Goal: Task Accomplishment & Management: Use online tool/utility

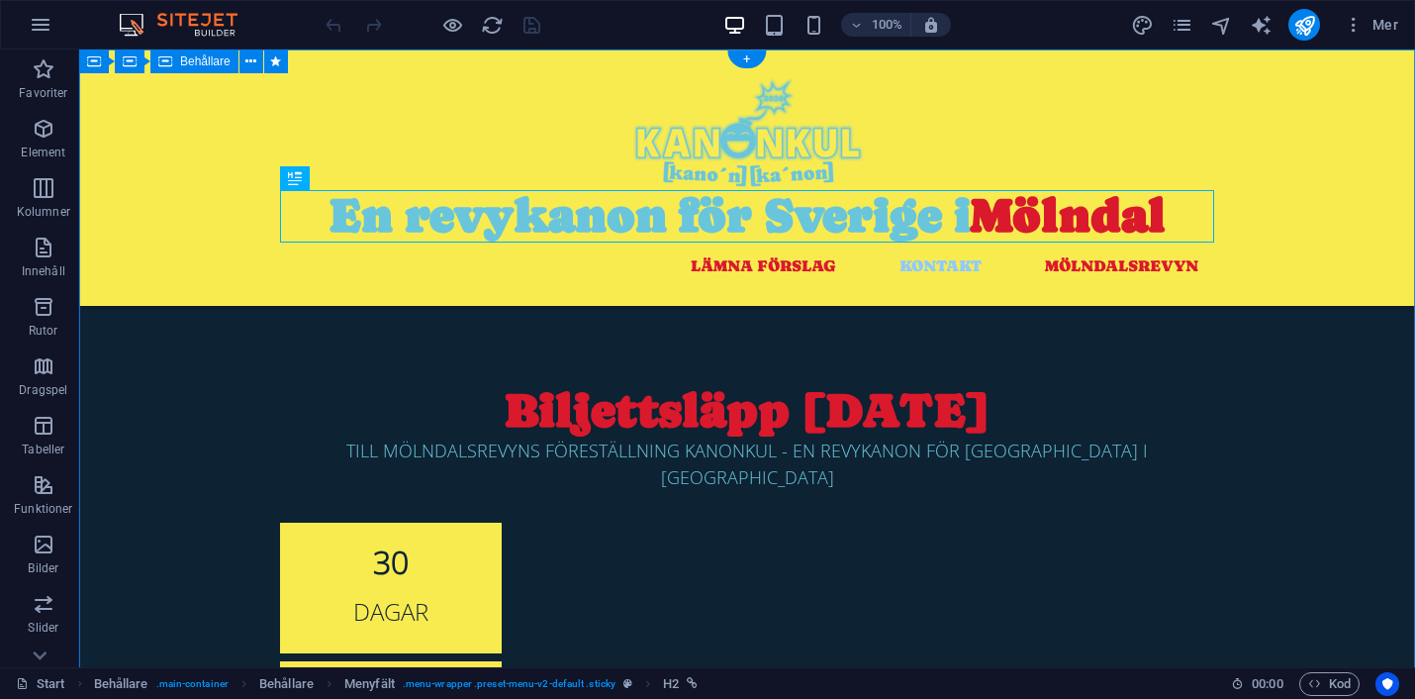
click at [186, 427] on div "Biljettsläpp [DATE] TILL MÖLNDALSREVYNS FÖRESTÄLLNING KANONKUL - EN REVYKANON F…" at bounding box center [747, 658] width 1336 height 1219
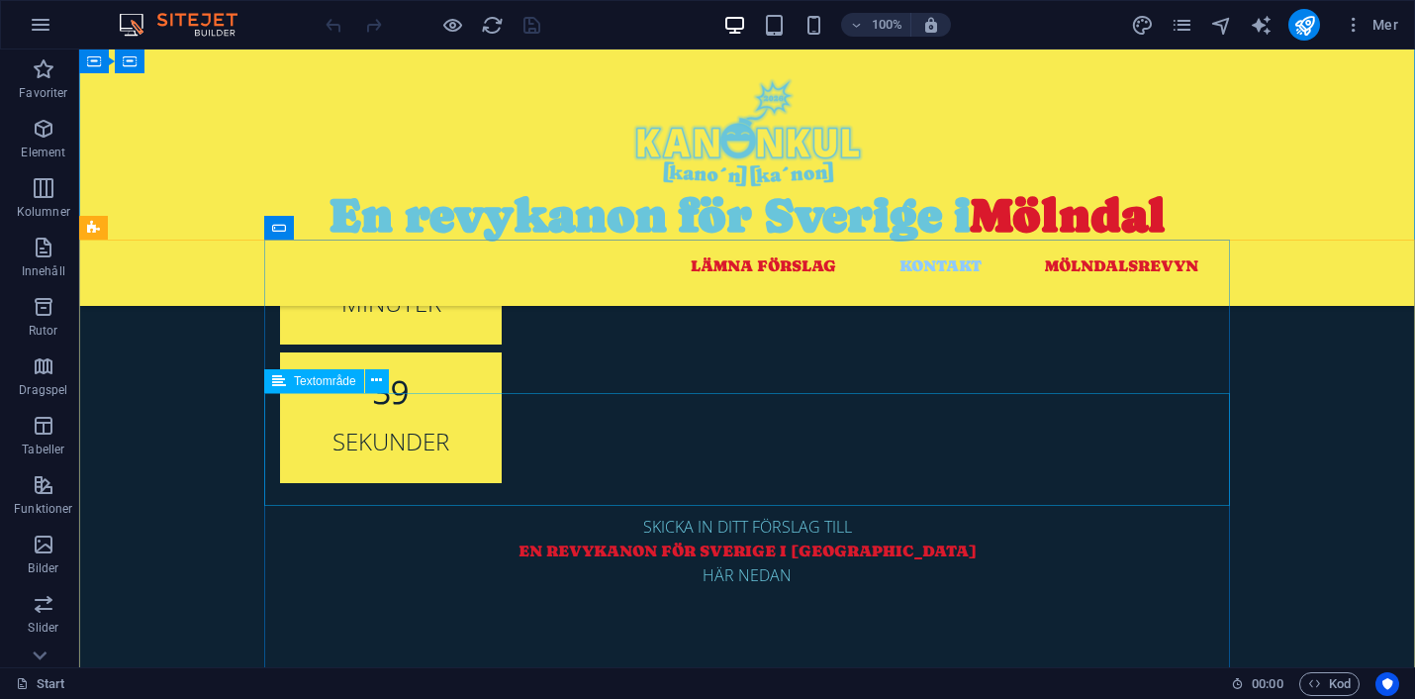
scroll to position [583, 0]
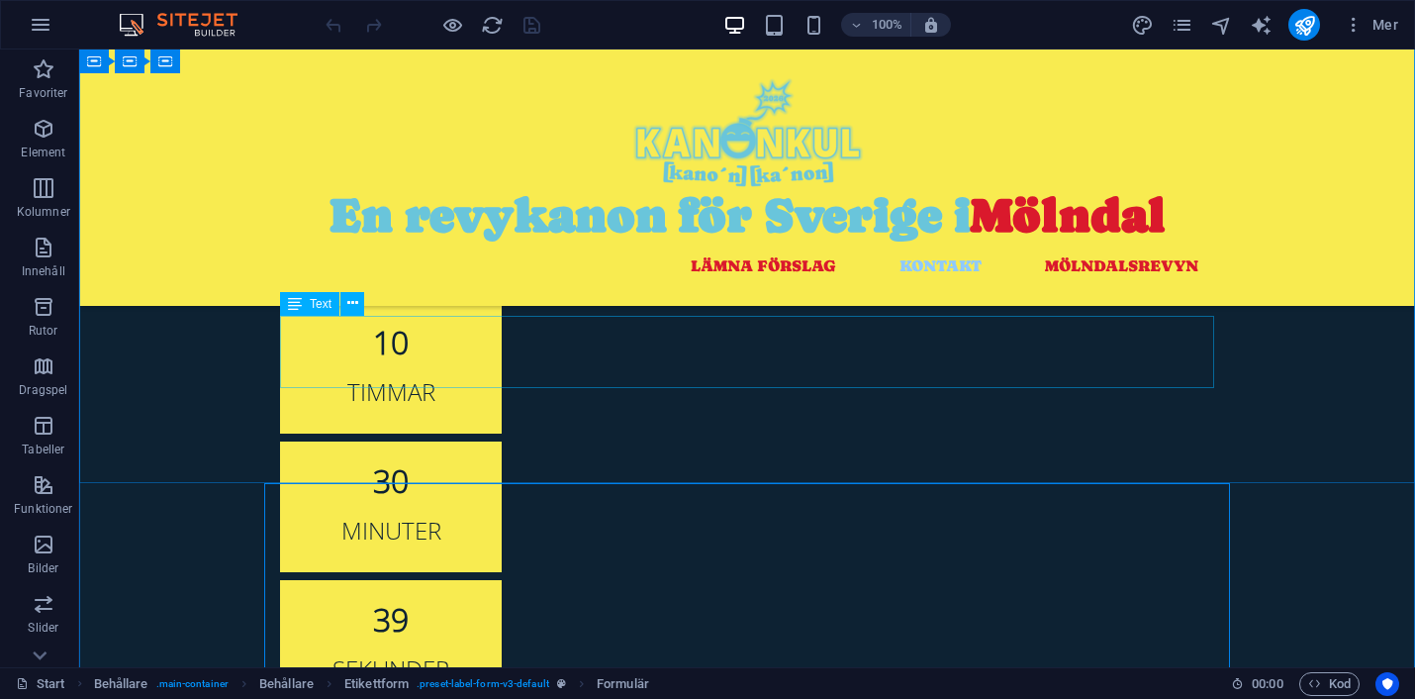
scroll to position [335, 0]
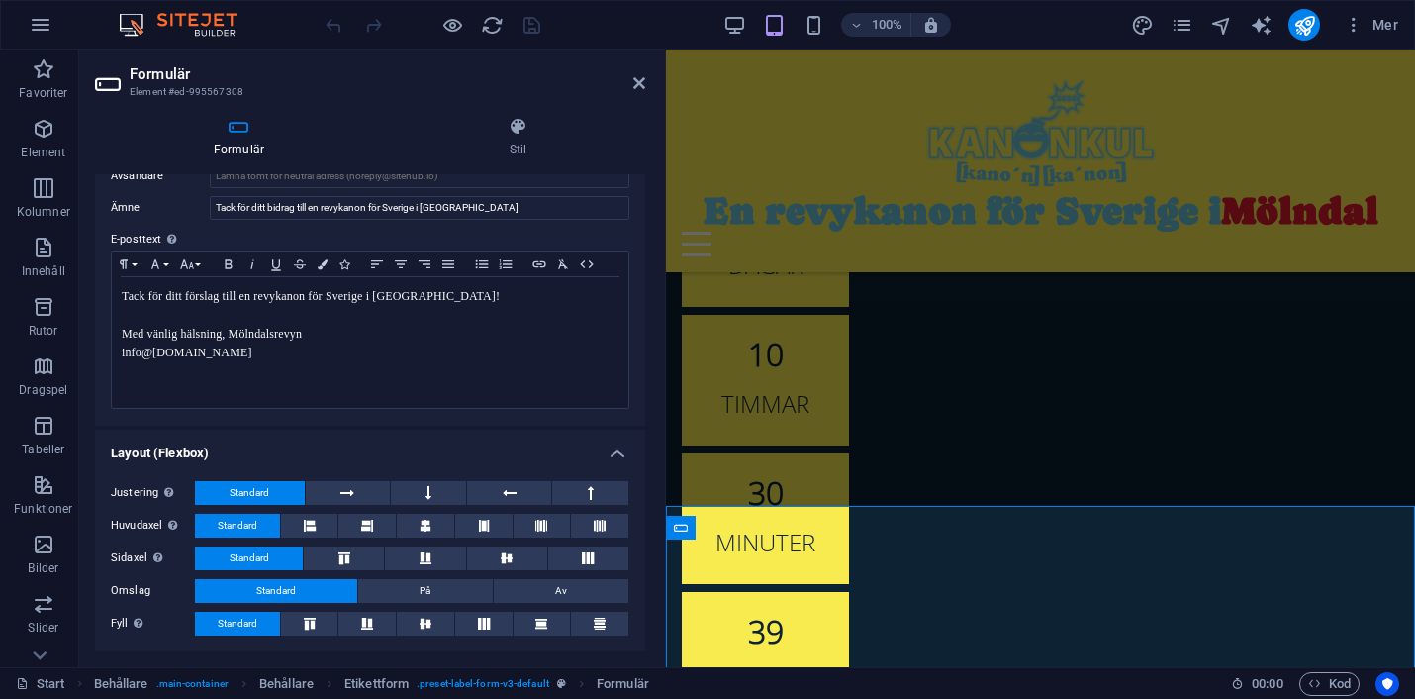
scroll to position [530, 0]
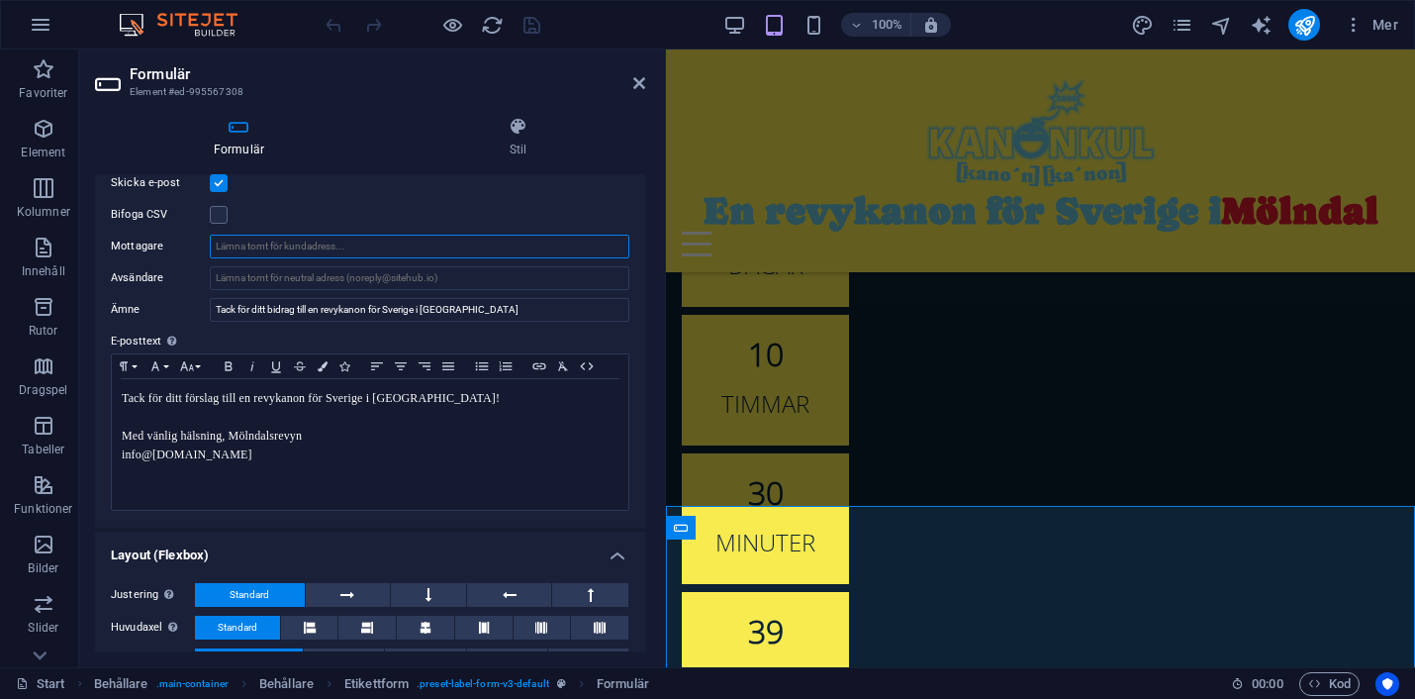
click at [353, 247] on input "Mottagare" at bounding box center [420, 247] width 420 height 24
type input "anton"
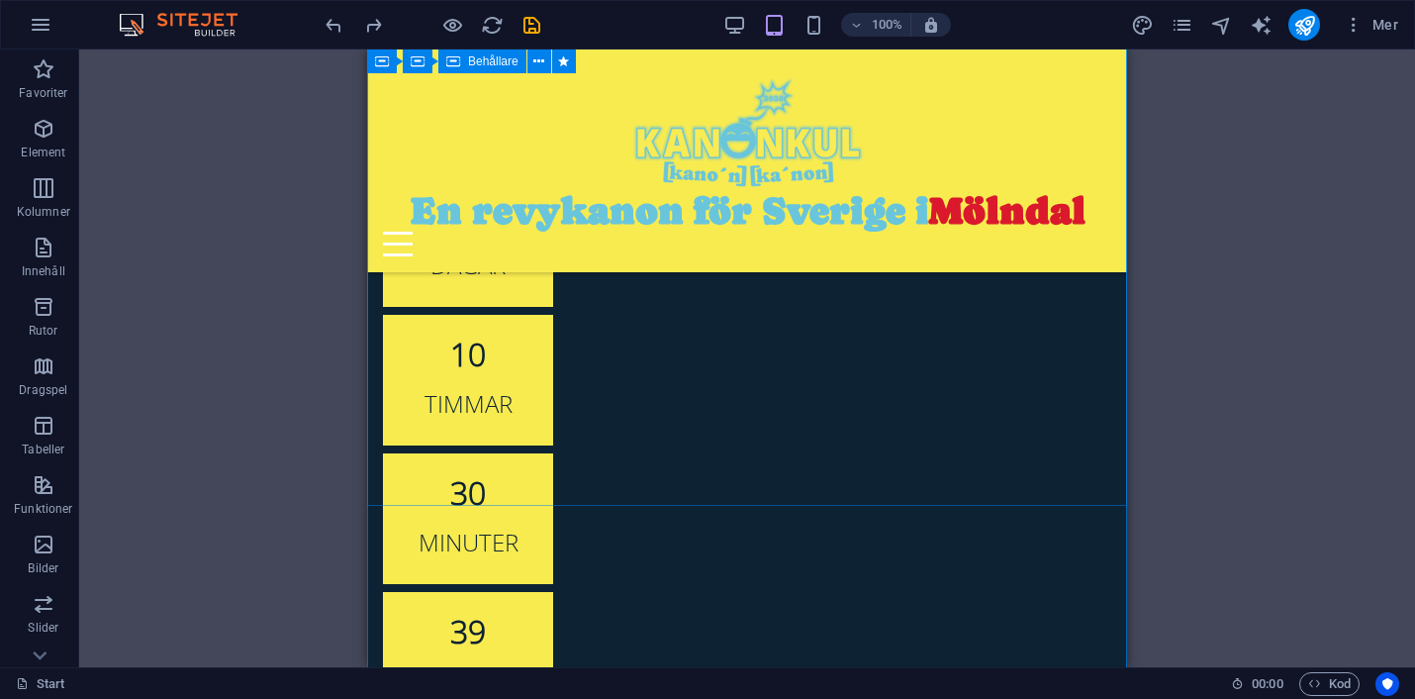
click at [421, 461] on div "Biljettsläpp 1 november TILL MÖLNDALSREVYNS FÖRESTÄLLNING KANONKUL - EN REVYKAN…" at bounding box center [747, 335] width 760 height 1175
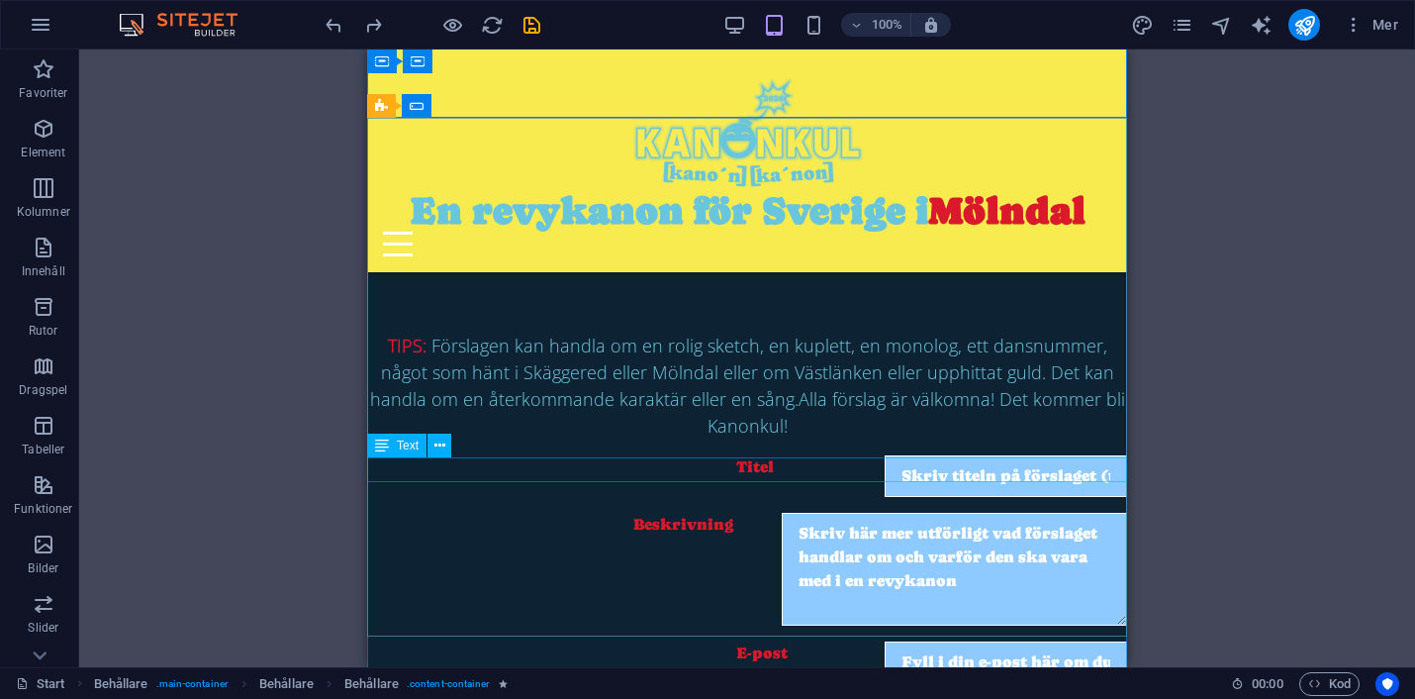
scroll to position [907, 0]
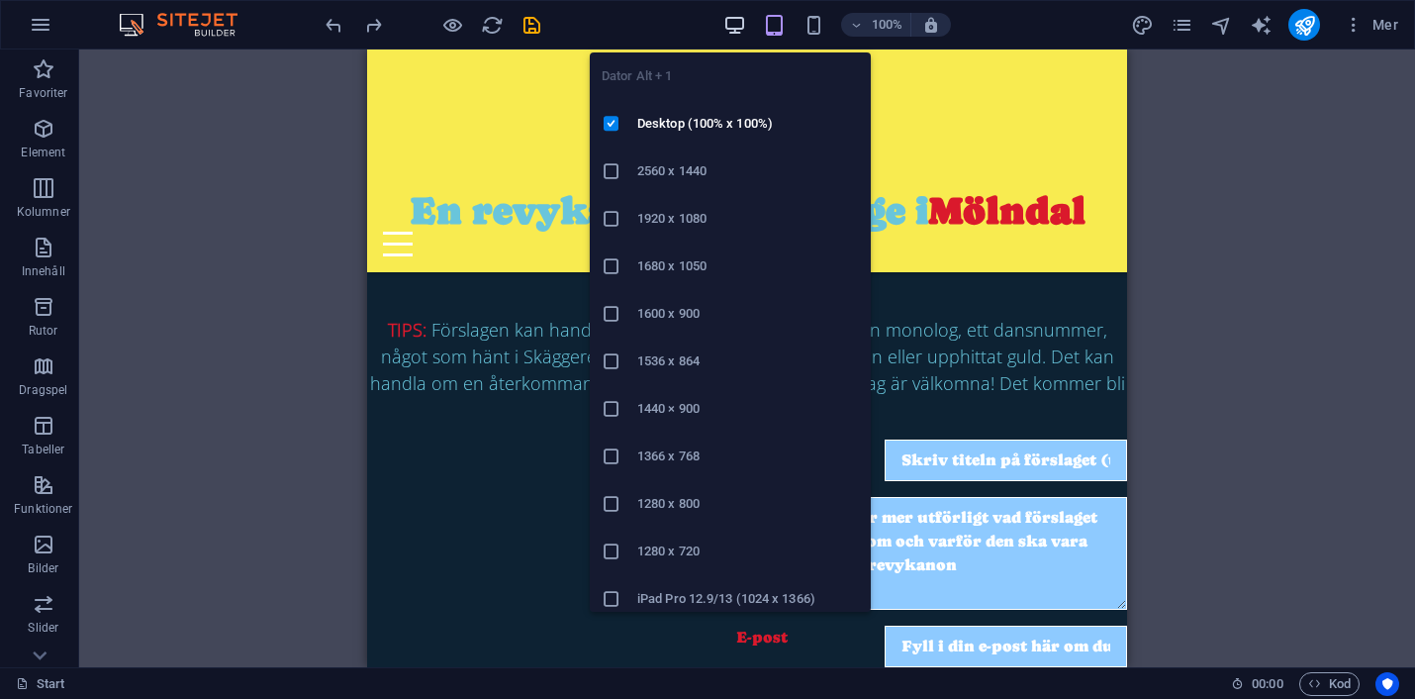
click at [730, 33] on icon "button" at bounding box center [734, 25] width 23 height 23
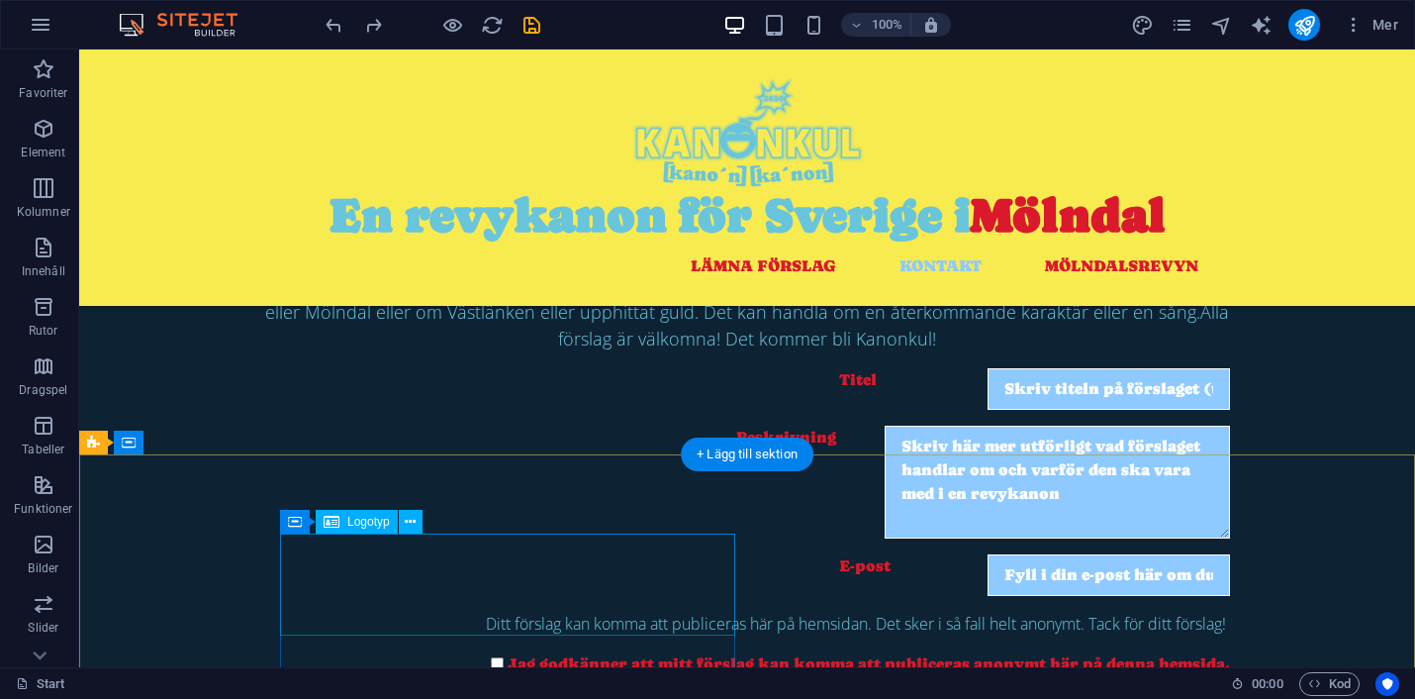
scroll to position [1450, 0]
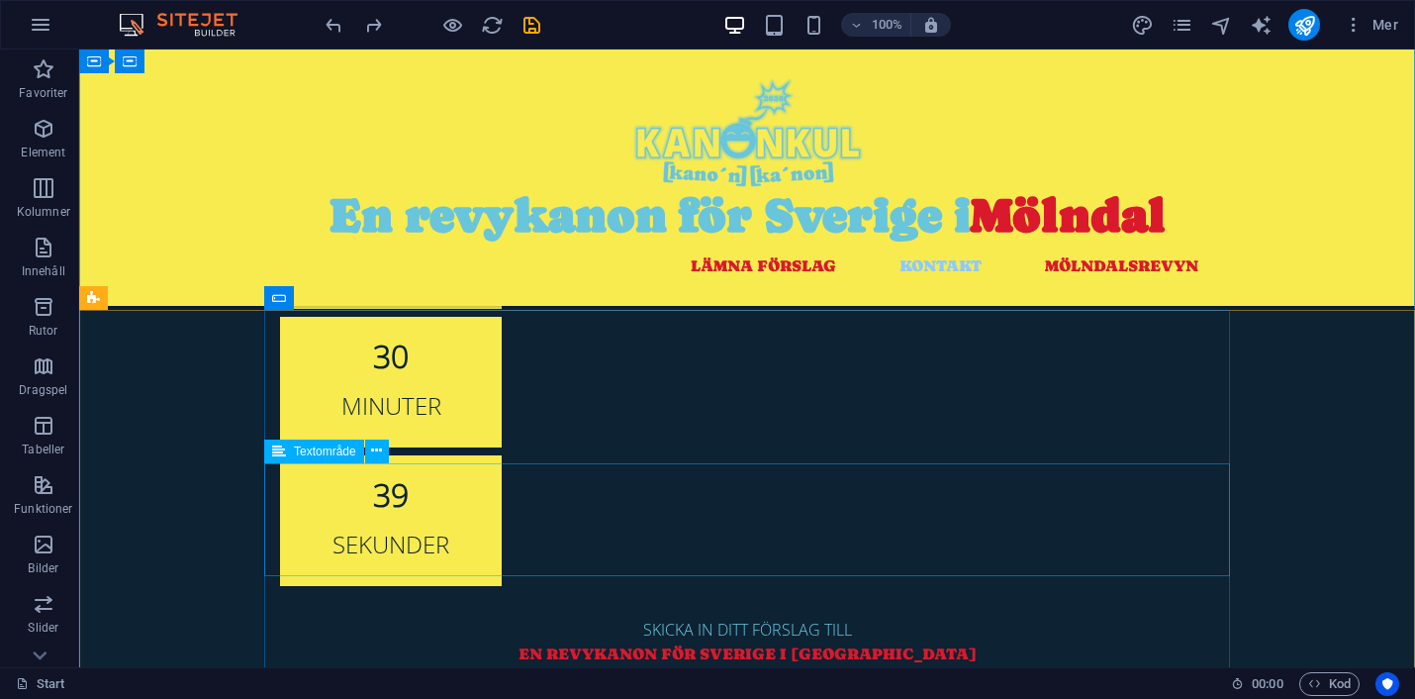
scroll to position [449, 0]
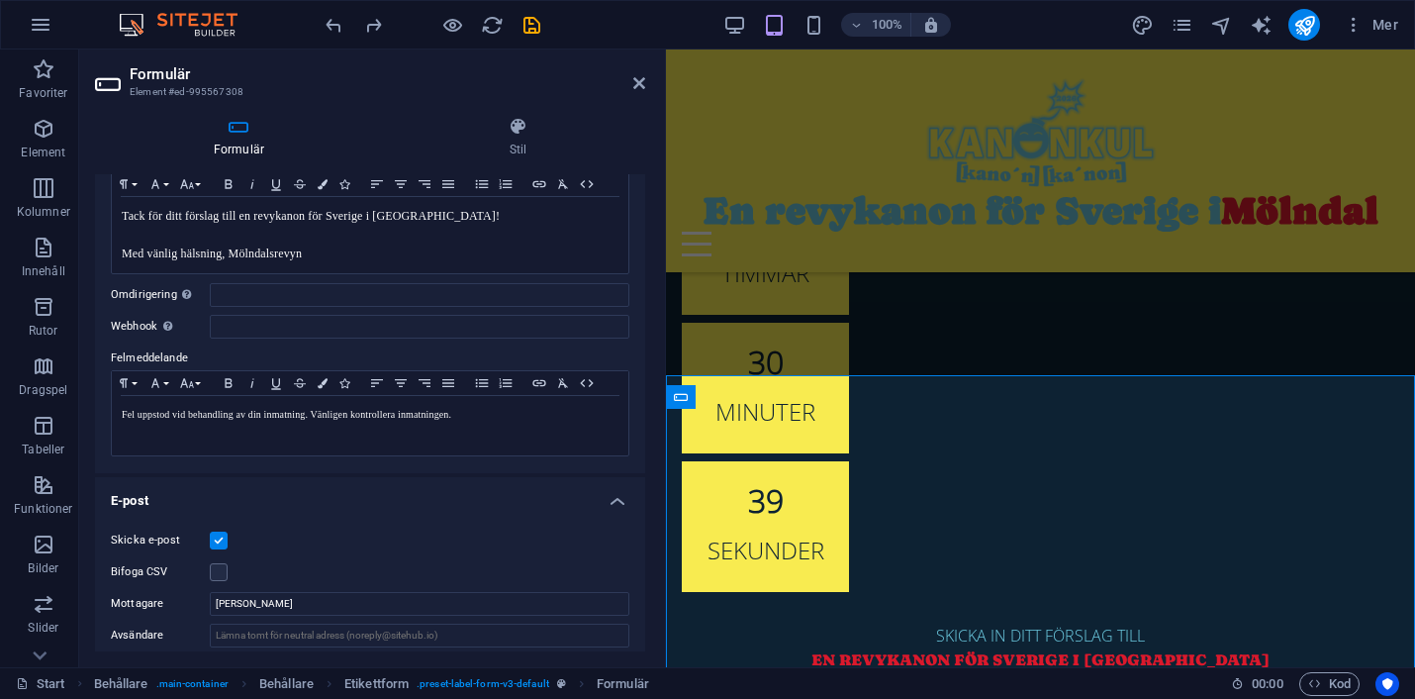
scroll to position [264, 0]
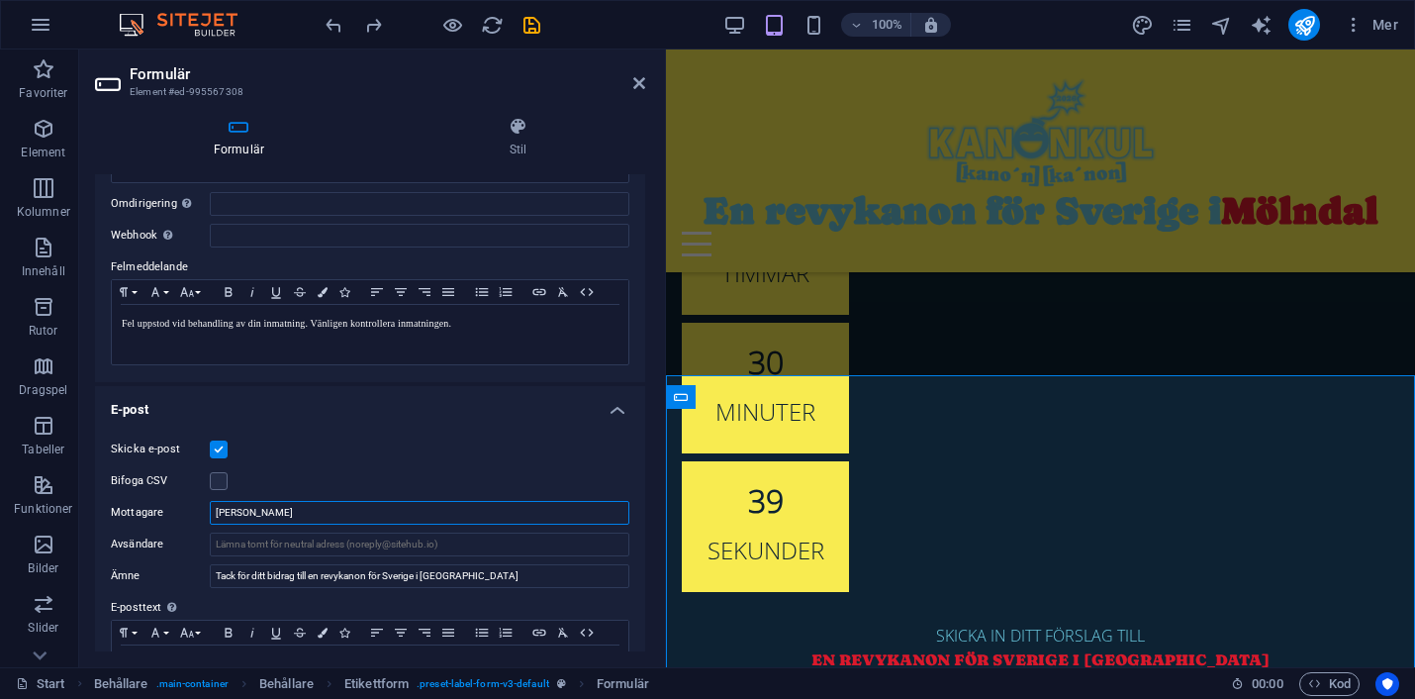
click at [245, 515] on input "anton" at bounding box center [420, 513] width 420 height 24
paste input "[EMAIL_ADDRESS][DOMAIN_NAME]"
click at [257, 515] on input "antoninfo@molndalsrevyn.se" at bounding box center [420, 513] width 420 height 24
type input "[PERSON_NAME][EMAIL_ADDRESS][DOMAIN_NAME]"
click at [358, 547] on input "Avsändare" at bounding box center [420, 544] width 420 height 24
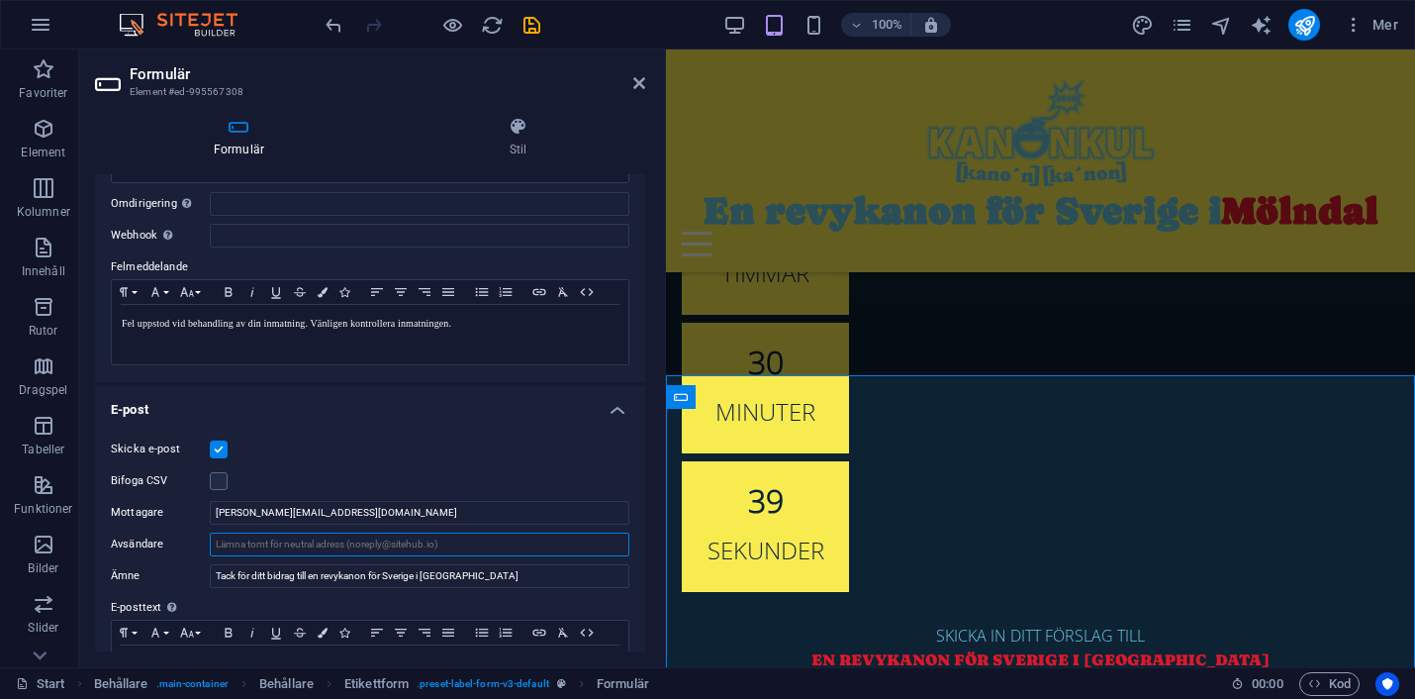
click at [256, 546] on input "Avsändare" at bounding box center [420, 544] width 420 height 24
paste input "[EMAIL_ADDRESS][DOMAIN_NAME]"
click at [258, 538] on input "antoninfo@molndalsrevyn.se" at bounding box center [420, 544] width 420 height 24
type input "[PERSON_NAME][EMAIL_ADDRESS][DOMAIN_NAME]"
click at [529, 23] on icon "save" at bounding box center [532, 25] width 23 height 23
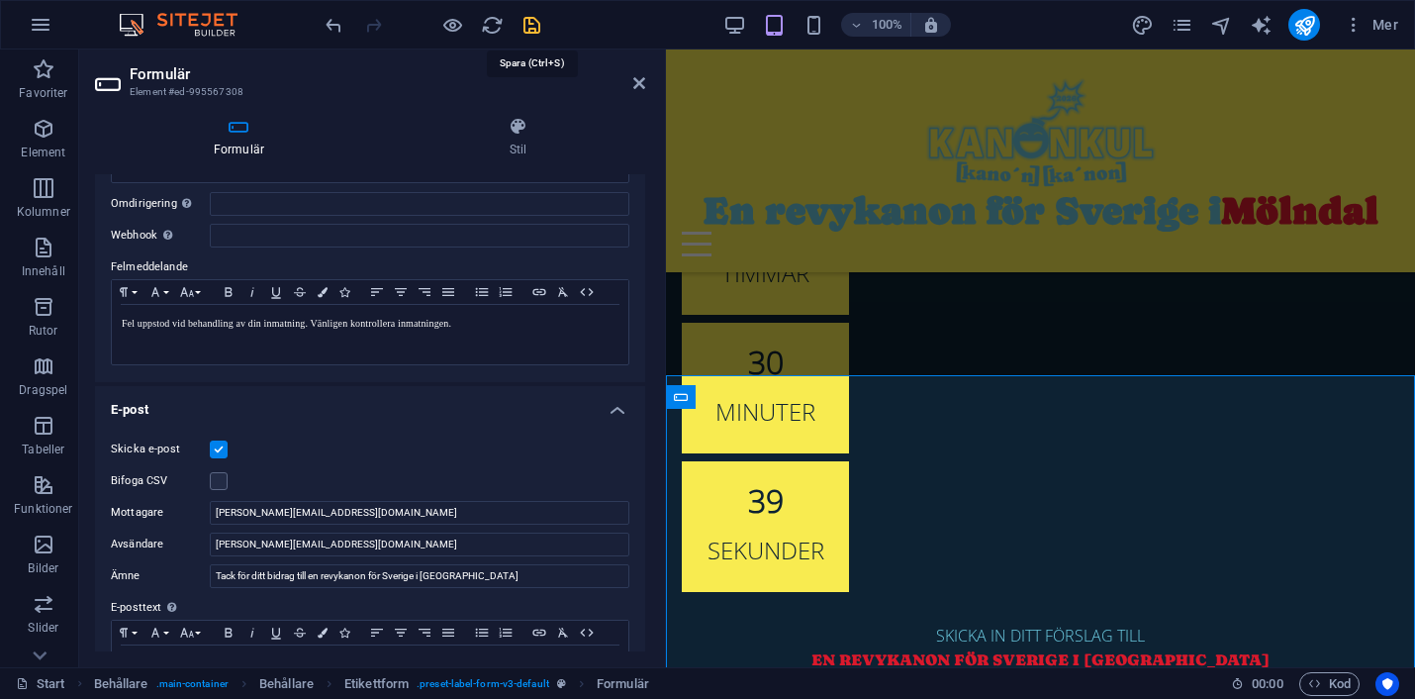
checkbox input "false"
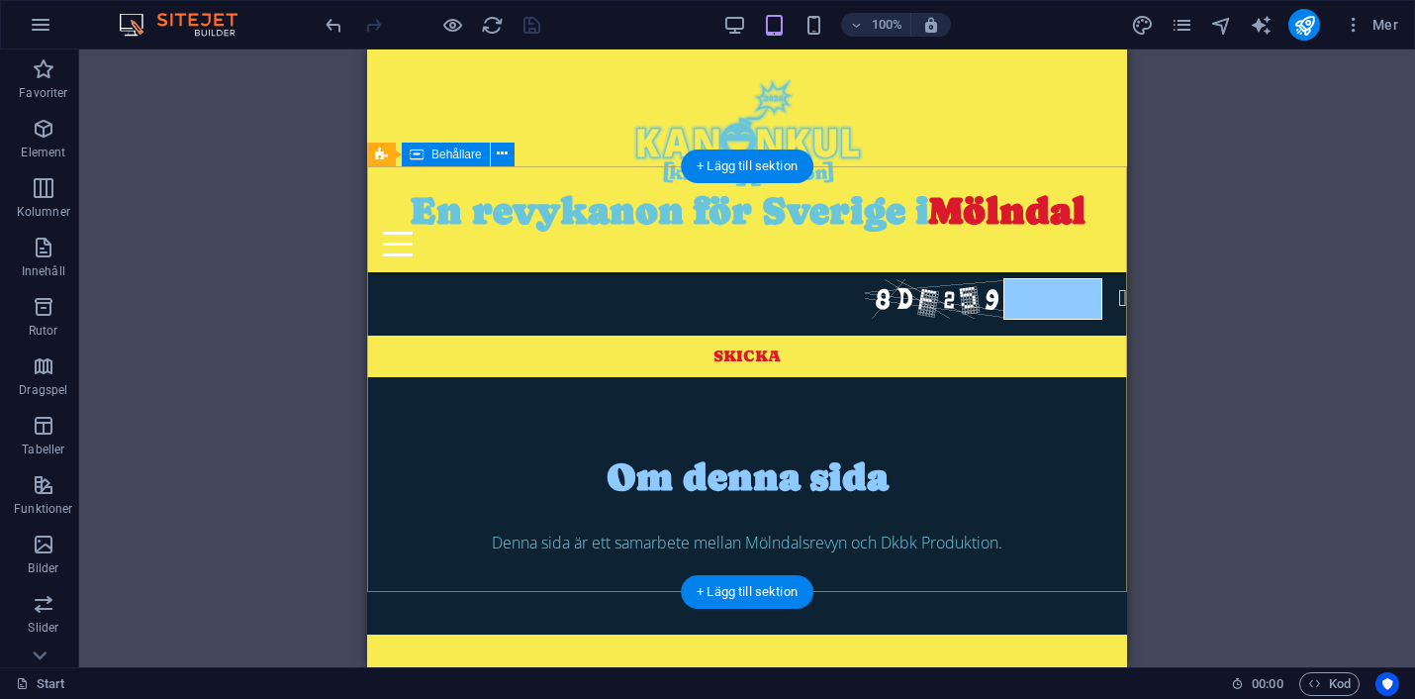
scroll to position [1422, 0]
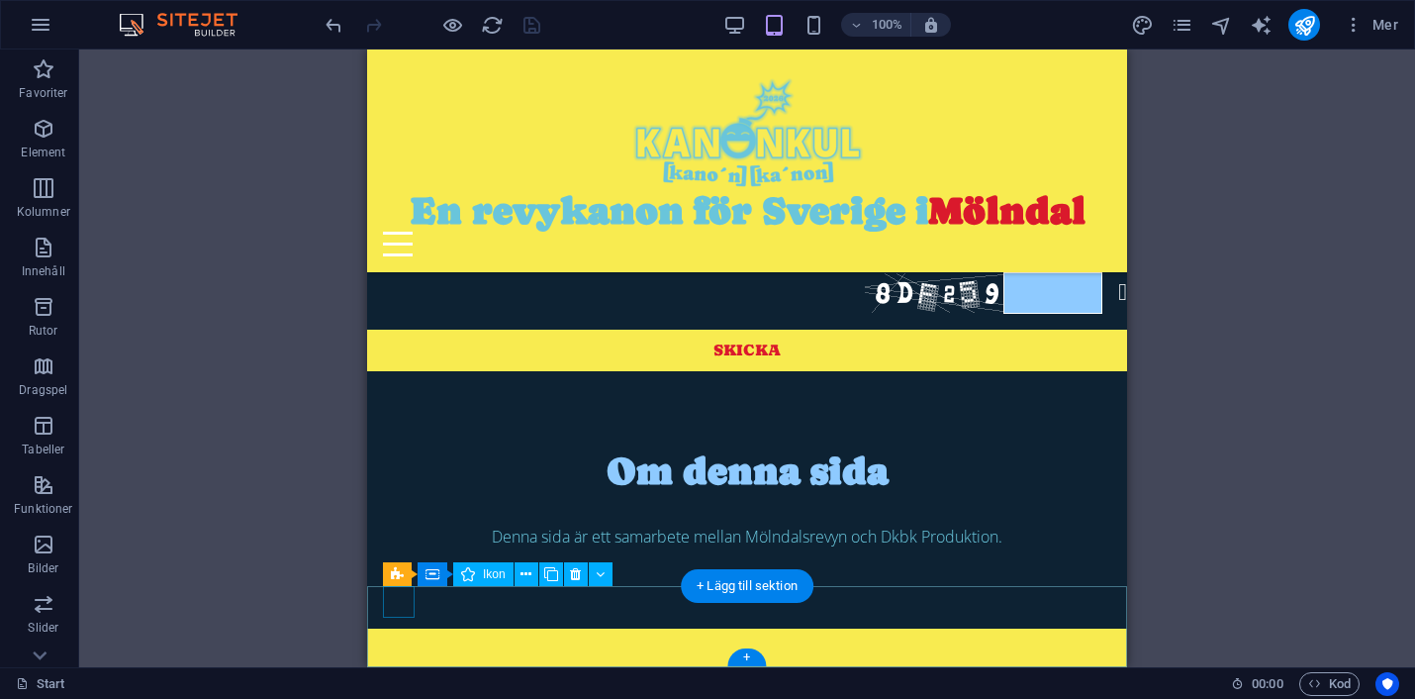
select select "xMidYMid"
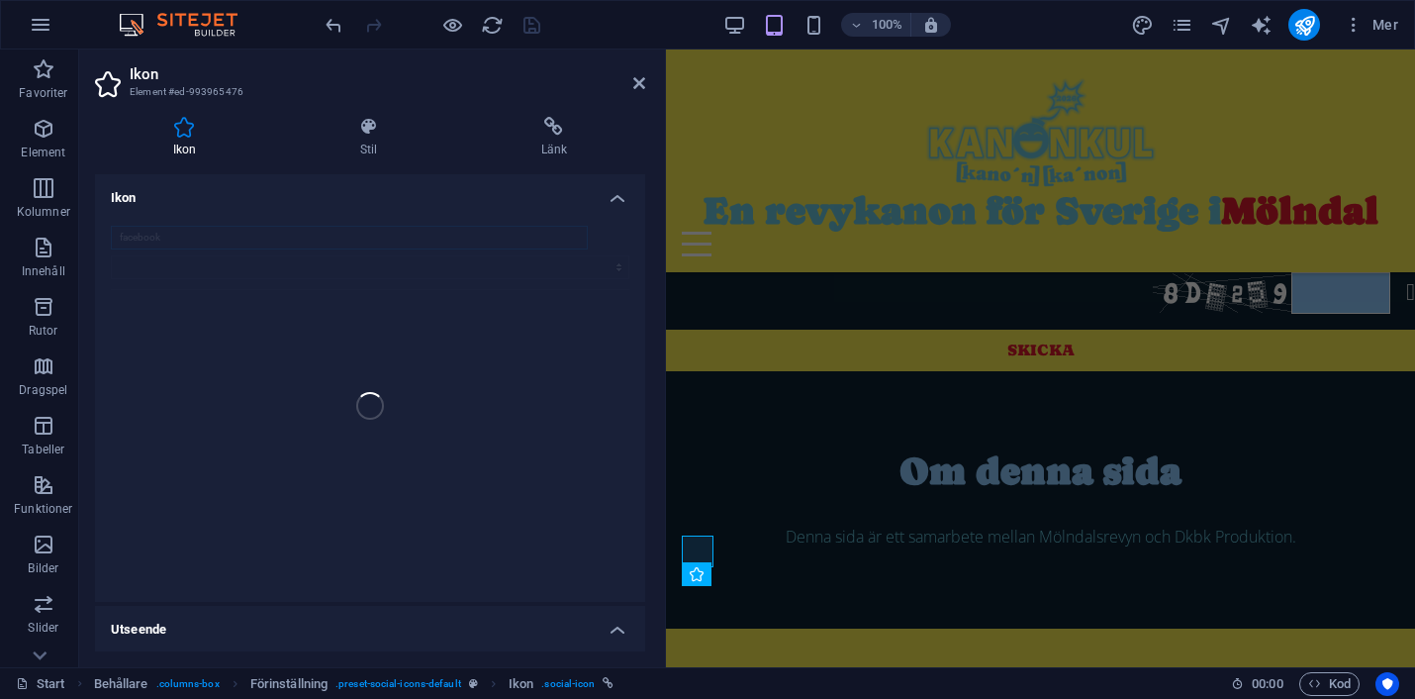
scroll to position [1472, 0]
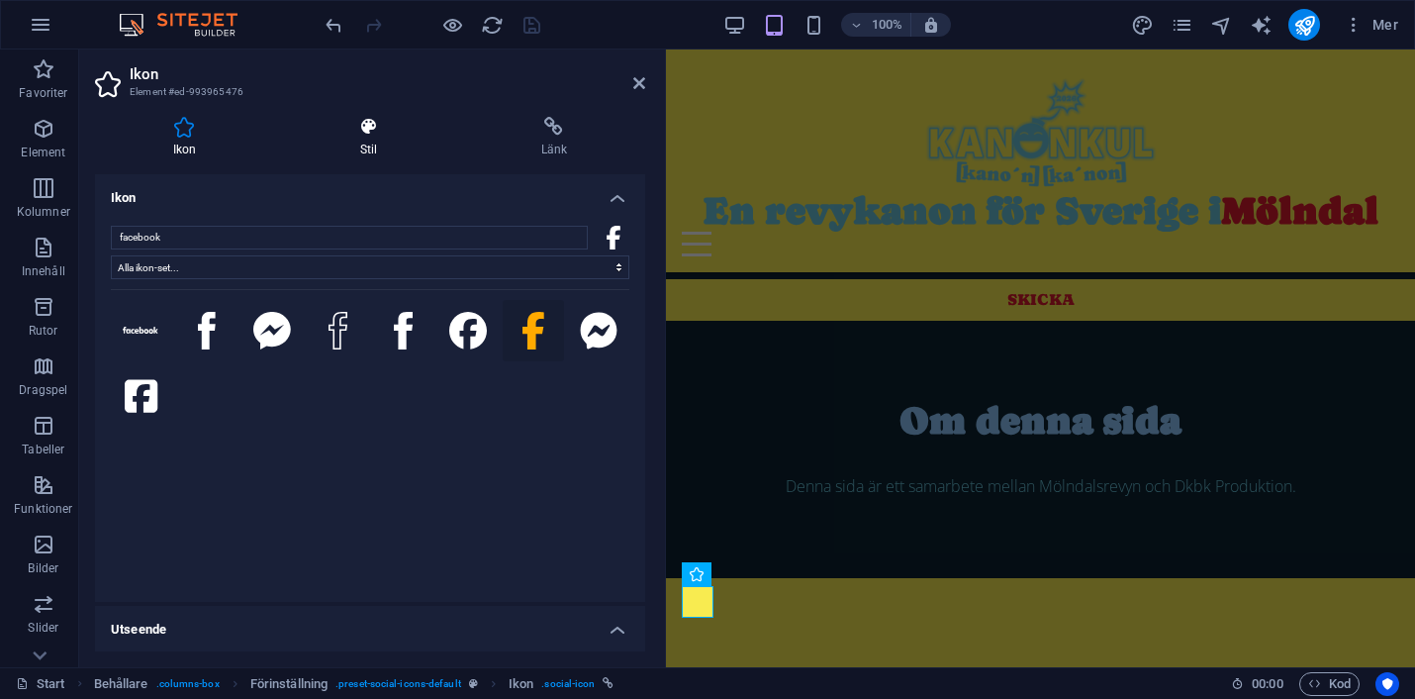
click at [369, 126] on icon at bounding box center [368, 127] width 173 height 20
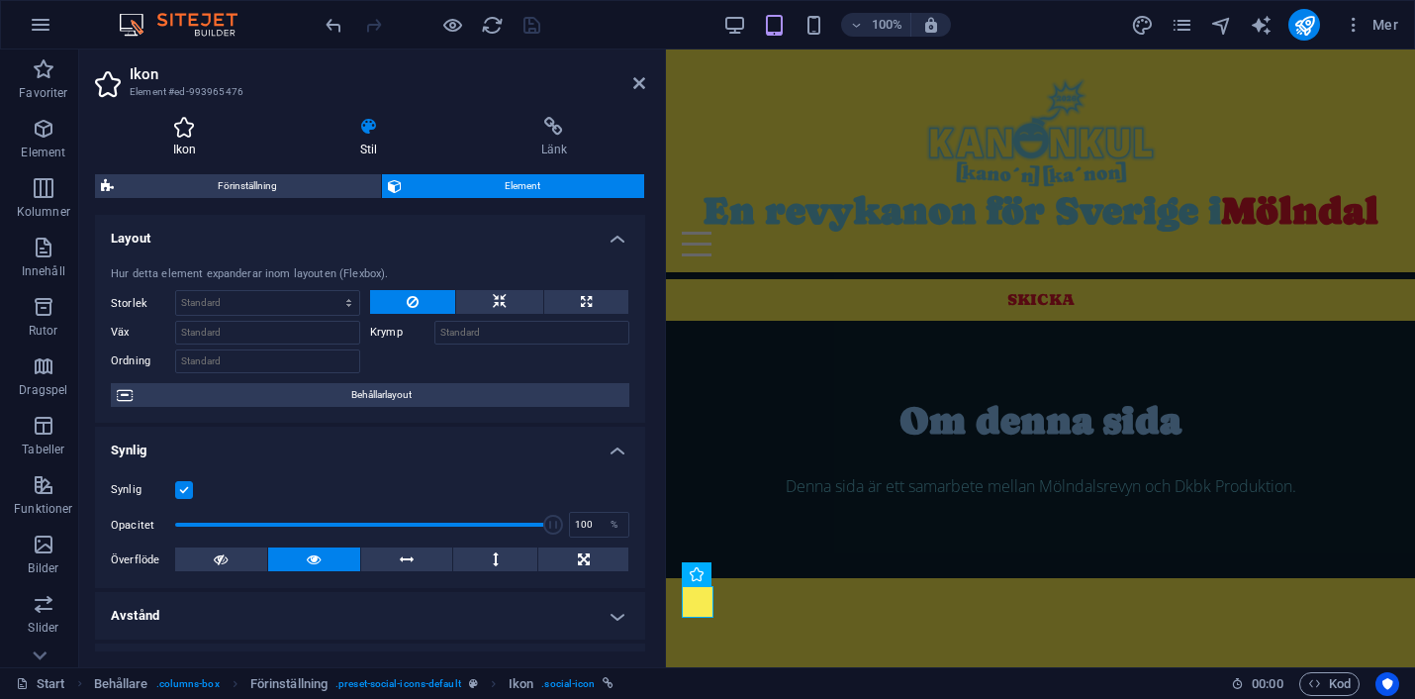
click at [182, 129] on icon at bounding box center [184, 127] width 179 height 20
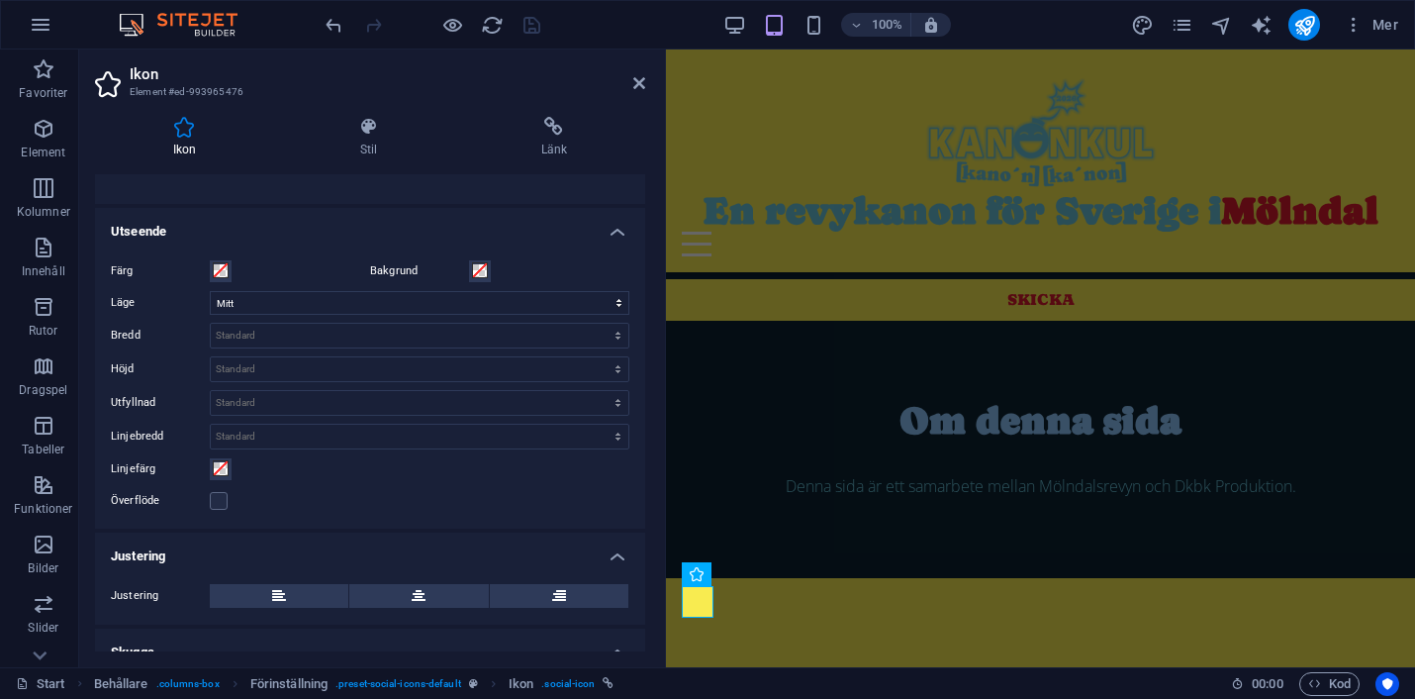
scroll to position [394, 0]
click at [219, 279] on span at bounding box center [221, 274] width 16 height 16
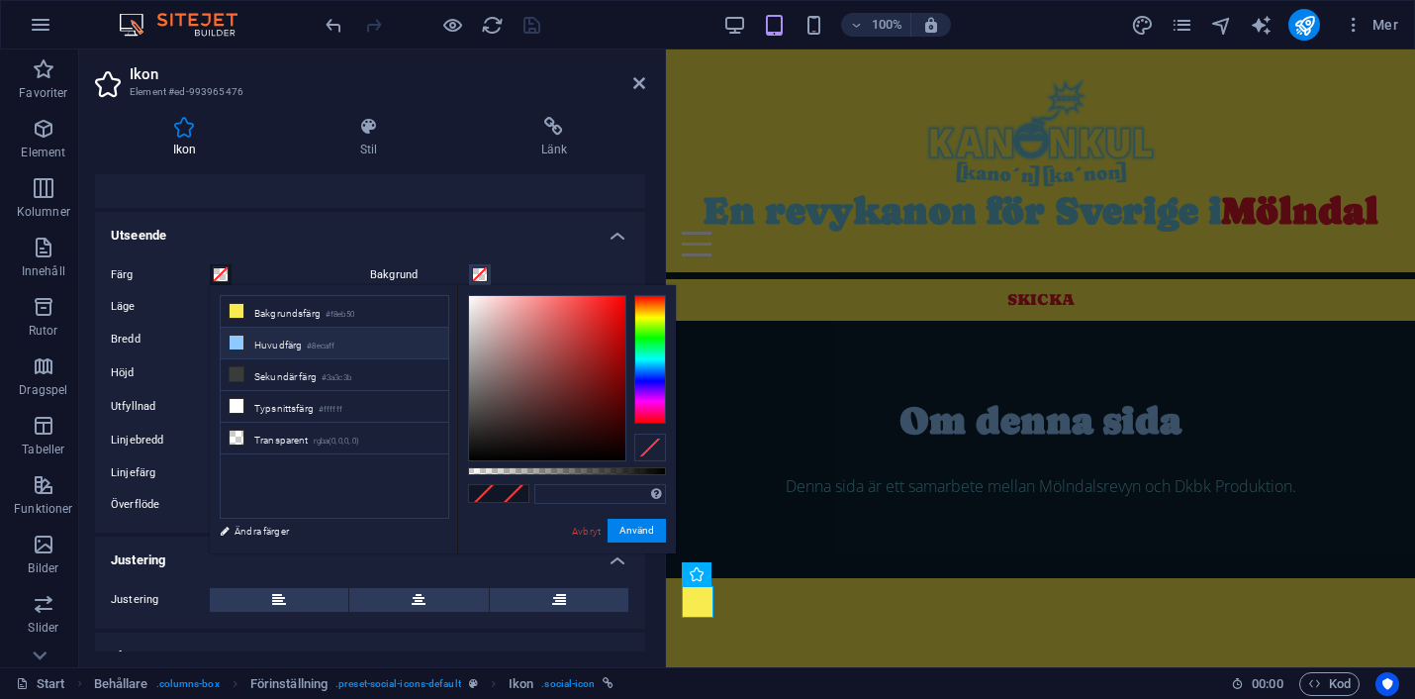
click at [268, 343] on li "Huvudfärg #8ecaff" at bounding box center [335, 344] width 228 height 32
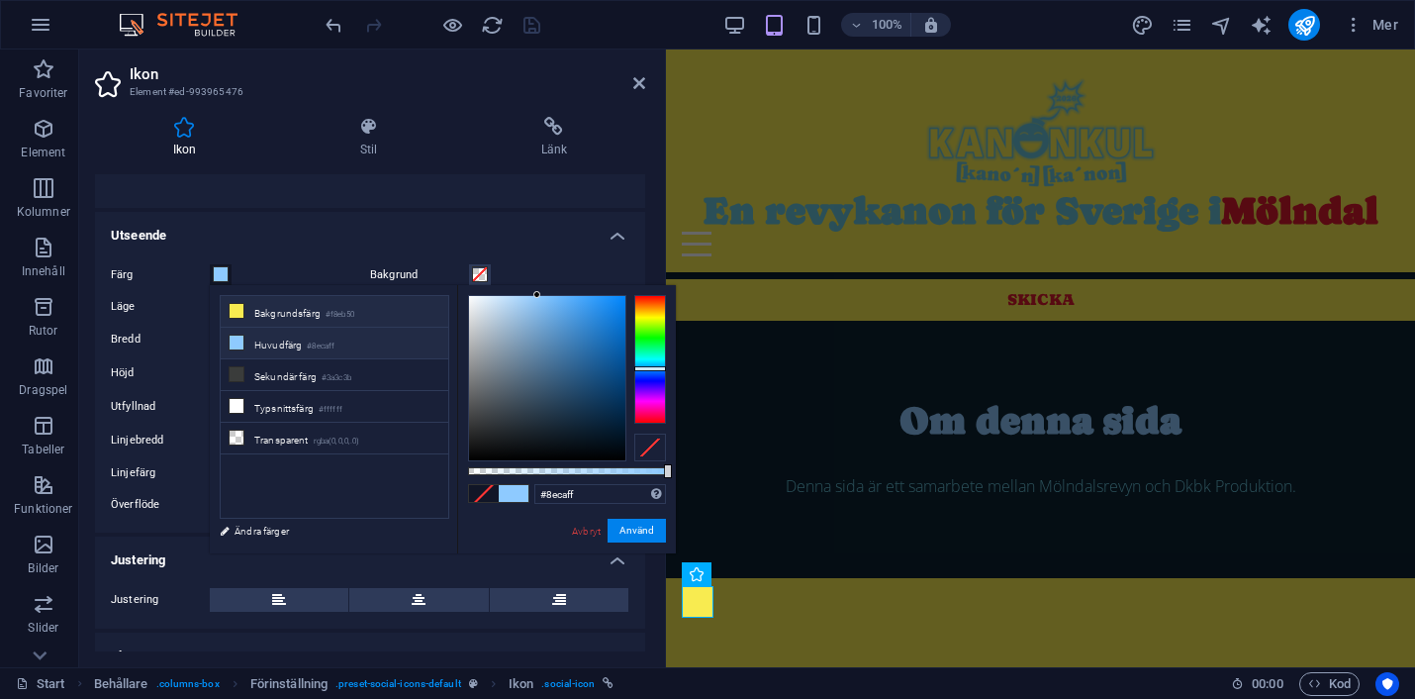
click at [298, 308] on li "Bakgrundsfärg #f8eb50" at bounding box center [335, 312] width 228 height 32
type input "#f8eb50"
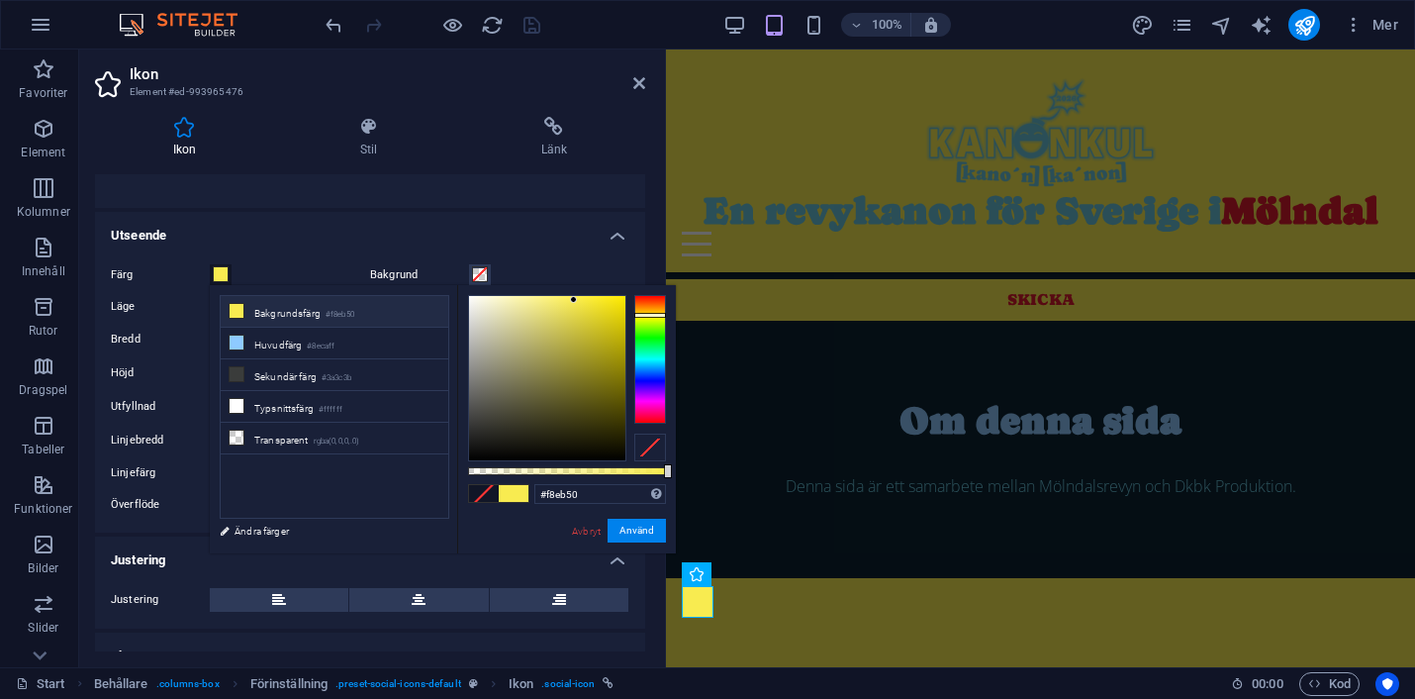
click at [371, 222] on h4 "Utseende" at bounding box center [370, 230] width 550 height 36
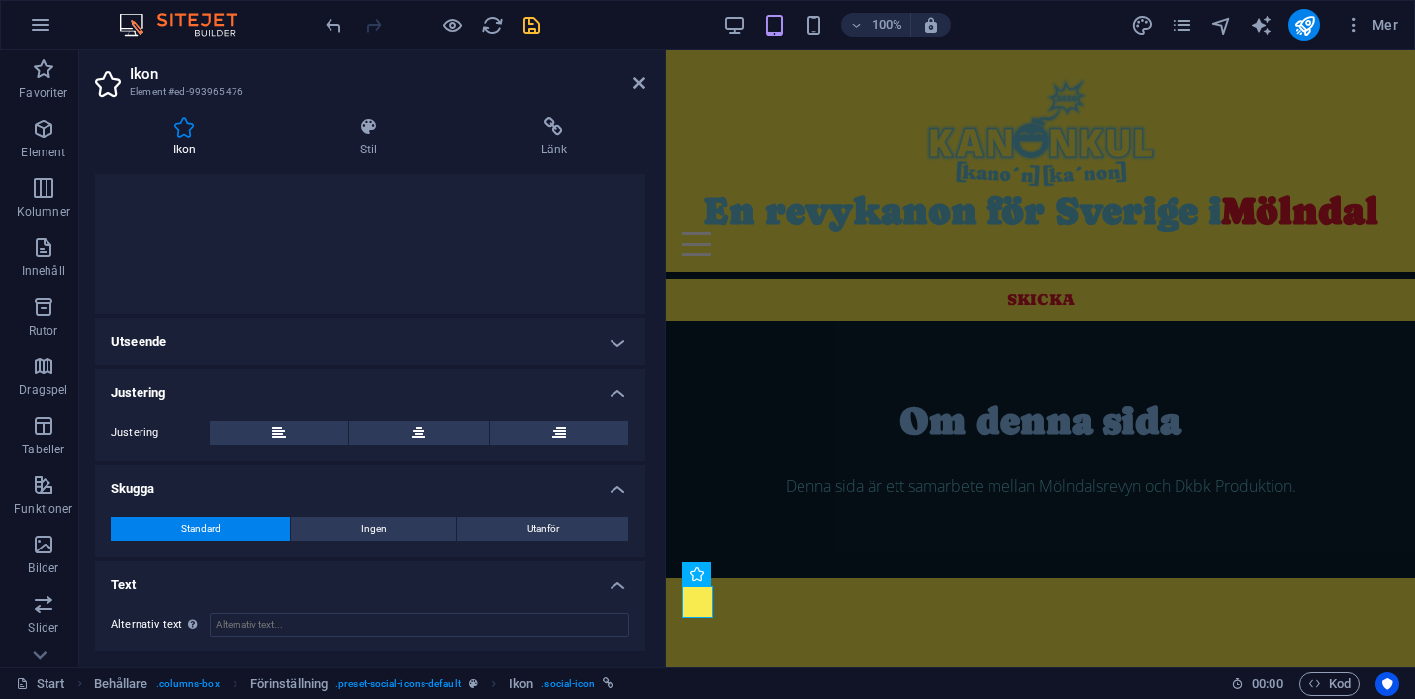
scroll to position [0, 0]
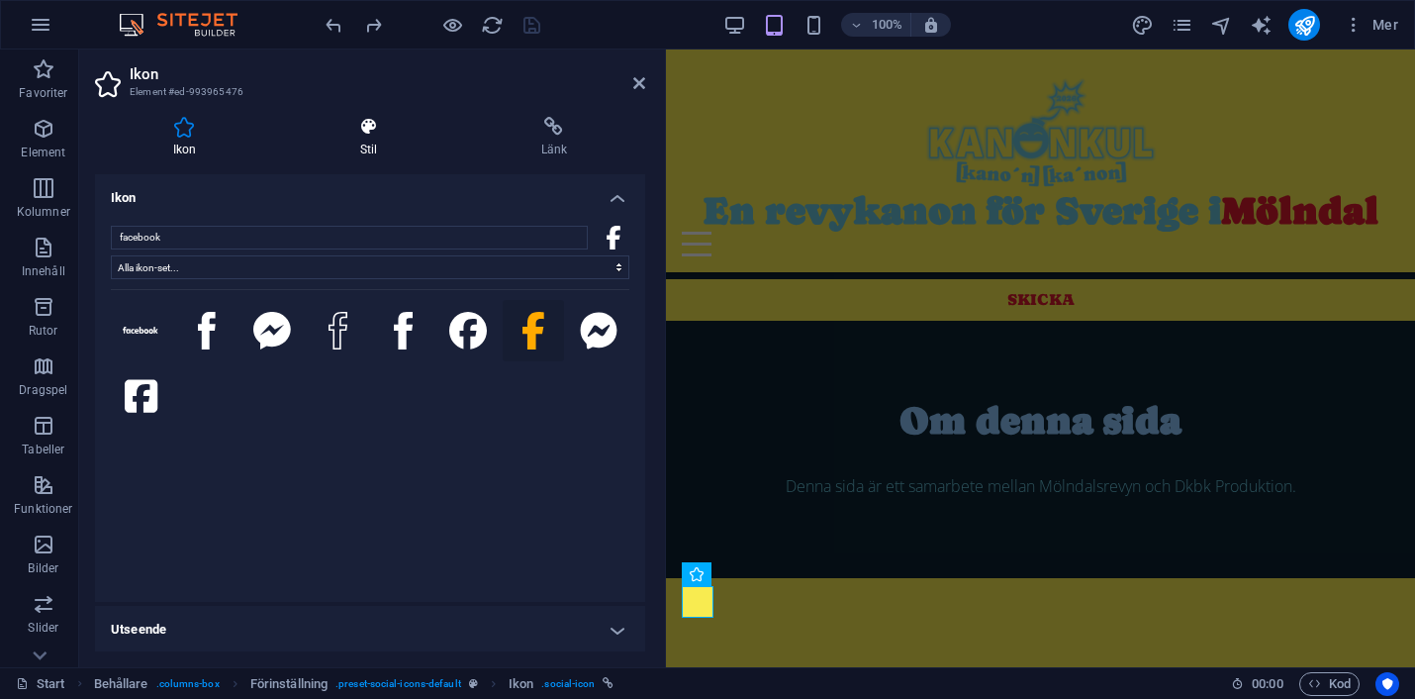
click at [371, 137] on h4 "Stil" at bounding box center [372, 138] width 181 height 42
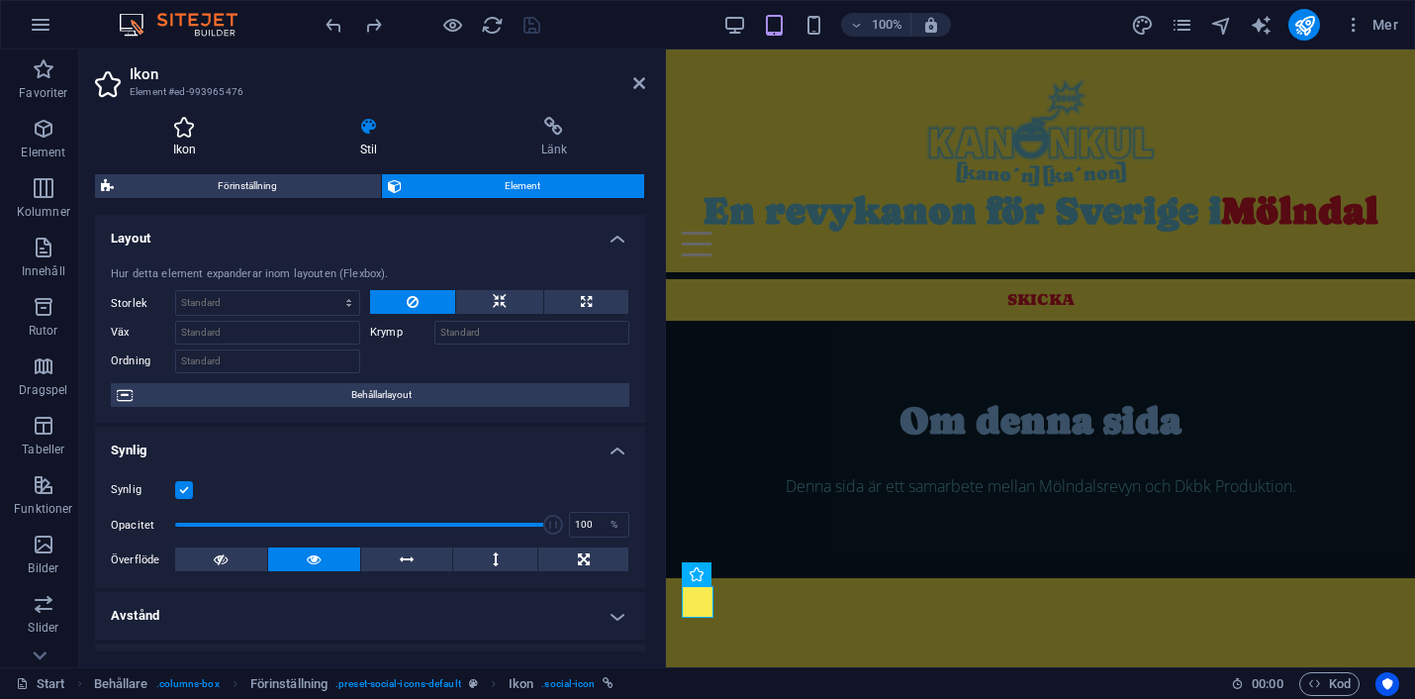
click at [193, 131] on icon at bounding box center [184, 127] width 179 height 20
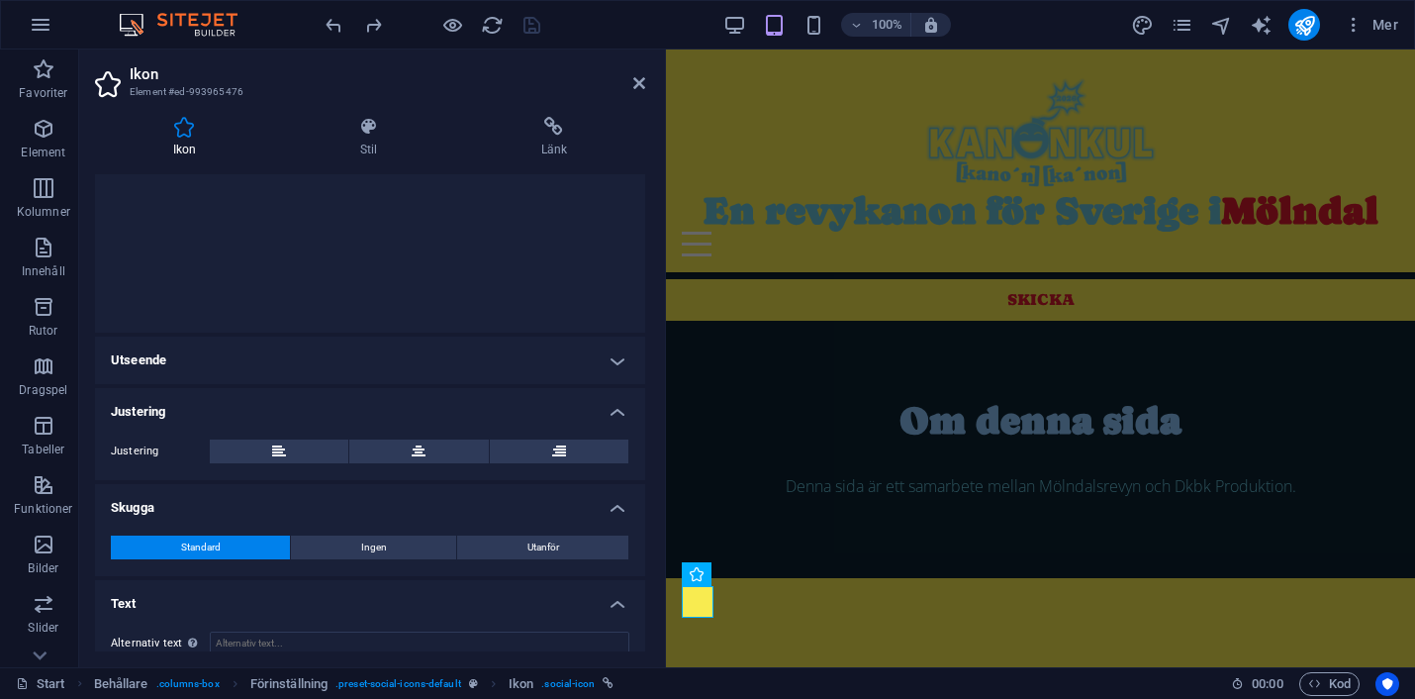
scroll to position [288, 0]
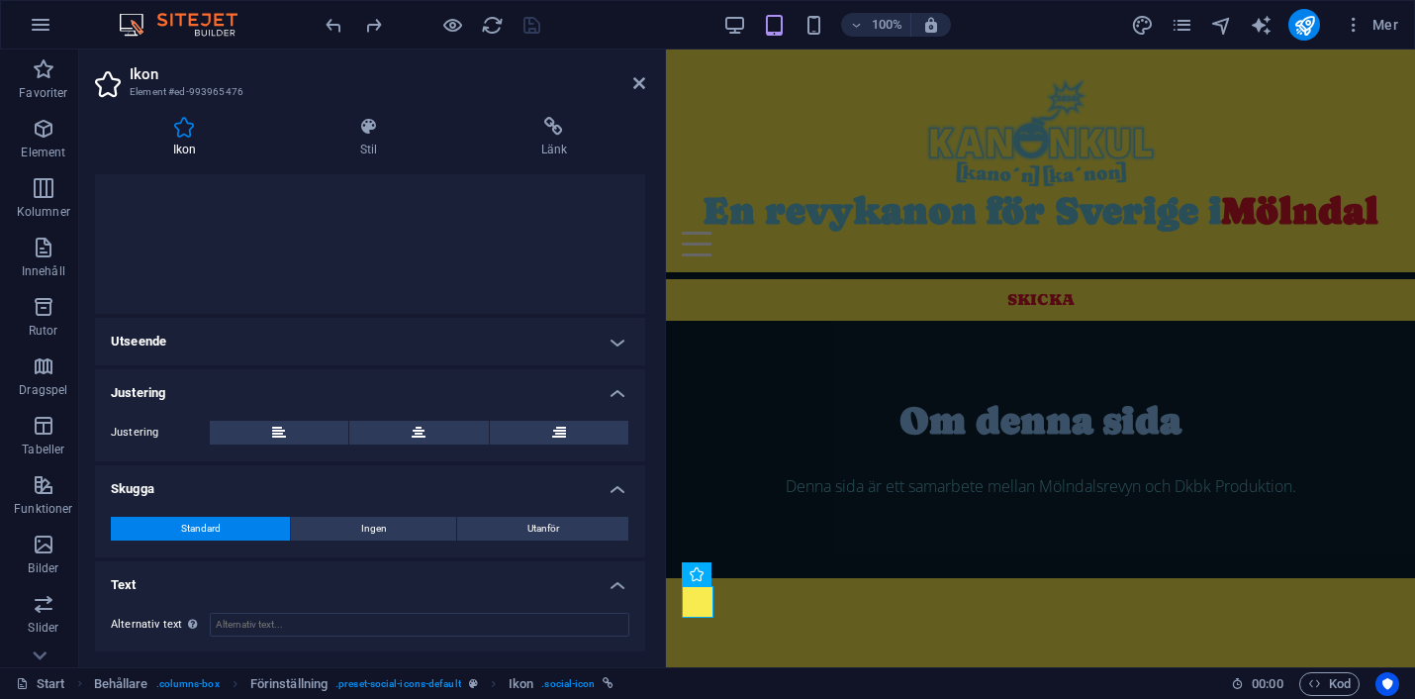
click at [347, 340] on h4 "Utseende" at bounding box center [370, 341] width 550 height 47
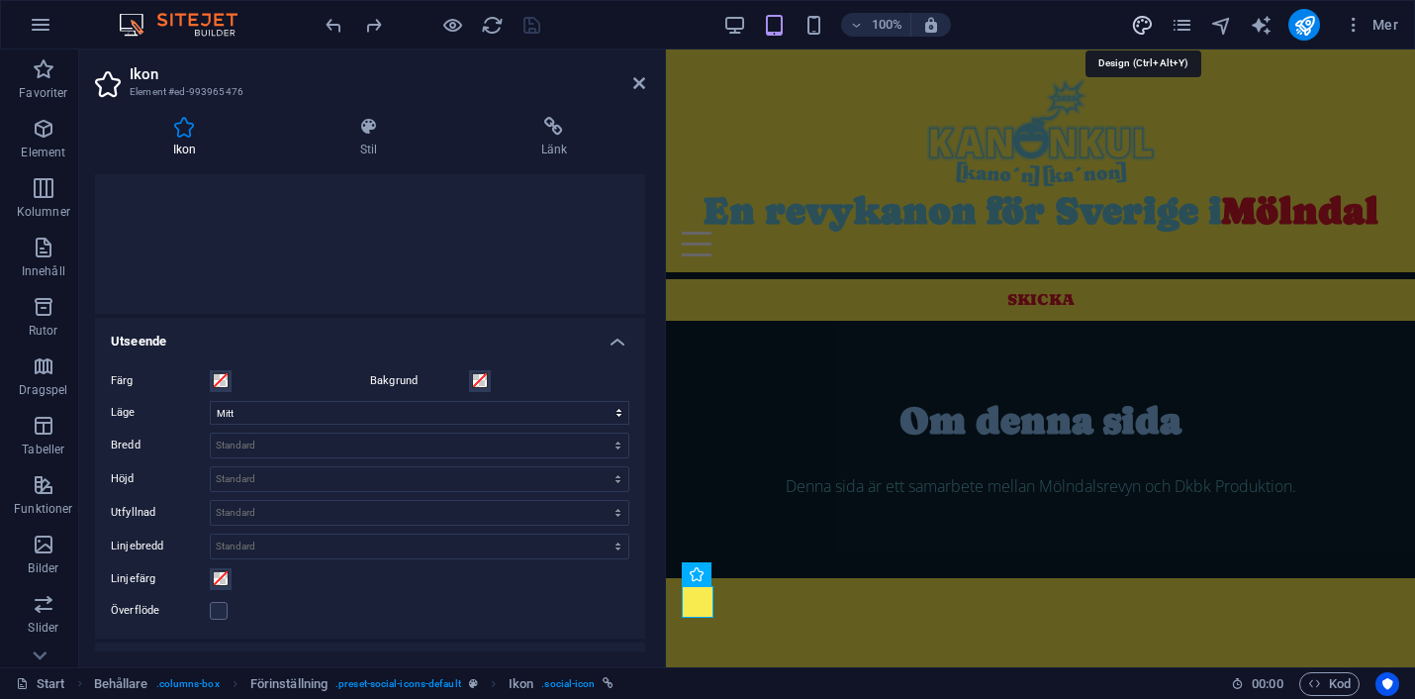
click at [1142, 19] on icon "design" at bounding box center [1142, 25] width 23 height 23
select select "px"
select select "300"
select select "px"
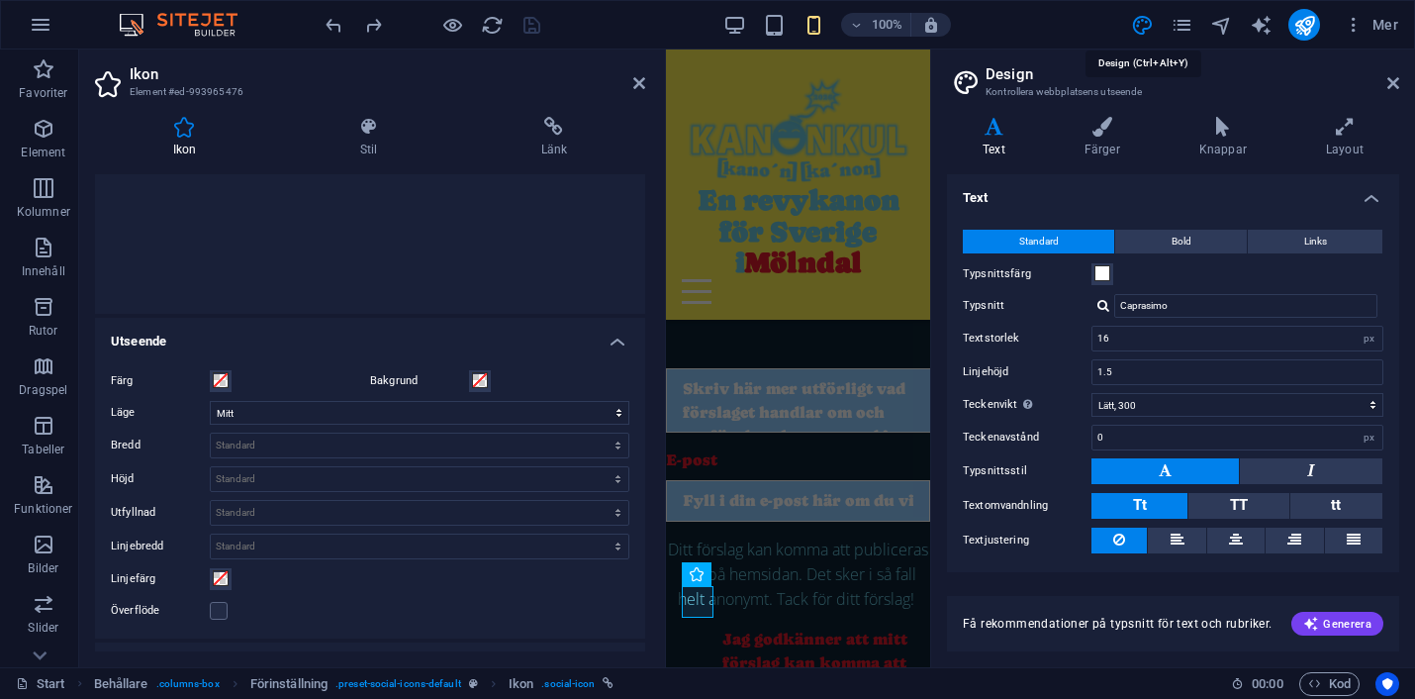
scroll to position [2325, 0]
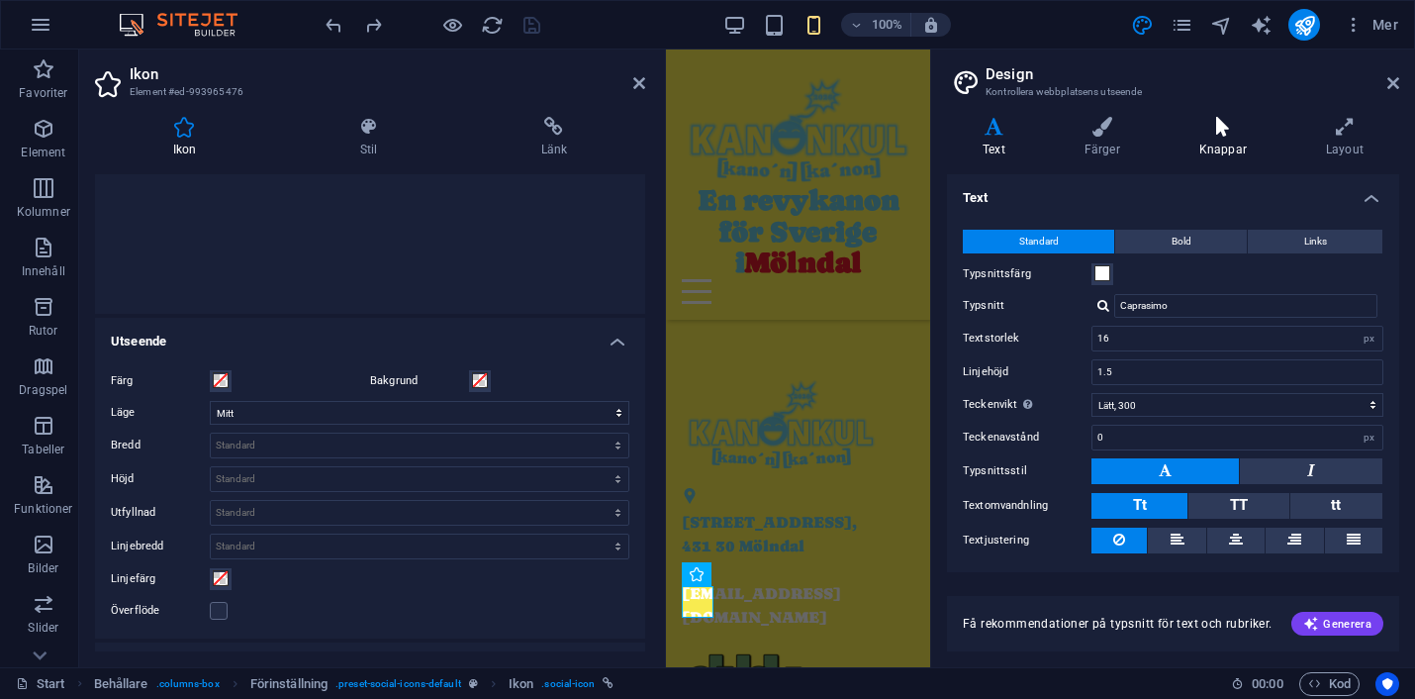
click at [1224, 131] on icon at bounding box center [1223, 127] width 119 height 20
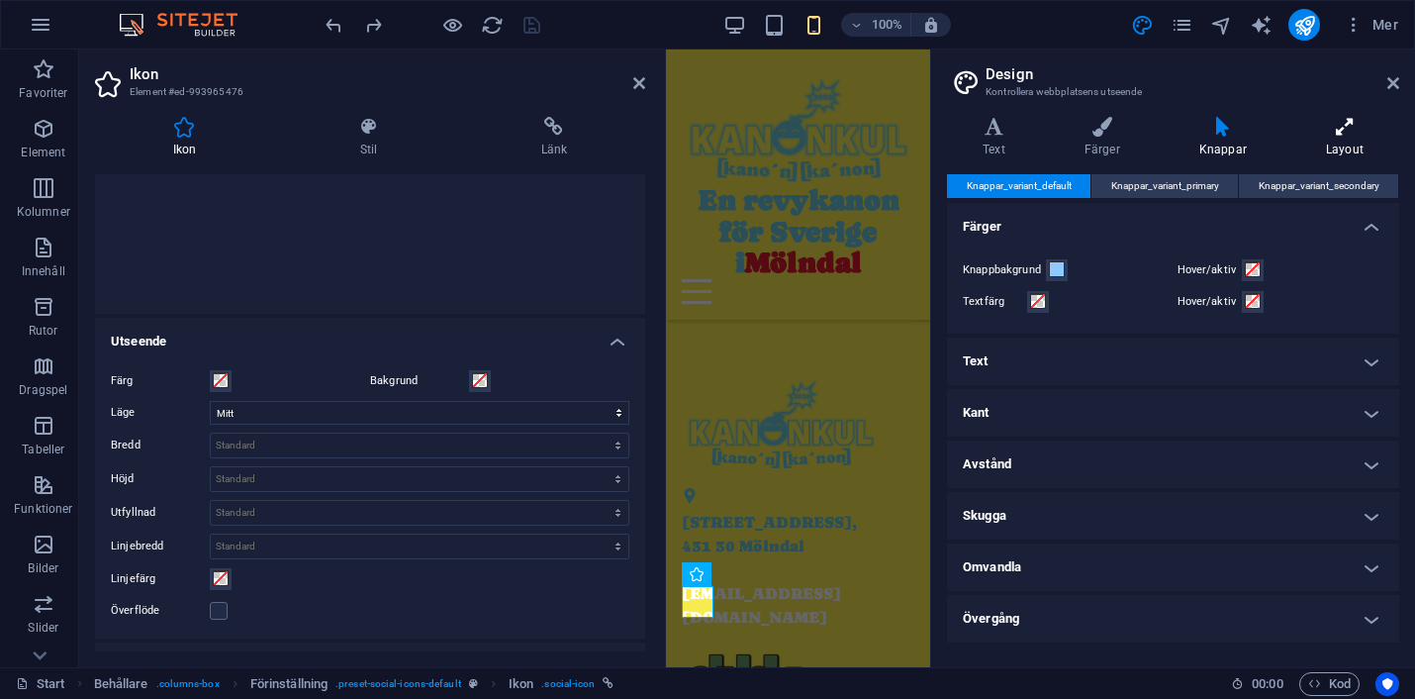
click at [1338, 122] on icon at bounding box center [1344, 127] width 109 height 20
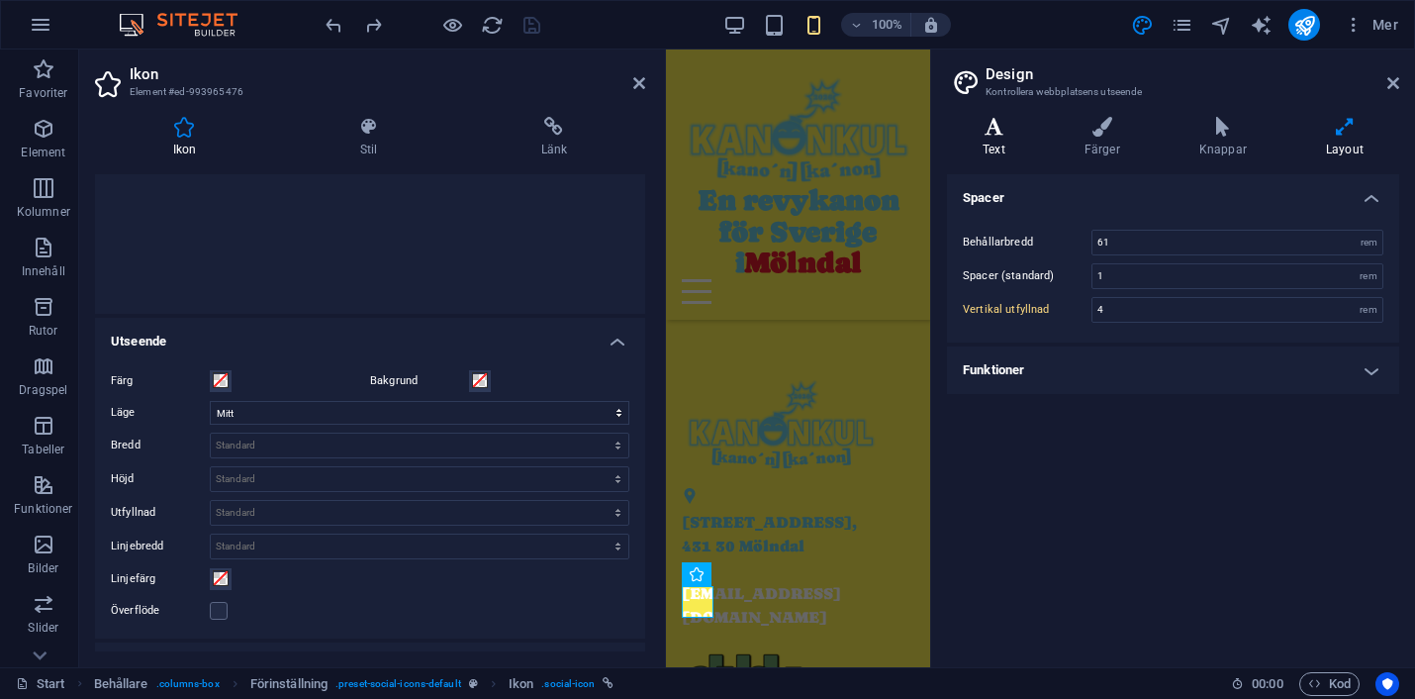
click at [989, 121] on icon at bounding box center [994, 127] width 94 height 20
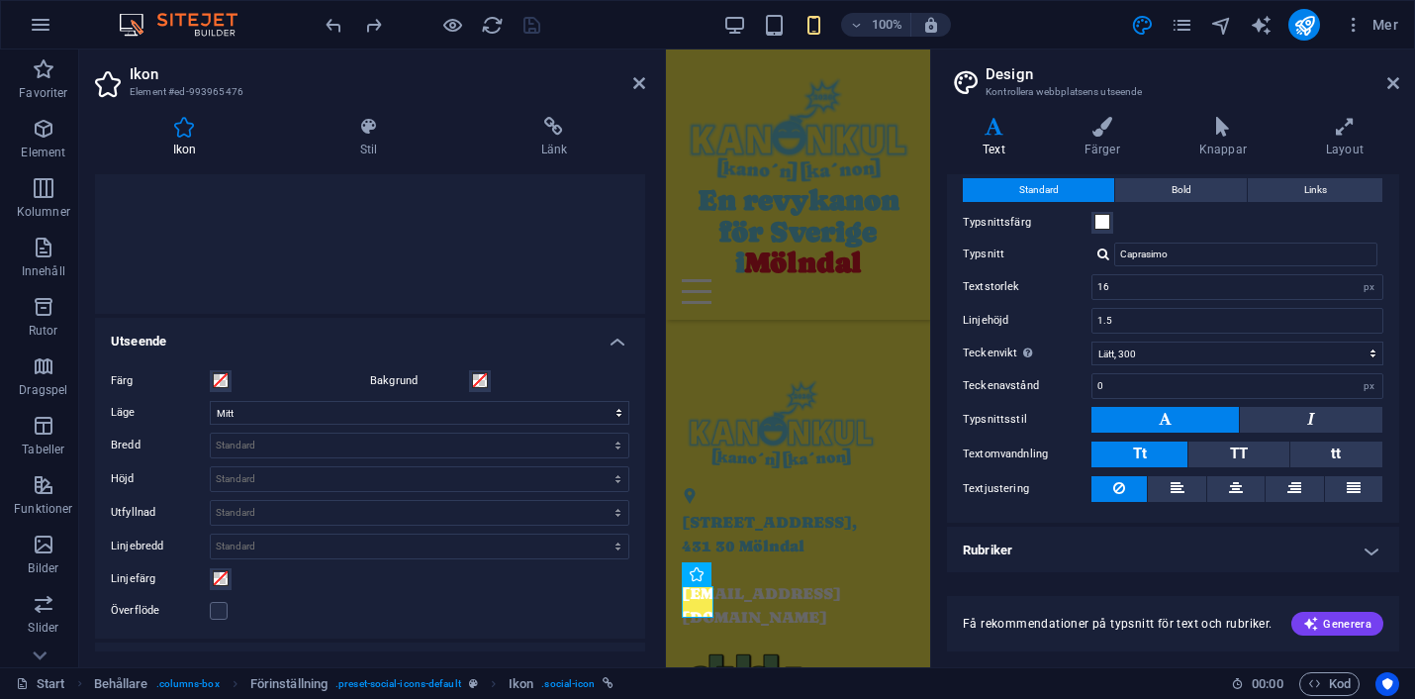
scroll to position [0, 0]
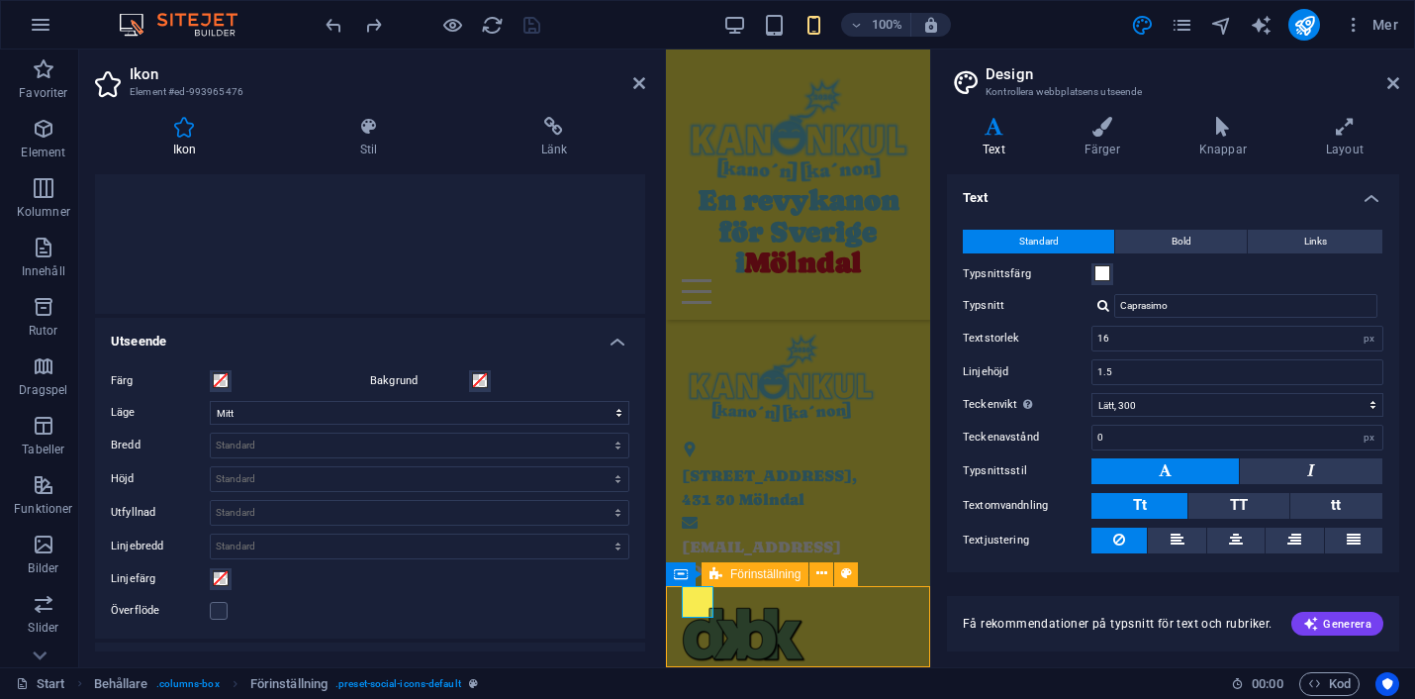
scroll to position [1422, 0]
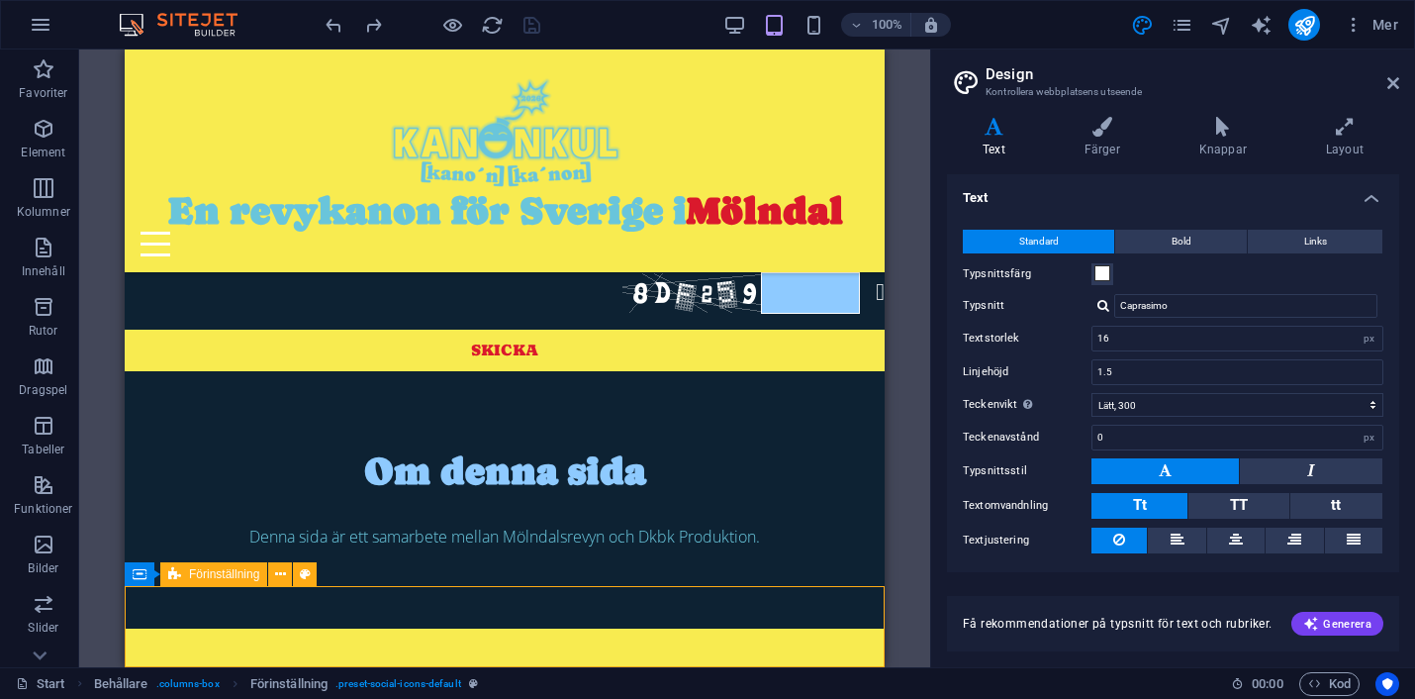
click at [1391, 85] on icon at bounding box center [1393, 83] width 12 height 16
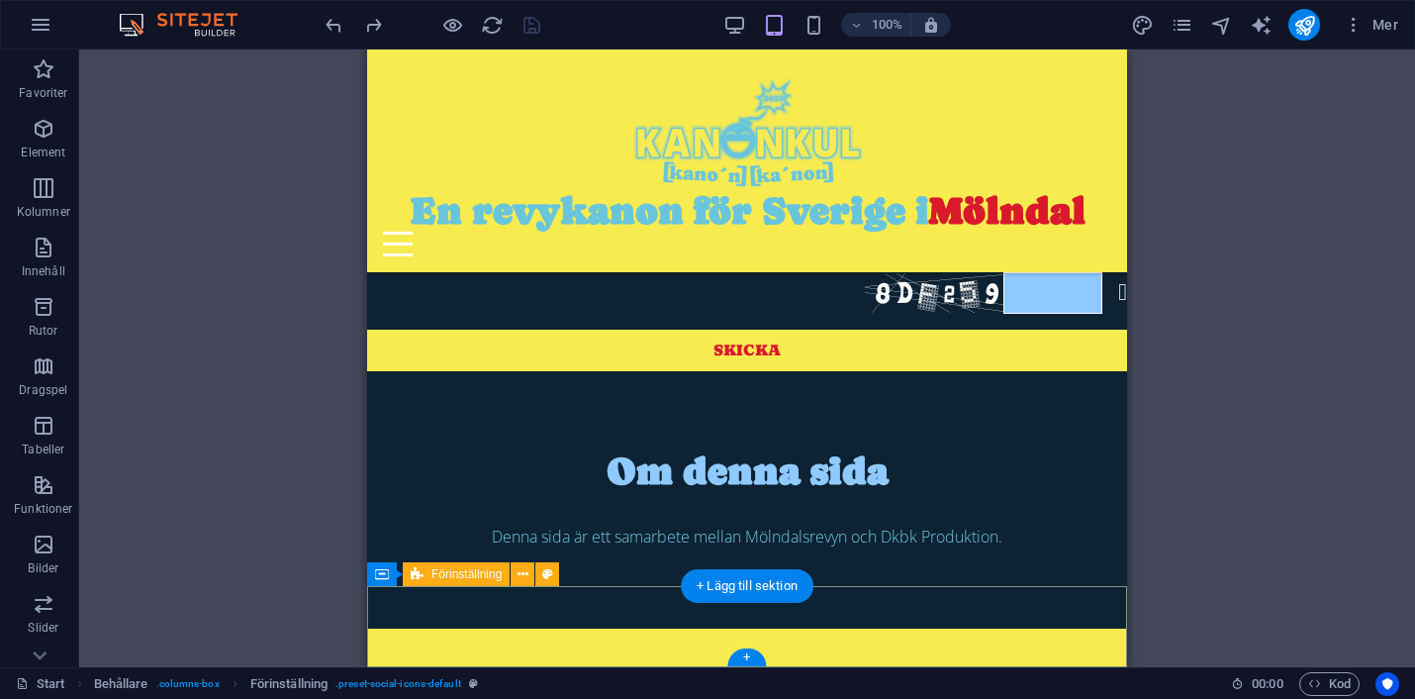
select select "px"
select select "rem"
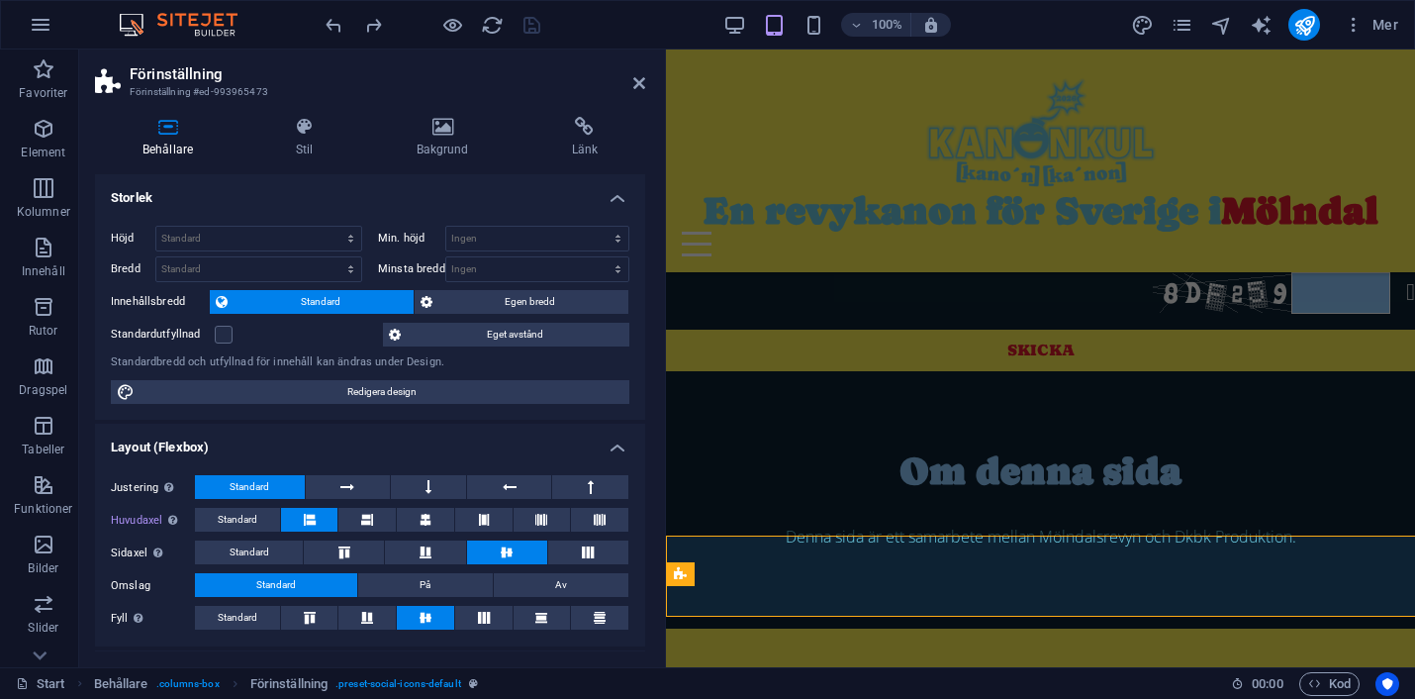
scroll to position [1472, 0]
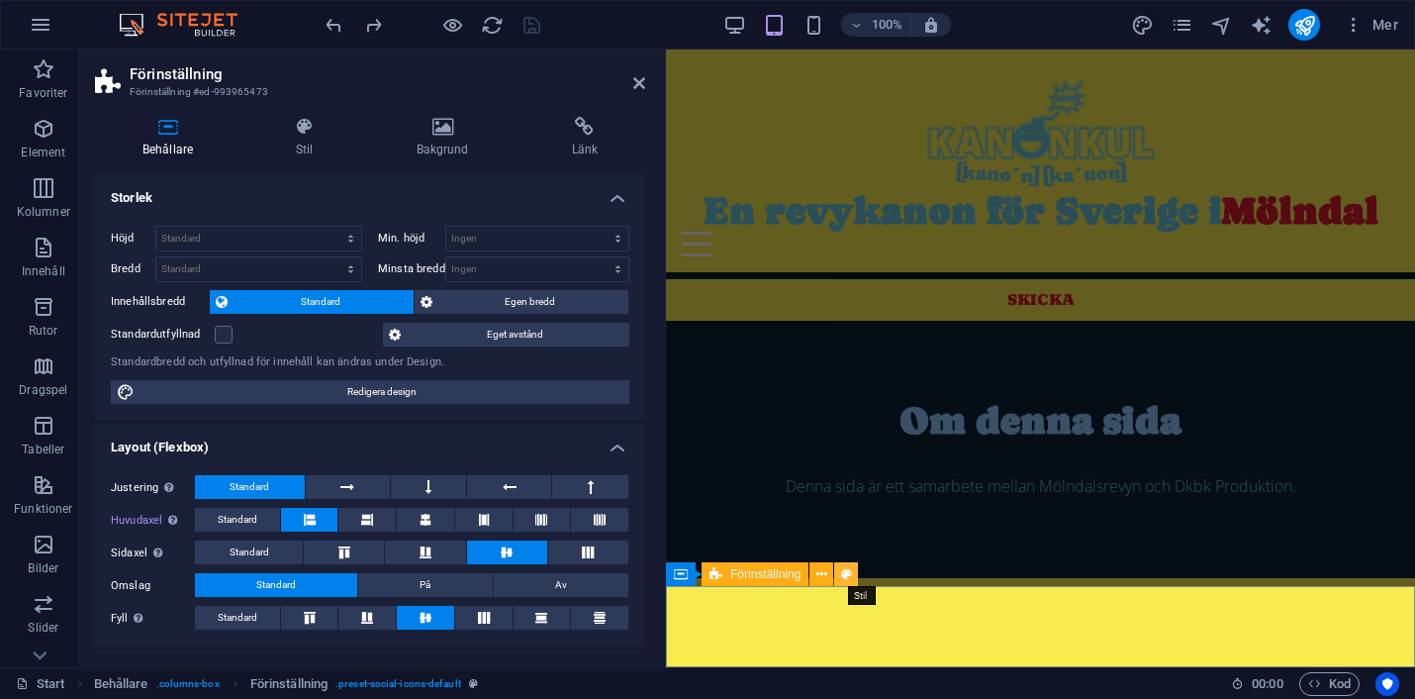
click at [848, 569] on icon at bounding box center [846, 574] width 11 height 21
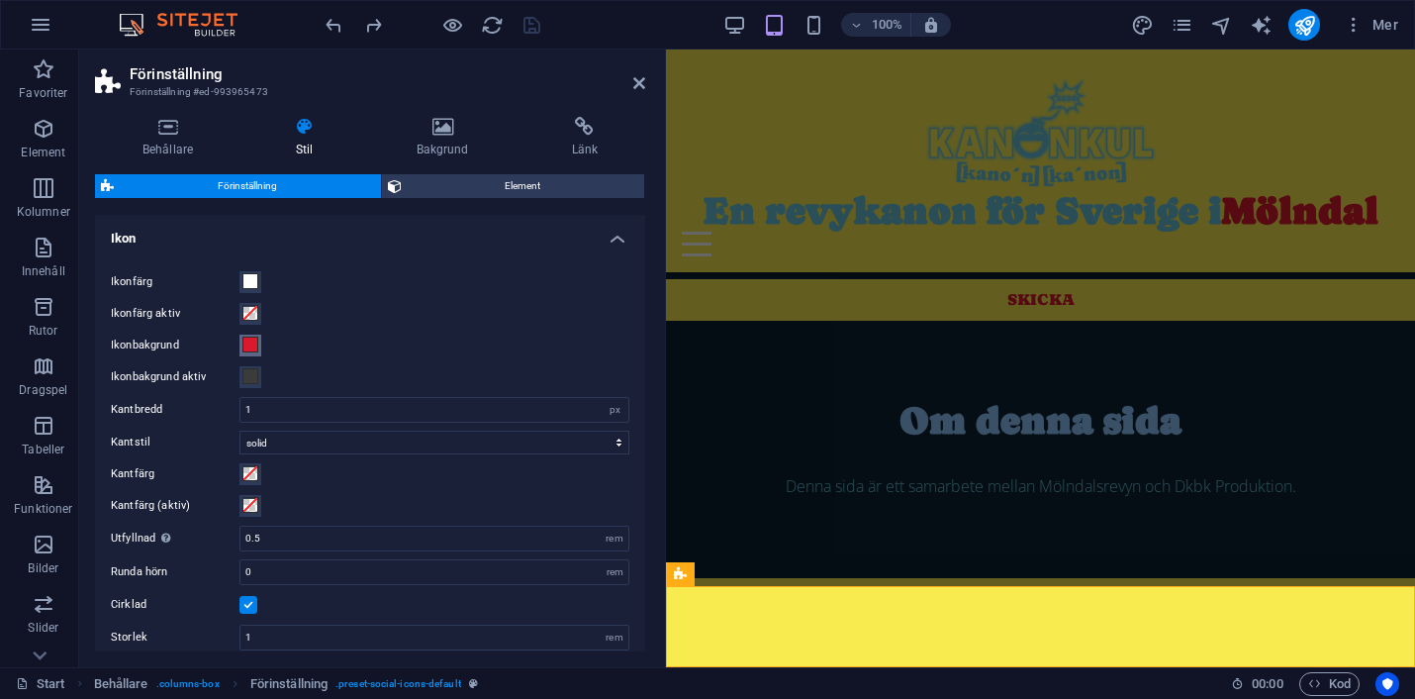
click at [248, 346] on span at bounding box center [250, 344] width 16 height 16
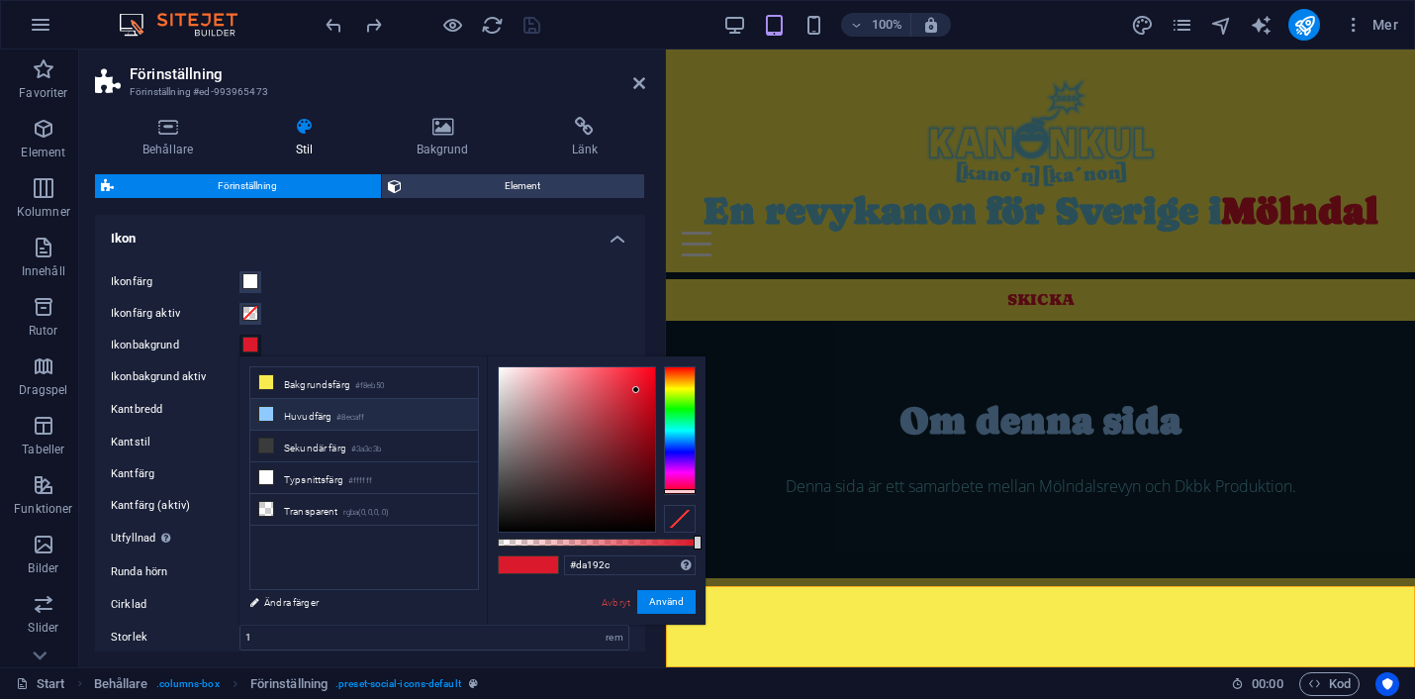
click at [293, 416] on li "Huvudfärg #8ecaff" at bounding box center [364, 415] width 228 height 32
type input "#8ecaff"
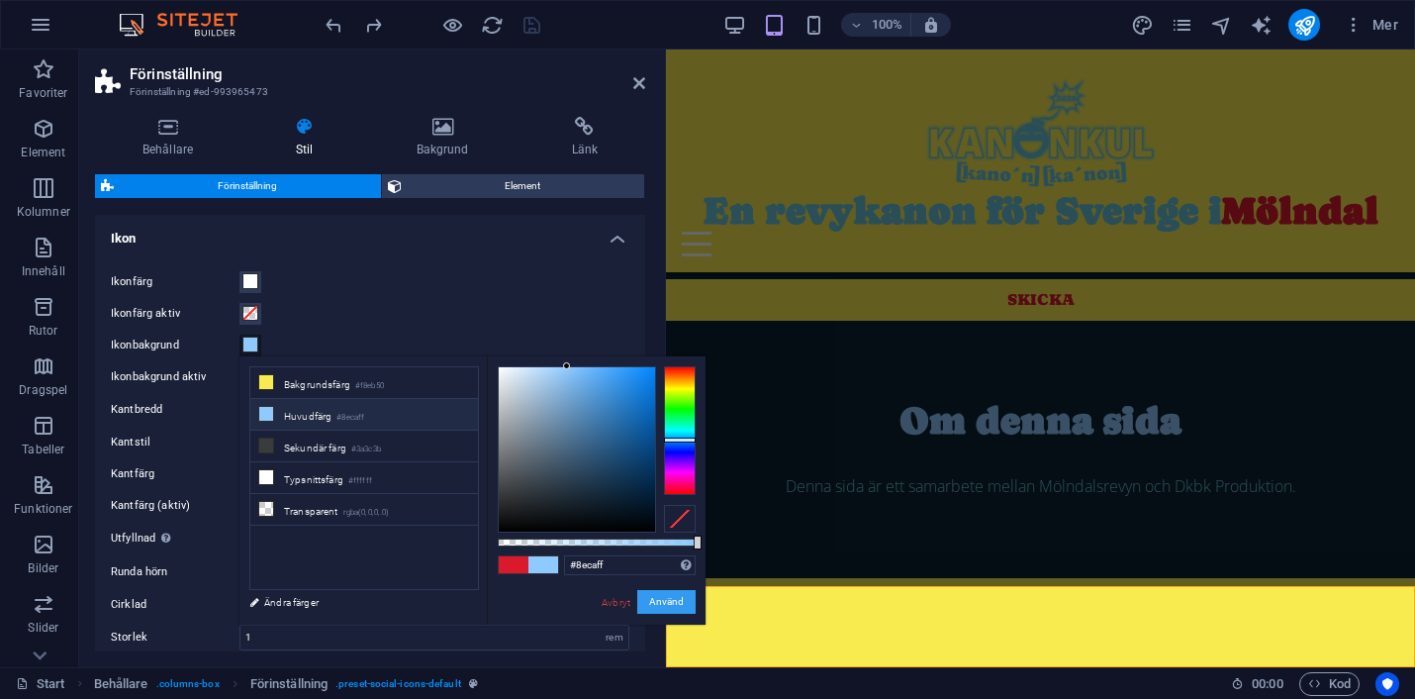
click at [670, 601] on button "Använd" at bounding box center [666, 602] width 58 height 24
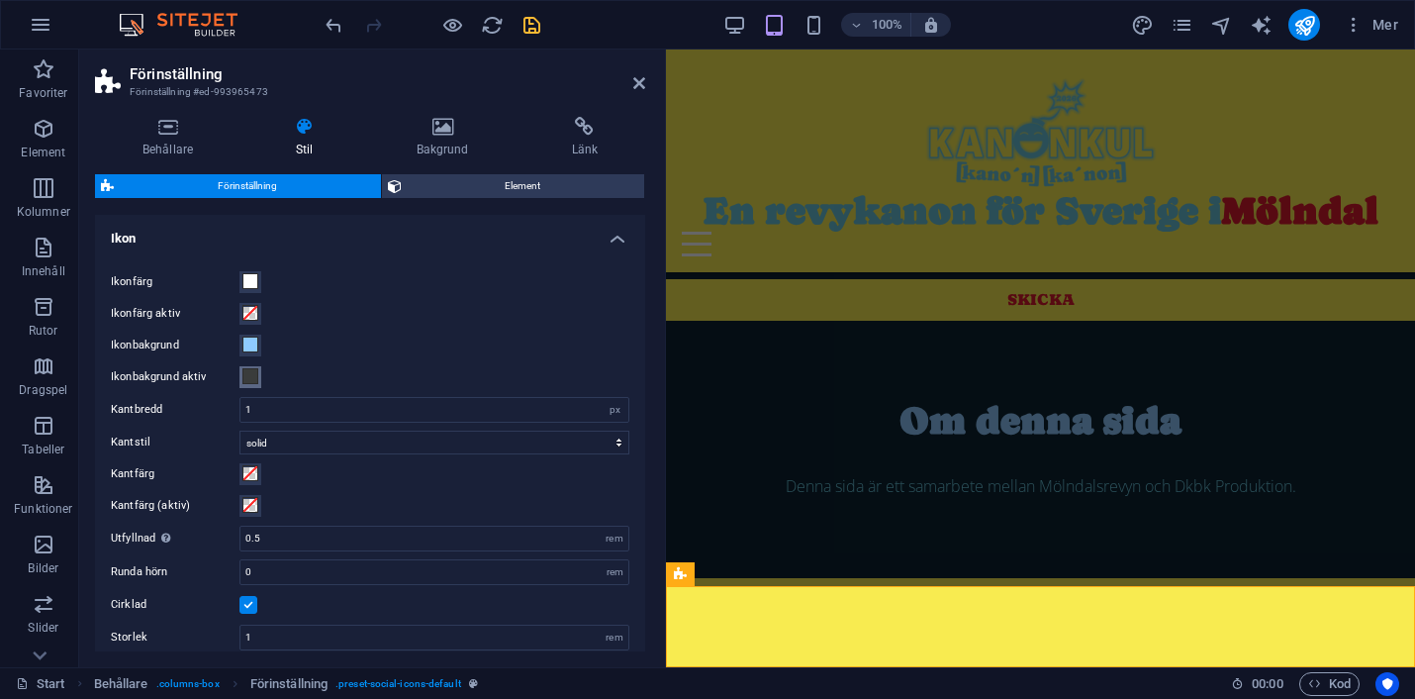
click at [249, 378] on span at bounding box center [250, 376] width 16 height 16
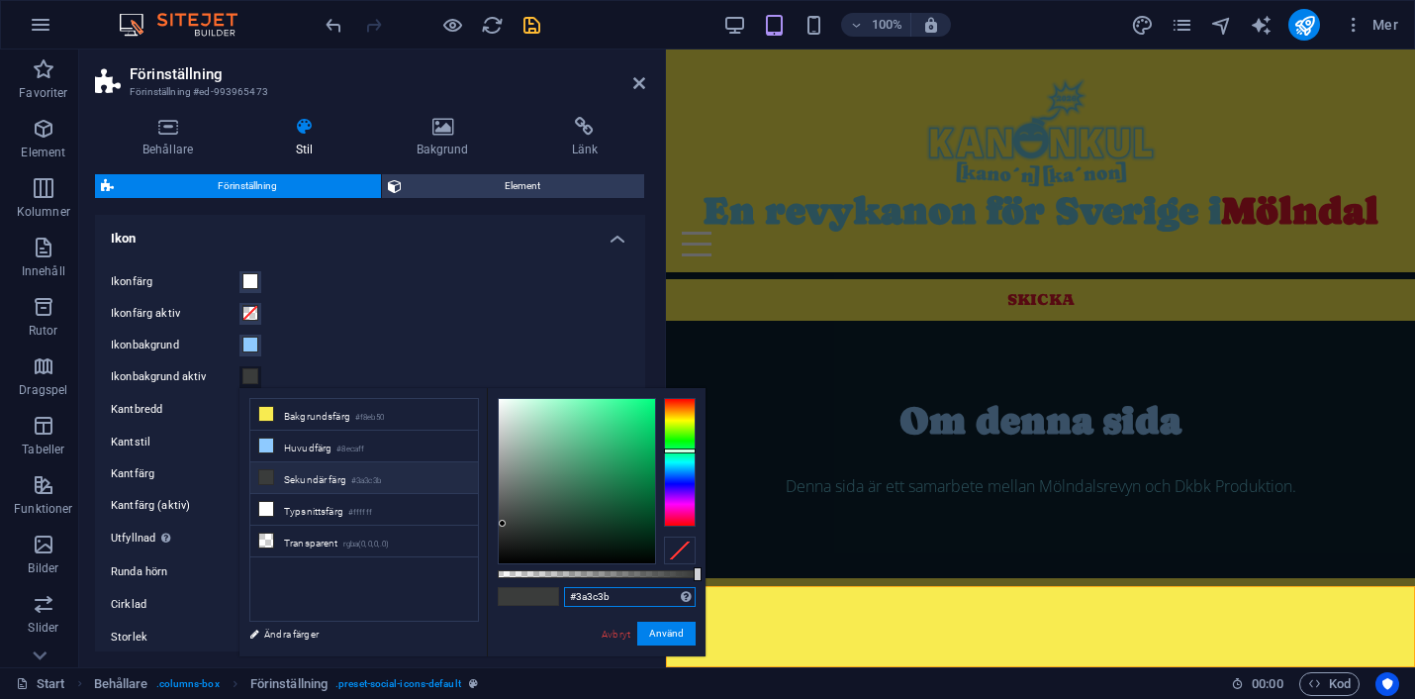
click at [597, 599] on input "#3a3c3b" at bounding box center [630, 597] width 132 height 20
paste input "da192c"
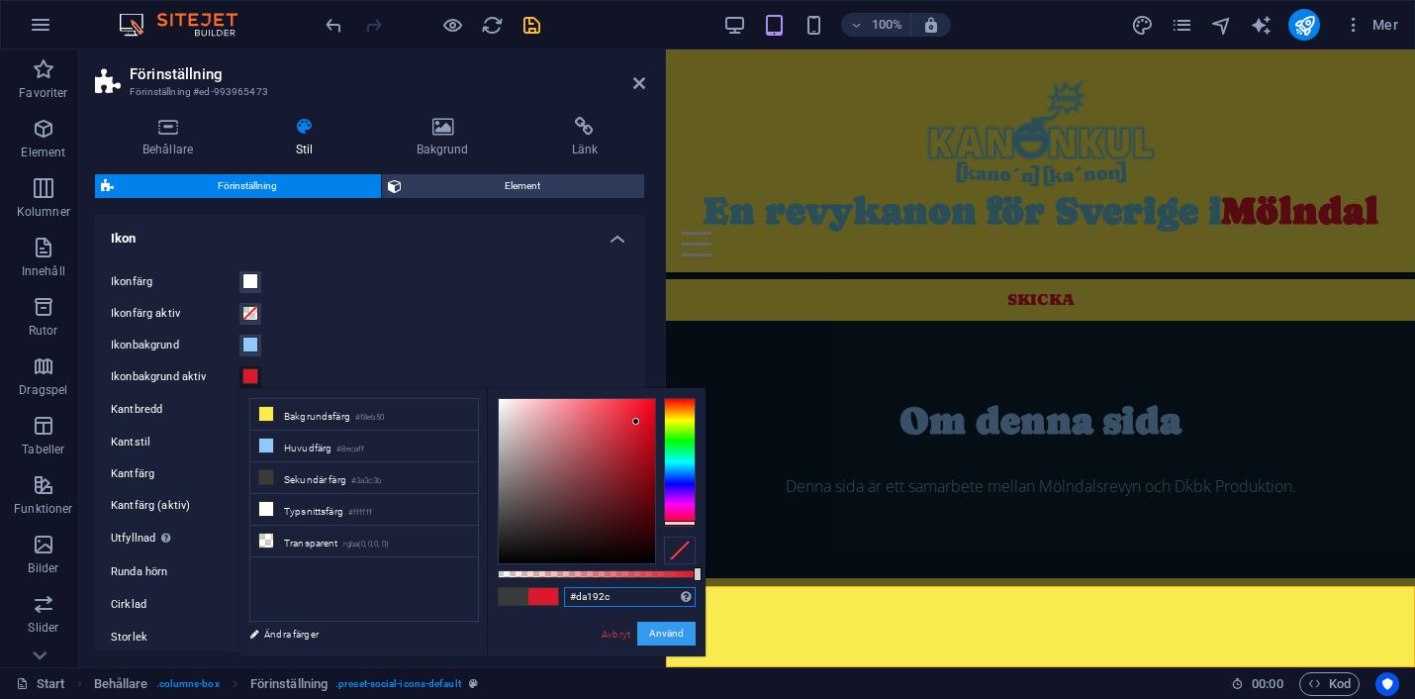
type input "#da192c"
click at [662, 632] on button "Använd" at bounding box center [666, 633] width 58 height 24
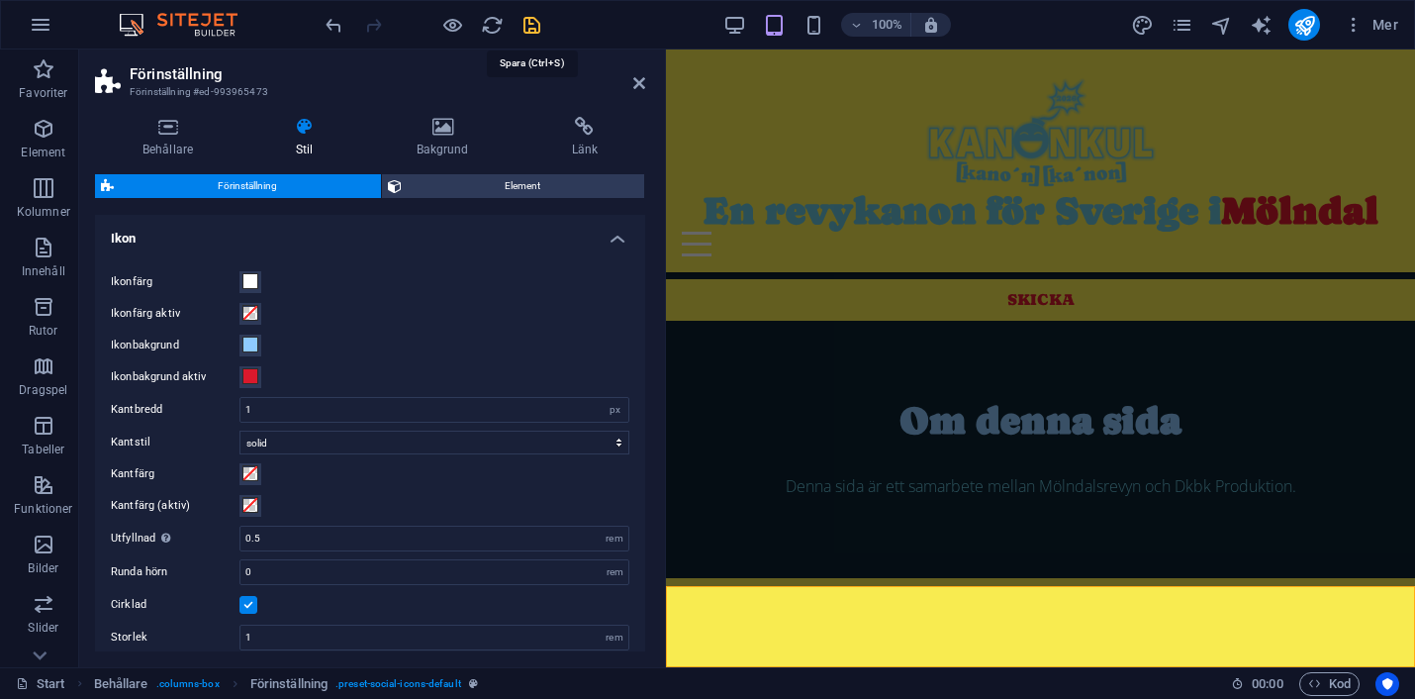
click at [530, 25] on icon "save" at bounding box center [532, 25] width 23 height 23
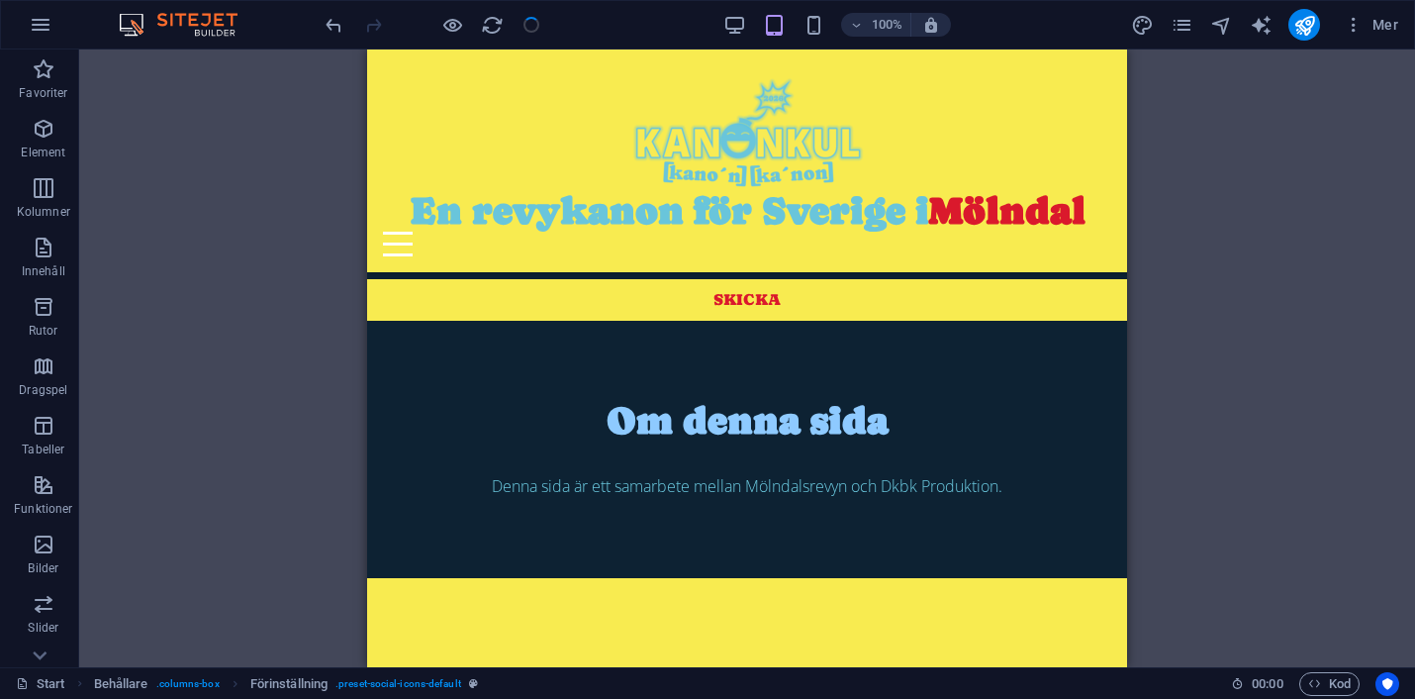
checkbox input "false"
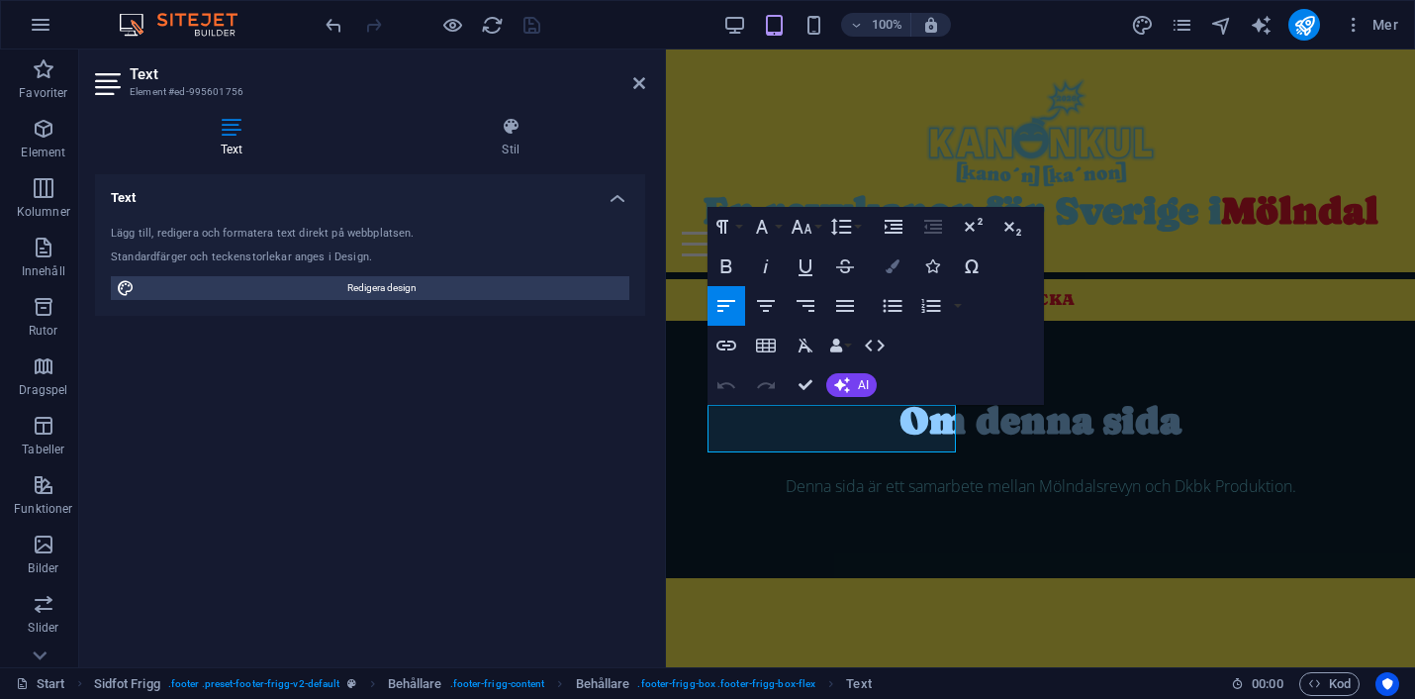
click at [896, 267] on icon "button" at bounding box center [893, 266] width 14 height 14
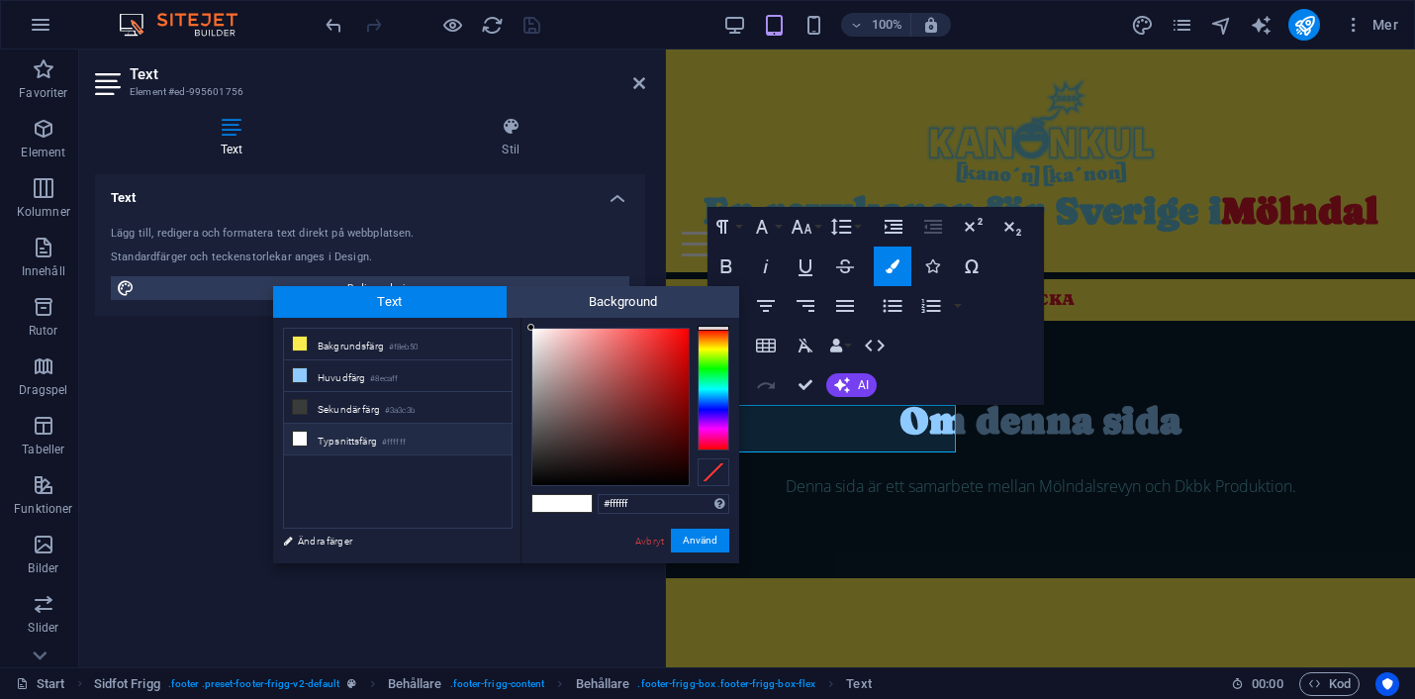
drag, startPoint x: 647, startPoint y: 508, endPoint x: 577, endPoint y: 508, distance: 70.3
click at [577, 508] on div "#ffffff Format som stöds #0852ed rgb(8, 82, 237) rgba(8, 82, 237, 90%) hsv(221,…" at bounding box center [630, 584] width 219 height 532
type input "#da192c"
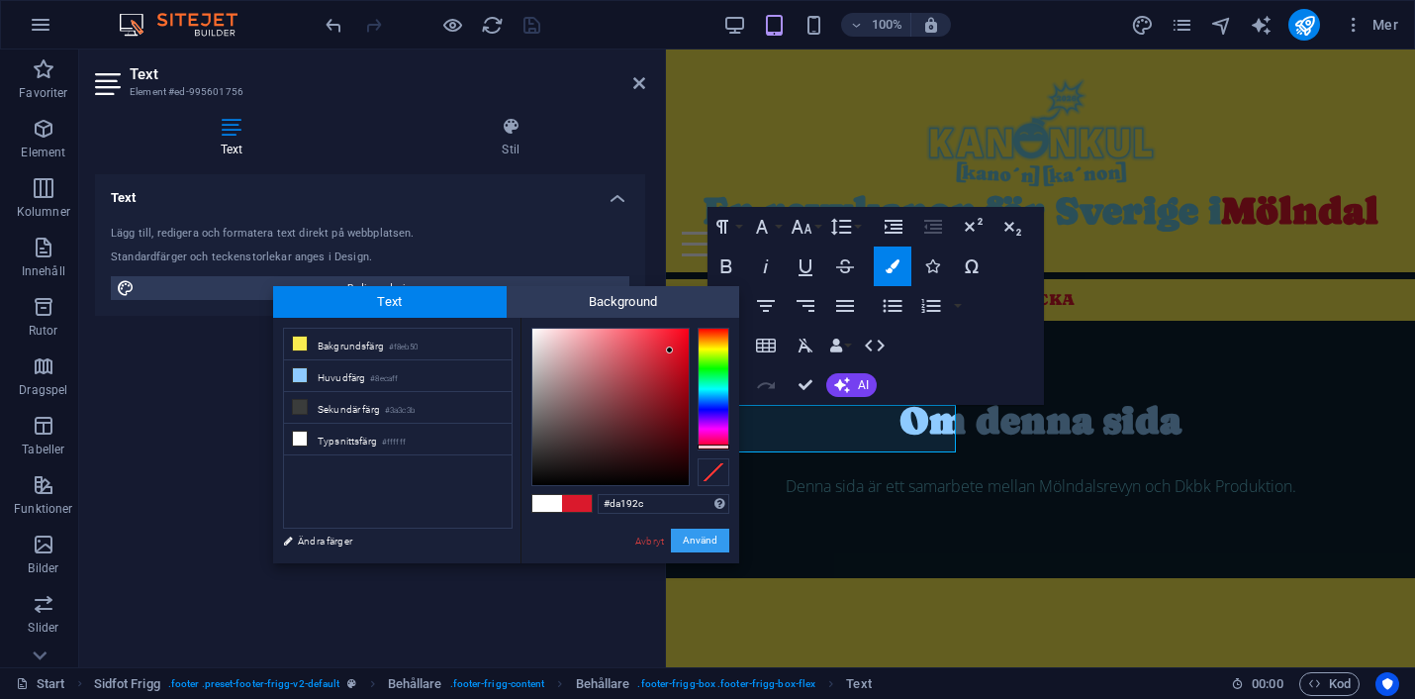
click at [707, 542] on button "Använd" at bounding box center [700, 540] width 58 height 24
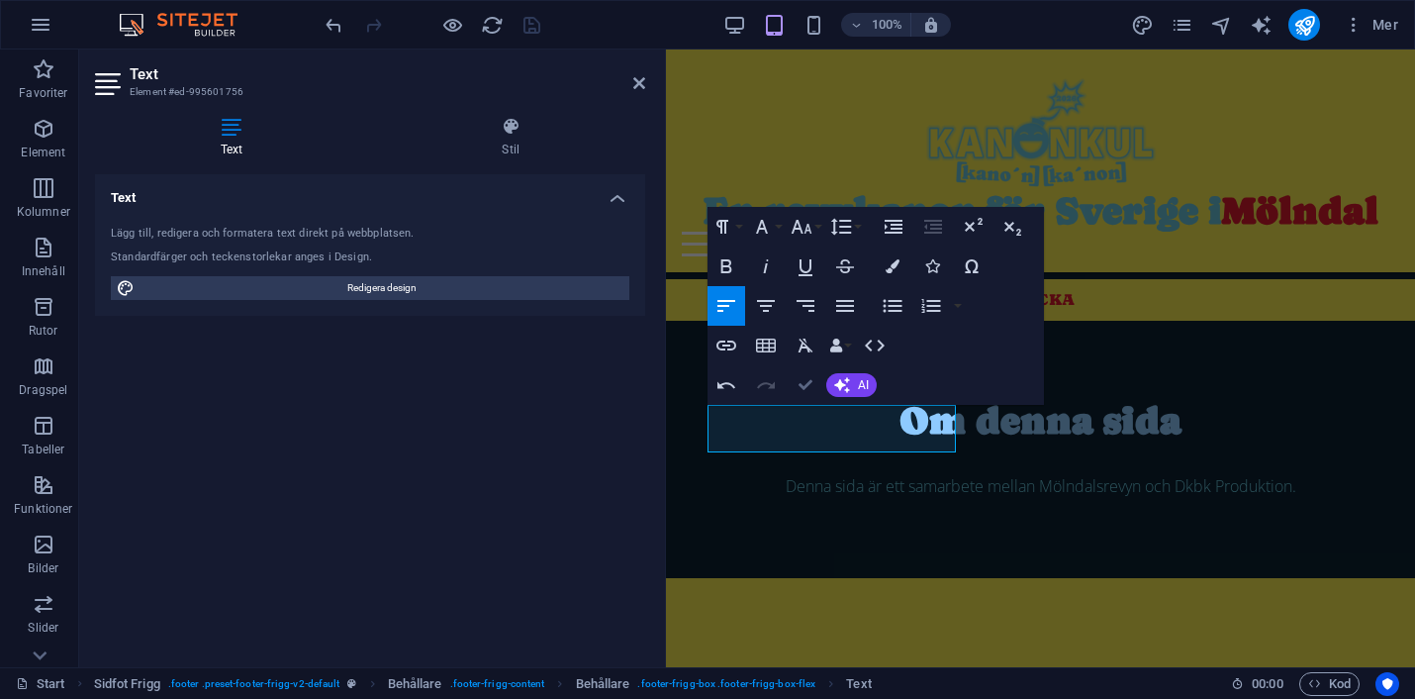
scroll to position [1422, 0]
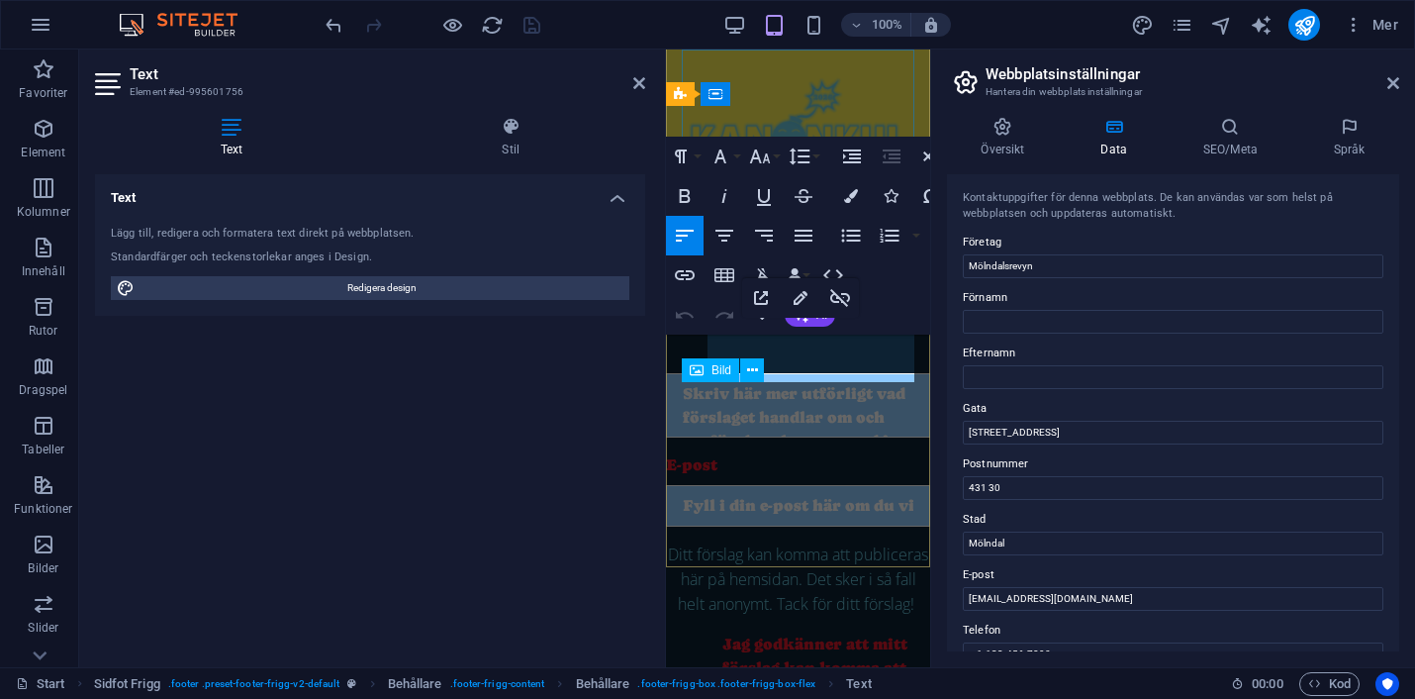
scroll to position [2225, 0]
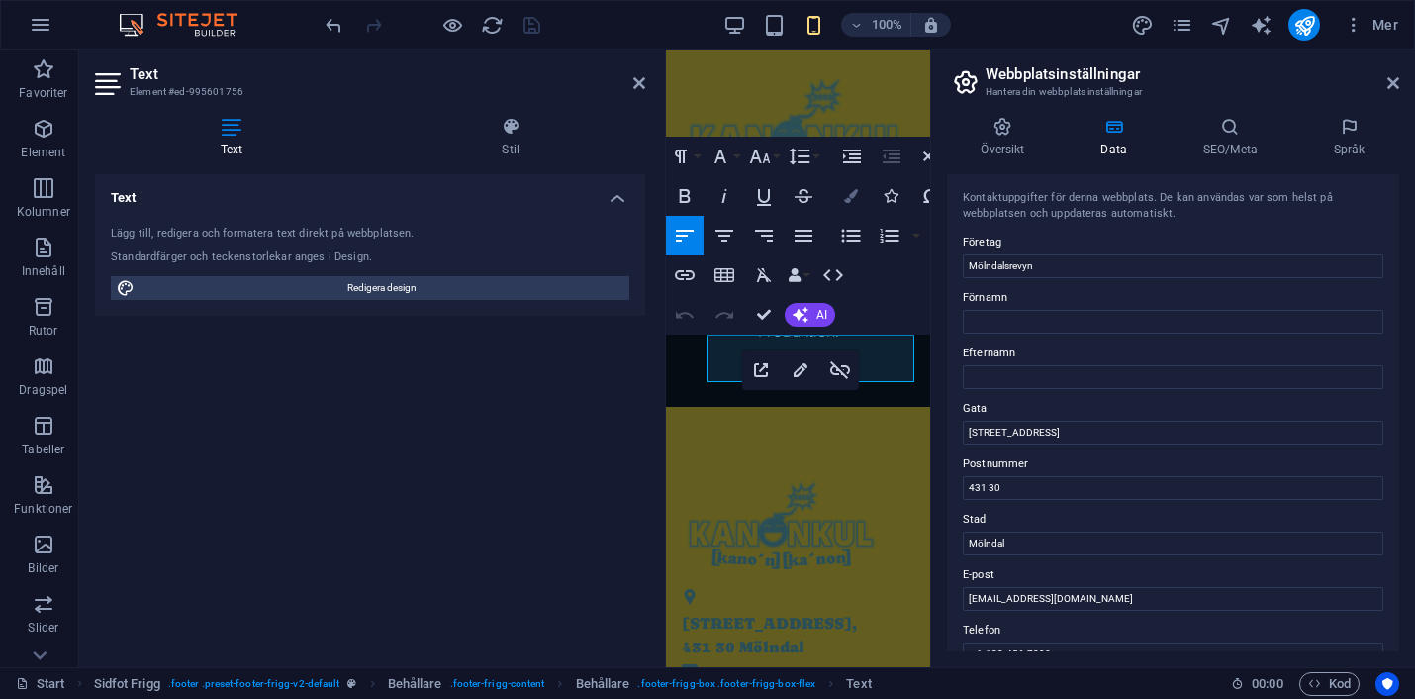
click at [853, 195] on icon "button" at bounding box center [851, 196] width 14 height 14
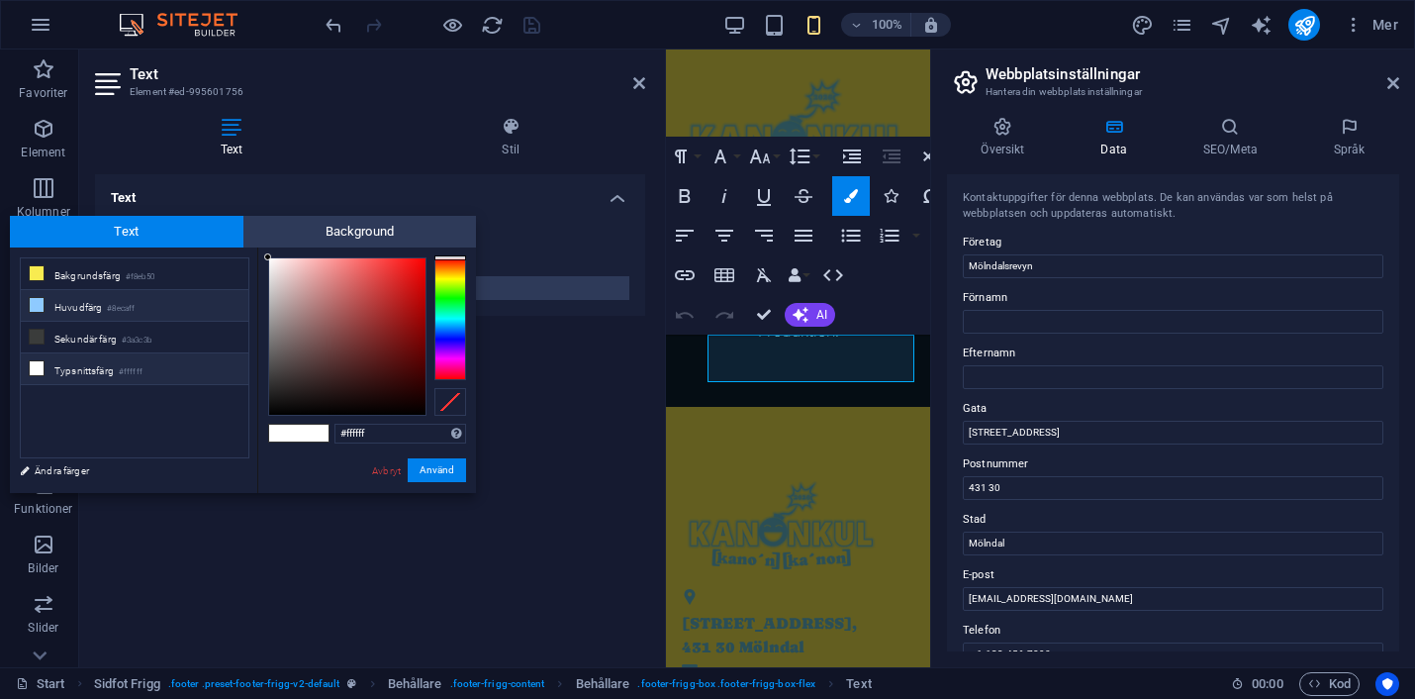
click at [96, 312] on li "Huvudfärg #8ecaff" at bounding box center [135, 306] width 228 height 32
type input "#8ecaff"
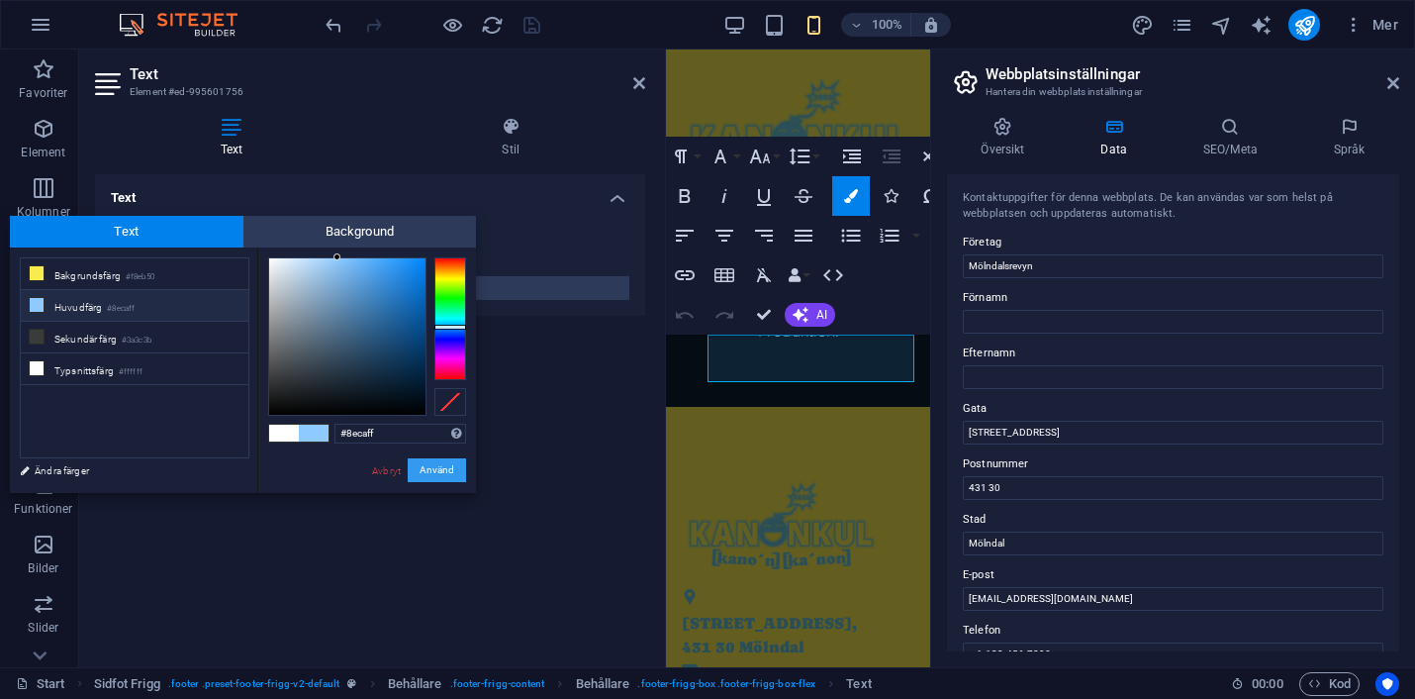
click at [428, 471] on button "Använd" at bounding box center [437, 470] width 58 height 24
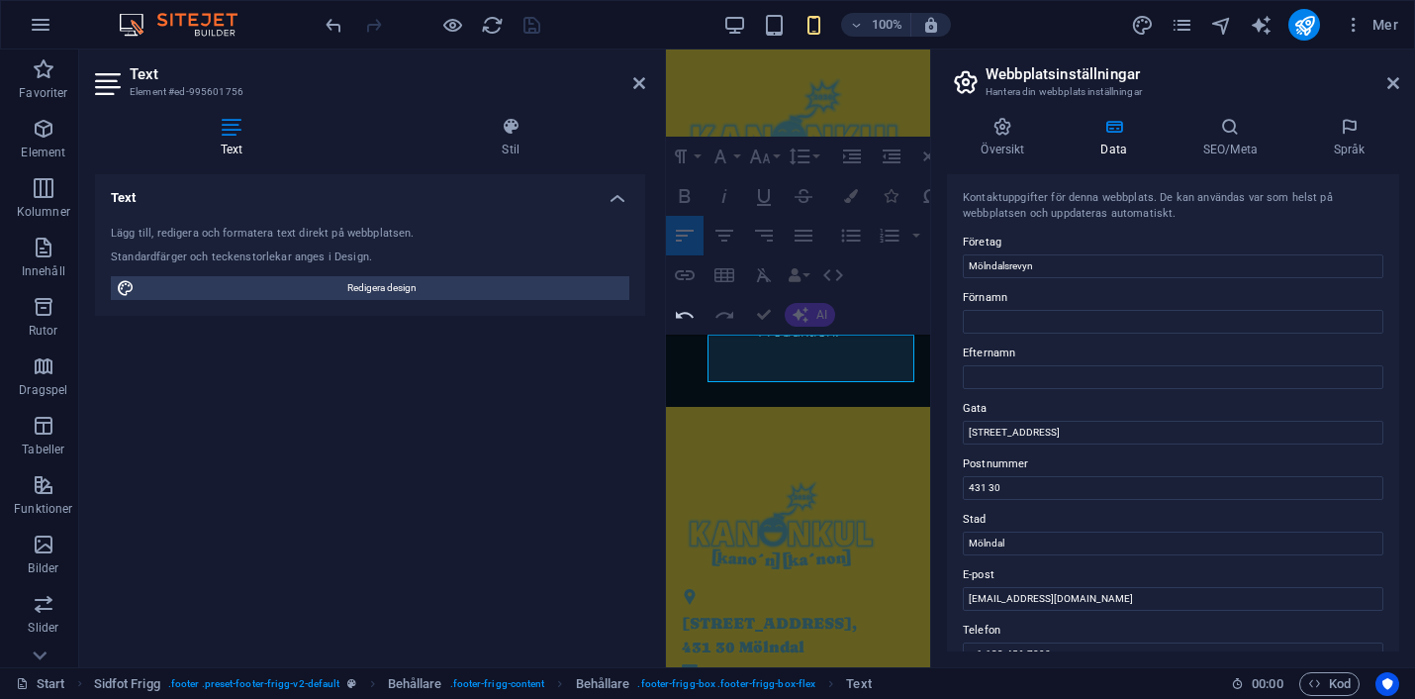
click at [628, 535] on div "Text Lägg till, redigera och formatera text direkt på webbplatsen. Standardfärg…" at bounding box center [370, 412] width 550 height 477
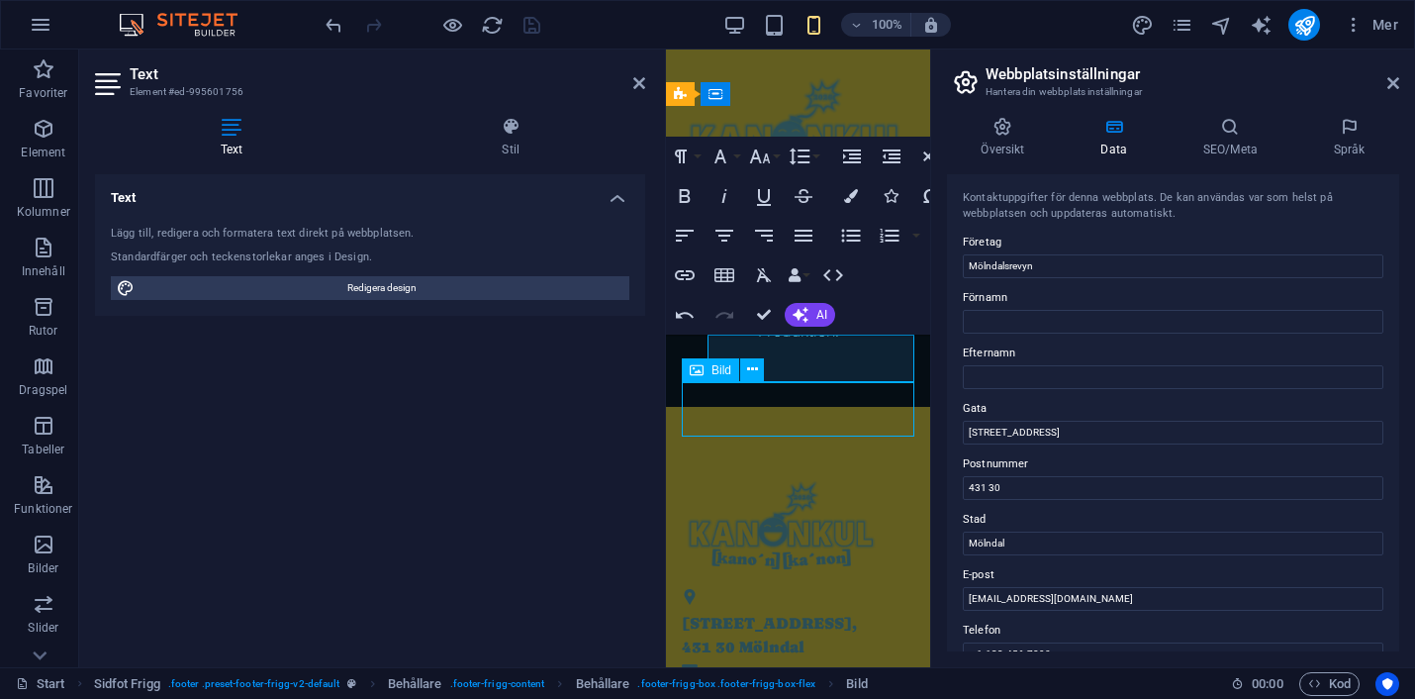
scroll to position [1422, 0]
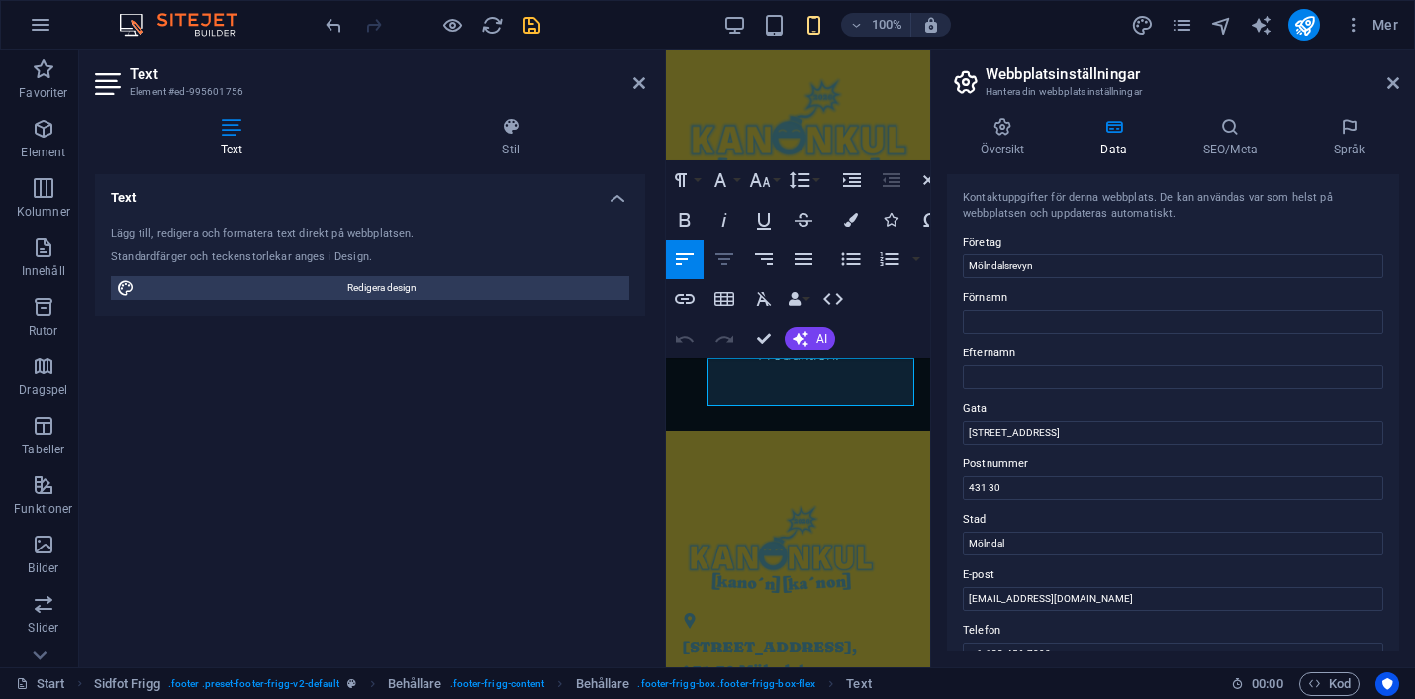
click at [731, 262] on icon "button" at bounding box center [724, 259] width 24 height 24
click at [685, 263] on icon "button" at bounding box center [685, 259] width 24 height 24
click at [848, 219] on icon "button" at bounding box center [851, 220] width 14 height 14
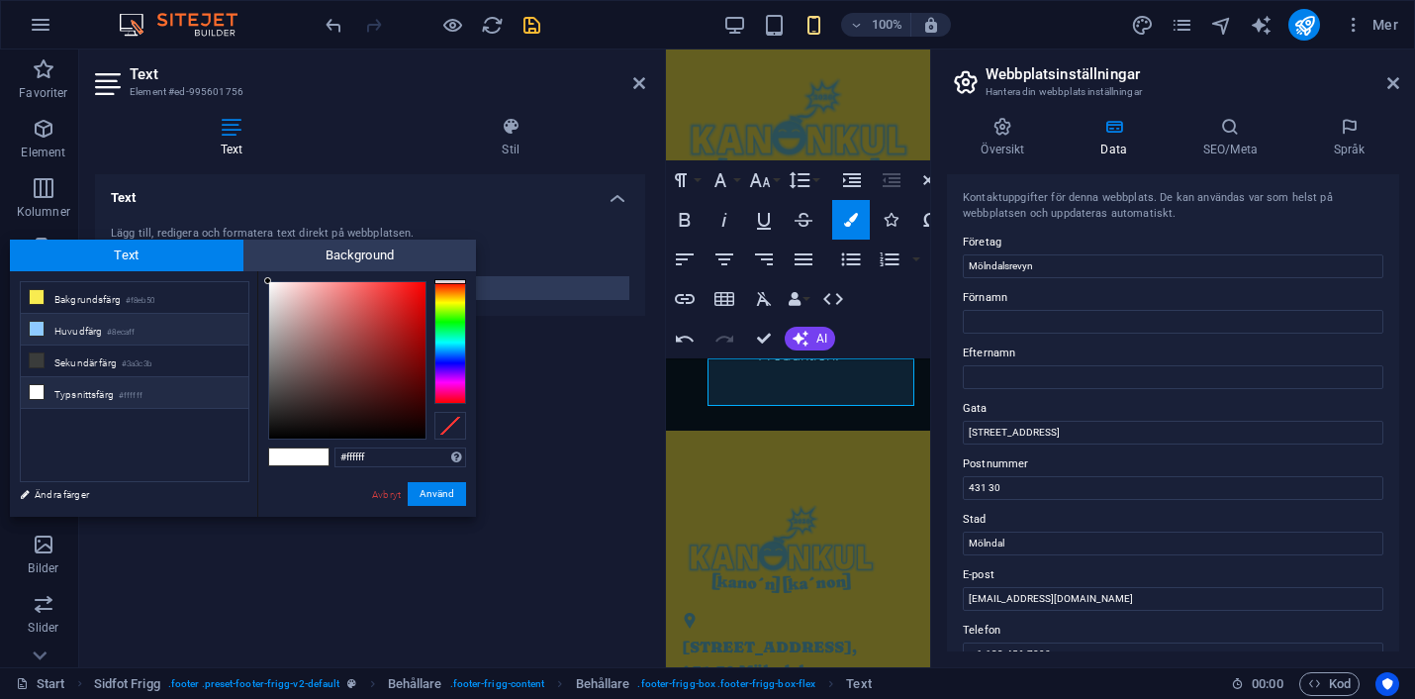
click at [78, 331] on li "Huvudfärg #8ecaff" at bounding box center [135, 330] width 228 height 32
type input "#8ecaff"
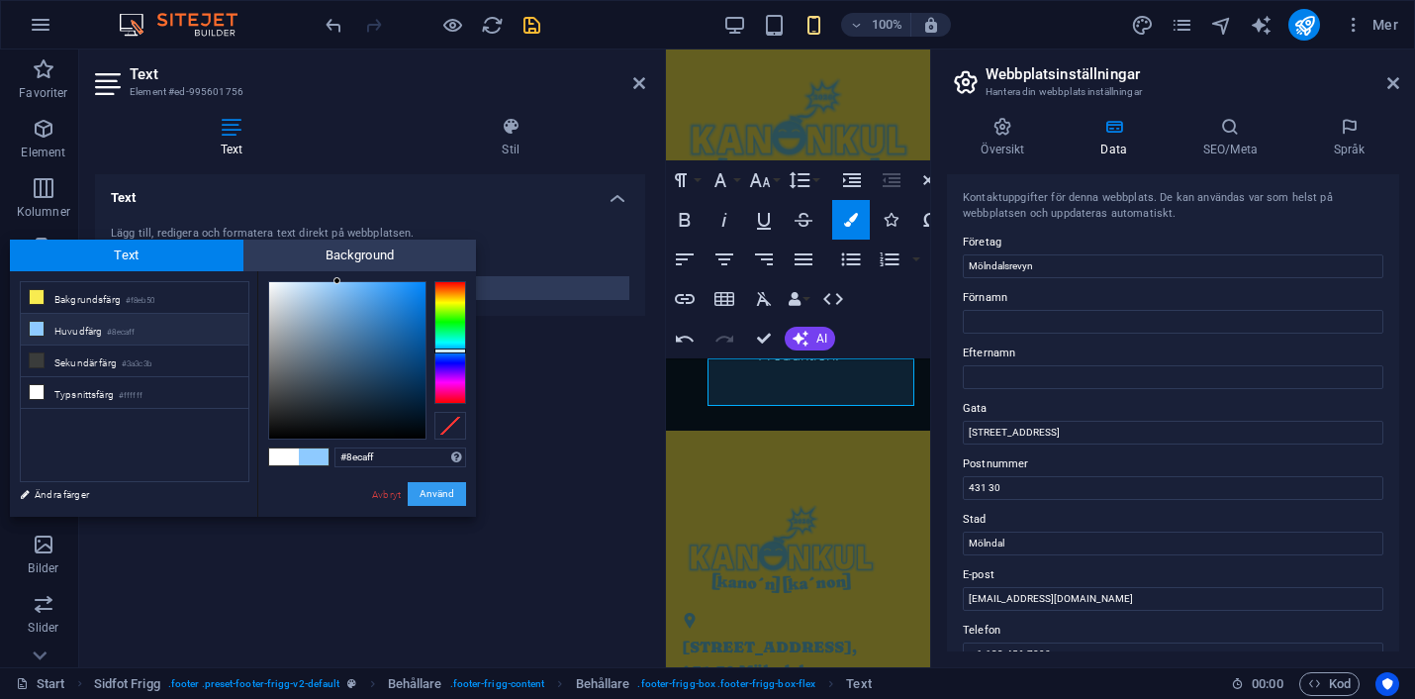
click at [436, 496] on button "Använd" at bounding box center [437, 494] width 58 height 24
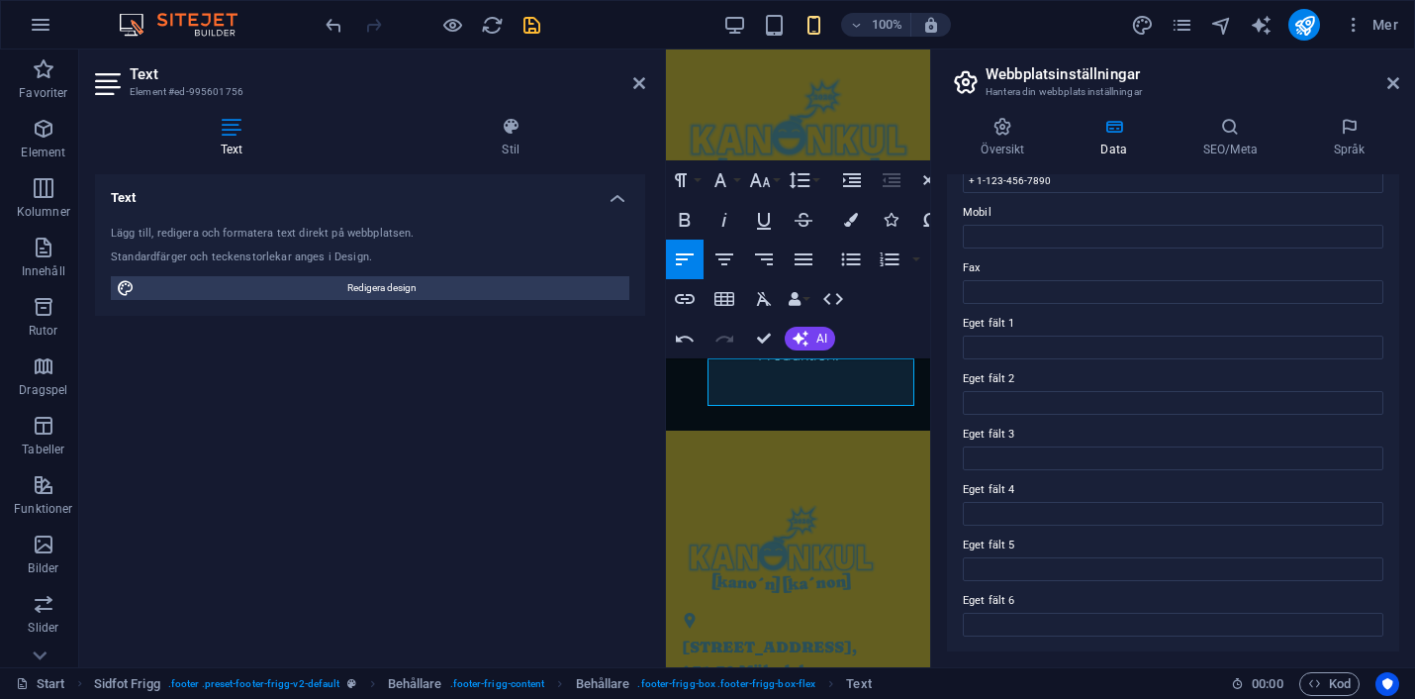
scroll to position [283, 0]
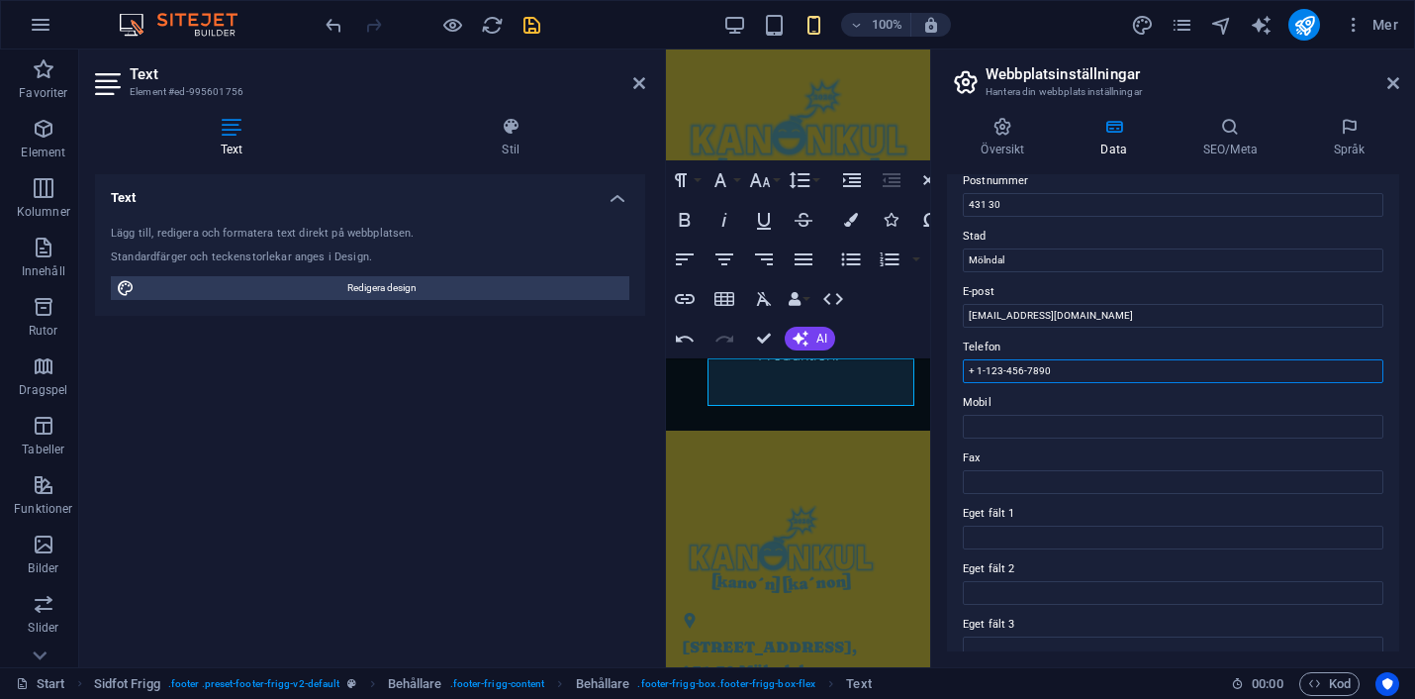
drag, startPoint x: 1066, startPoint y: 375, endPoint x: 946, endPoint y: 375, distance: 119.7
click at [947, 375] on div "Kontaktuppgifter för denna webbplats. De kan användas var som helst på webbplat…" at bounding box center [1173, 412] width 452 height 477
drag, startPoint x: 997, startPoint y: 371, endPoint x: 957, endPoint y: 377, distance: 41.0
click at [957, 377] on div "Kontaktuppgifter för denna webbplats. De kan användas var som helst på webbplat…" at bounding box center [1173, 412] width 452 height 477
paste input "10-888-7389"
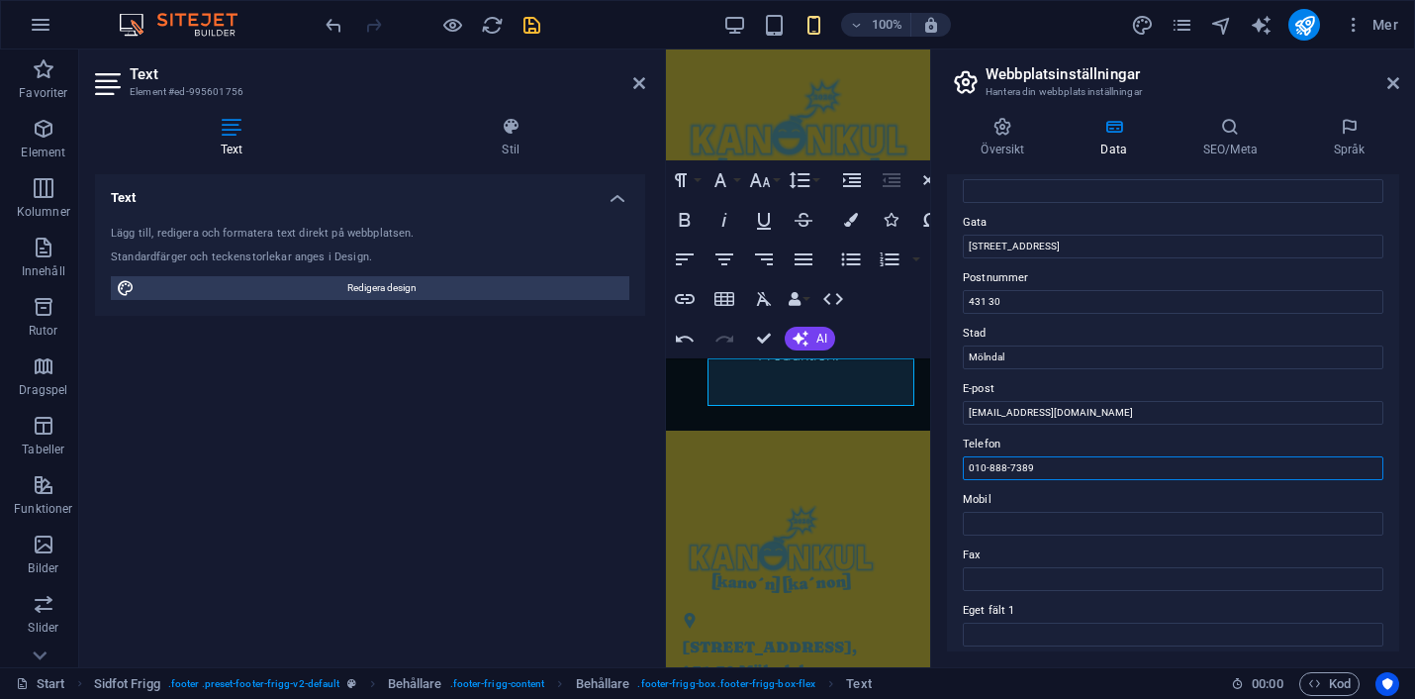
scroll to position [166, 0]
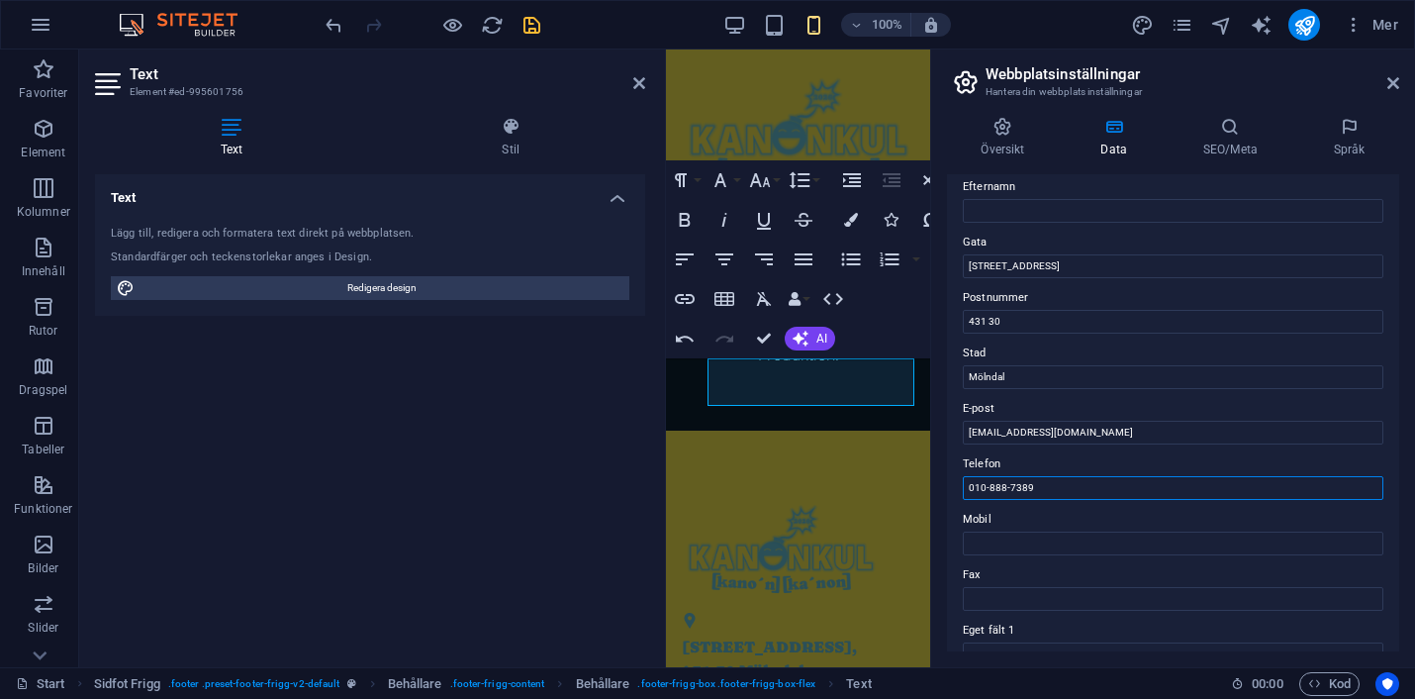
type input "010-888-7389"
click at [534, 26] on icon "save" at bounding box center [532, 25] width 23 height 23
checkbox input "false"
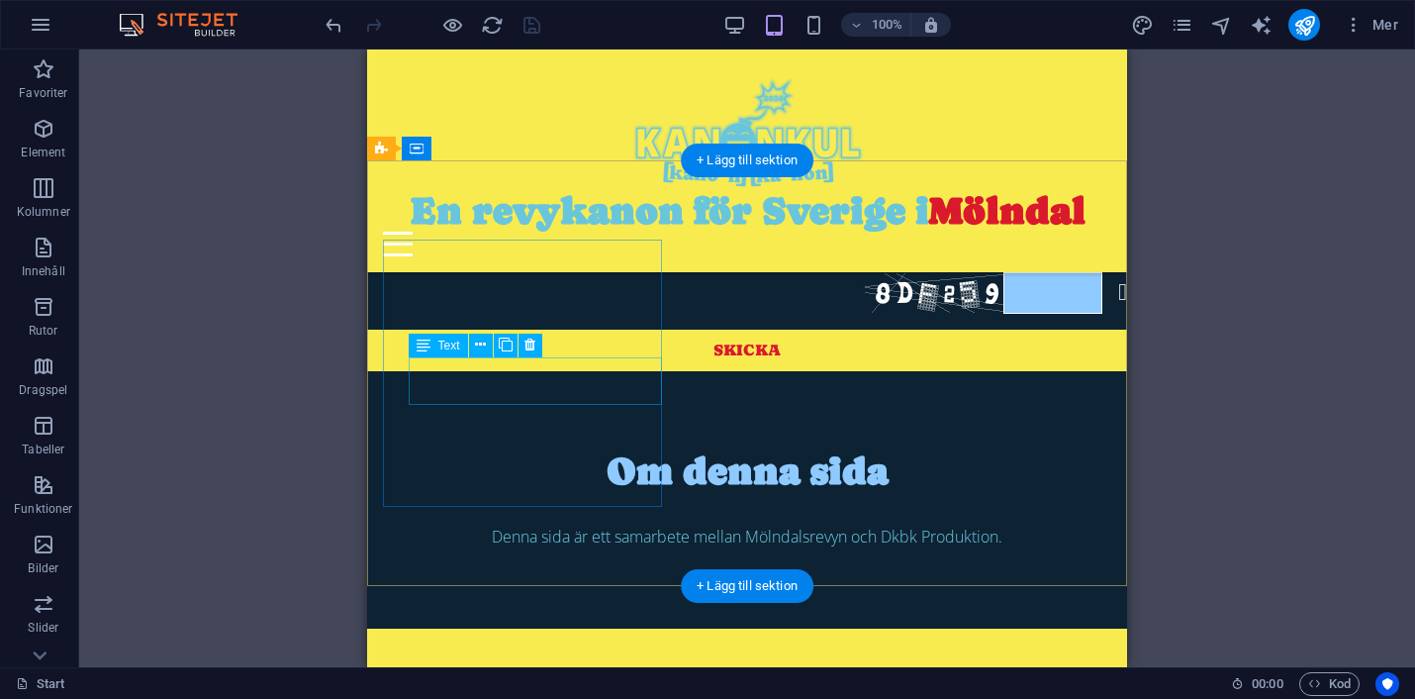
scroll to position [1421, 0]
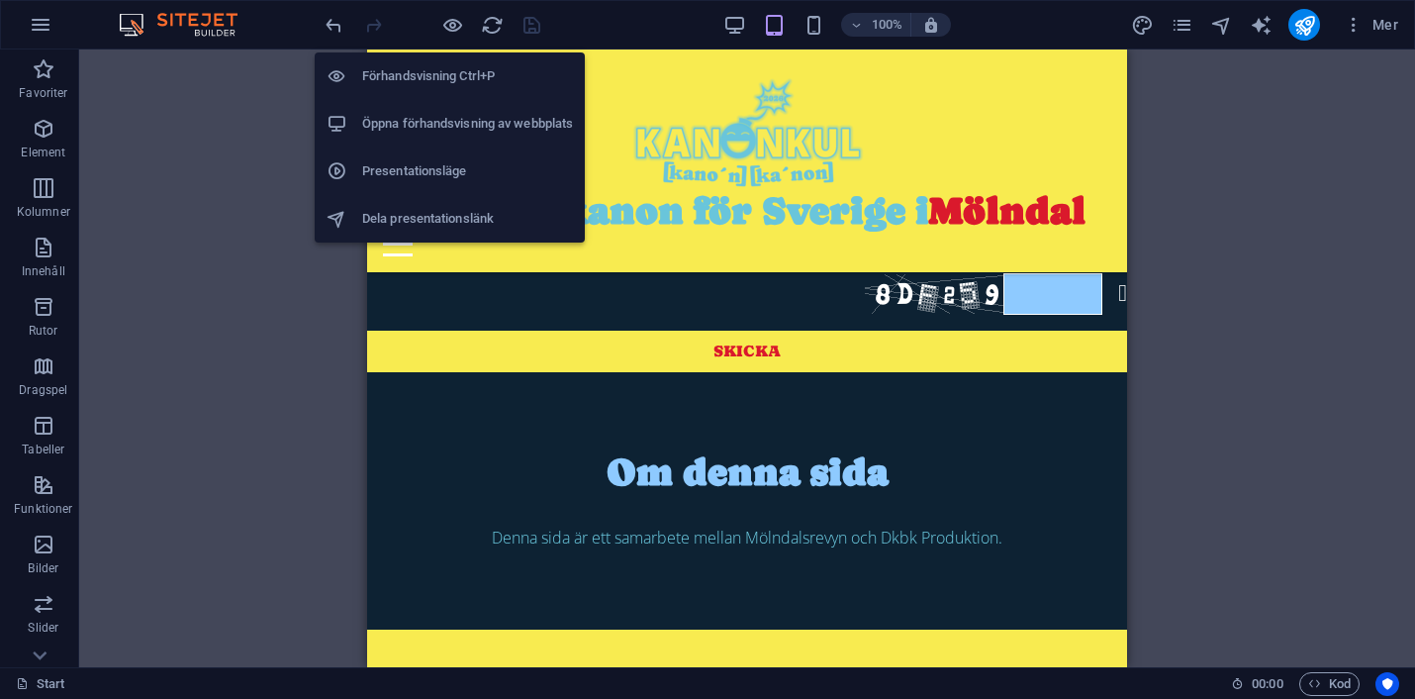
click at [427, 123] on h6 "Öppna förhandsvisning av webbplats" at bounding box center [467, 124] width 211 height 24
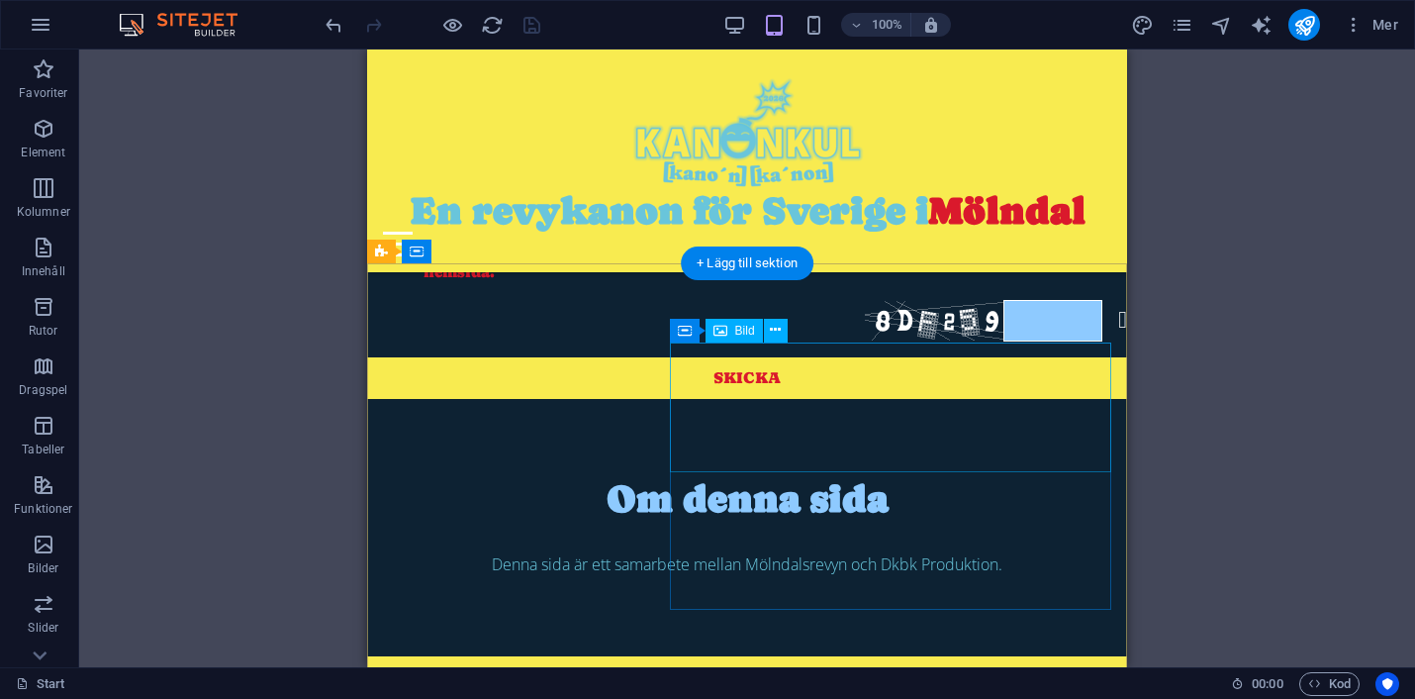
scroll to position [1422, 0]
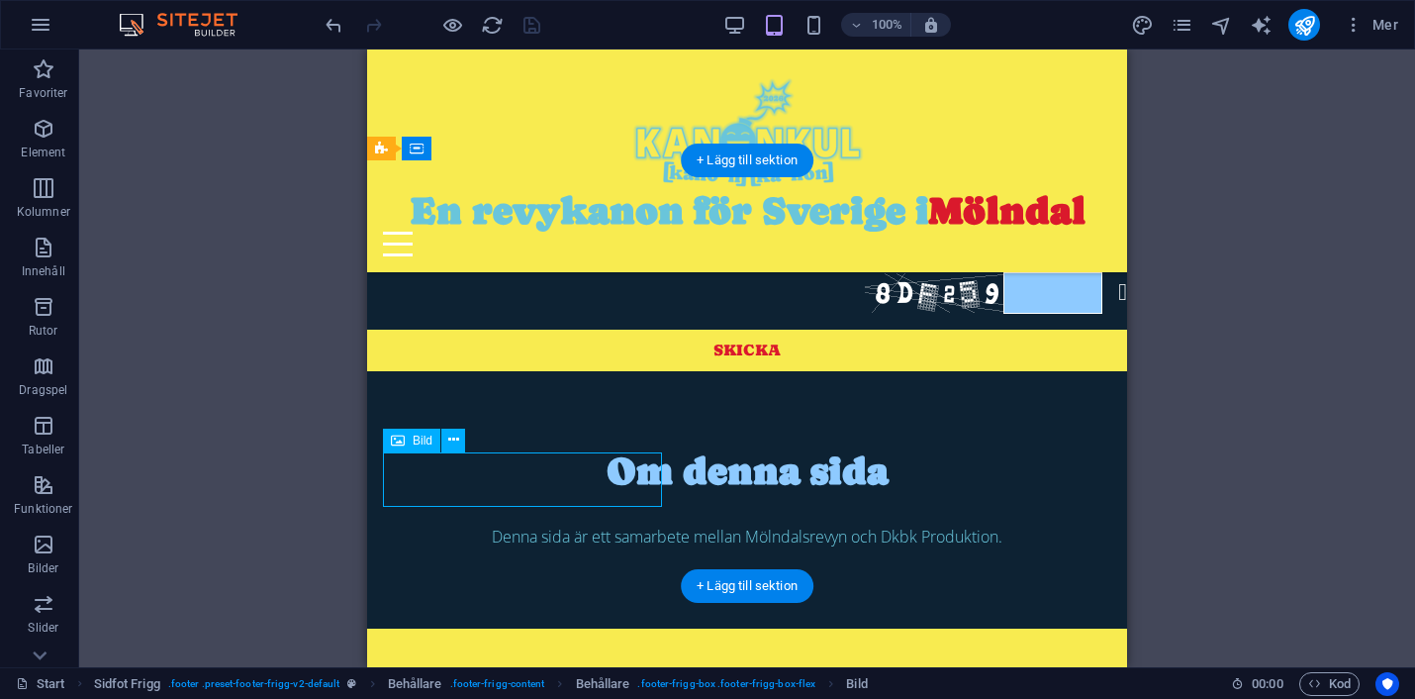
select select "px"
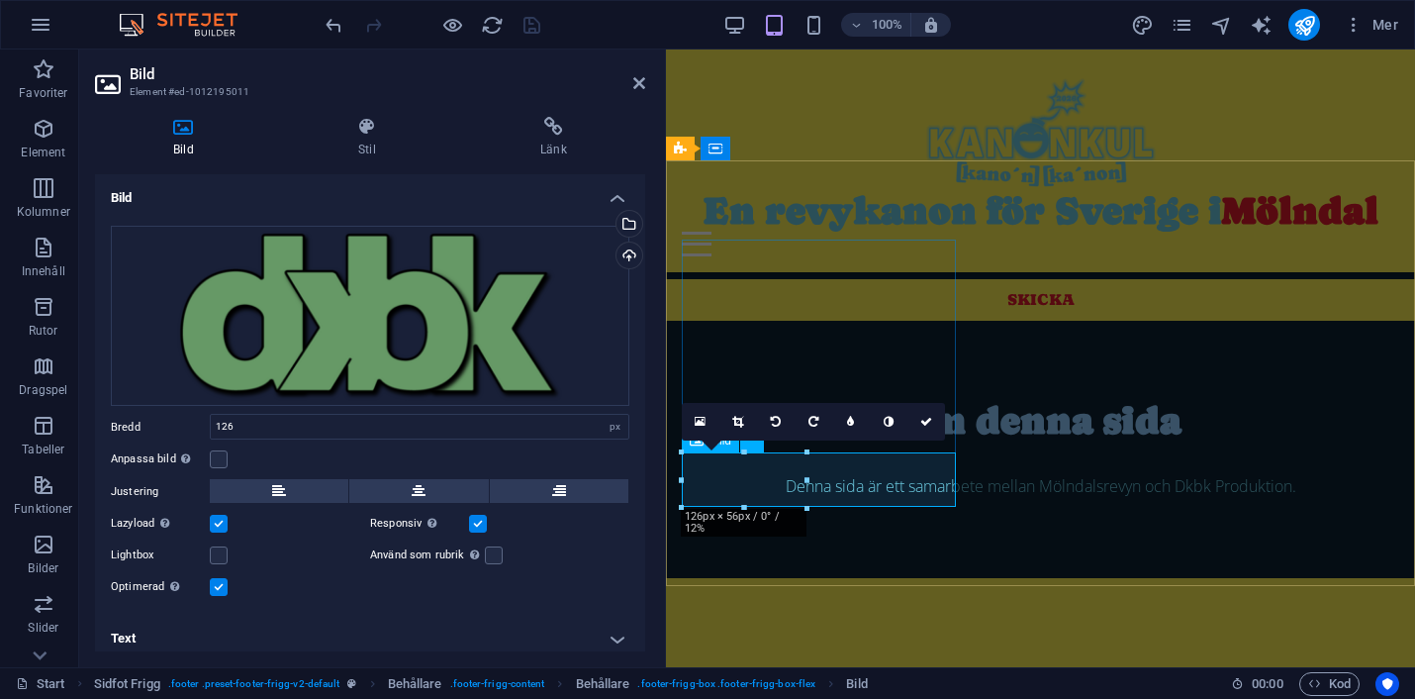
scroll to position [1367, 0]
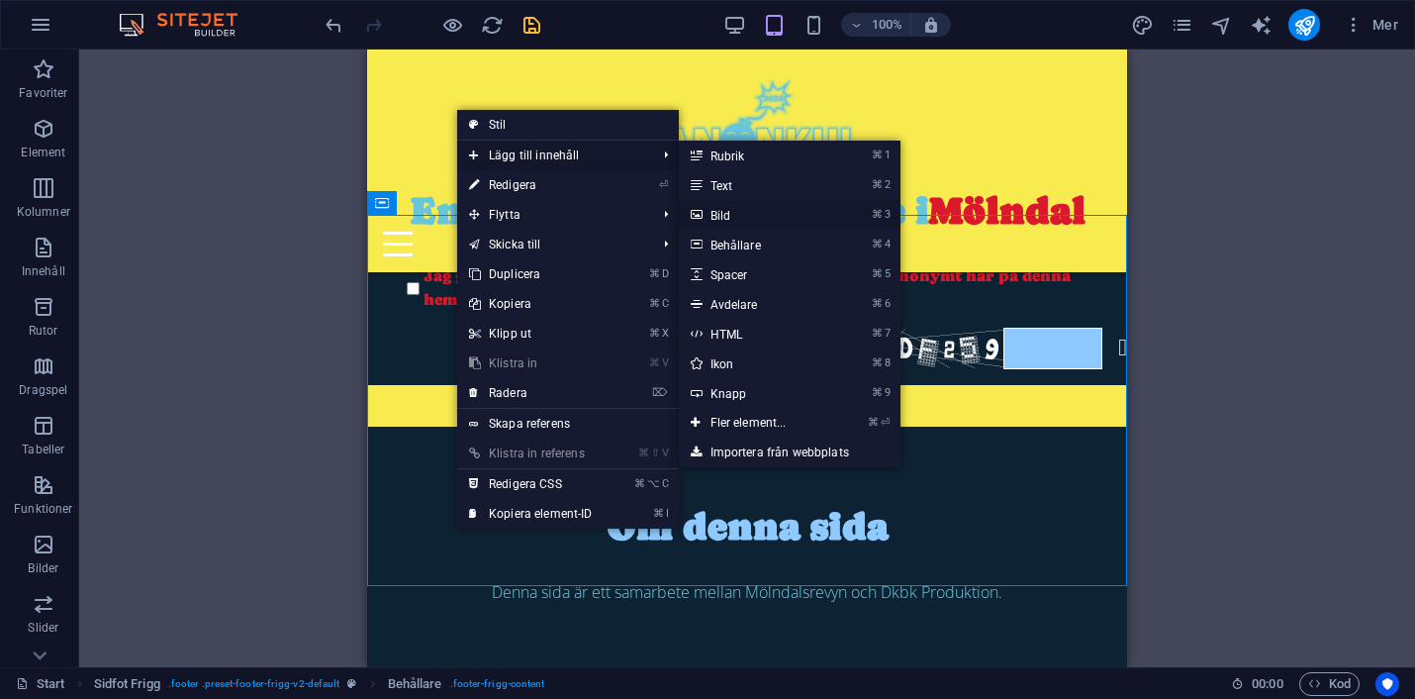
click at [725, 215] on link "⌘ 3 Bild" at bounding box center [752, 215] width 147 height 30
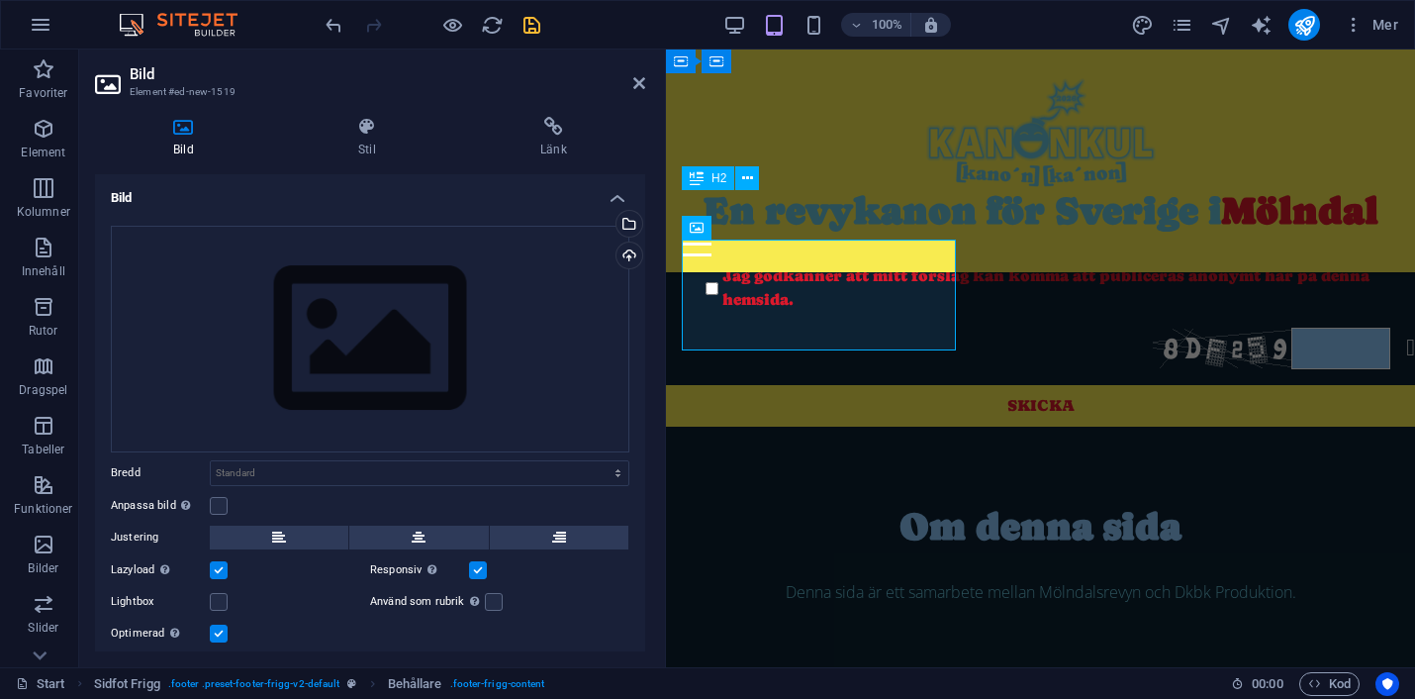
scroll to position [1472, 0]
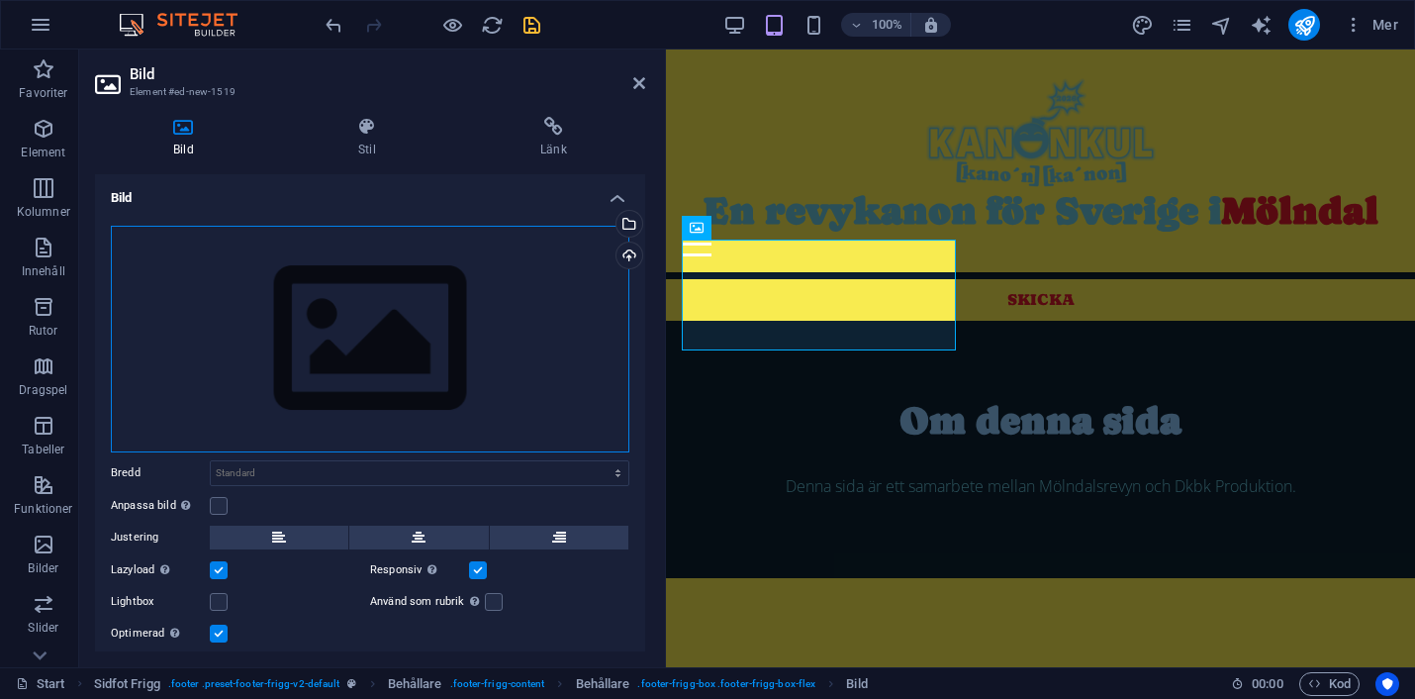
click at [413, 324] on div "Dra filer hit, klicka för att välja filer eller välj filer från Filer eller vår…" at bounding box center [370, 339] width 519 height 227
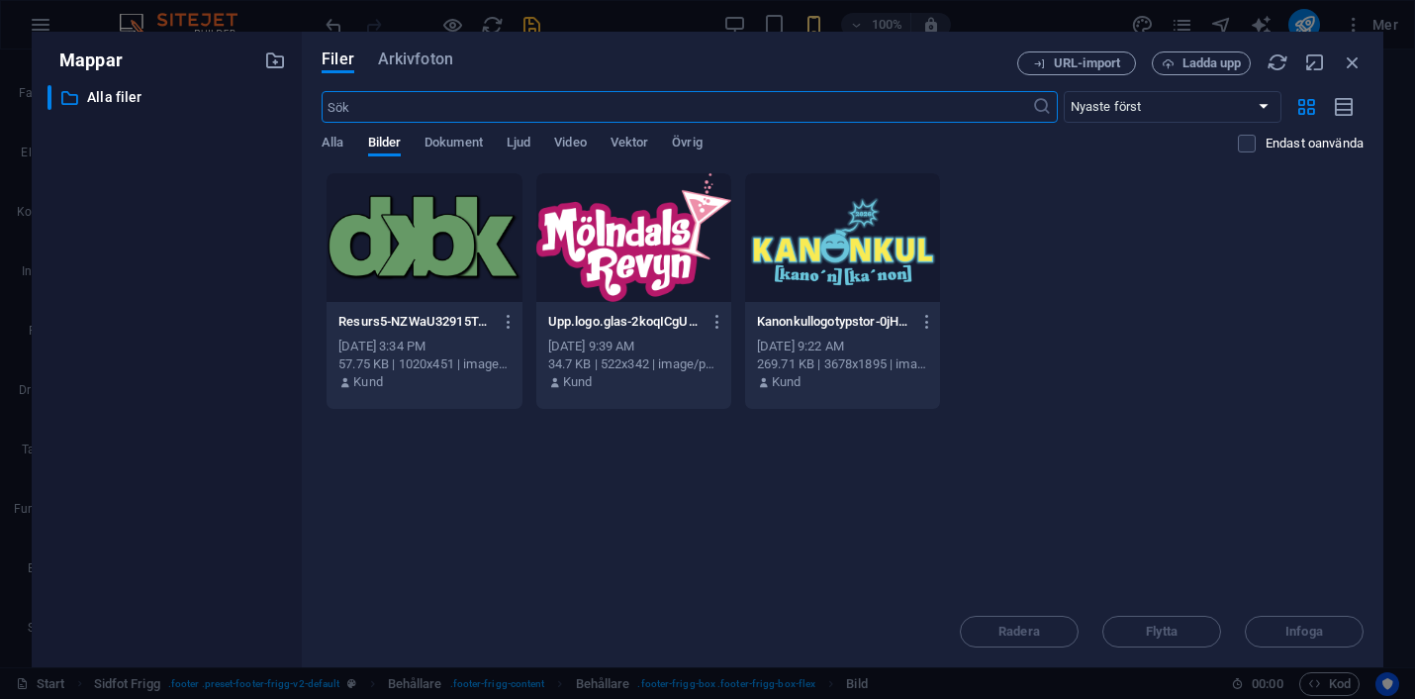
scroll to position [2091, 0]
click at [1222, 65] on span "Ladda upp" at bounding box center [1212, 63] width 59 height 12
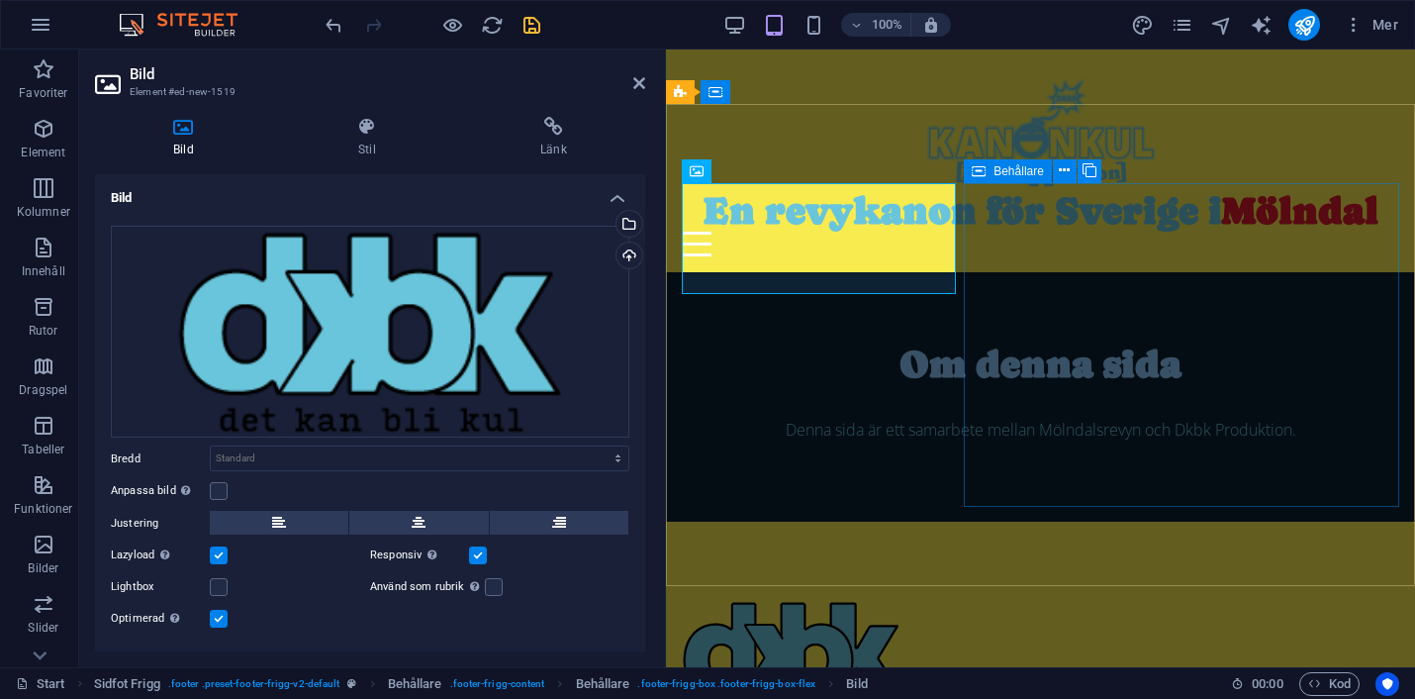
scroll to position [1476, 0]
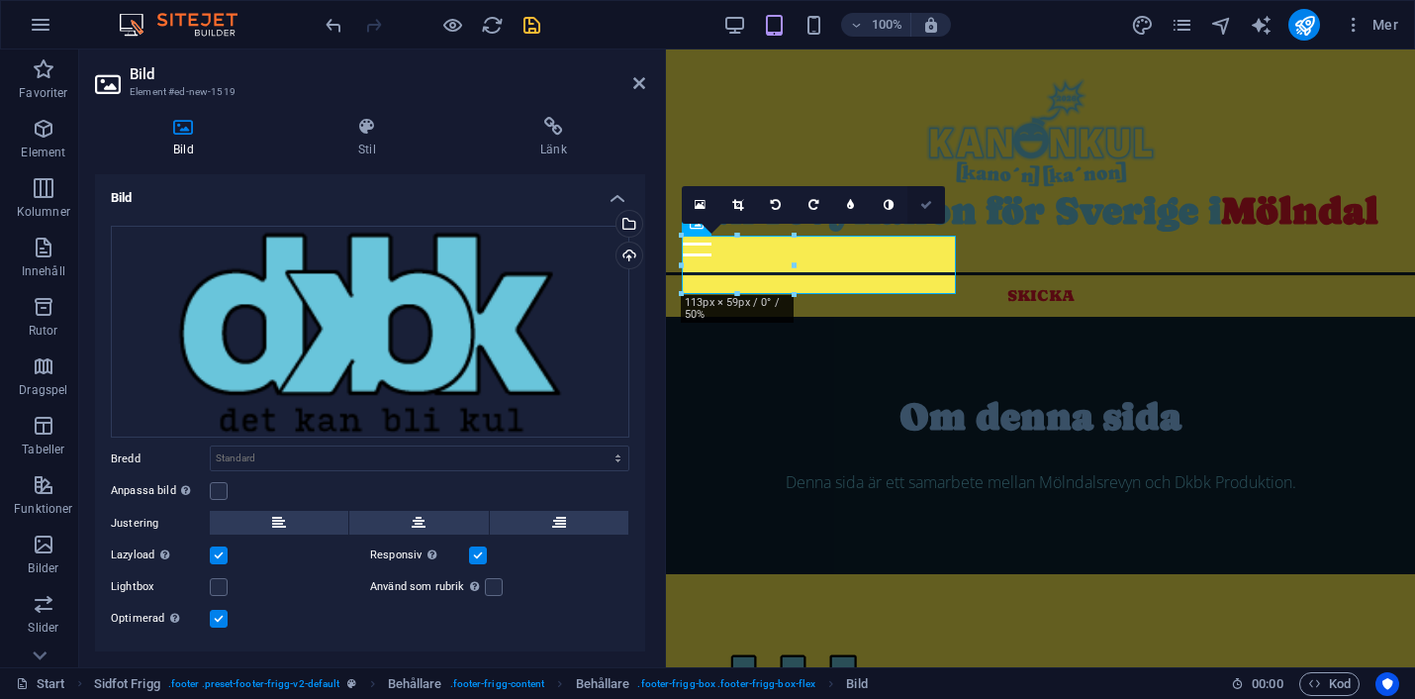
click at [925, 202] on icon at bounding box center [926, 205] width 12 height 12
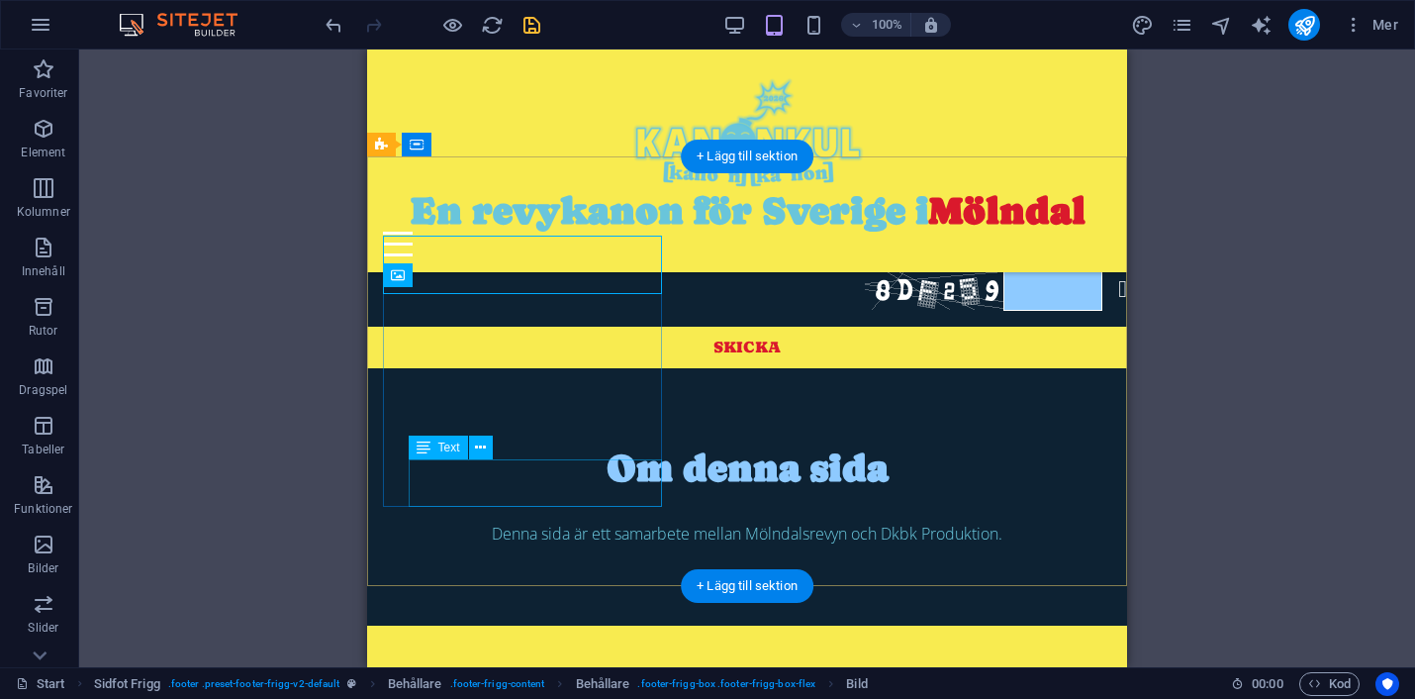
scroll to position [1372, 0]
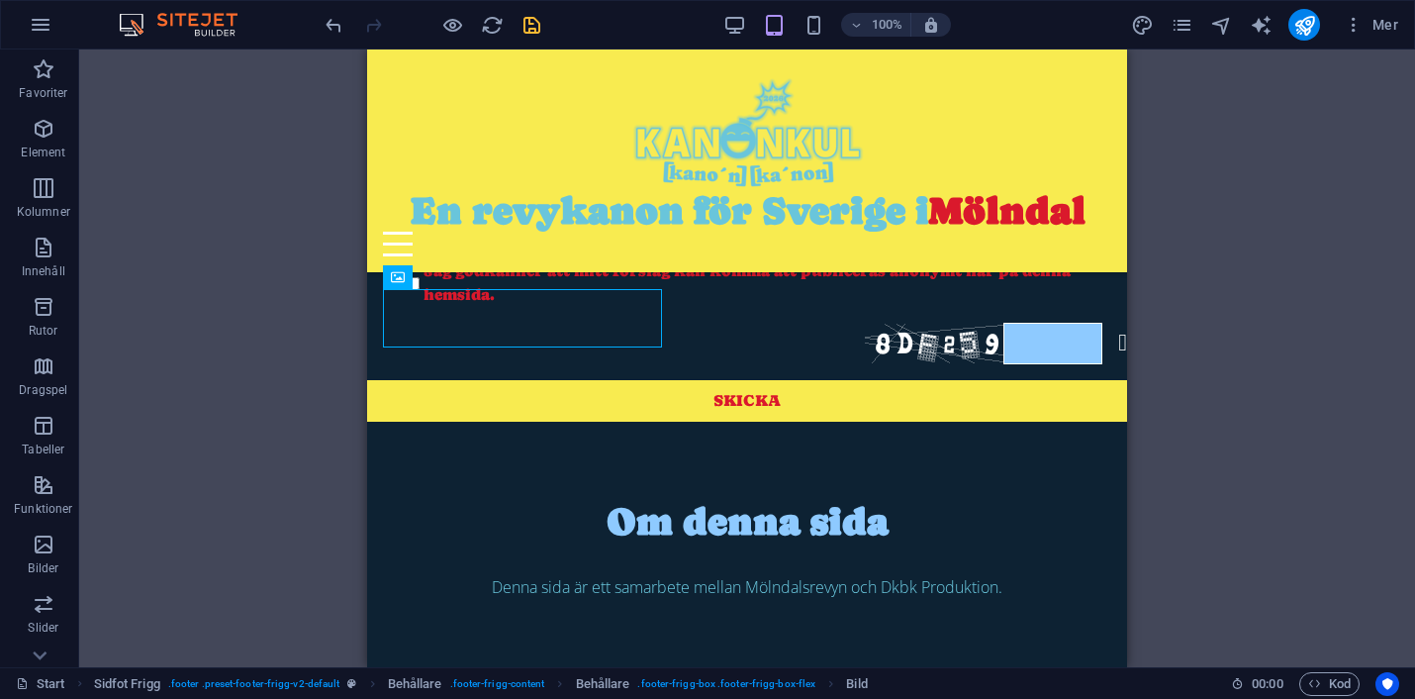
click at [240, 344] on div "H2 Behållare Behållare Behållare Menyfält Logotyp Meny Behållare Behållare Behå…" at bounding box center [747, 357] width 1336 height 617
click at [1347, 382] on div "H2 Behållare Behållare Behållare Menyfält Logotyp Meny Behållare Behållare Behå…" at bounding box center [747, 357] width 1336 height 617
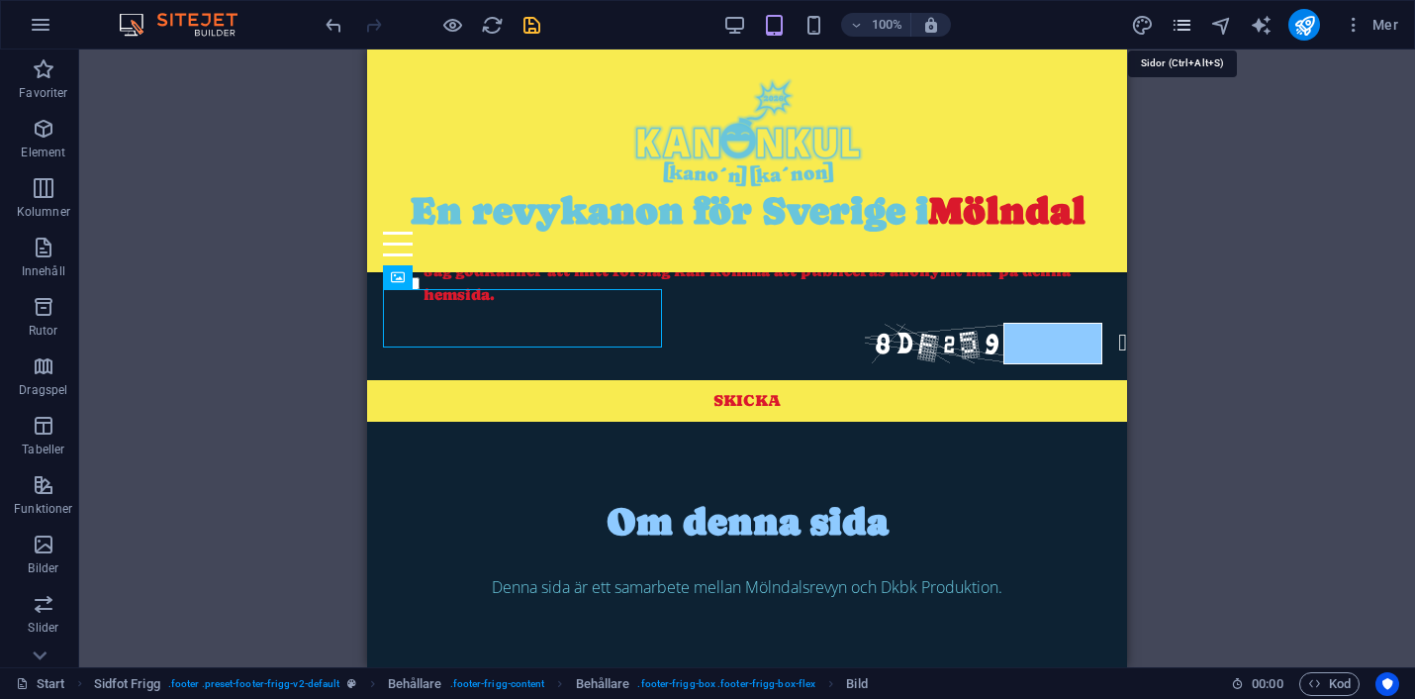
click at [1175, 26] on icon "pages" at bounding box center [1182, 25] width 23 height 23
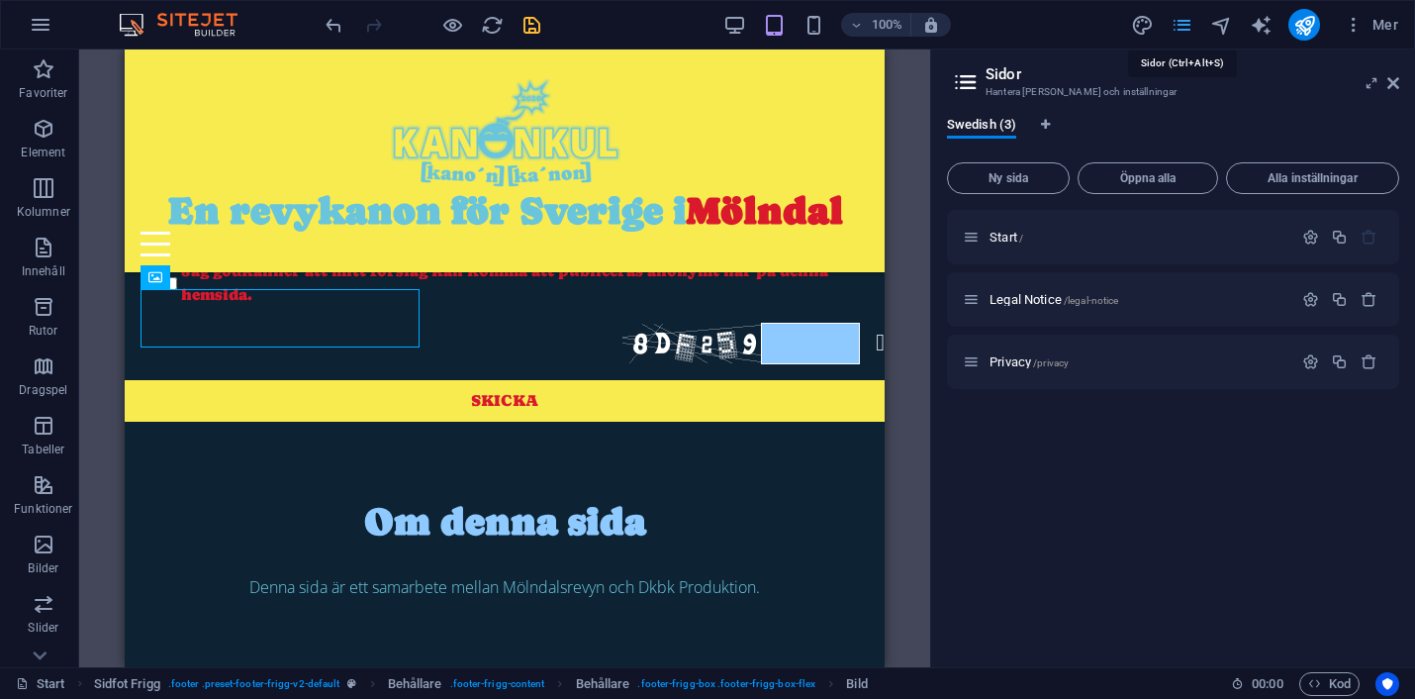
click at [1175, 26] on icon "pages" at bounding box center [1182, 25] width 23 height 23
click at [1390, 84] on icon at bounding box center [1393, 83] width 12 height 16
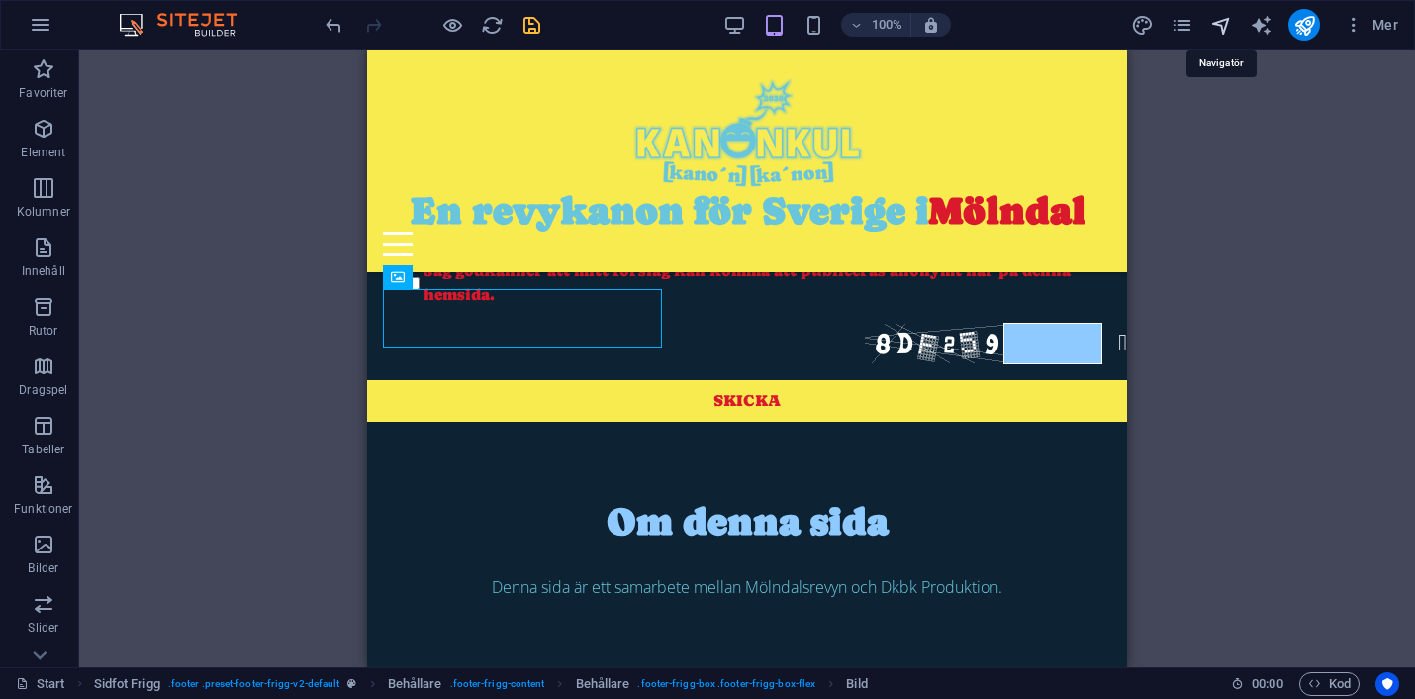
click at [1218, 20] on icon "navigator" at bounding box center [1221, 25] width 23 height 23
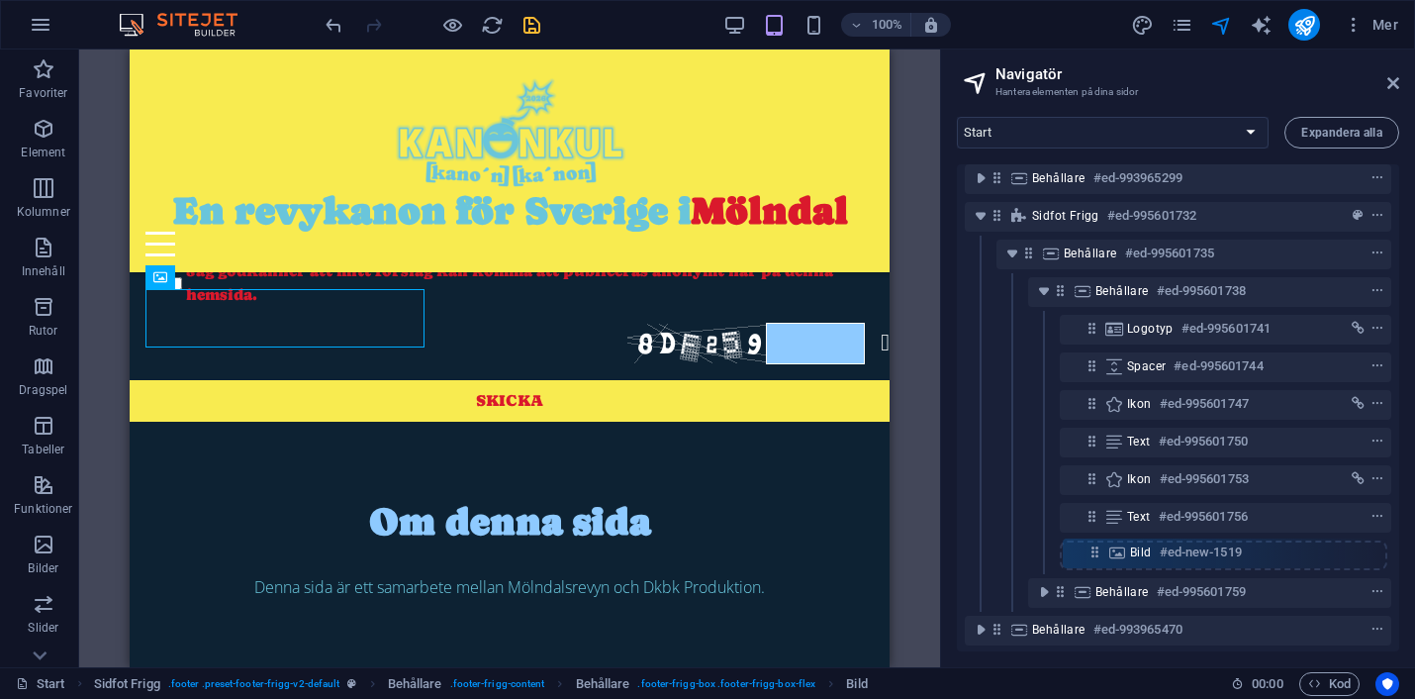
scroll to position [13, 0]
drag, startPoint x: 1093, startPoint y: 336, endPoint x: 1095, endPoint y: 554, distance: 217.7
click at [1095, 554] on div "Behållare #ed-993965299 Sidfot Frigg #ed-995601732 Behållare #ed-995601735 Behå…" at bounding box center [1178, 407] width 442 height 487
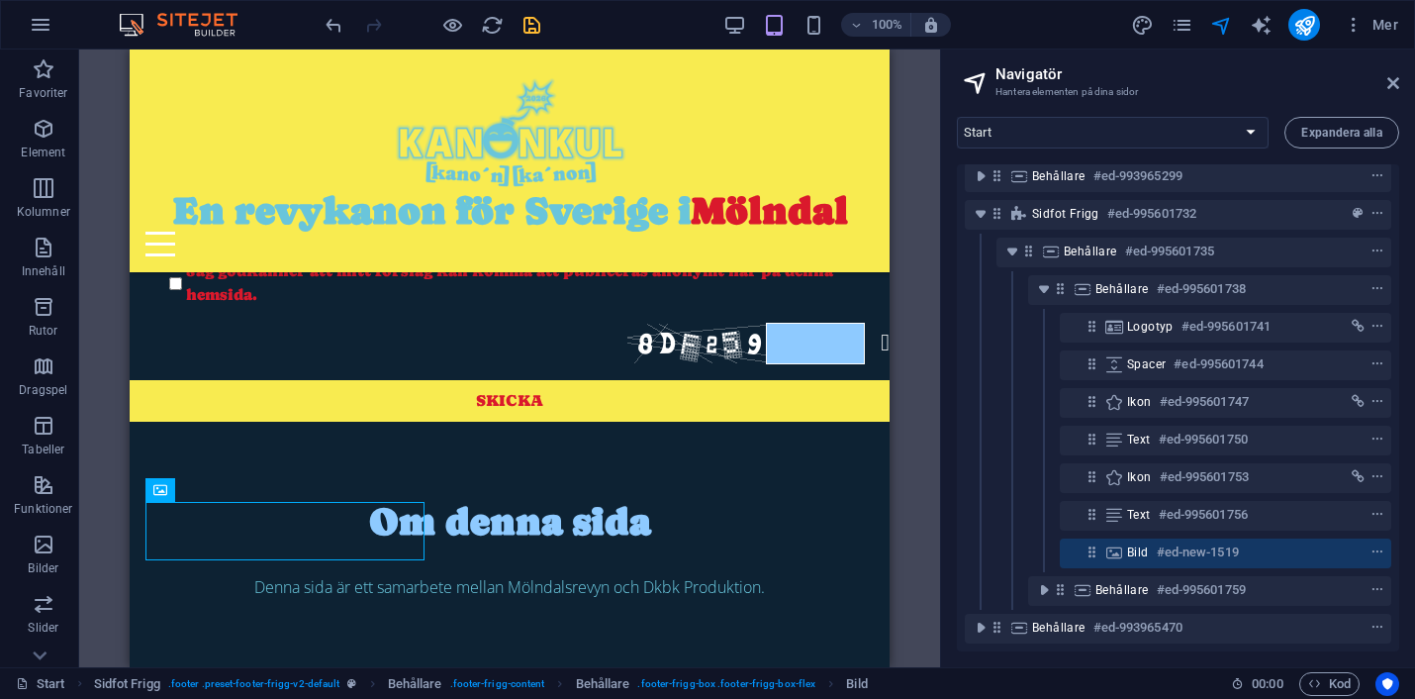
click at [113, 222] on div "H2 Behållare Behållare Menyfält Logotyp Meny Behållare Behållare Behållare H2 E…" at bounding box center [509, 357] width 861 height 617
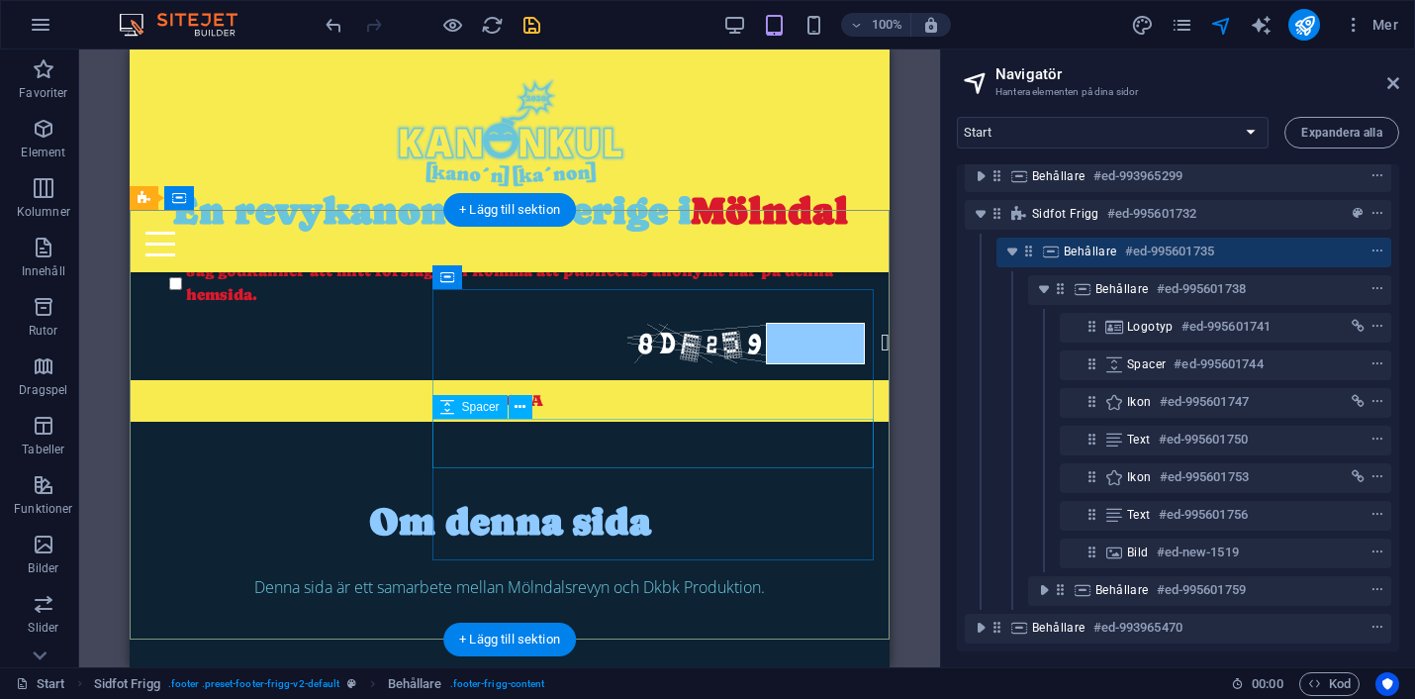
scroll to position [1359, 0]
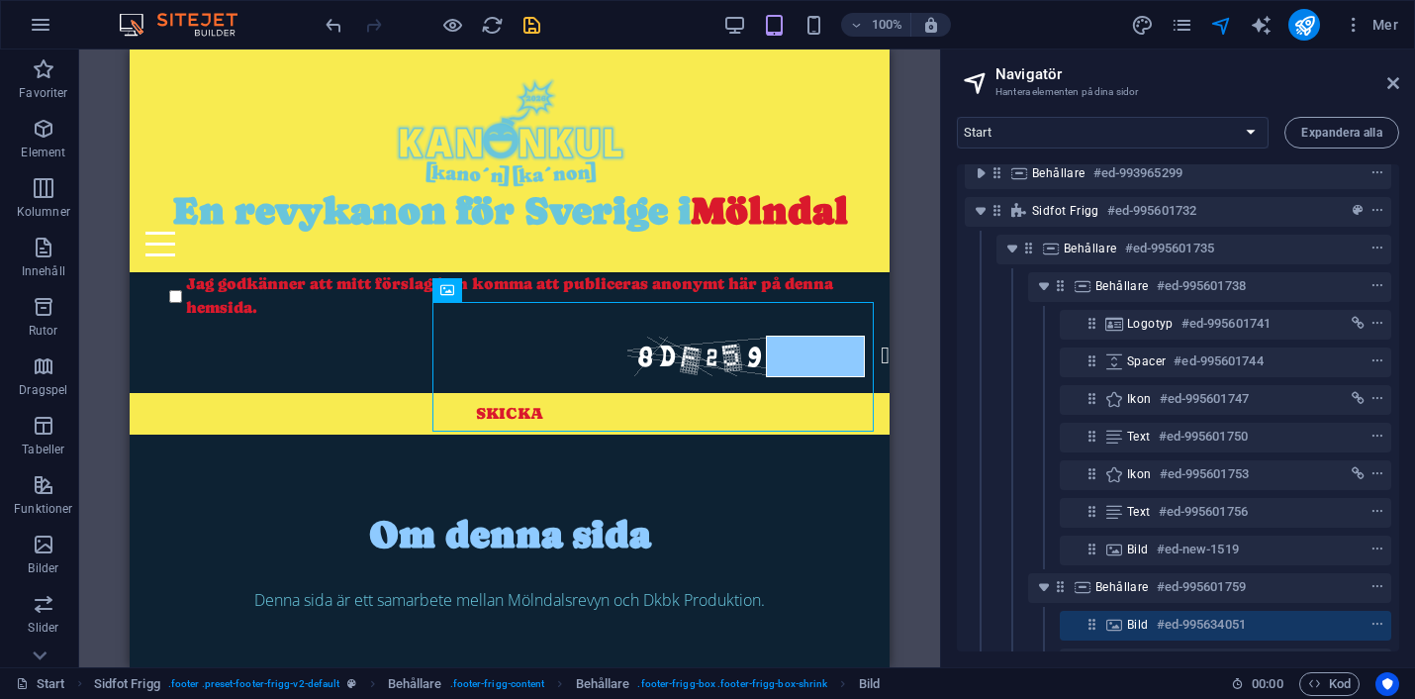
scroll to position [101, 0]
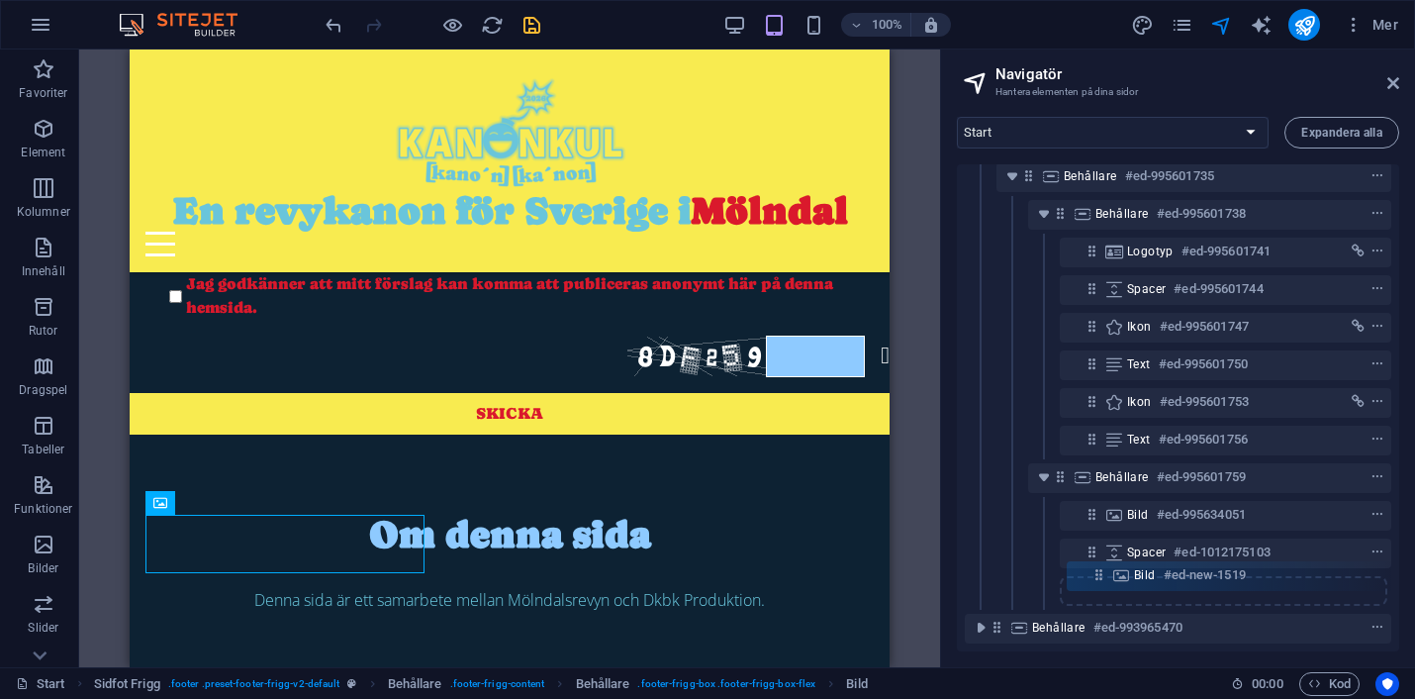
drag, startPoint x: 1092, startPoint y: 461, endPoint x: 1099, endPoint y: 579, distance: 118.0
click at [1099, 579] on div "Behållare #ed-993965299 Sidfot Frigg #ed-995601732 Behållare #ed-995601735 Behå…" at bounding box center [1178, 407] width 442 height 487
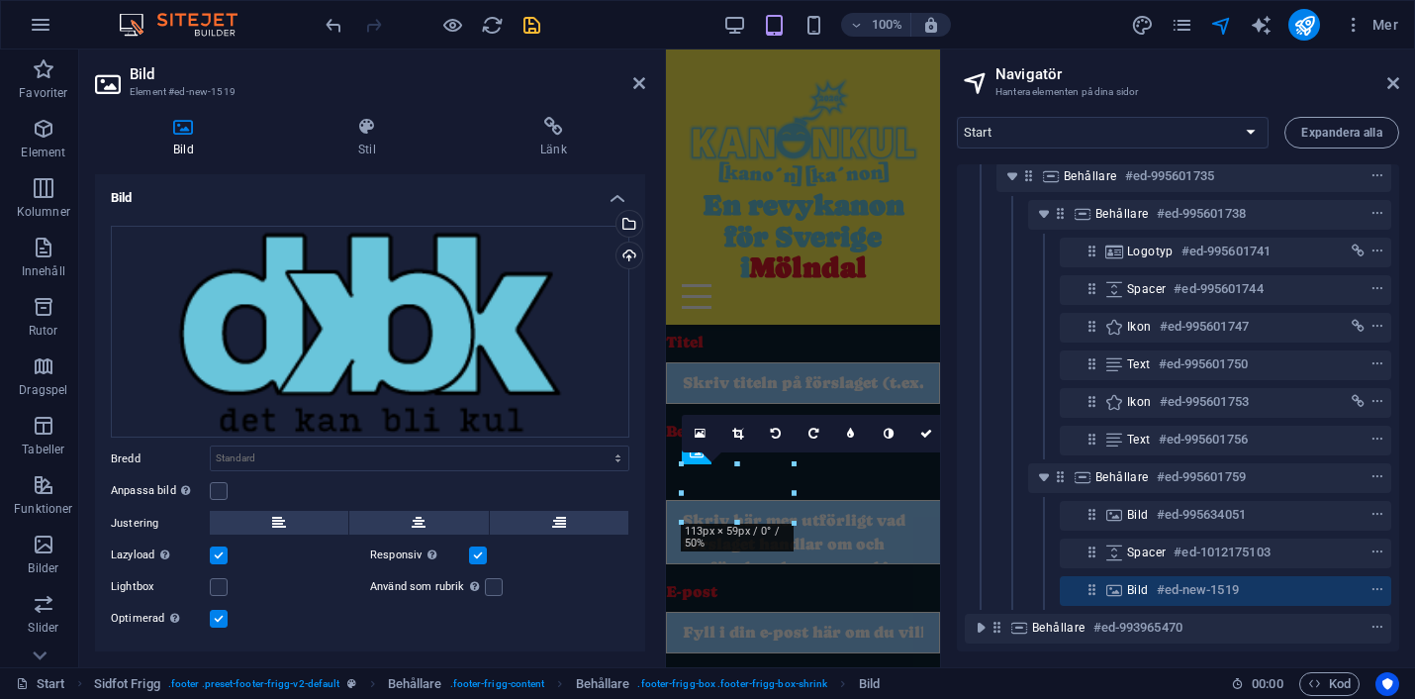
scroll to position [2259, 0]
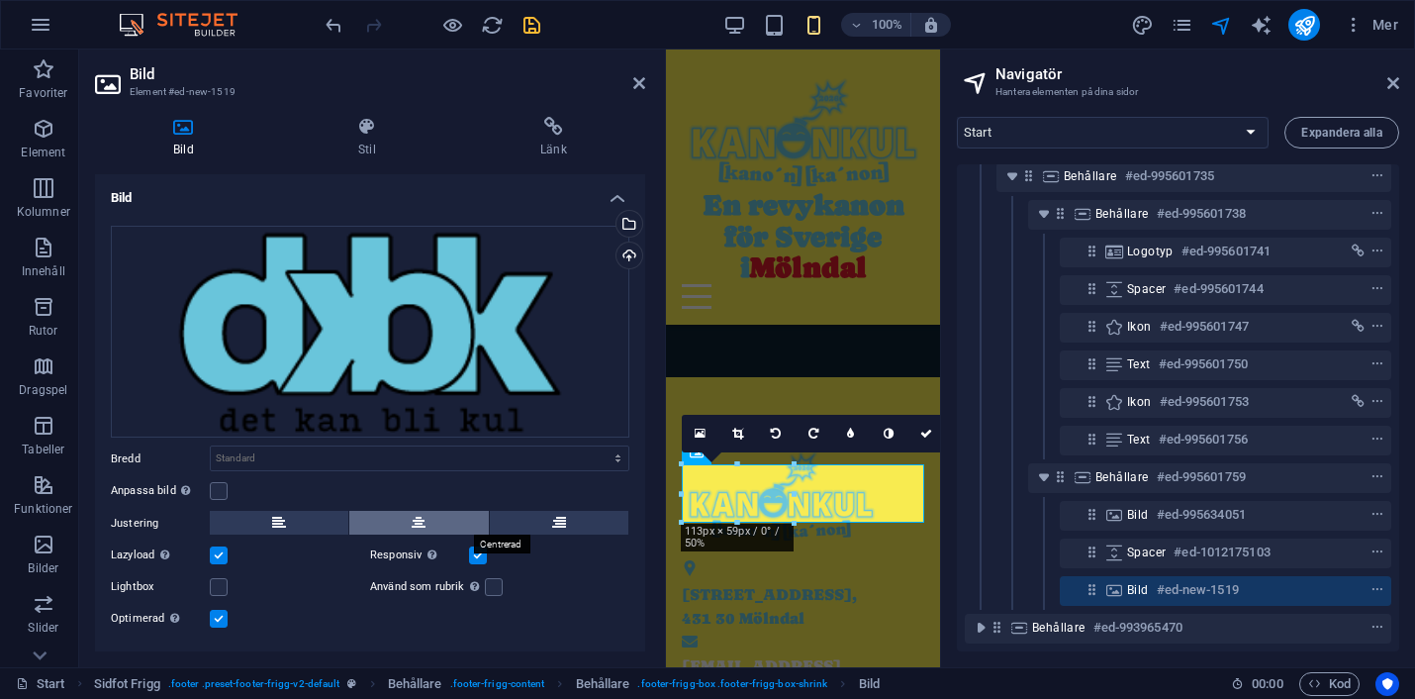
click at [426, 522] on button at bounding box center [418, 523] width 139 height 24
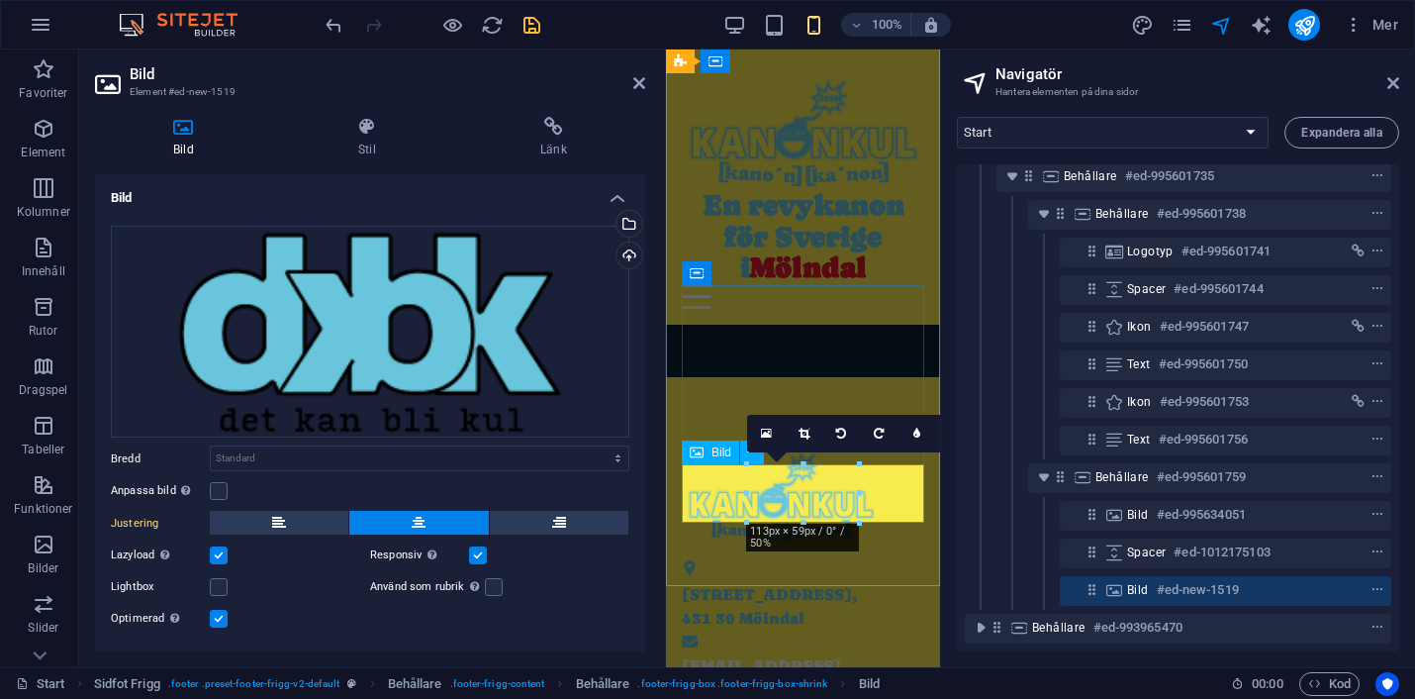
scroll to position [1391, 0]
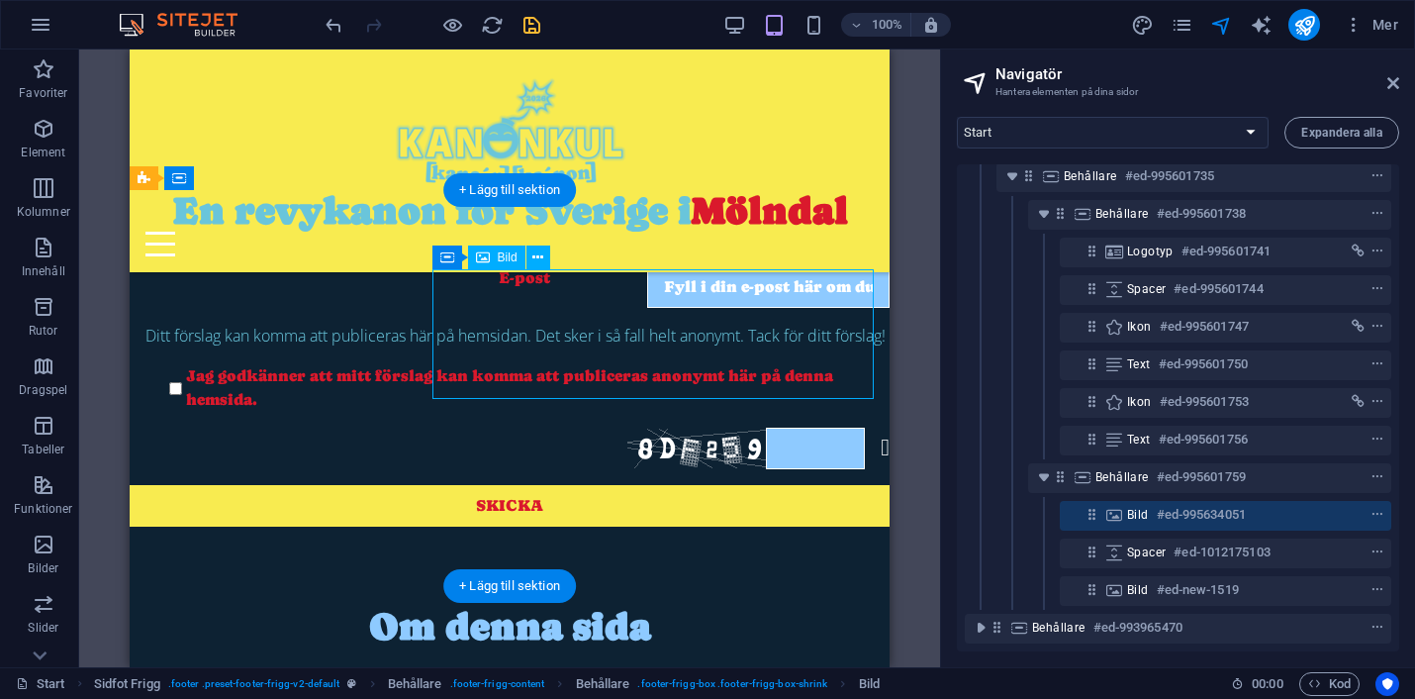
select select "px"
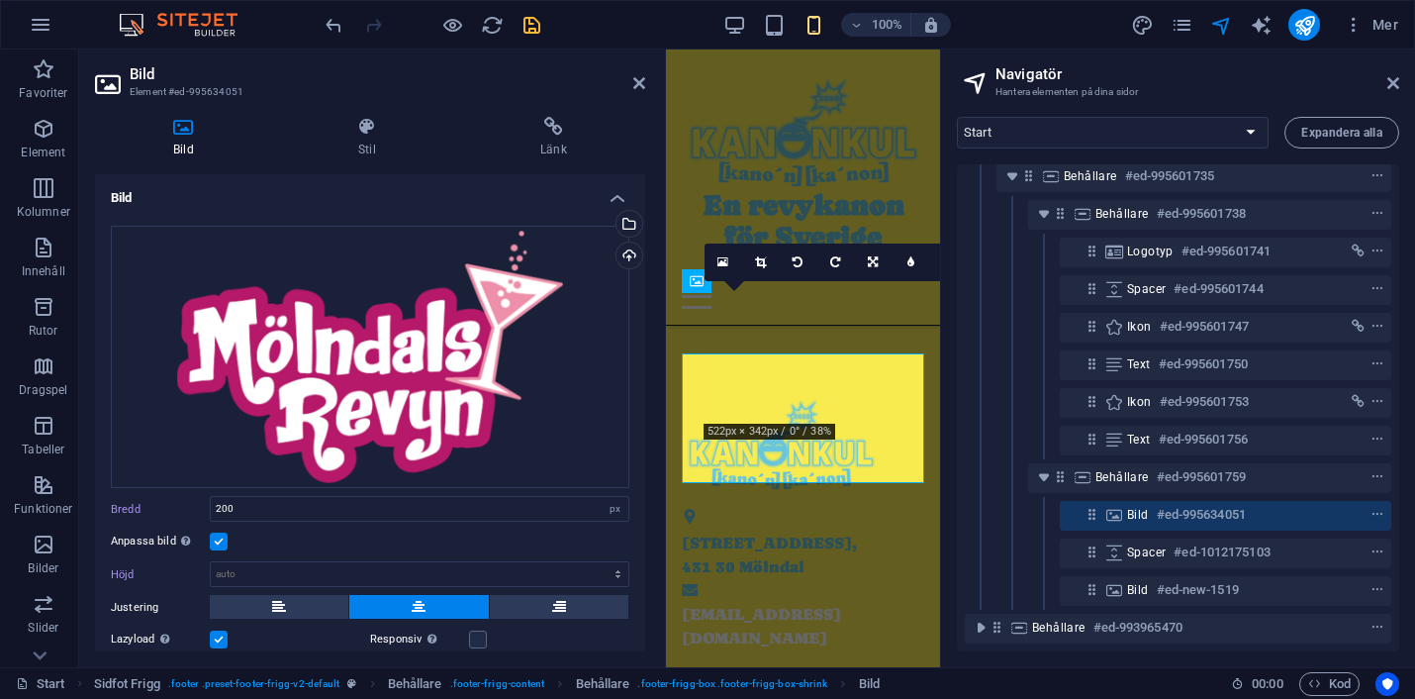
scroll to position [2251, 0]
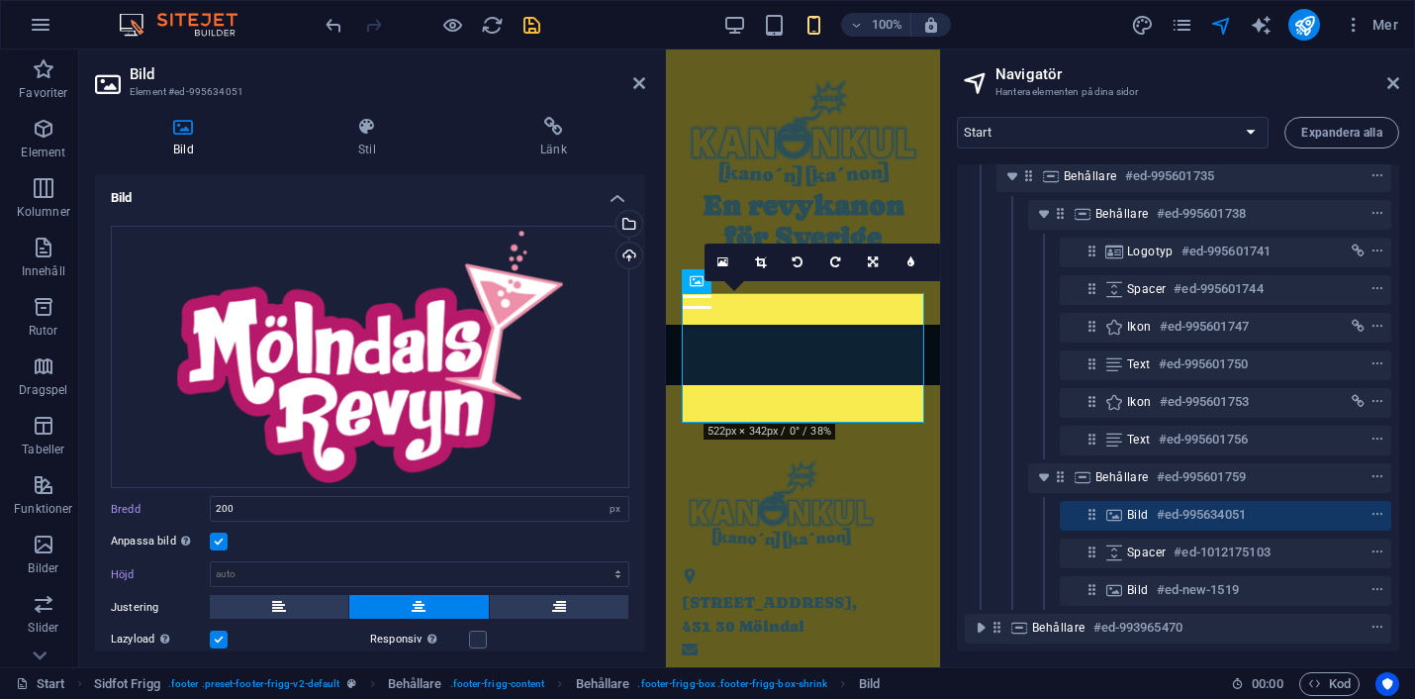
click at [1026, 534] on div "Spacer #ed-1012175103" at bounding box center [1178, 553] width 426 height 38
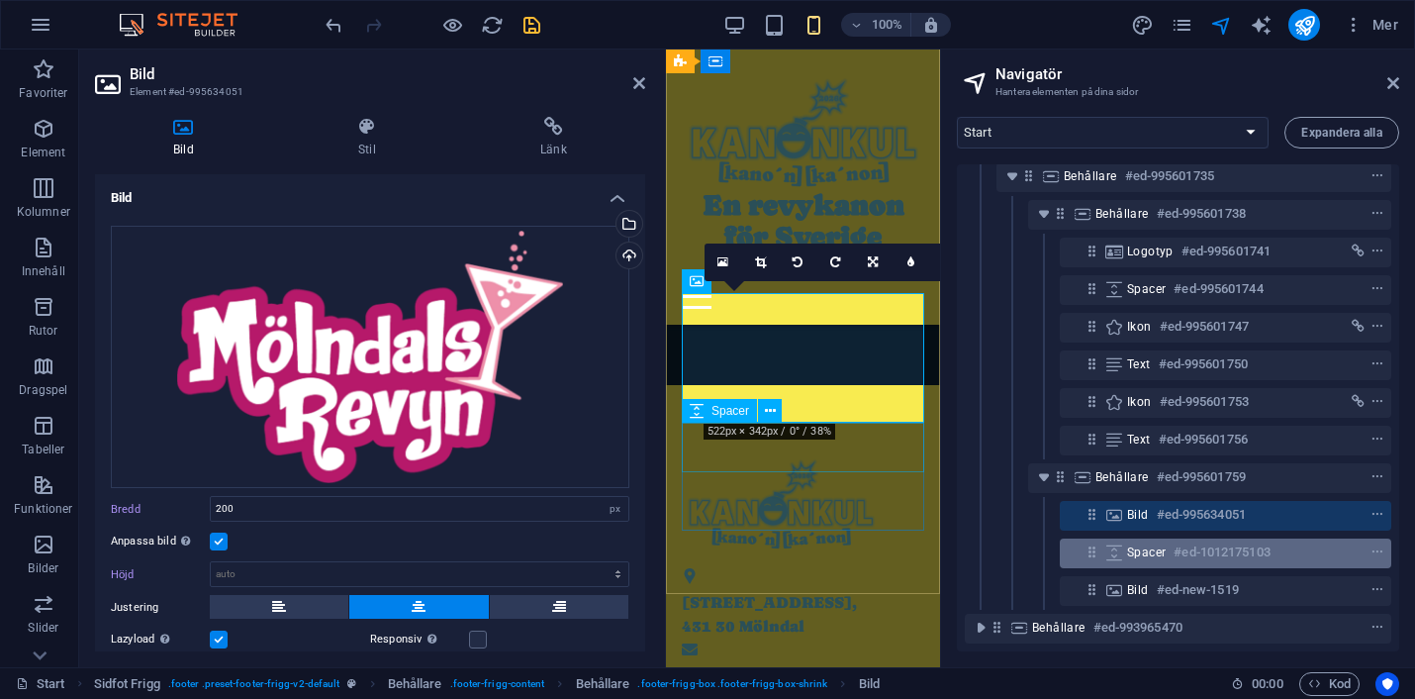
click at [1174, 540] on h6 "#ed-1012175103" at bounding box center [1222, 552] width 96 height 24
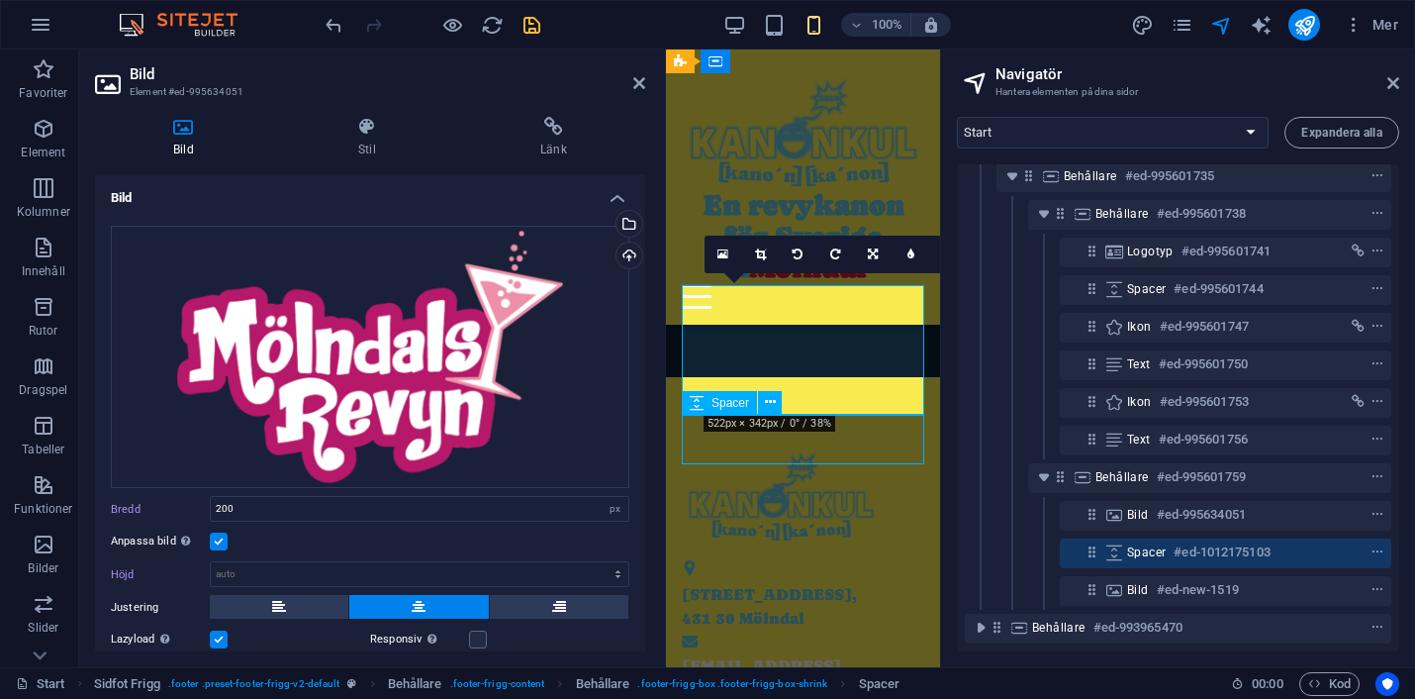
scroll to position [1391, 0]
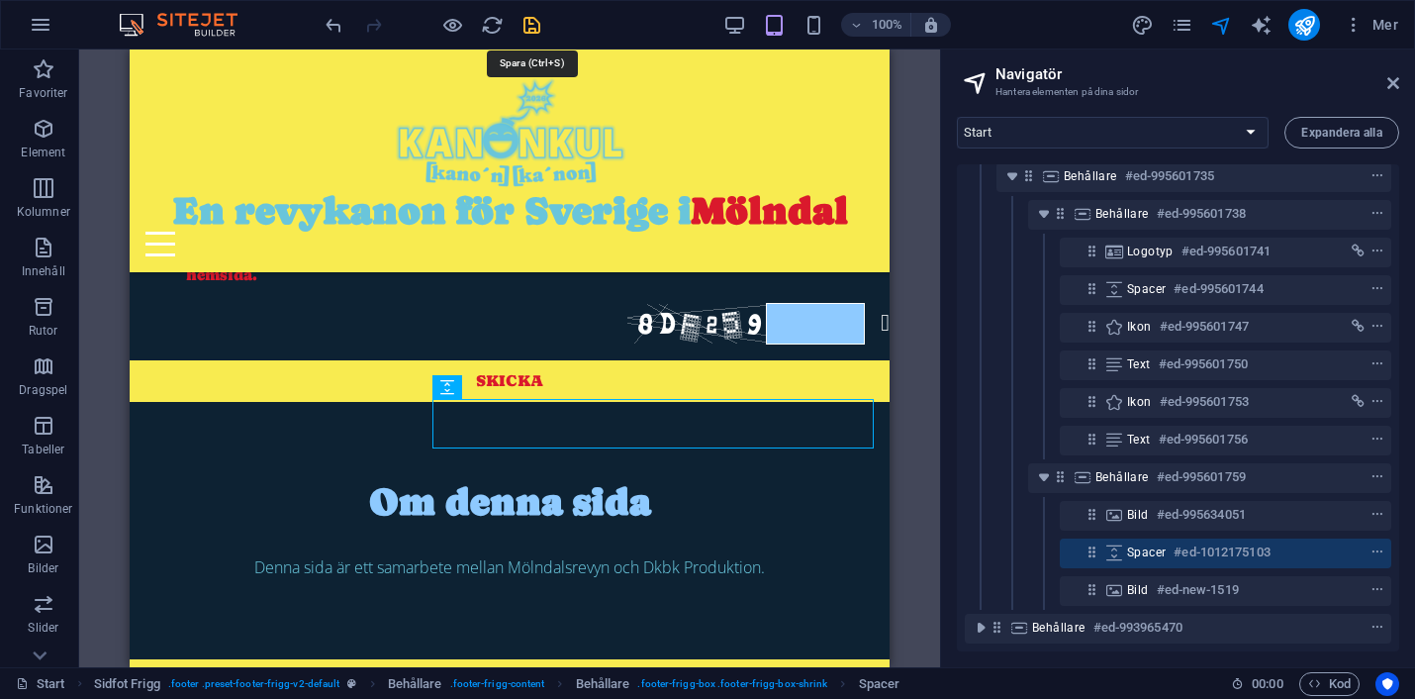
click at [529, 27] on icon "save" at bounding box center [532, 25] width 23 height 23
checkbox input "false"
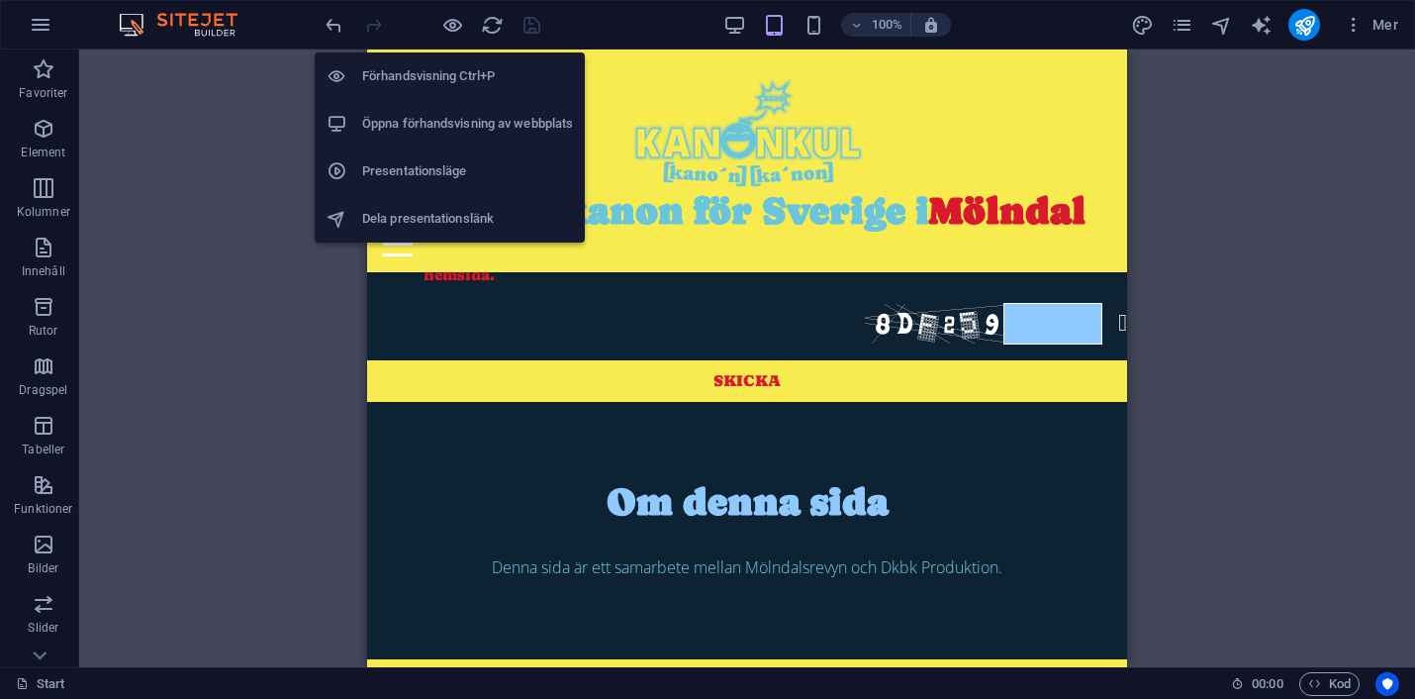
click at [439, 121] on h6 "Öppna förhandsvisning av webbplats" at bounding box center [467, 124] width 211 height 24
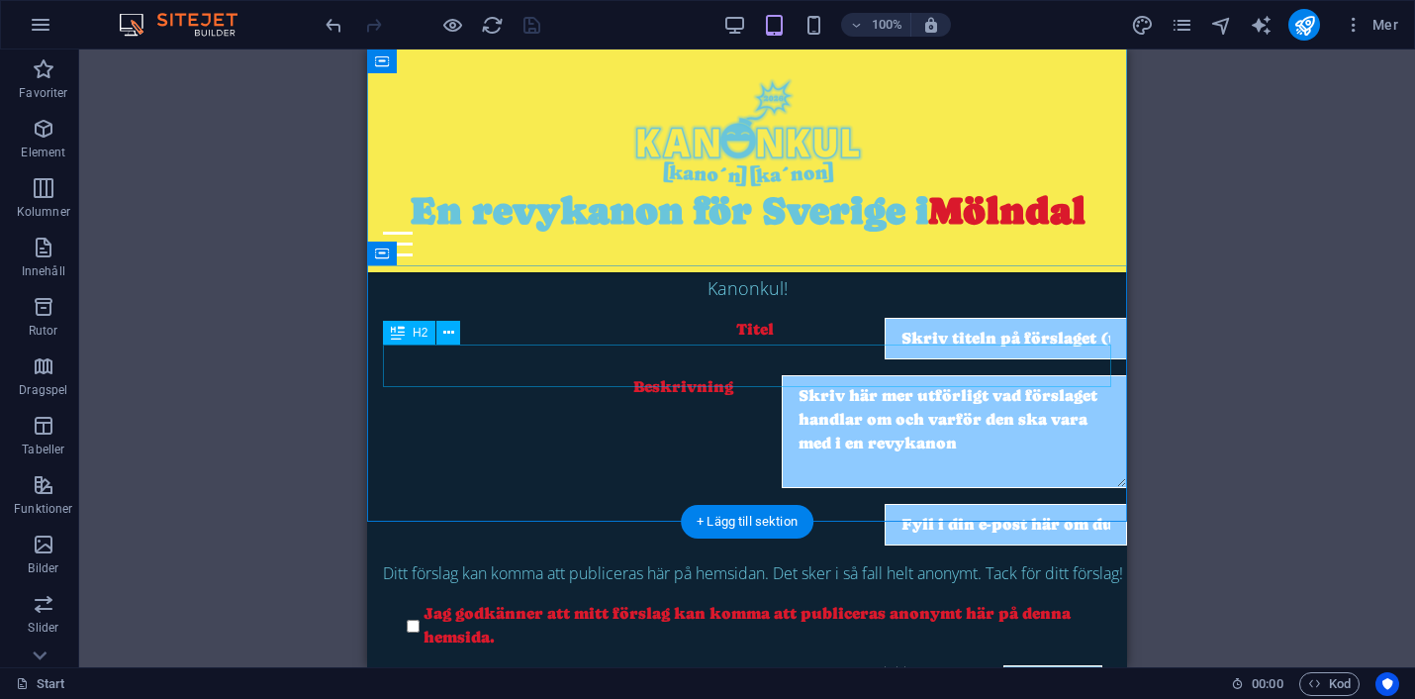
scroll to position [1026, 0]
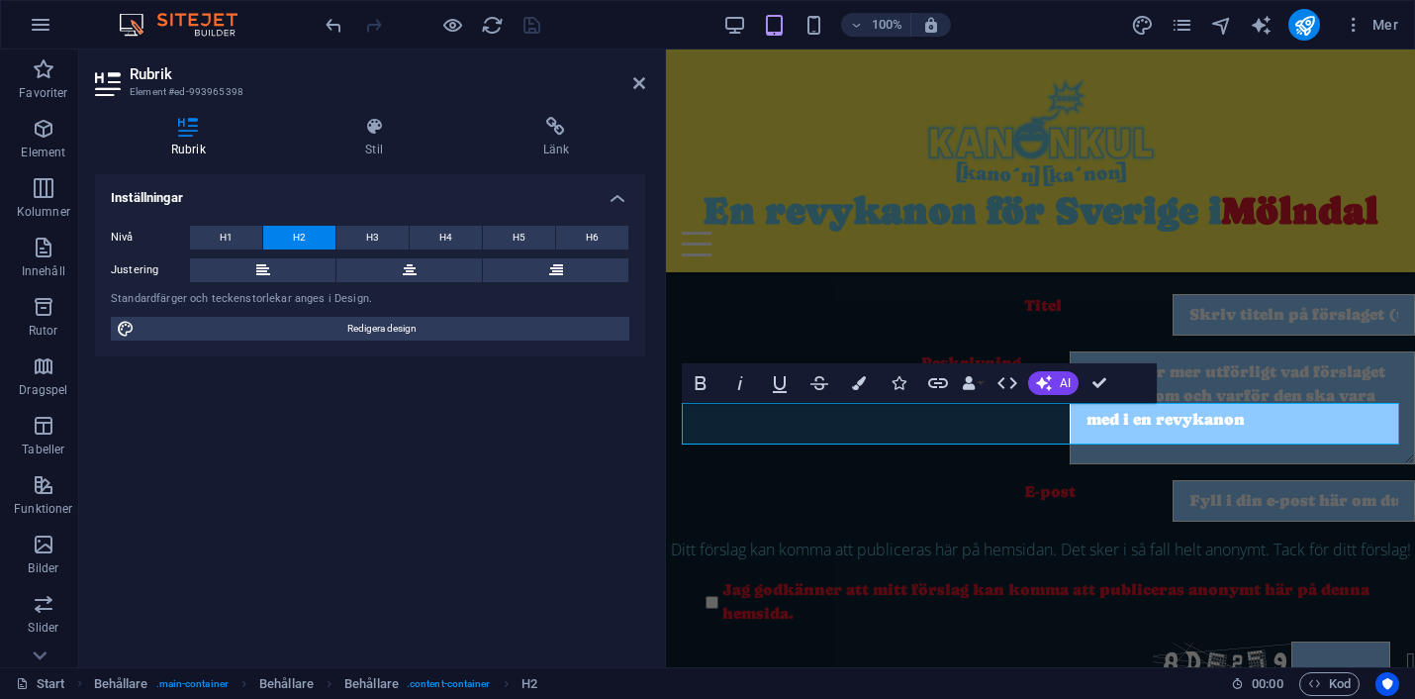
click at [583, 491] on div "Inställningar Nivå H1 H2 H3 H4 H5 H6 Justering Standardfärger och teckenstorlek…" at bounding box center [370, 412] width 550 height 477
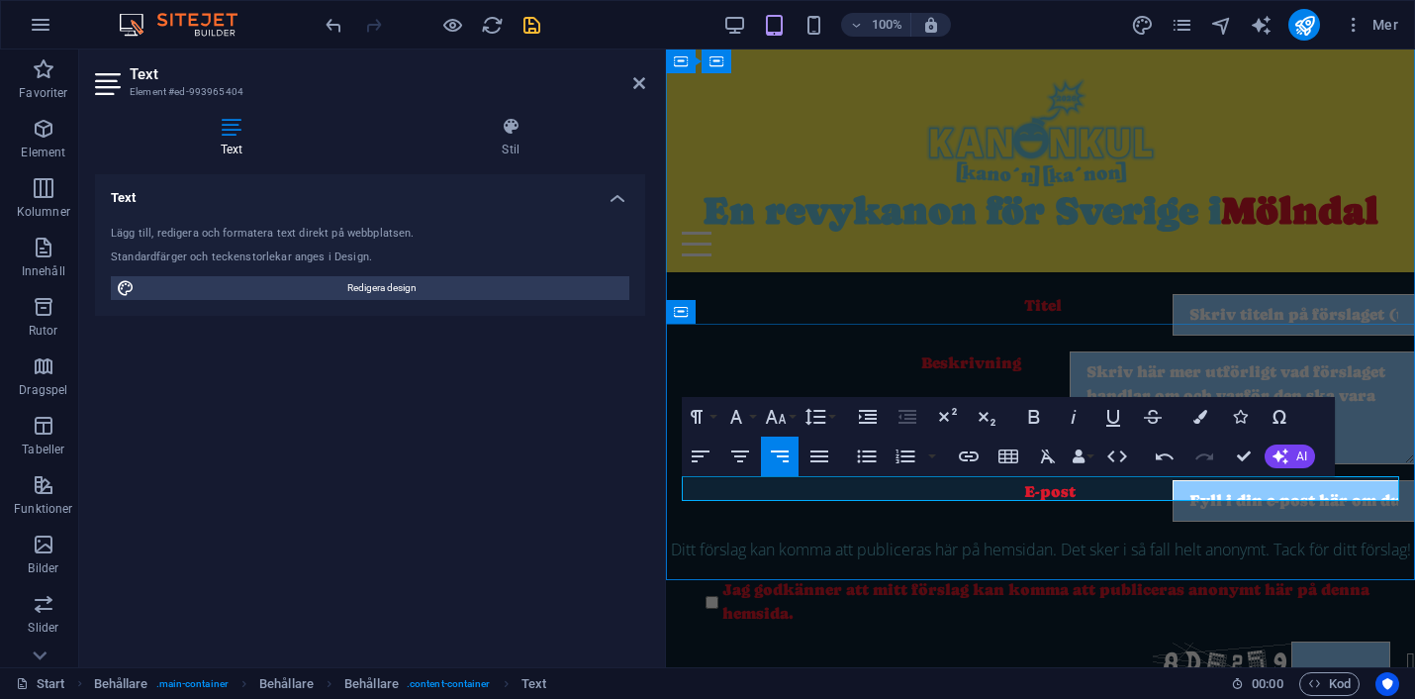
drag, startPoint x: 876, startPoint y: 490, endPoint x: 1383, endPoint y: 485, distance: 507.7
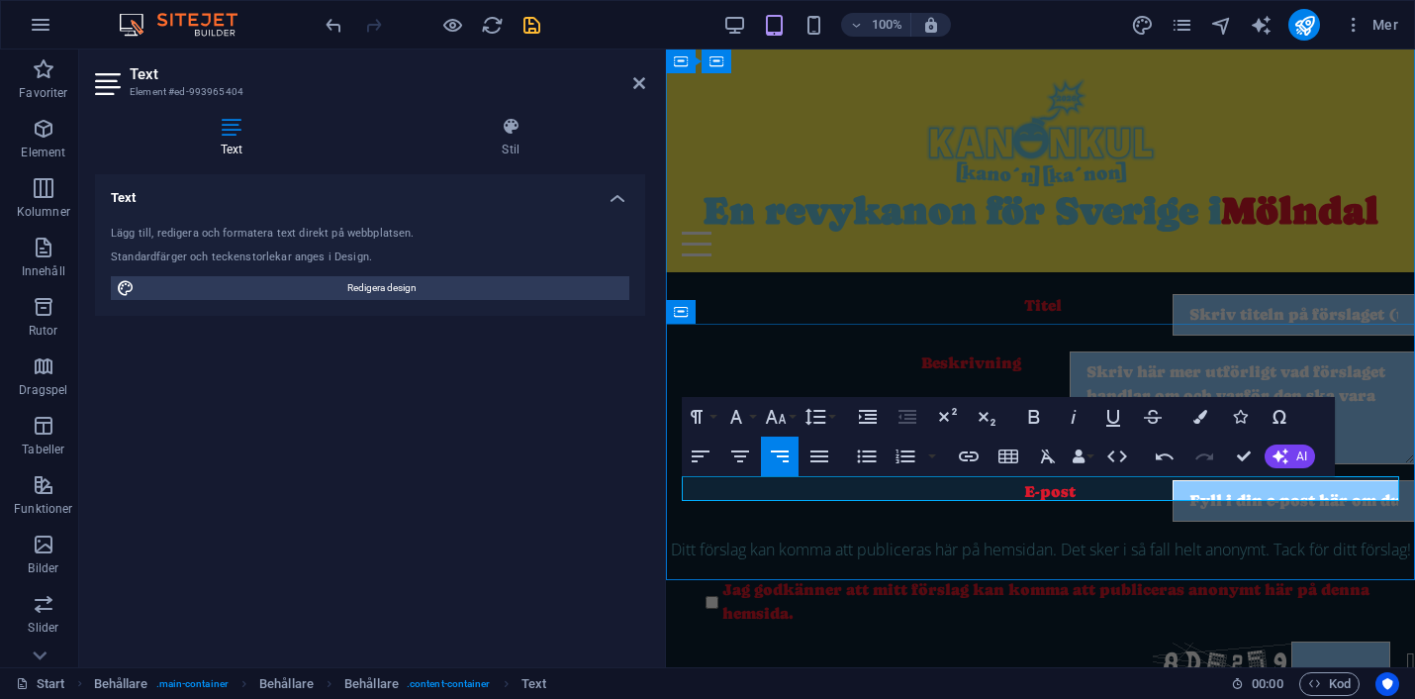
copy span "Denna sida är ett samarbete mellan Mölndalsrevyn och Dkbk Produktion."
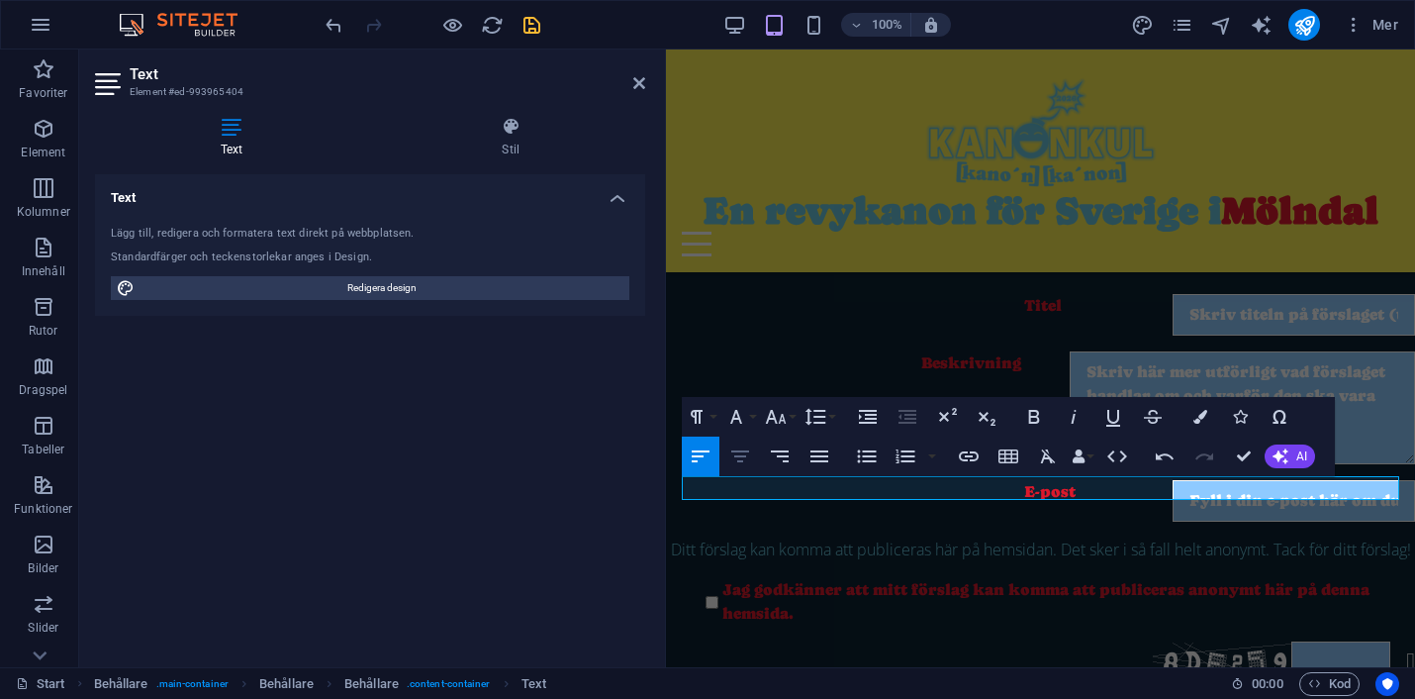
click at [741, 455] on icon "button" at bounding box center [740, 456] width 18 height 12
click at [755, 415] on button "Font Family" at bounding box center [740, 417] width 38 height 40
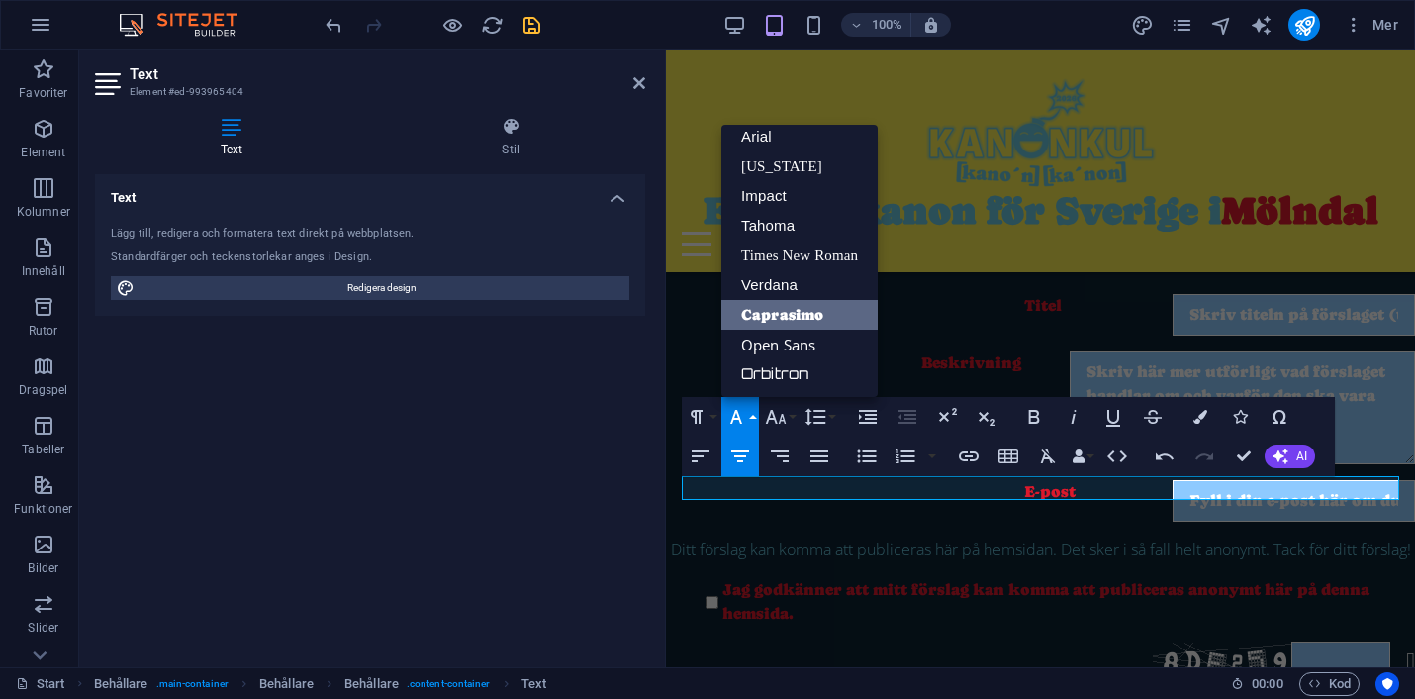
scroll to position [11, 0]
click at [770, 341] on link "Open Sans" at bounding box center [799, 345] width 156 height 30
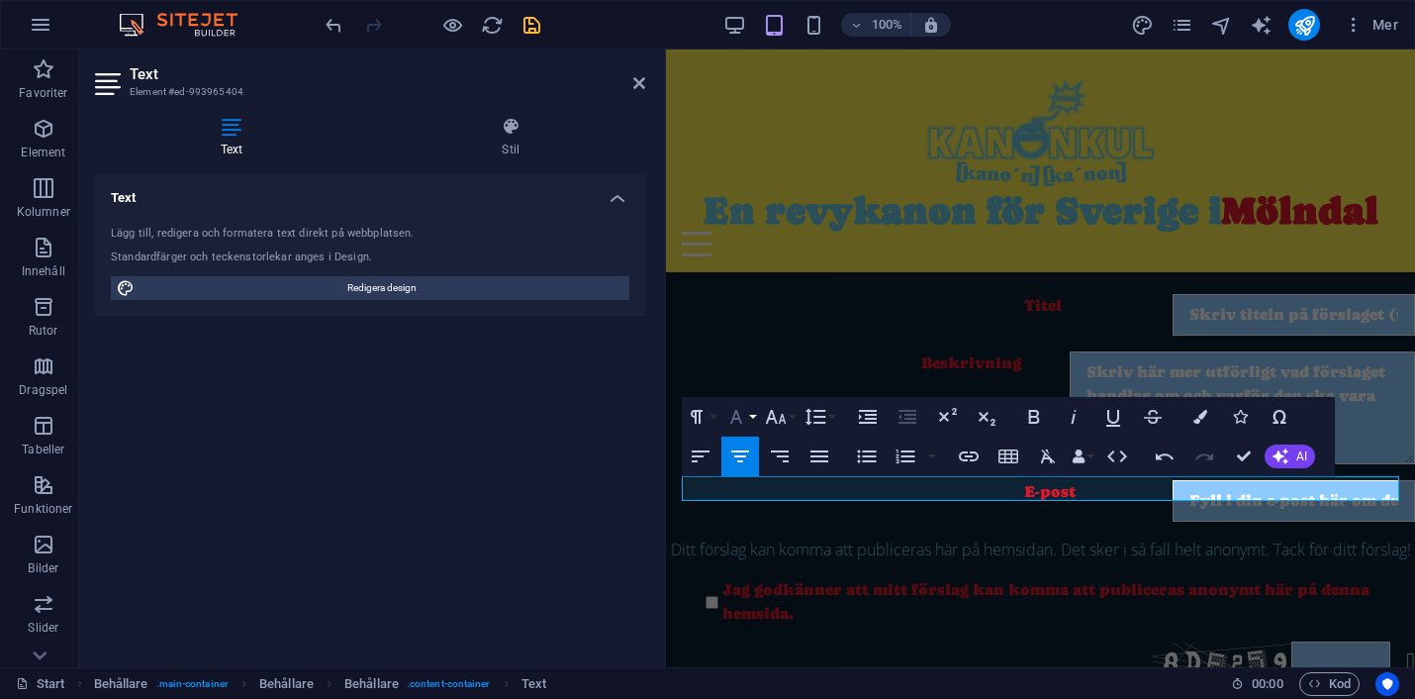
click at [755, 413] on button "Font Family" at bounding box center [740, 417] width 38 height 40
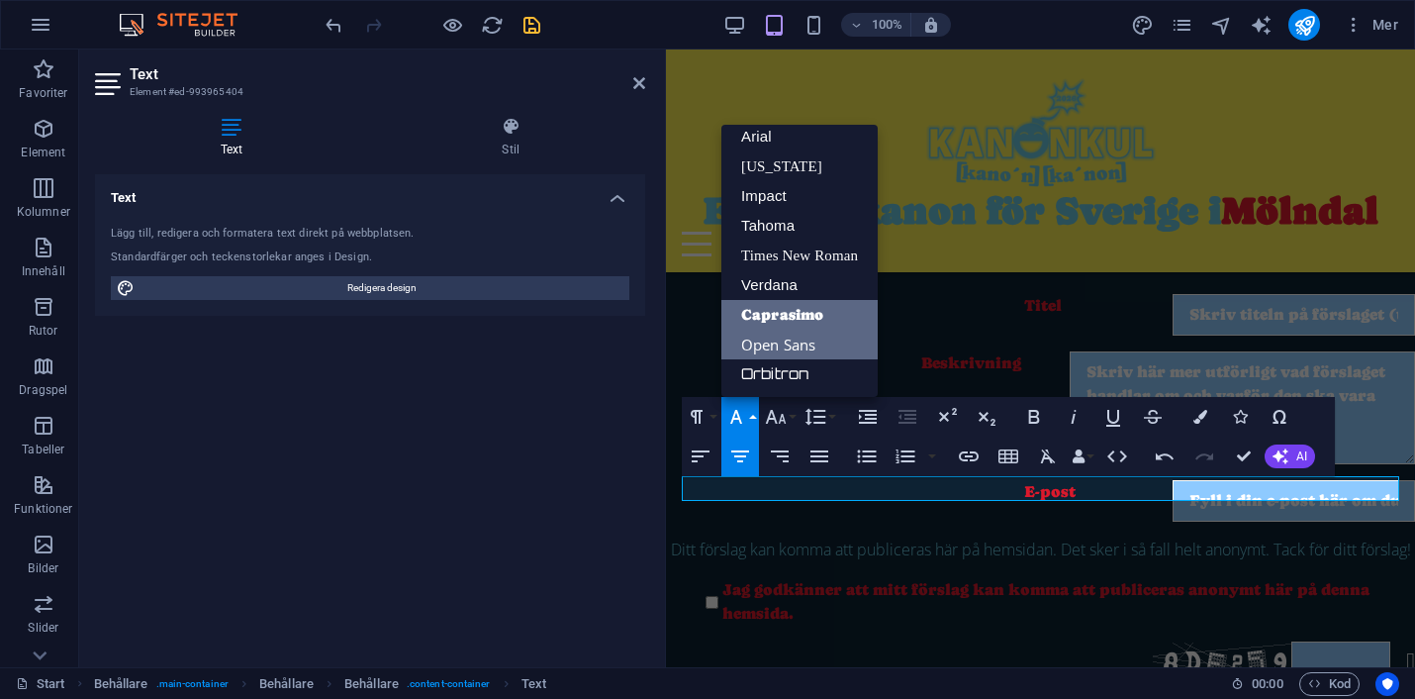
click at [777, 343] on link "Open Sans" at bounding box center [799, 345] width 156 height 30
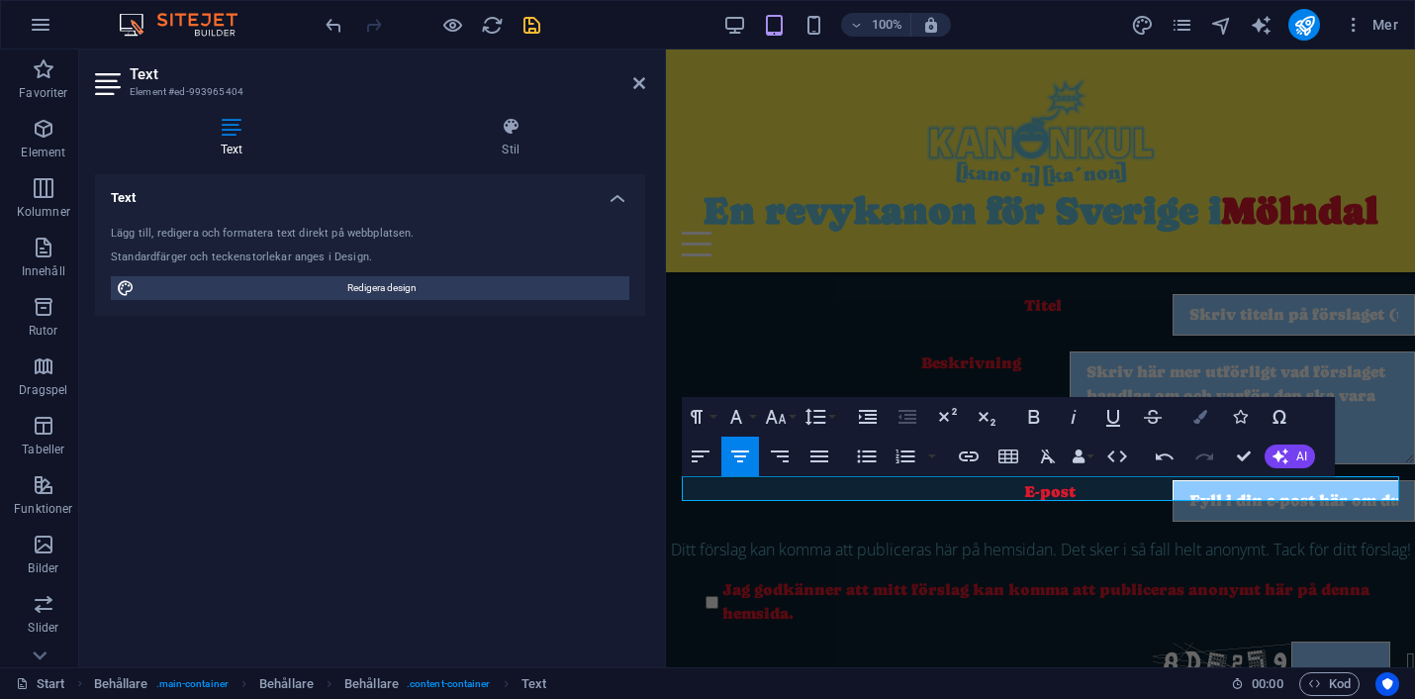
click at [1200, 417] on icon "button" at bounding box center [1200, 417] width 14 height 14
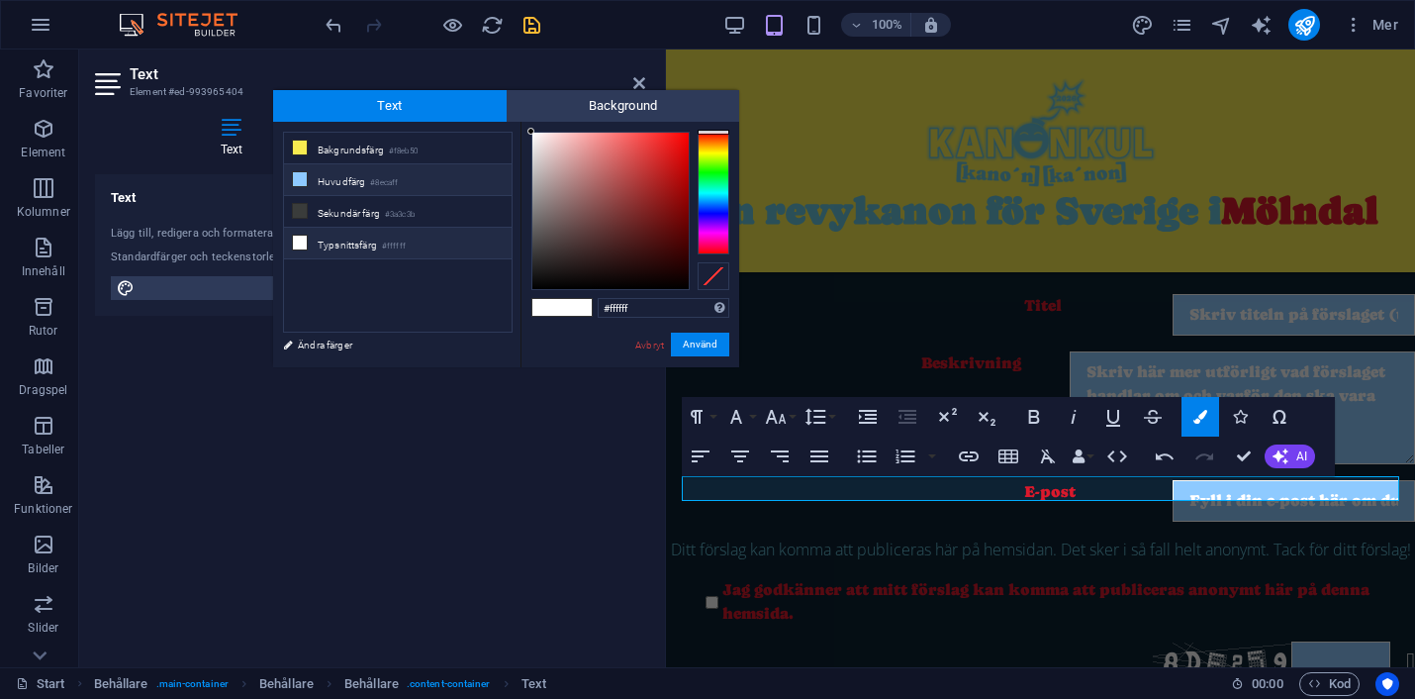
click at [342, 181] on li "Huvudfärg #8ecaff" at bounding box center [398, 180] width 228 height 32
type input "#8ecaff"
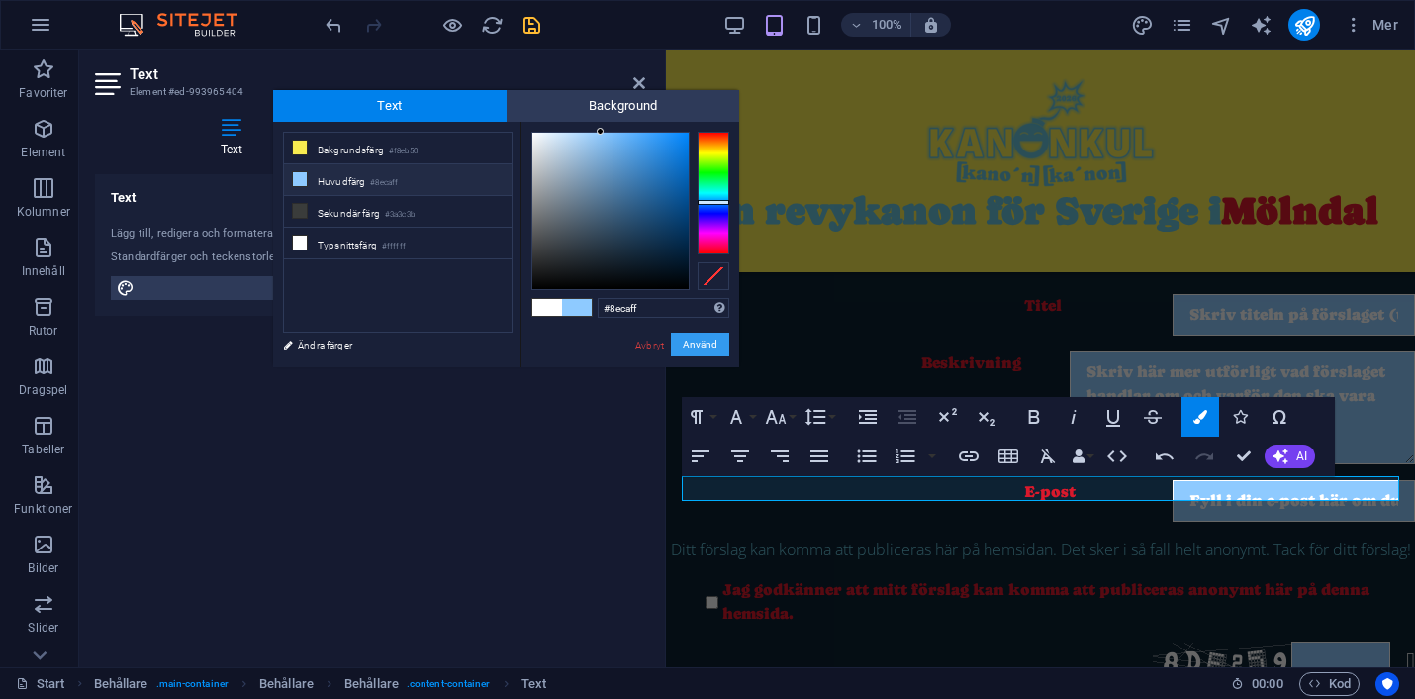
click at [698, 342] on button "Använd" at bounding box center [700, 344] width 58 height 24
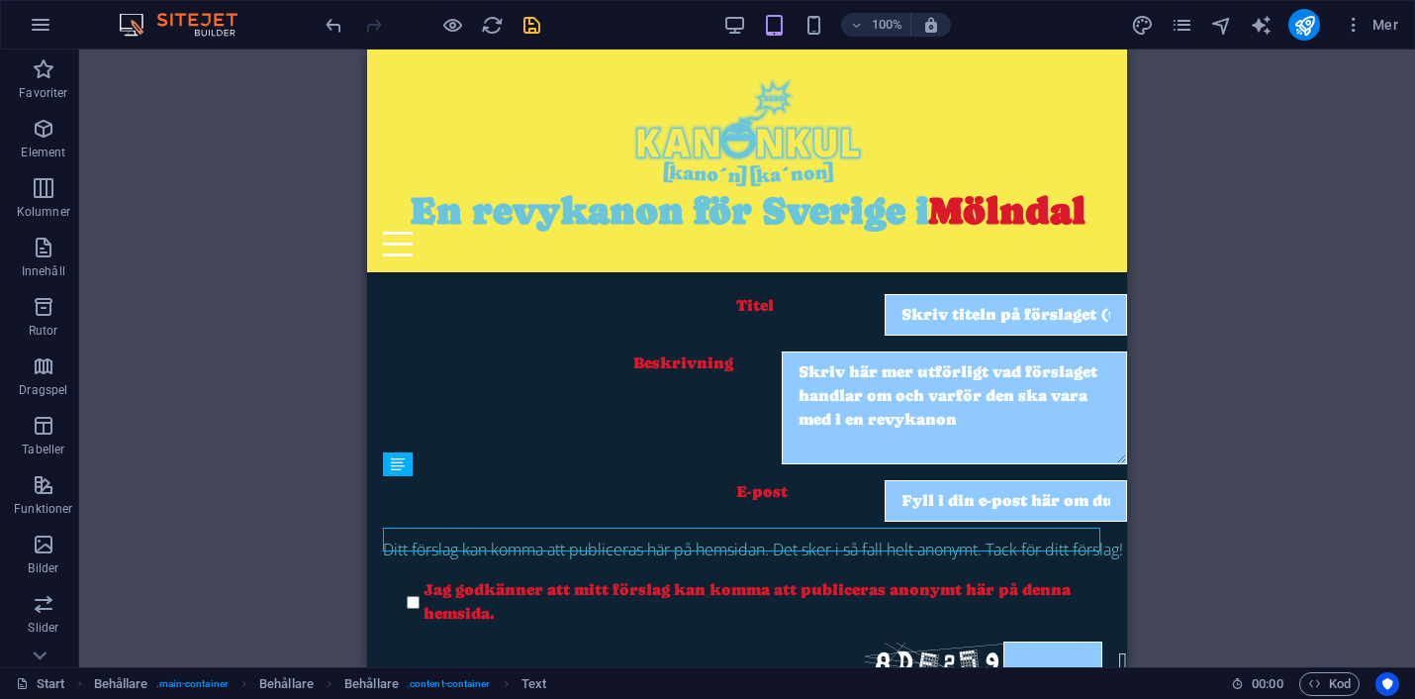
scroll to position [1002, 0]
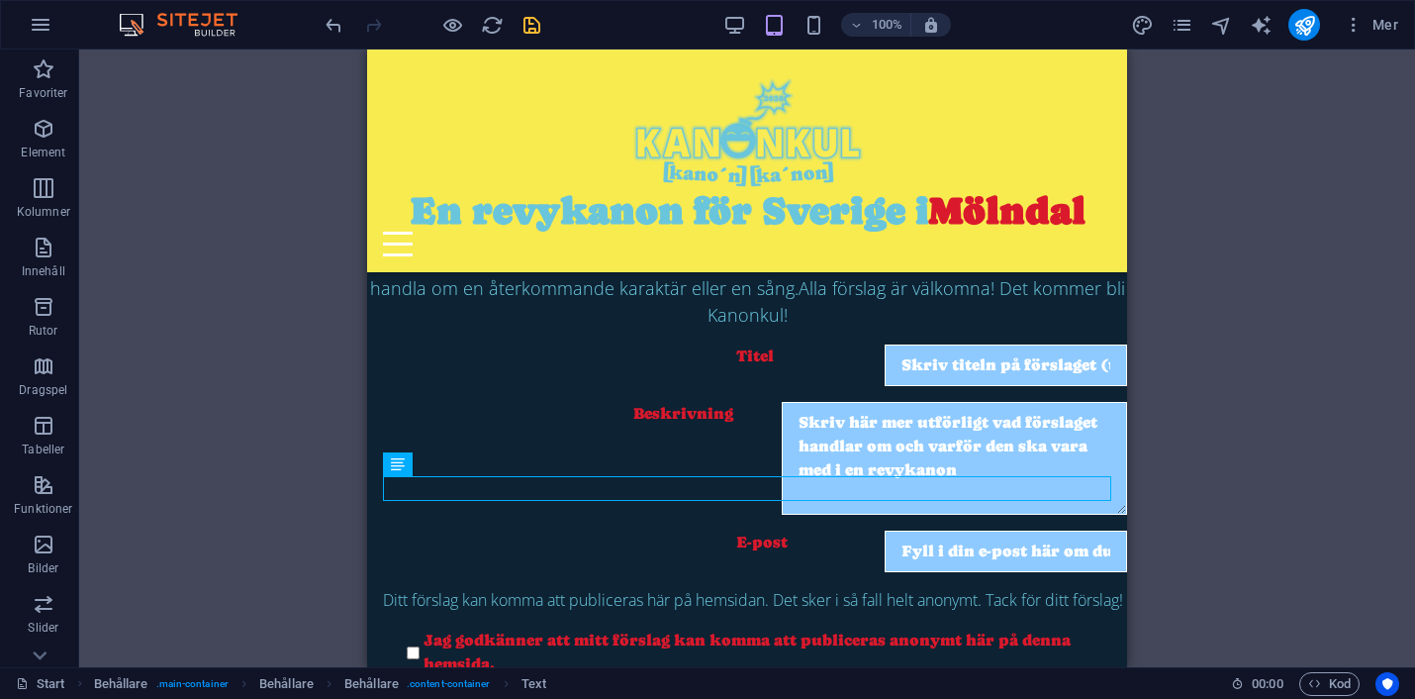
click at [241, 309] on div "H2 Behållare Behållare Behållare Menyfält Logotyp Meny Behållare Behållare Behå…" at bounding box center [747, 357] width 1336 height 617
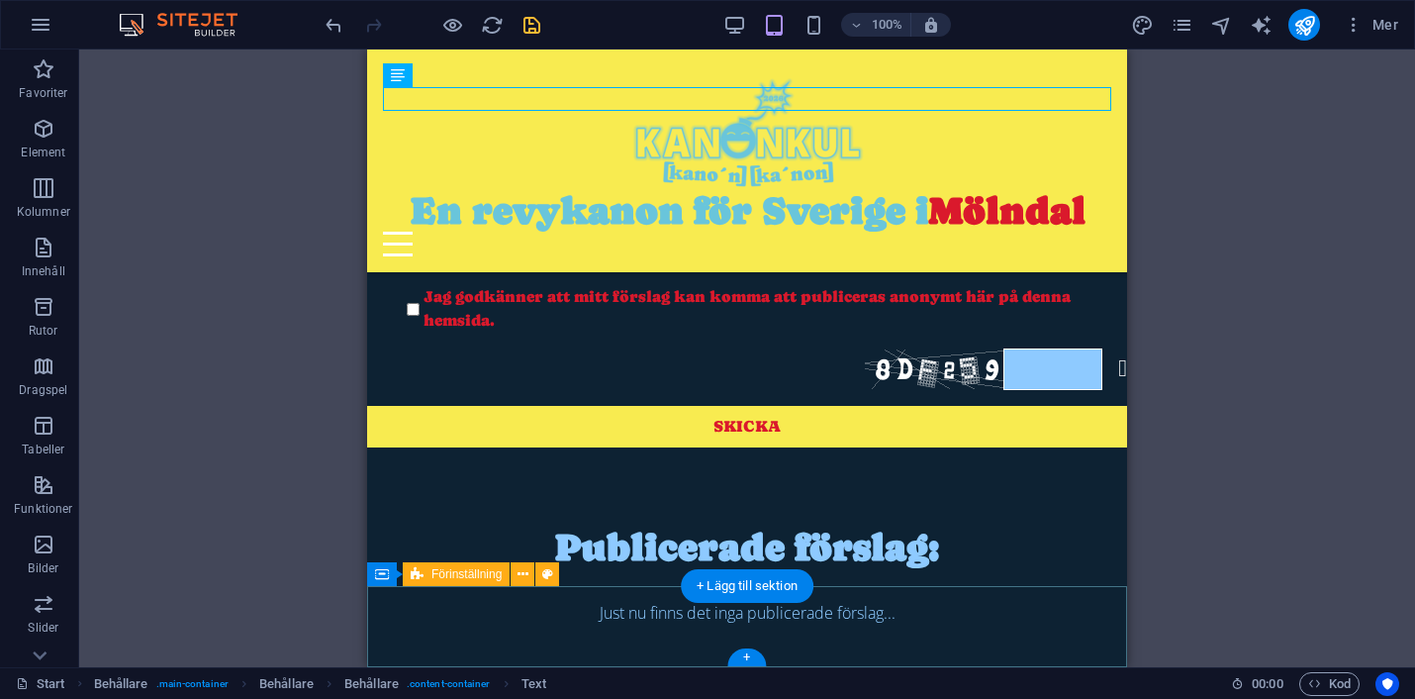
scroll to position [1391, 0]
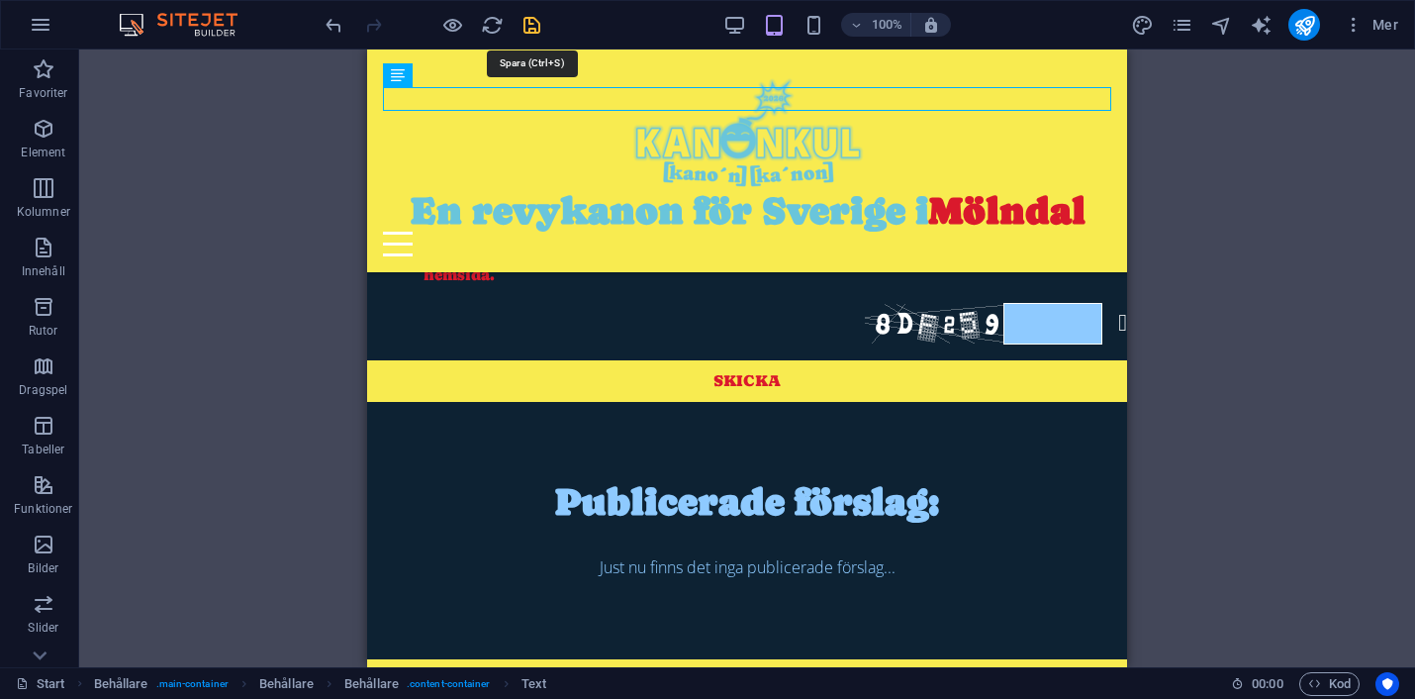
click at [537, 23] on icon "save" at bounding box center [532, 25] width 23 height 23
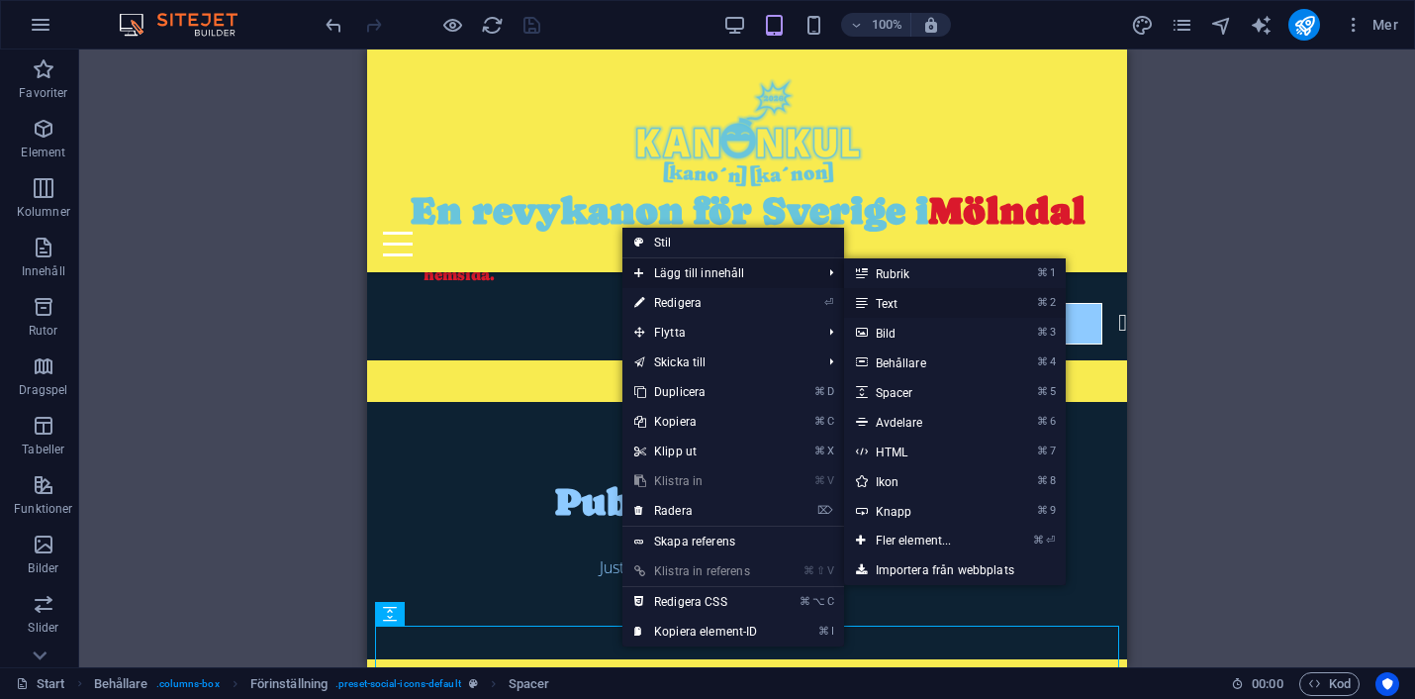
click at [882, 300] on link "⌘ 2 Text" at bounding box center [917, 303] width 147 height 30
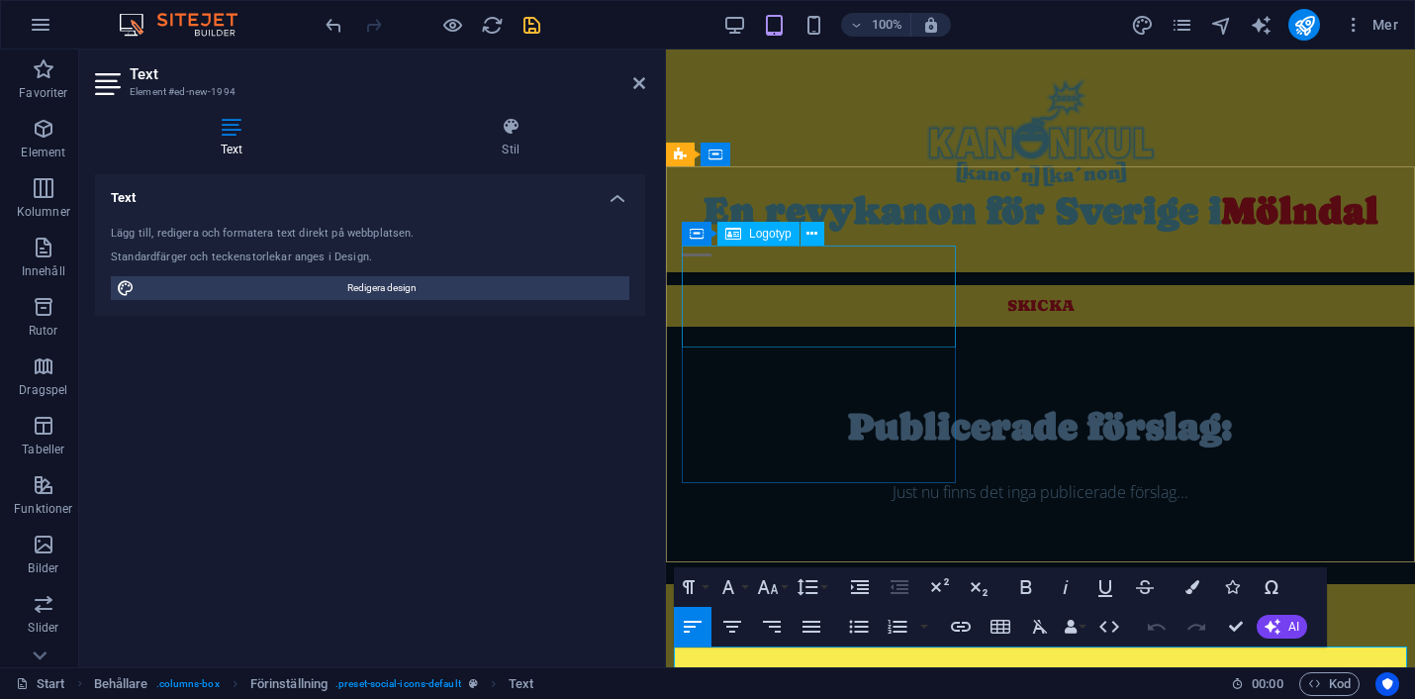
scroll to position [5, 0]
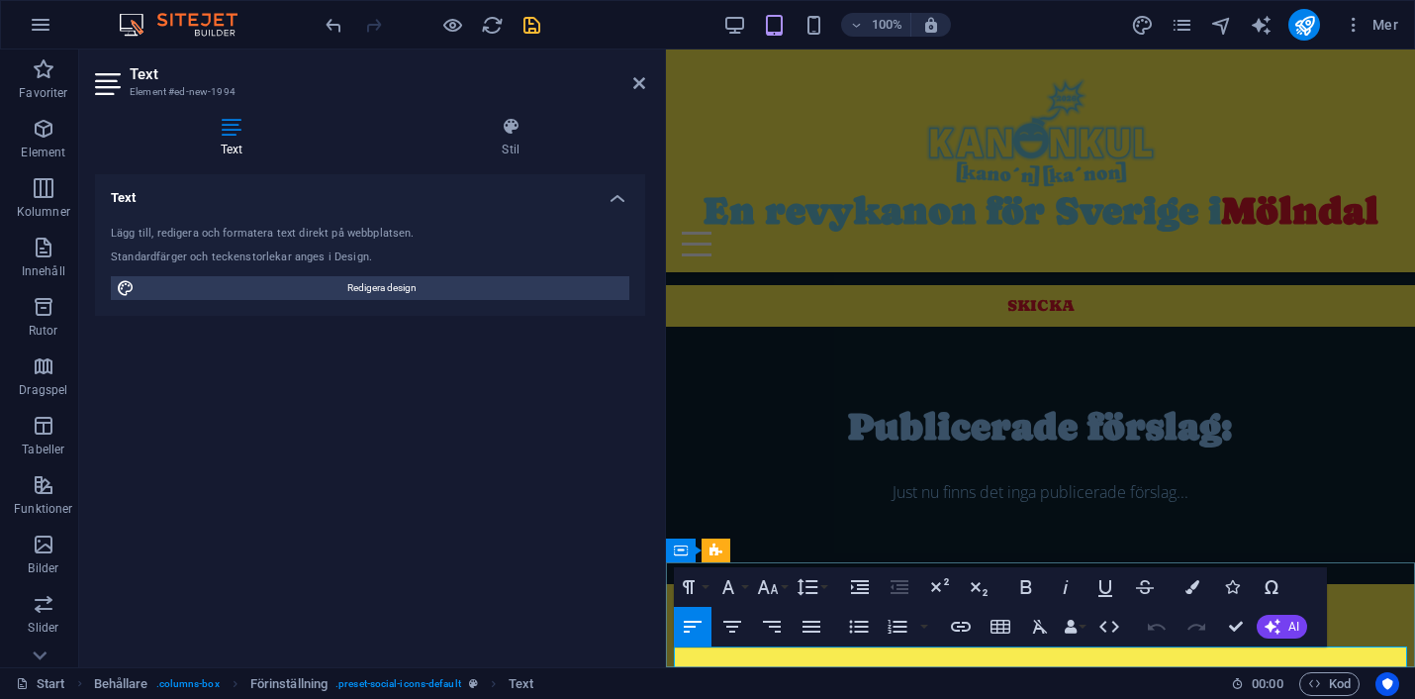
drag, startPoint x: 819, startPoint y: 654, endPoint x: 660, endPoint y: 659, distance: 159.4
click at [666, 659] on html "Skip to main content En revykanon för Sverige i Mölndal LÄMNA FÖRSLAG KONTAKT M…" at bounding box center [1040, 34] width 749 height 2903
click at [727, 616] on icon "button" at bounding box center [732, 627] width 24 height 24
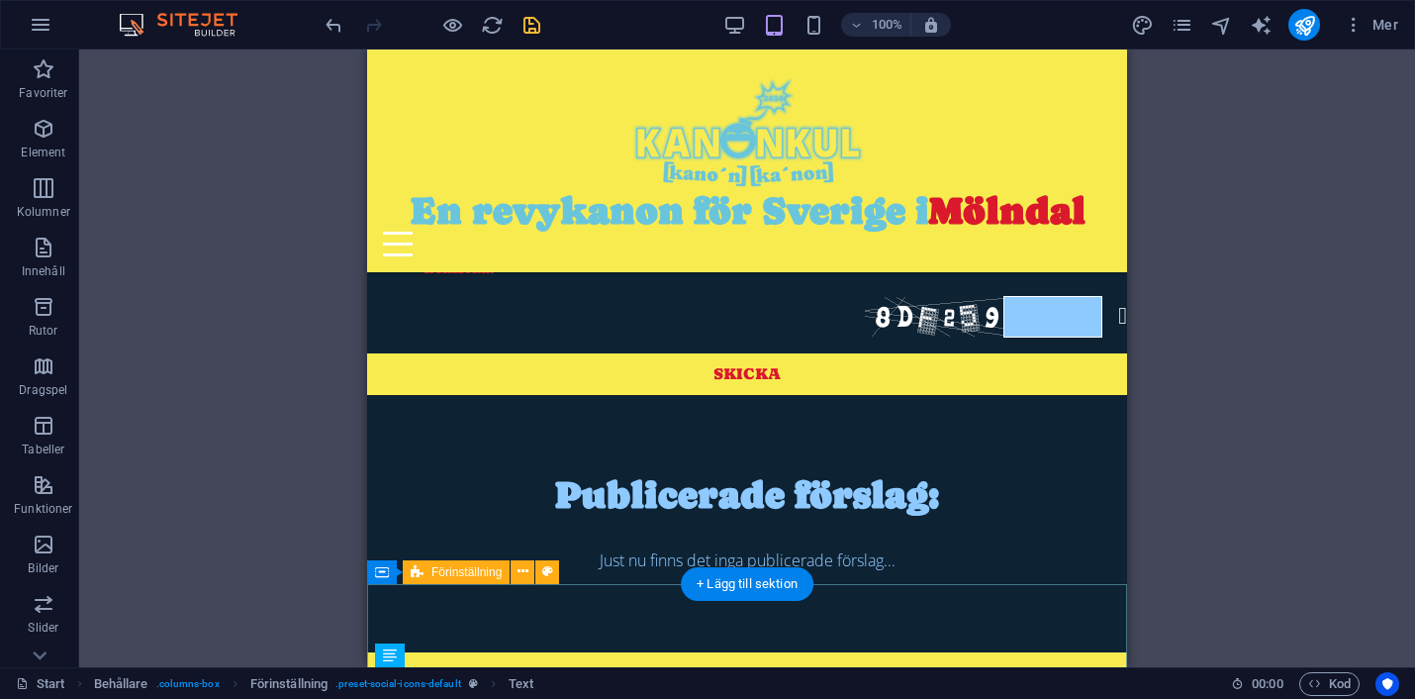
scroll to position [1416, 0]
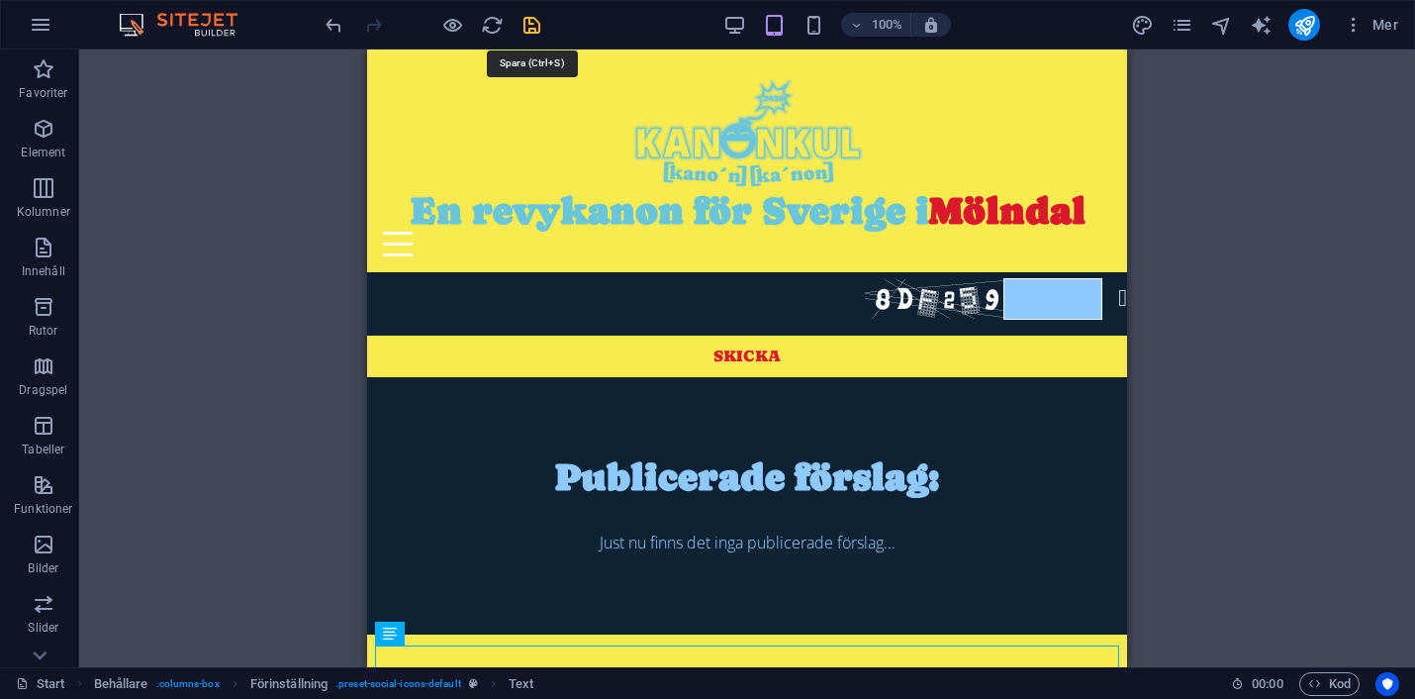
click at [531, 25] on icon "save" at bounding box center [532, 25] width 23 height 23
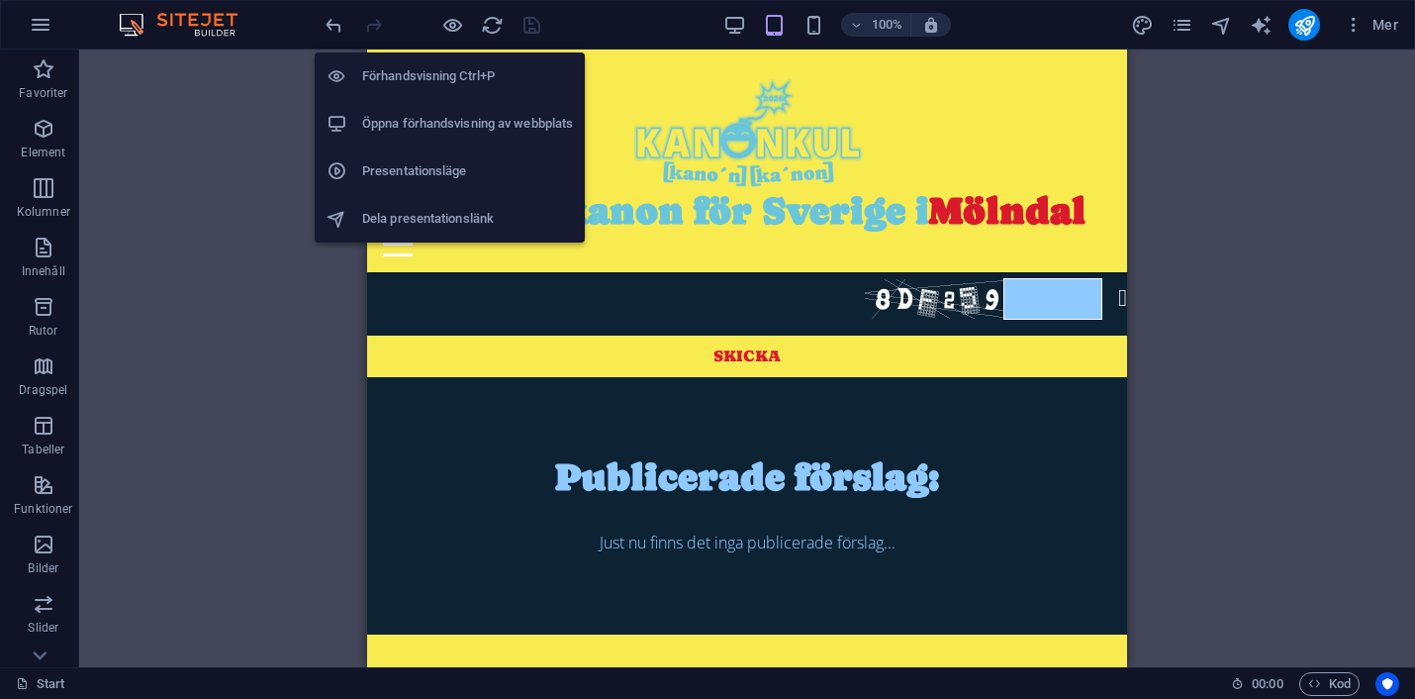
click at [453, 119] on h6 "Öppna förhandsvisning av webbplats" at bounding box center [467, 124] width 211 height 24
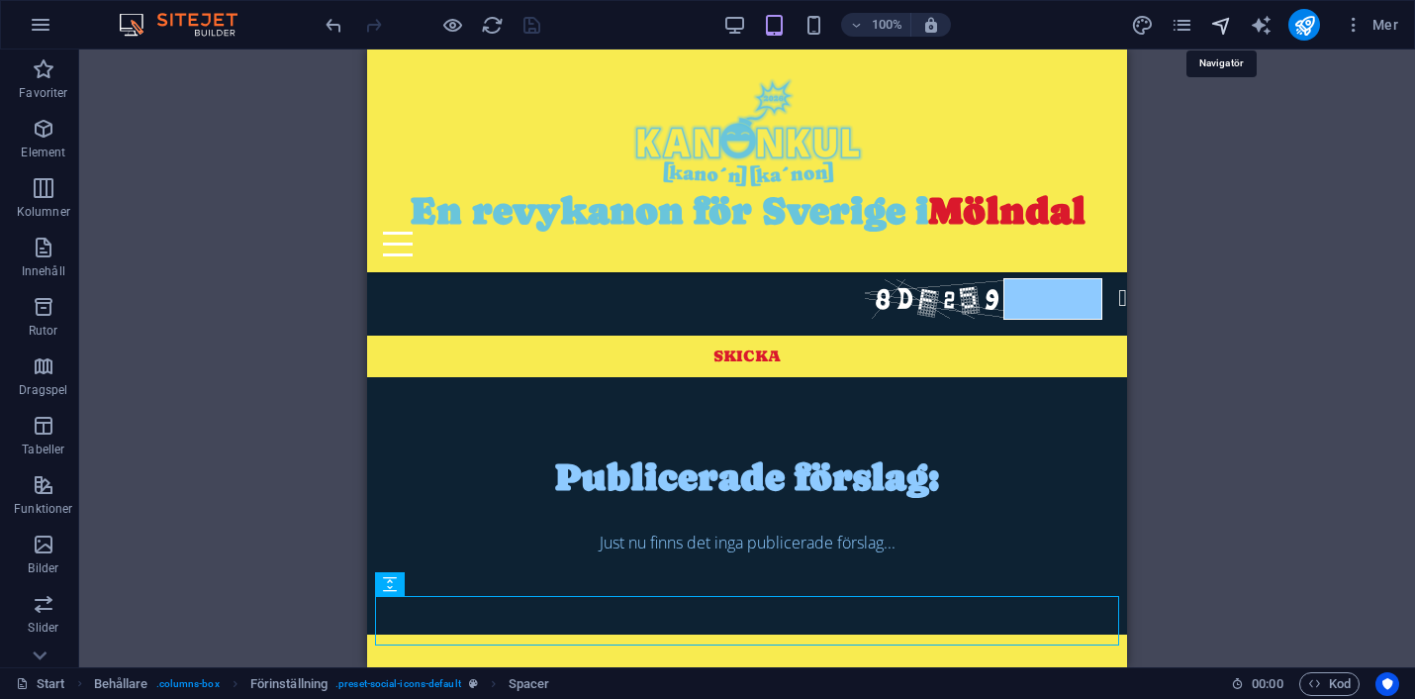
click at [1226, 25] on icon "navigator" at bounding box center [1221, 25] width 23 height 23
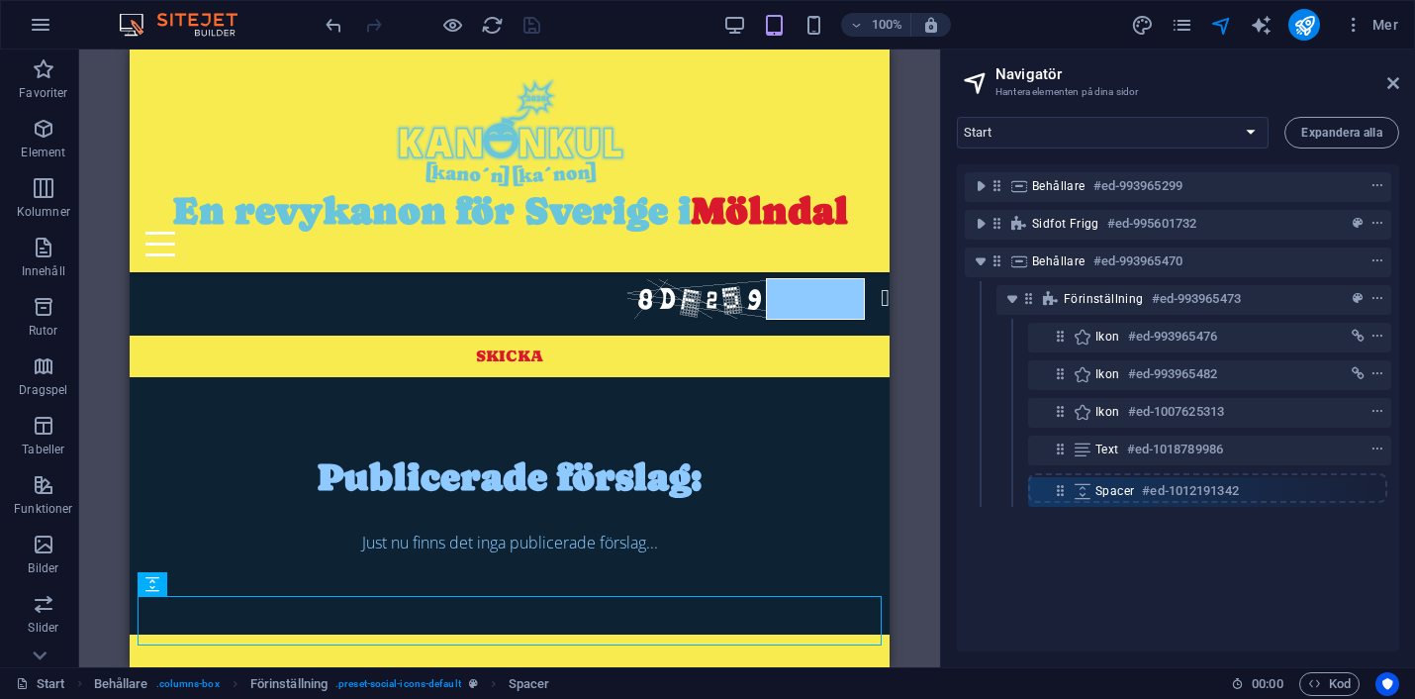
drag, startPoint x: 1059, startPoint y: 451, endPoint x: 1059, endPoint y: 499, distance: 47.5
click at [1059, 499] on div "Behållare #ed-993965299 Sidfot Frigg #ed-995601732 Behållare #ed-993965470 Föri…" at bounding box center [1178, 407] width 442 height 487
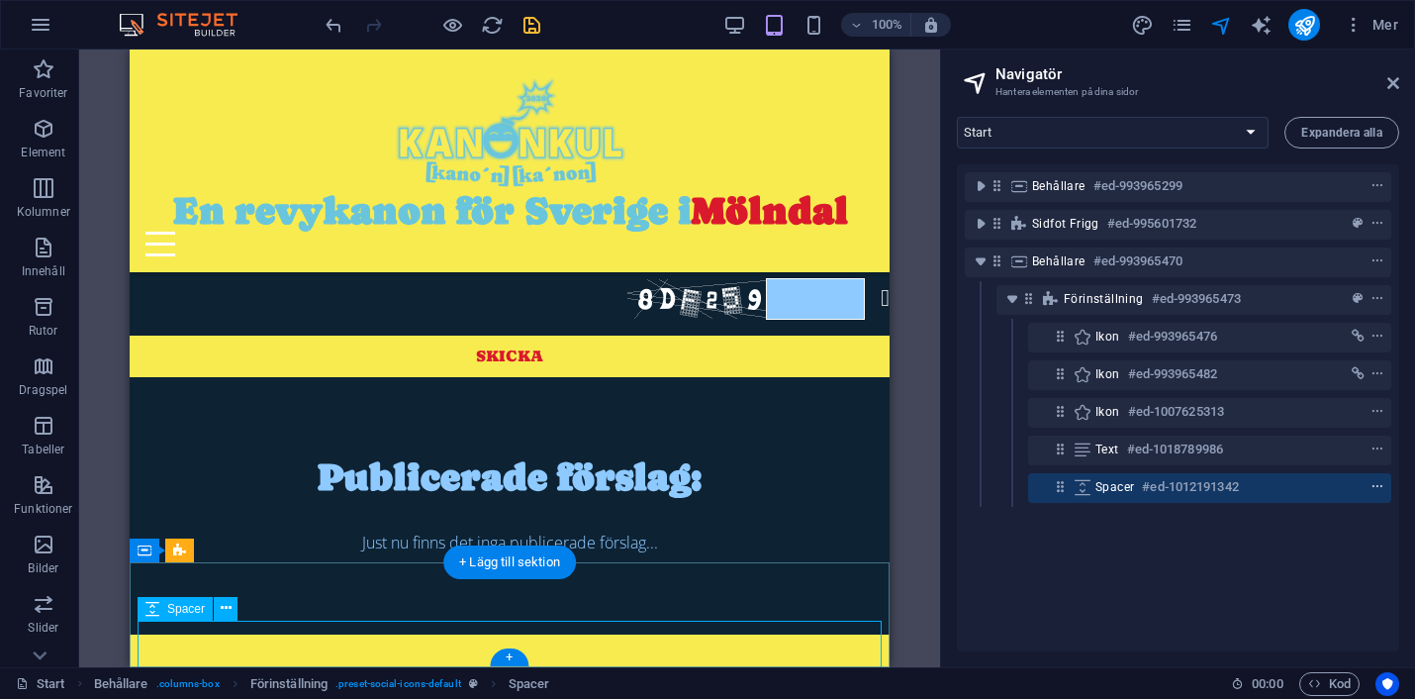
click at [1375, 489] on icon "context-menu" at bounding box center [1378, 487] width 14 height 14
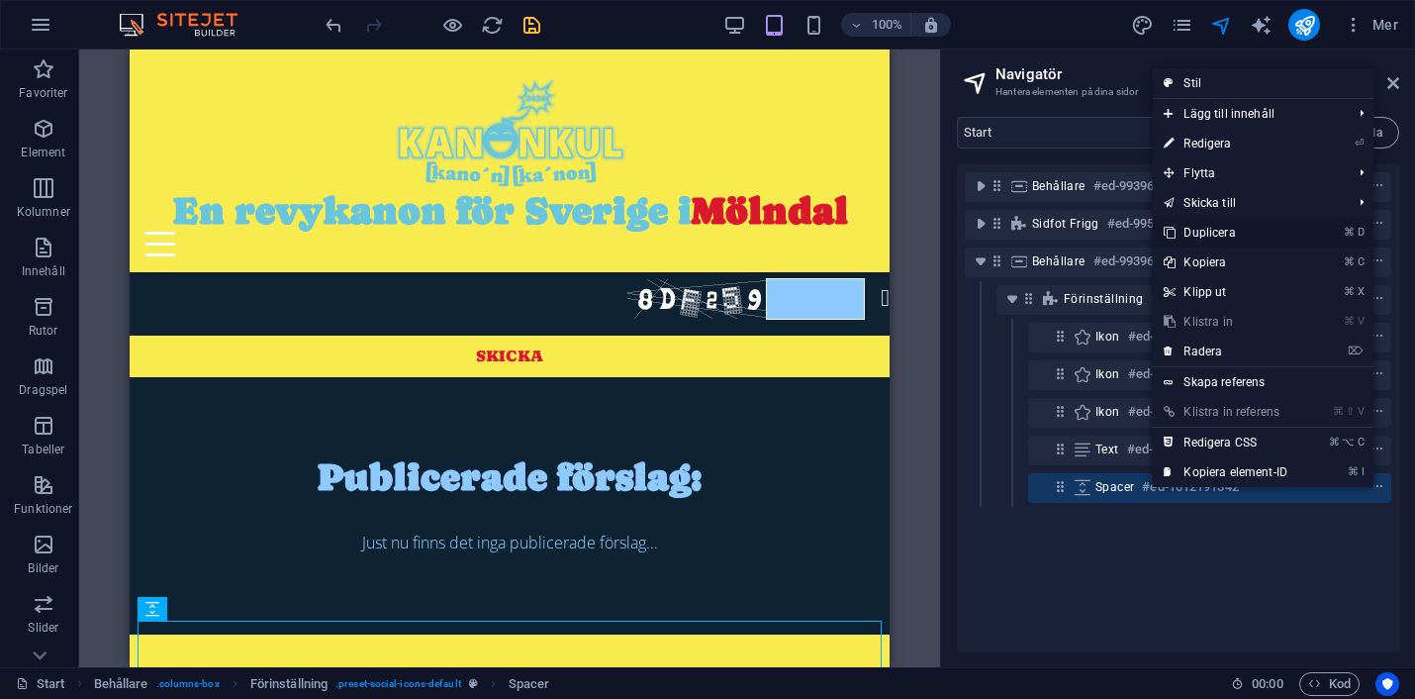
click at [1211, 230] on link "⌘ D Duplicera" at bounding box center [1225, 233] width 147 height 30
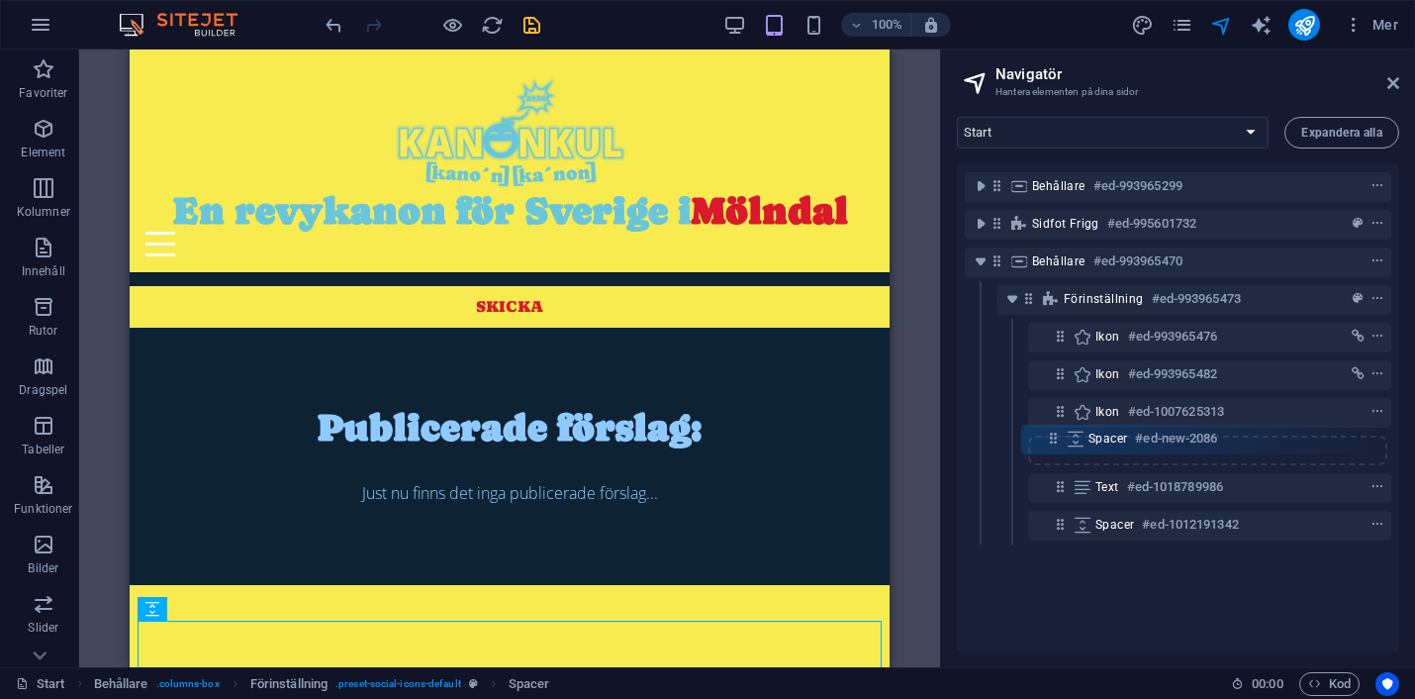
drag, startPoint x: 1061, startPoint y: 528, endPoint x: 1055, endPoint y: 437, distance: 91.2
click at [1055, 437] on div "Behållare #ed-993965299 Sidfot Frigg #ed-995601732 Behållare #ed-993965470 Föri…" at bounding box center [1178, 407] width 442 height 487
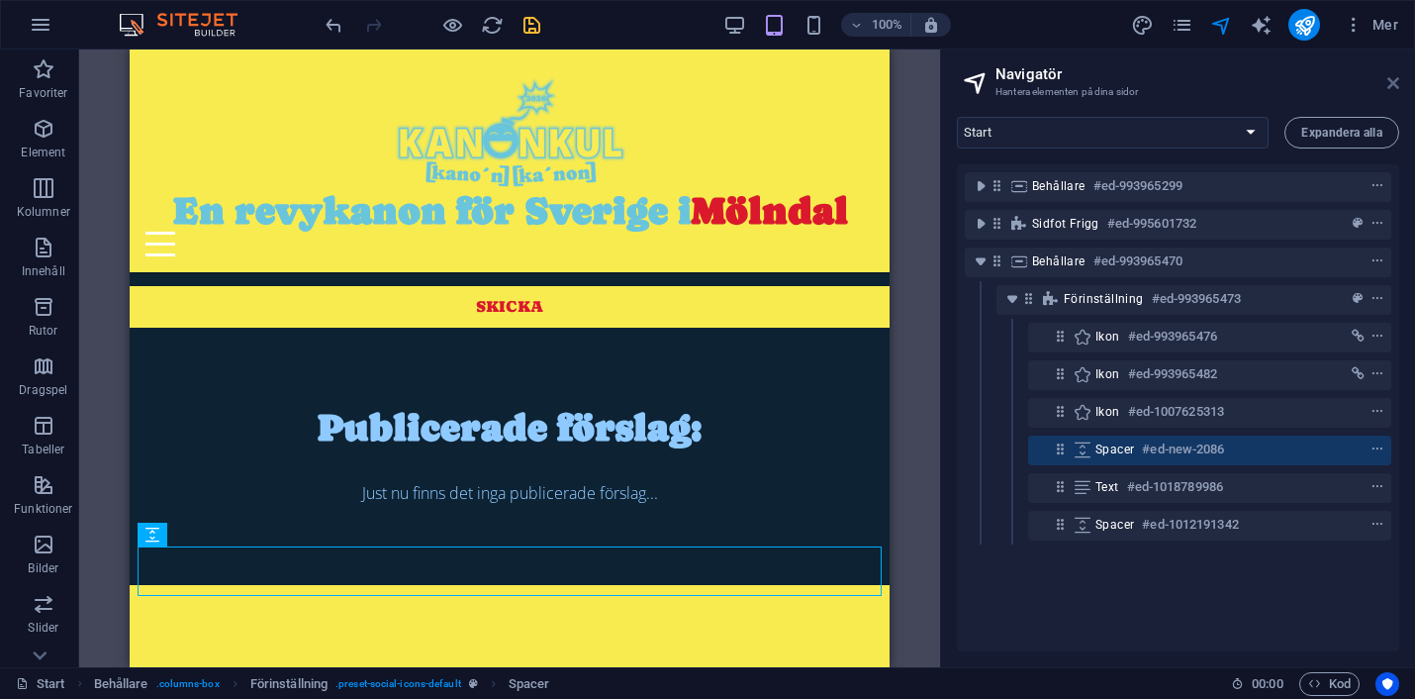
click at [1391, 80] on icon at bounding box center [1393, 83] width 12 height 16
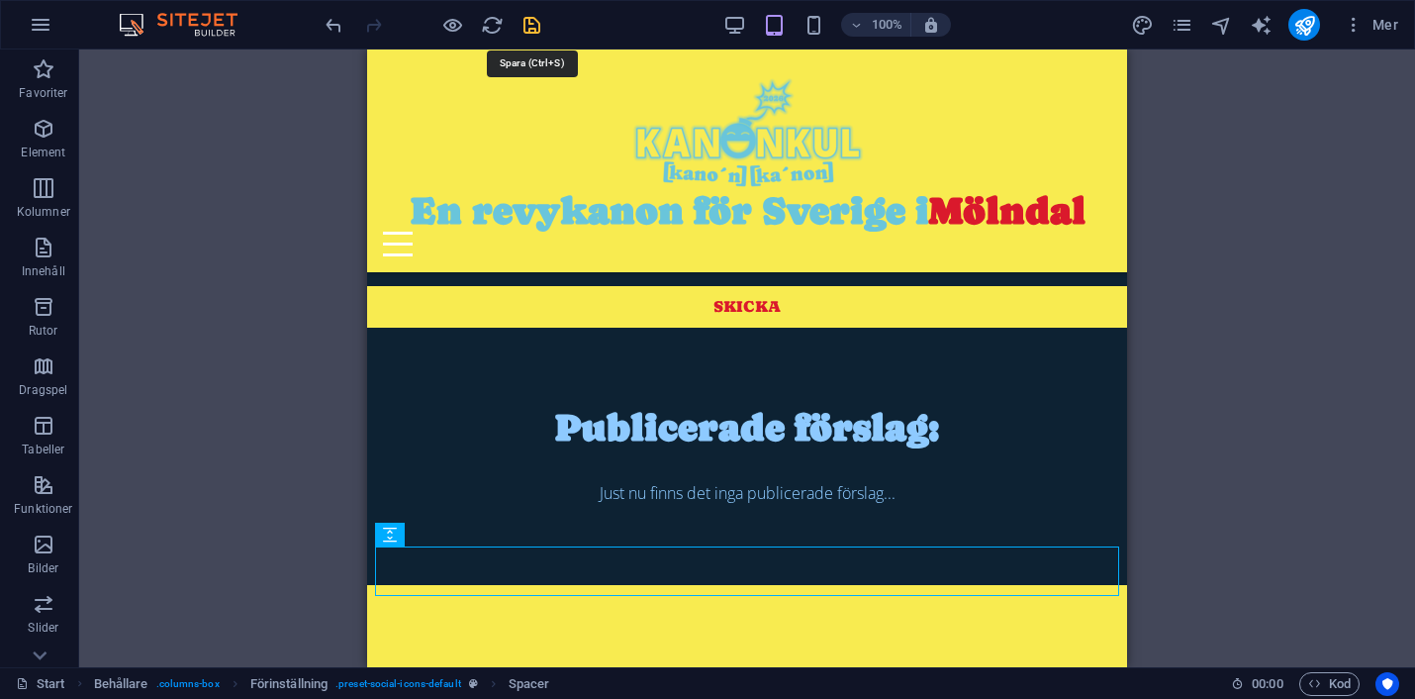
click at [530, 21] on icon "save" at bounding box center [532, 25] width 23 height 23
checkbox input "false"
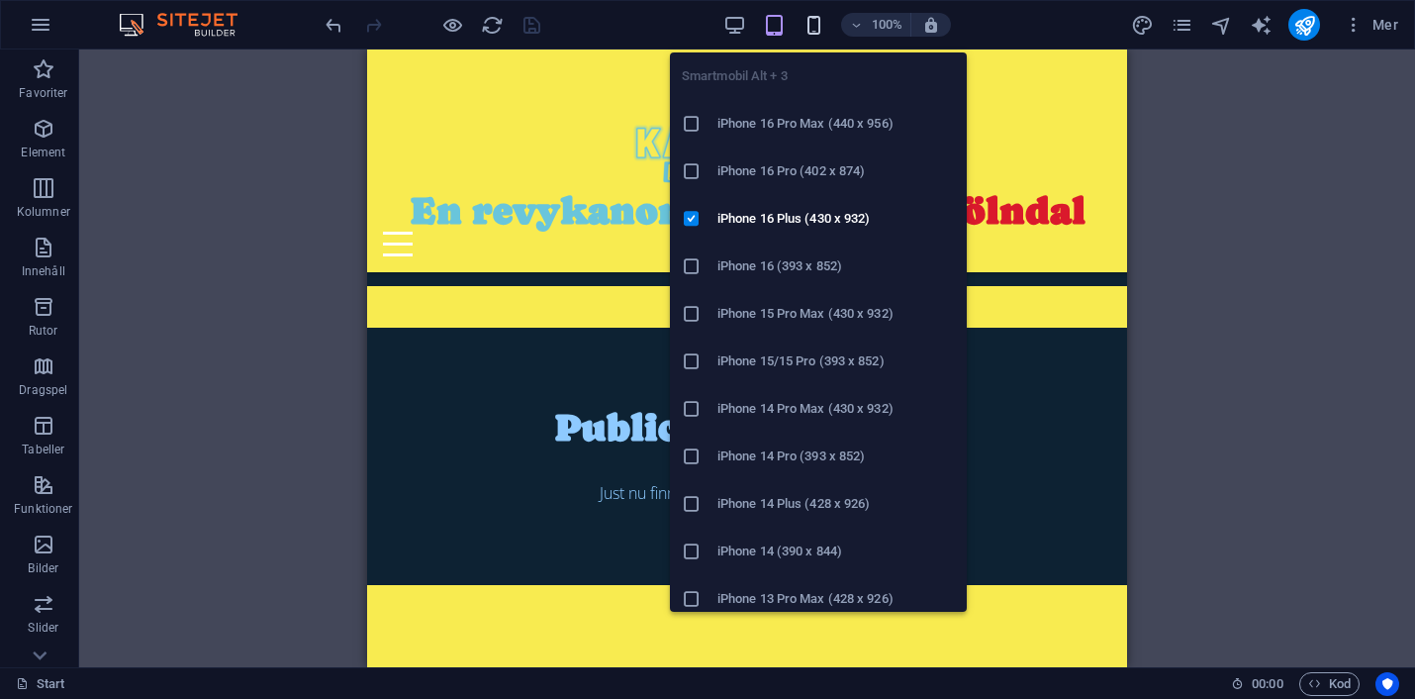
click at [809, 19] on icon "button" at bounding box center [814, 25] width 23 height 23
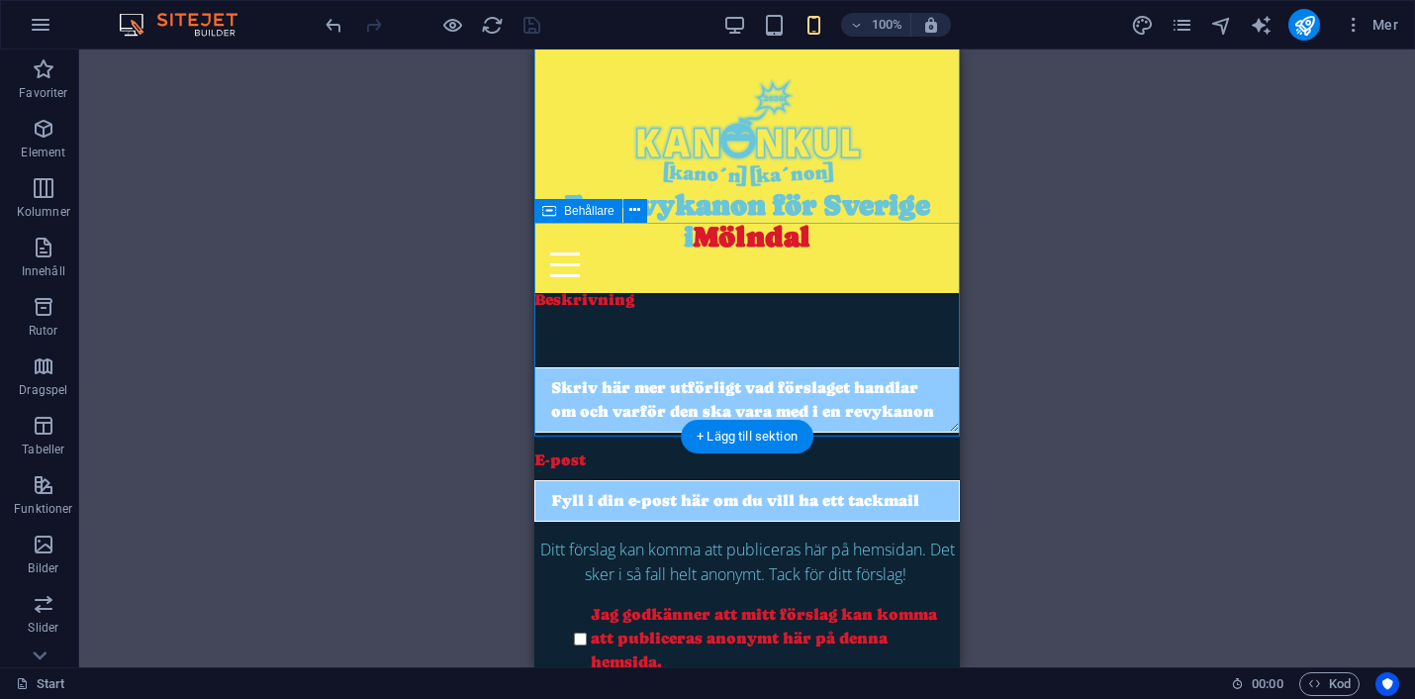
scroll to position [651, 0]
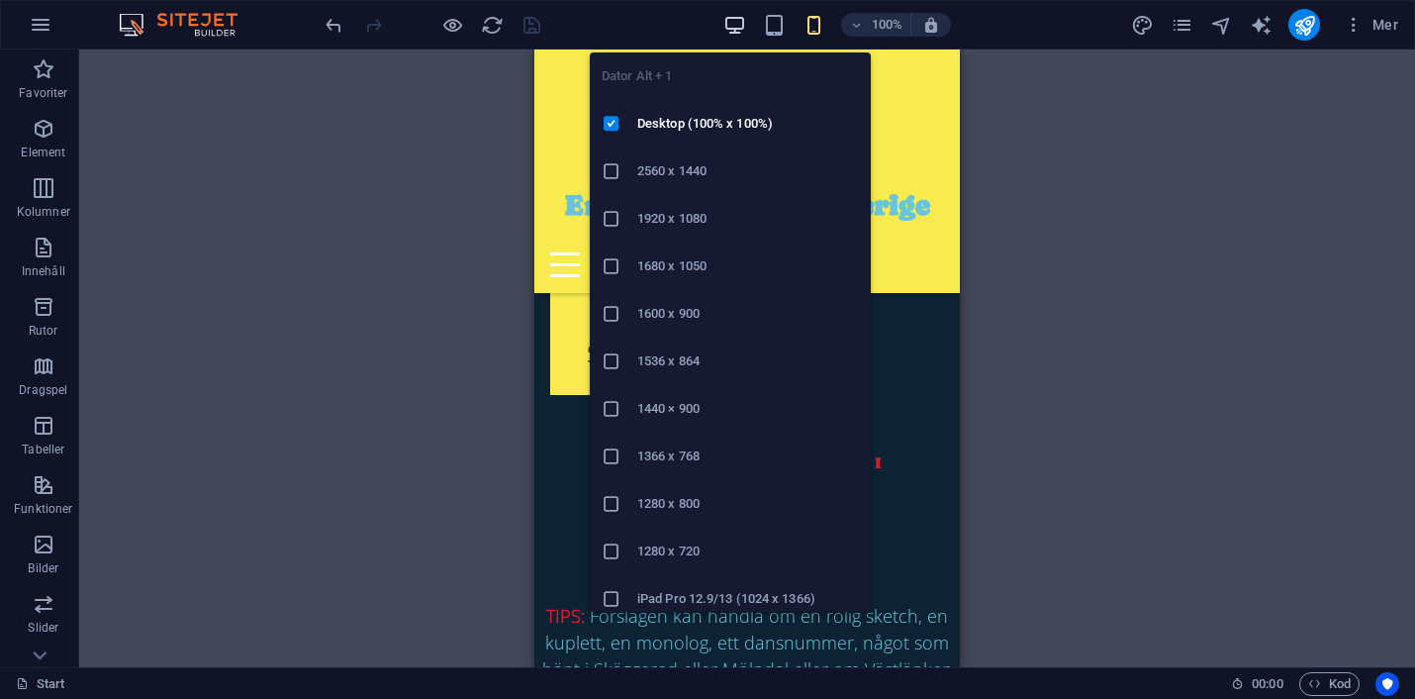
click at [736, 35] on icon "button" at bounding box center [734, 25] width 23 height 23
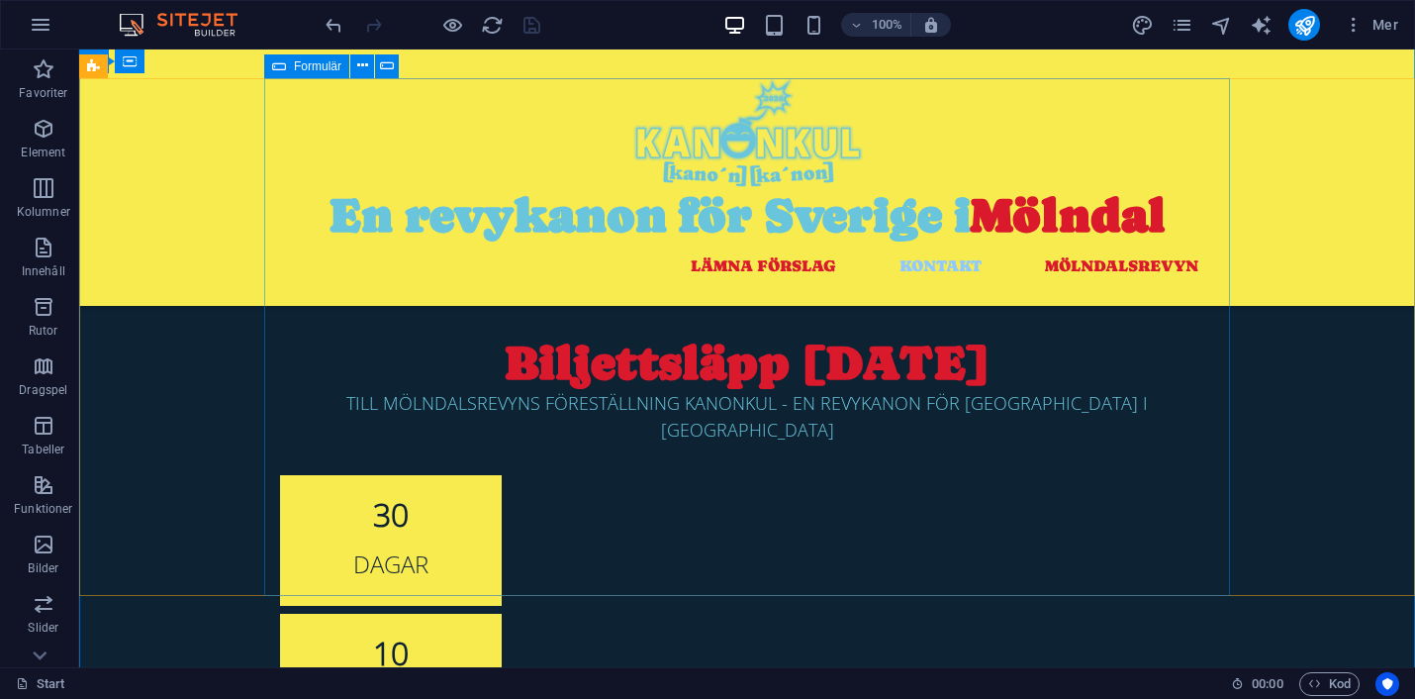
scroll to position [0, 0]
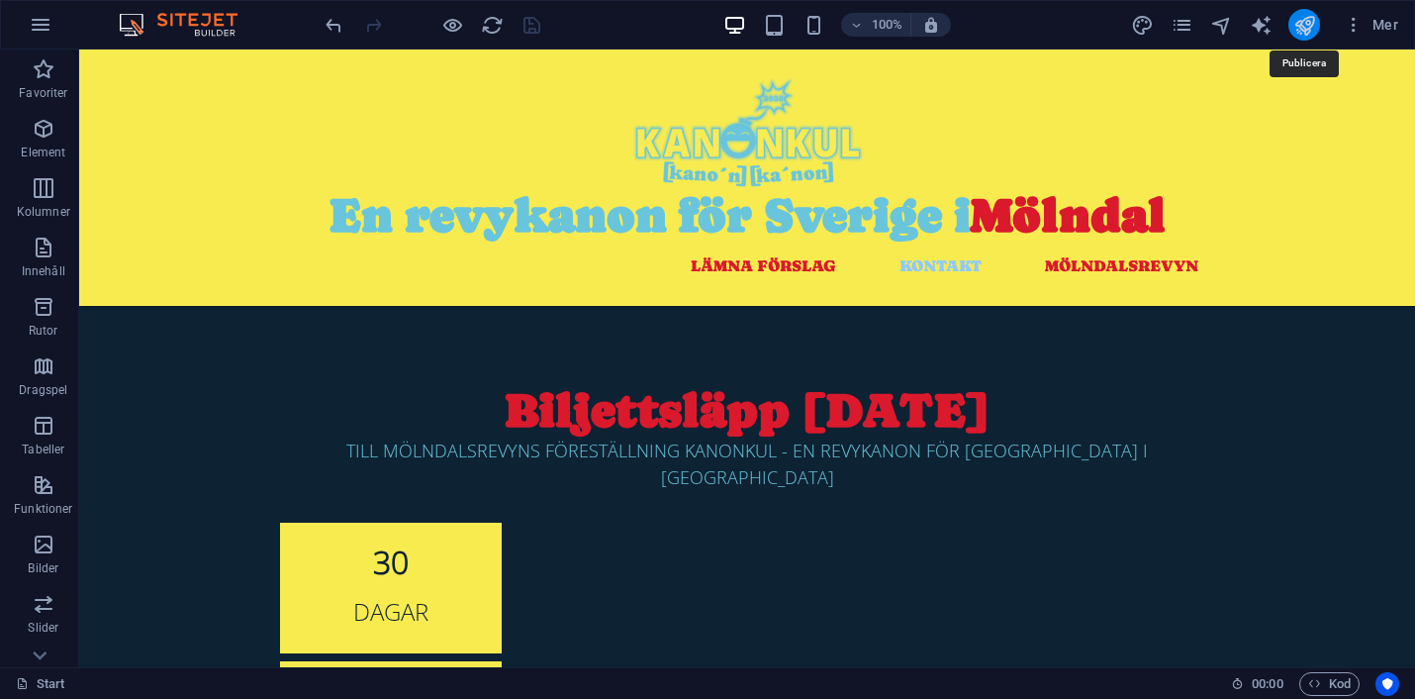
click at [1305, 24] on icon "publish" at bounding box center [1304, 25] width 23 height 23
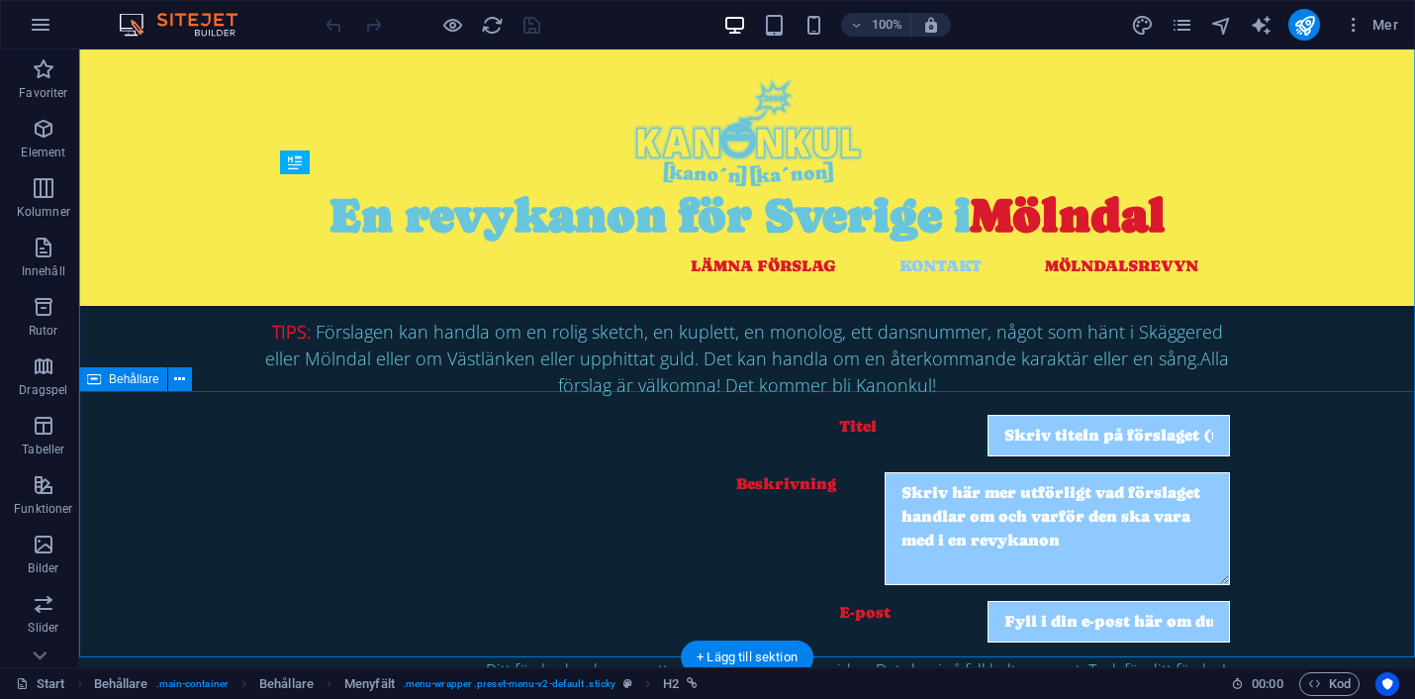
scroll to position [953, 0]
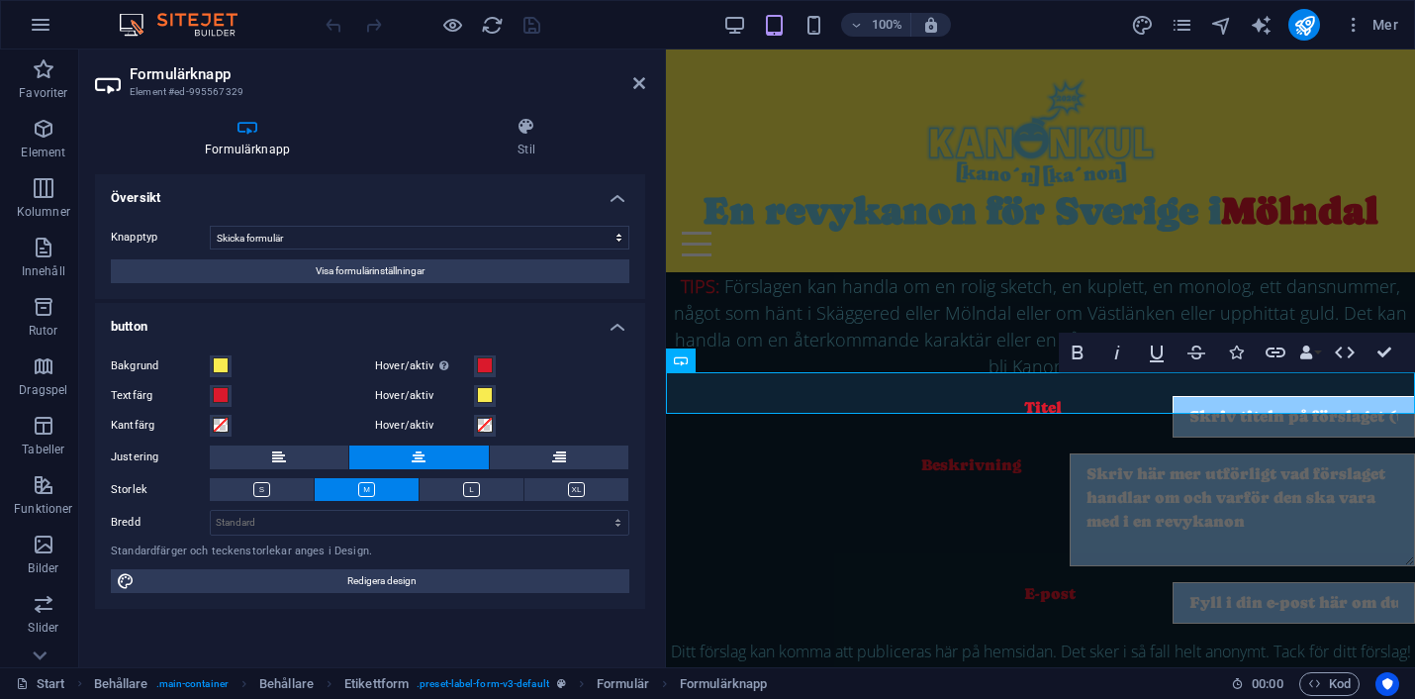
scroll to position [963, 0]
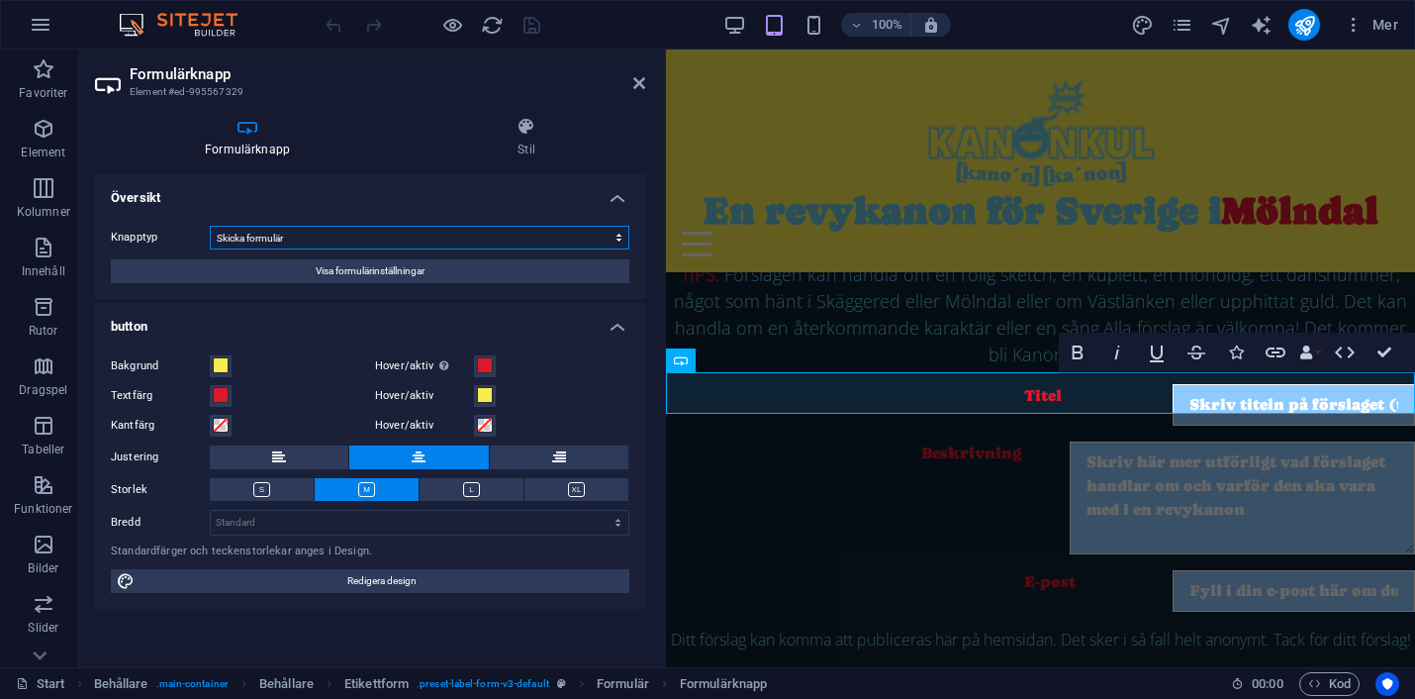
click at [473, 237] on select "Skicka formulär Återställ formulär Ingen åtgärd" at bounding box center [420, 238] width 420 height 24
click at [210, 226] on select "Skicka formulär Återställ formulär Ingen åtgärd" at bounding box center [420, 238] width 420 height 24
click at [480, 200] on h4 "Översikt" at bounding box center [370, 192] width 550 height 36
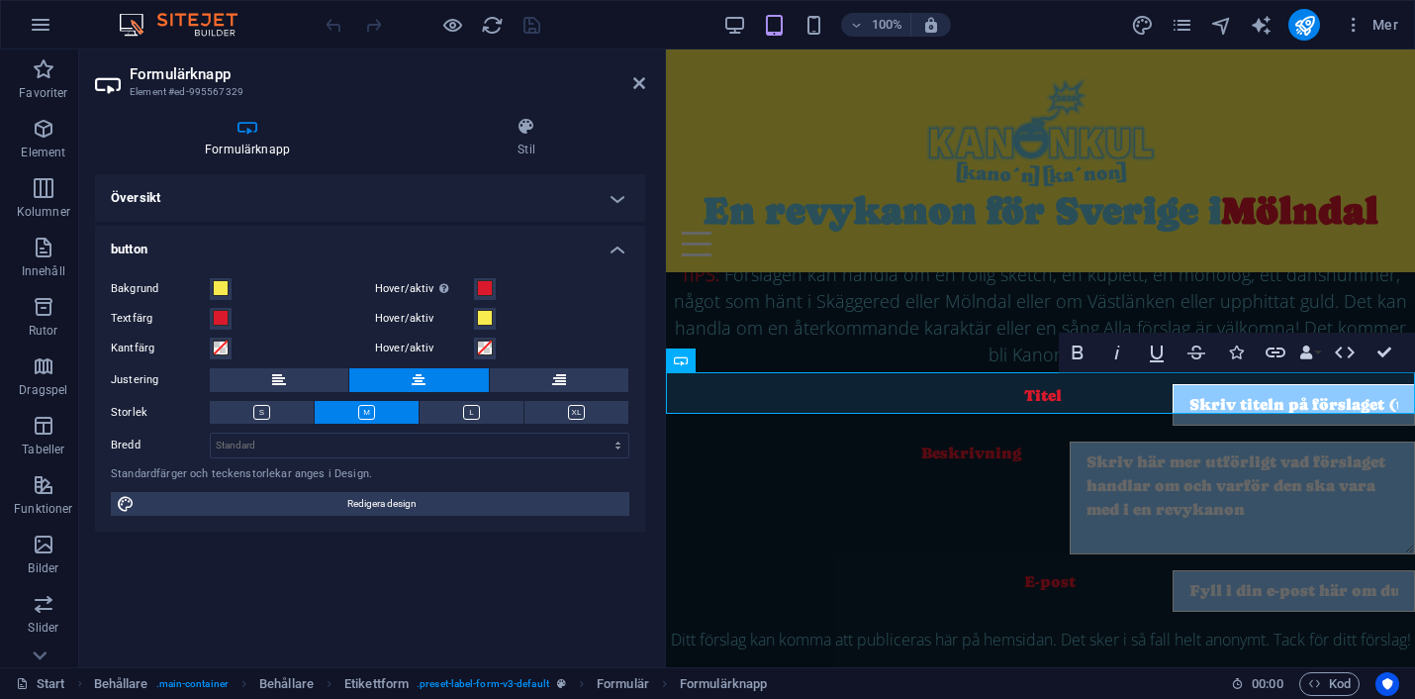
click at [417, 185] on h4 "Översikt" at bounding box center [370, 197] width 550 height 47
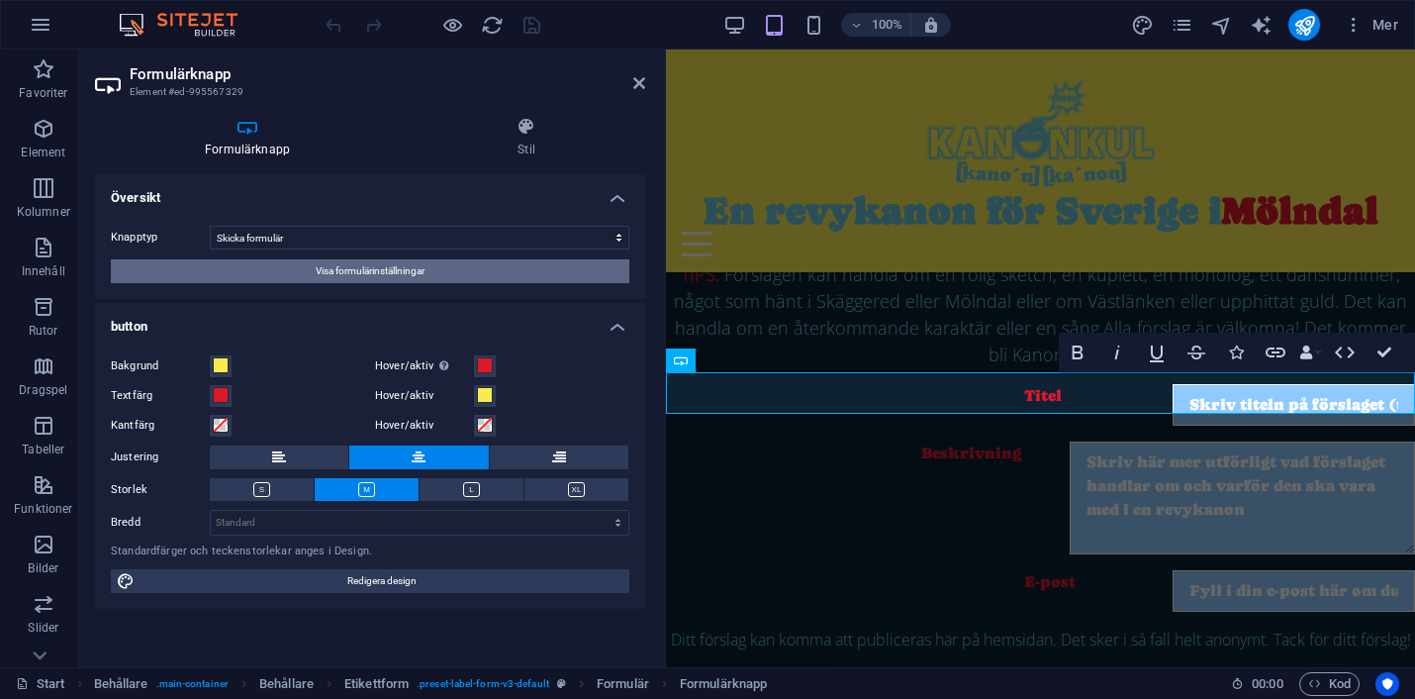
click at [339, 272] on span "Visa formulärinställningar" at bounding box center [370, 271] width 109 height 24
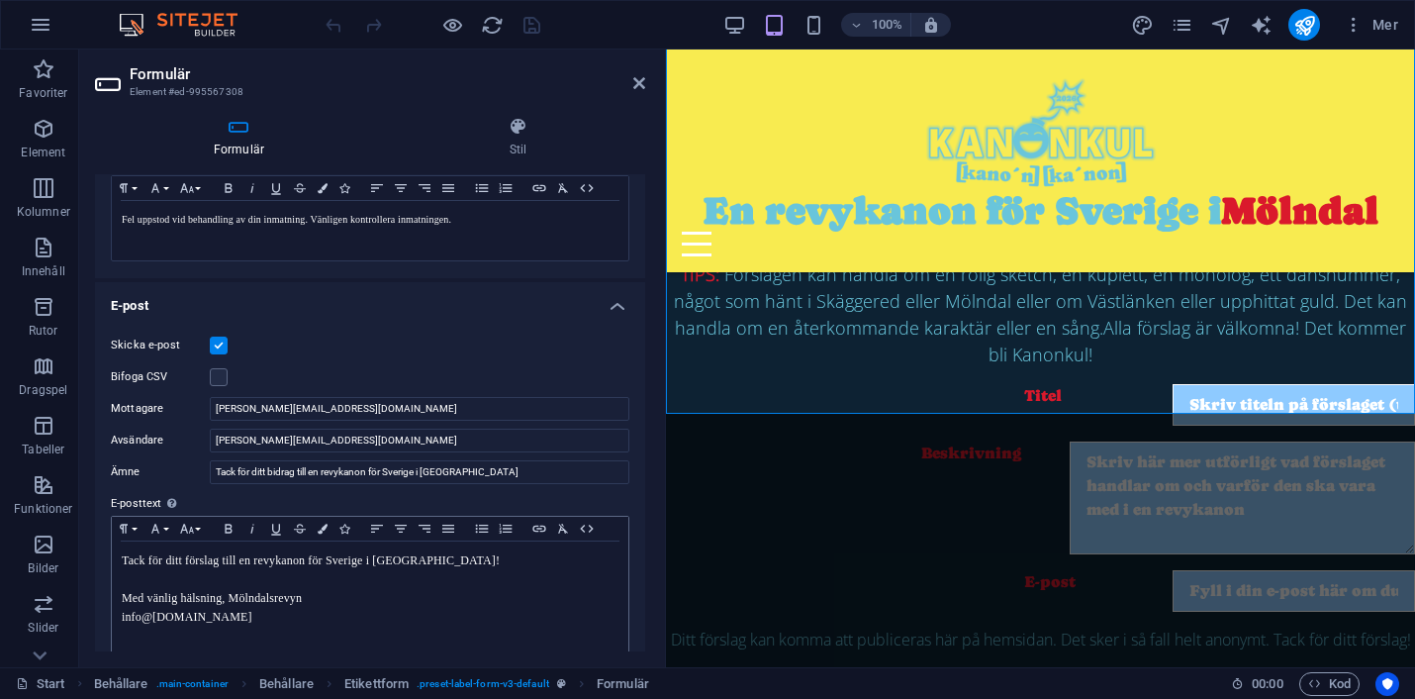
scroll to position [369, 0]
drag, startPoint x: 333, startPoint y: 406, endPoint x: 240, endPoint y: 412, distance: 93.2
click at [240, 412] on input "[PERSON_NAME][EMAIL_ADDRESS][DOMAIN_NAME]" at bounding box center [420, 408] width 420 height 24
click at [242, 444] on input "[PERSON_NAME][EMAIL_ADDRESS][DOMAIN_NAME]" at bounding box center [420, 439] width 420 height 24
click at [293, 409] on input "anton.92.nordin" at bounding box center [420, 408] width 420 height 24
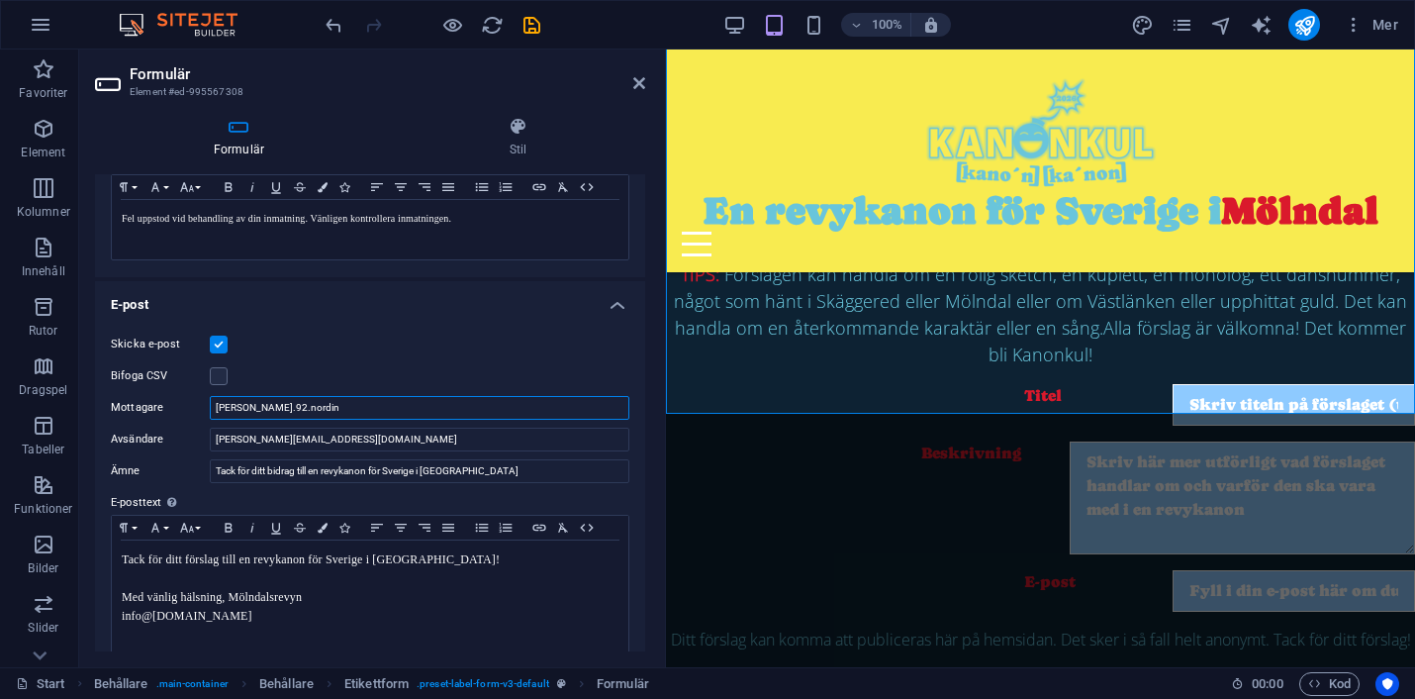
paste input "@"
type input "[EMAIL_ADDRESS][DOMAIN_NAME]"
click at [370, 352] on div "Skicka e-post" at bounding box center [370, 344] width 519 height 24
click at [533, 29] on icon "save" at bounding box center [532, 25] width 23 height 23
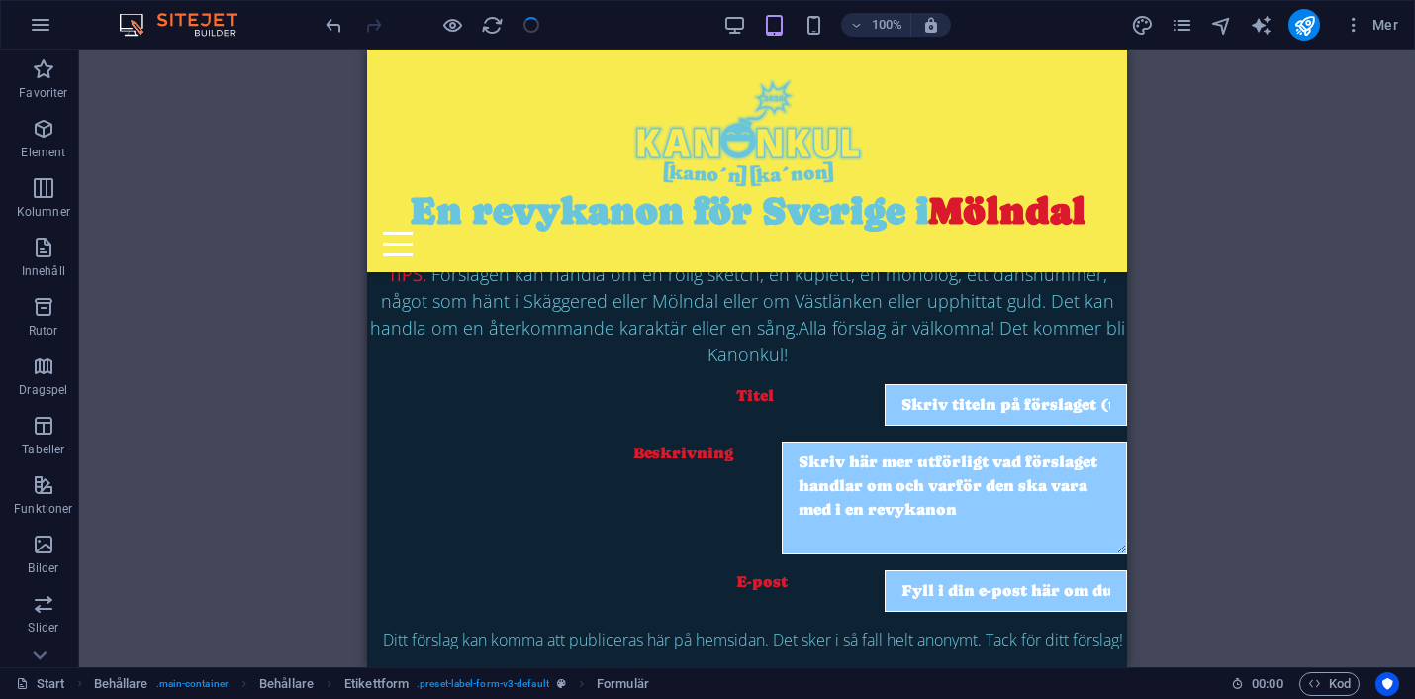
checkbox input "false"
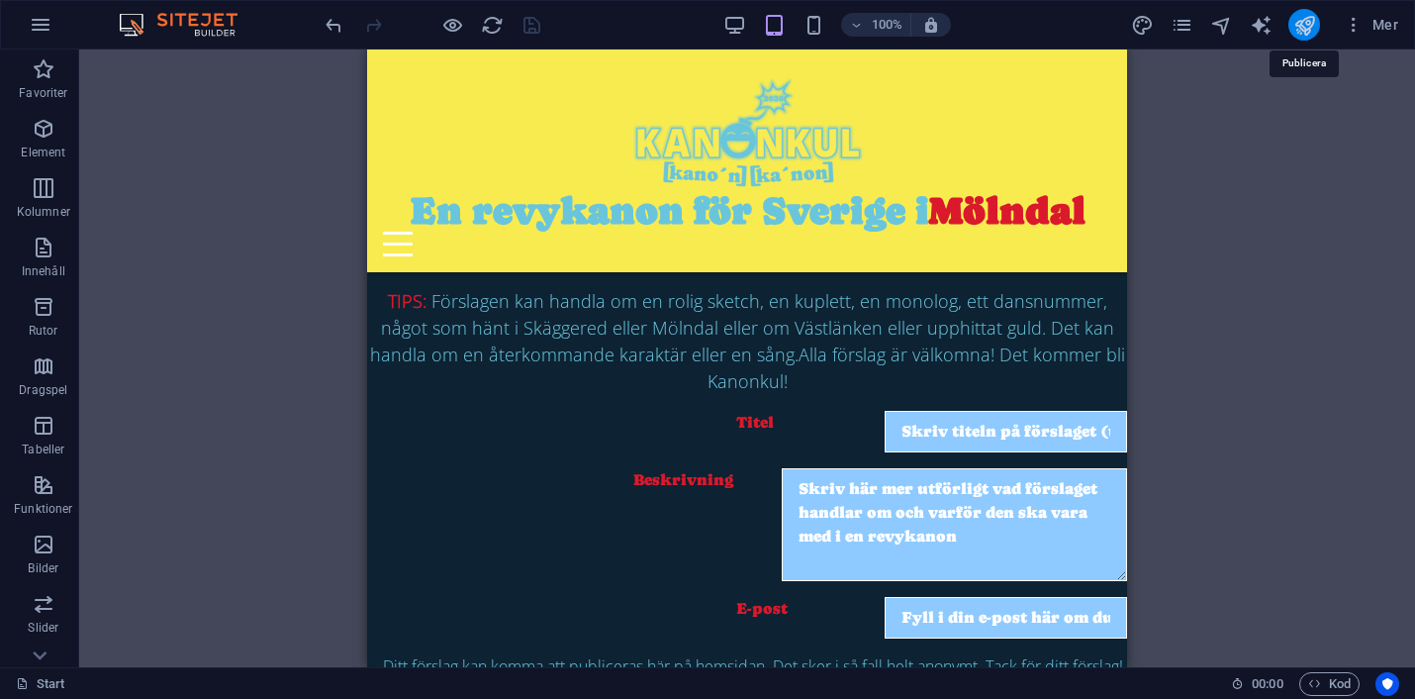
click at [1303, 27] on icon "publish" at bounding box center [1304, 25] width 23 height 23
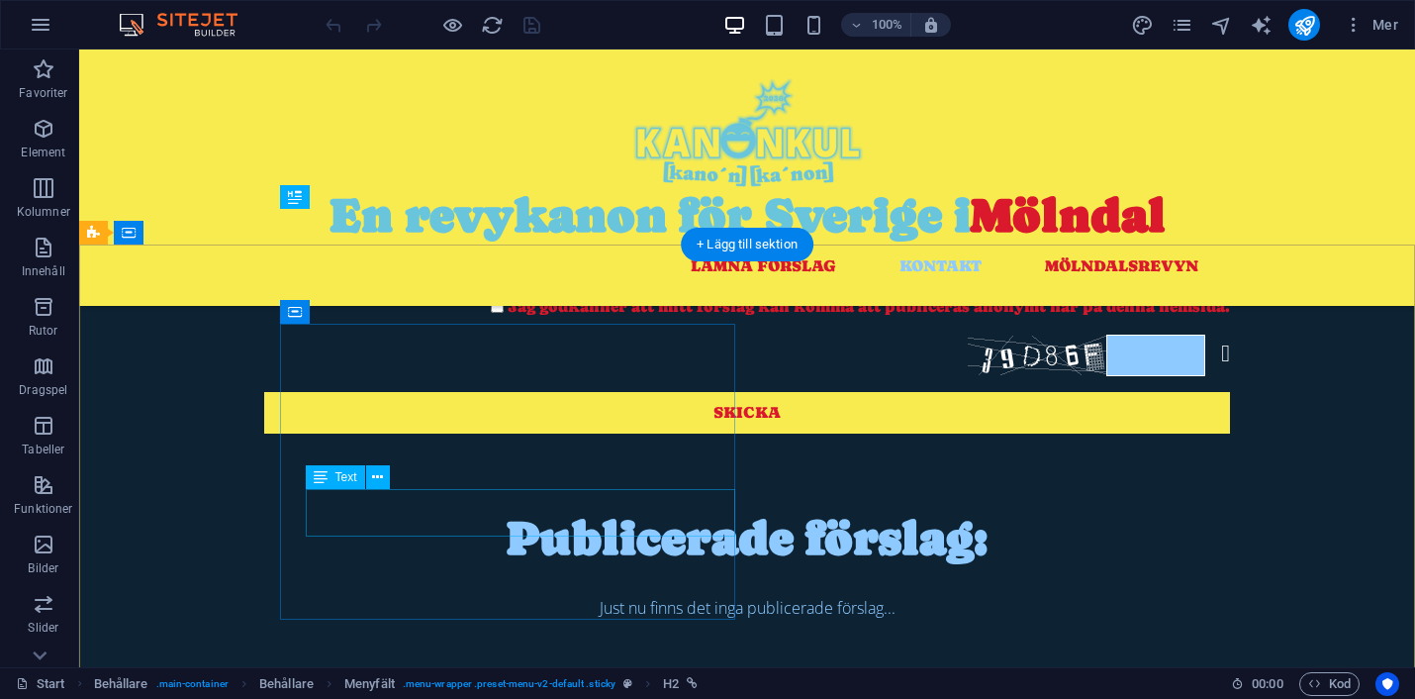
scroll to position [1352, 0]
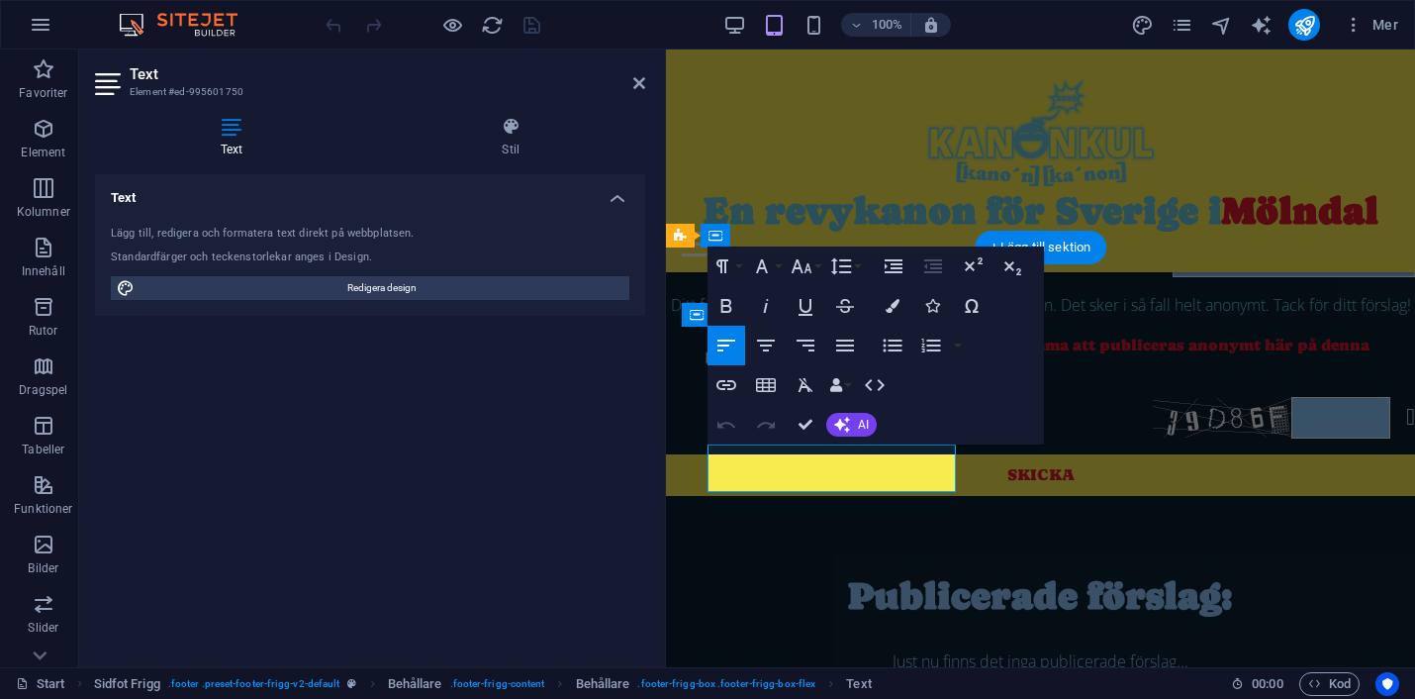
scroll to position [1385, 0]
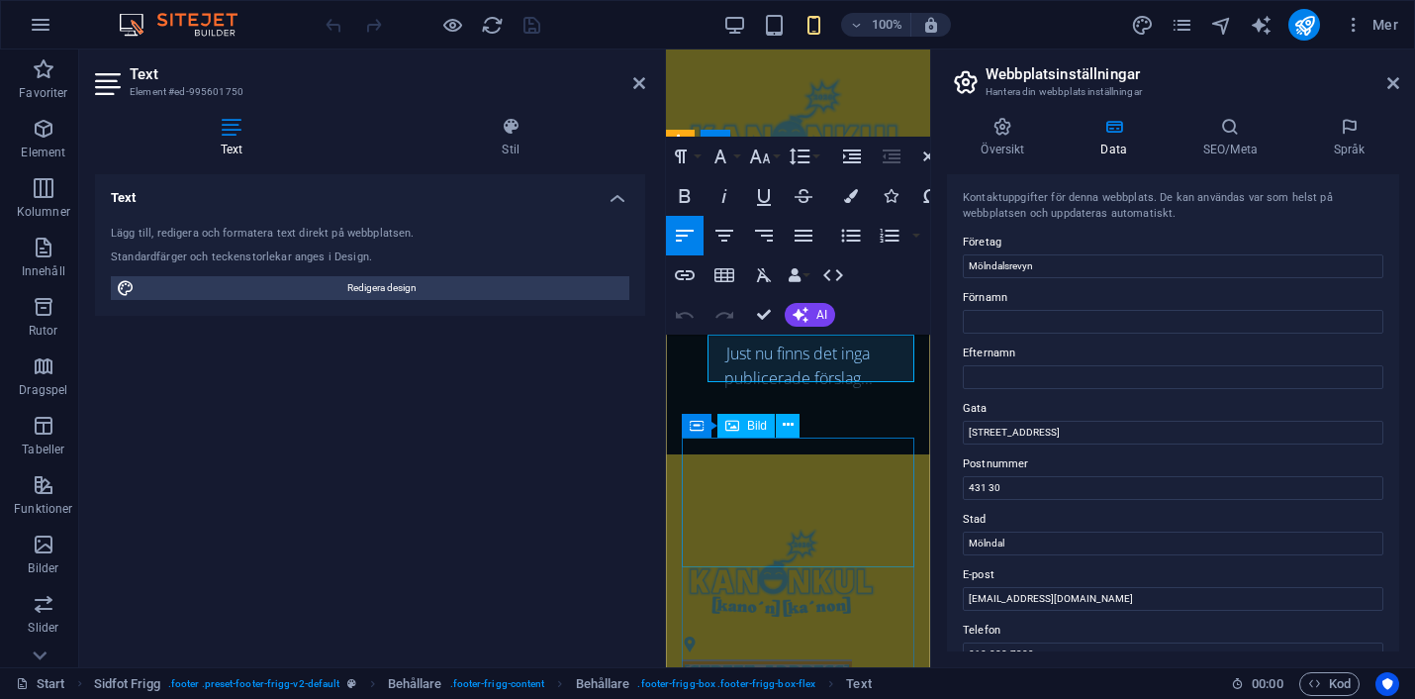
scroll to position [2132, 0]
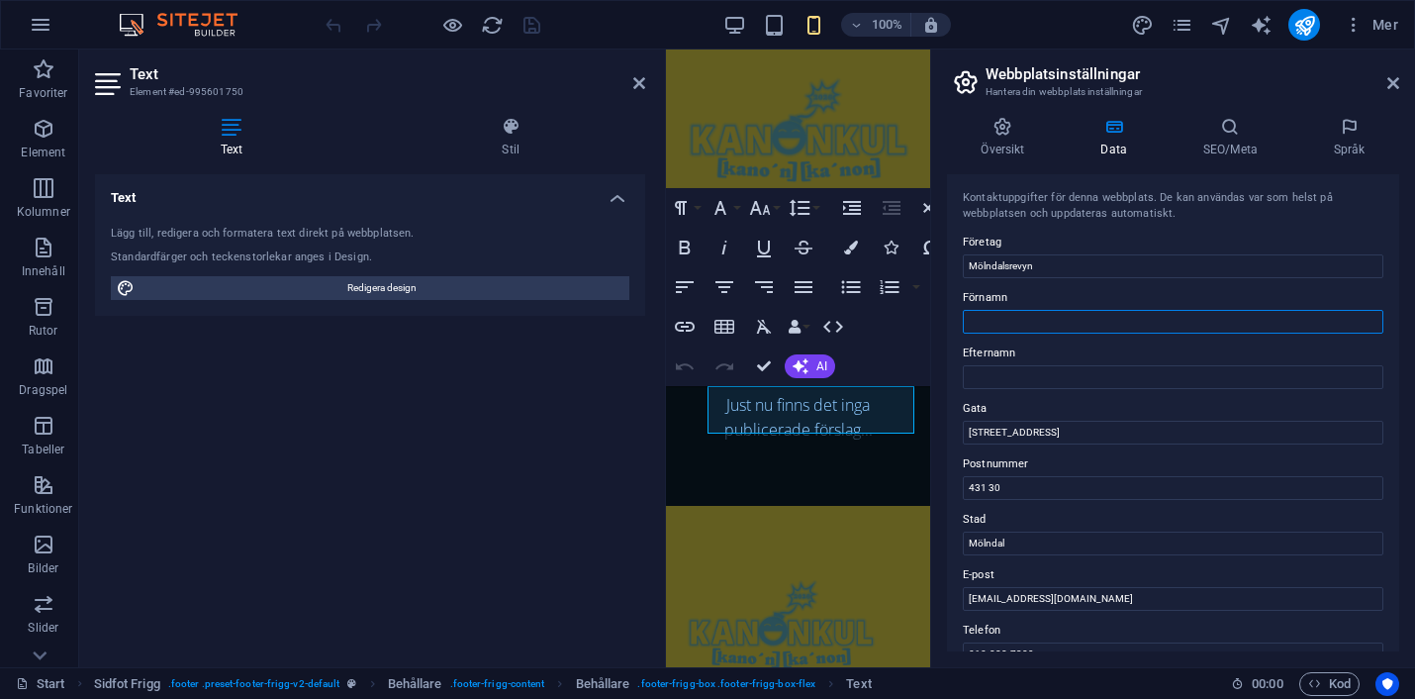
click at [1017, 320] on input "Förnamn" at bounding box center [1173, 322] width 421 height 24
type input "Mölndalsrevyn"
click at [1394, 81] on icon at bounding box center [1393, 83] width 12 height 16
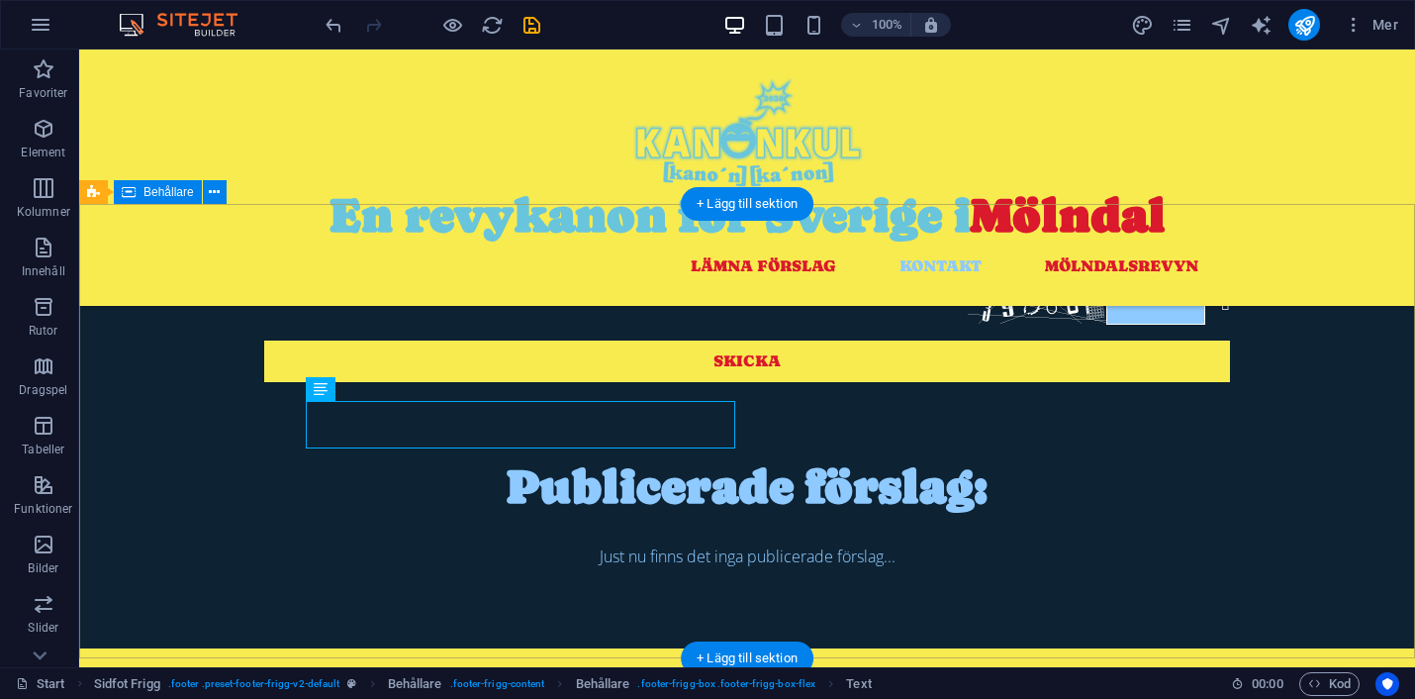
scroll to position [1400, 0]
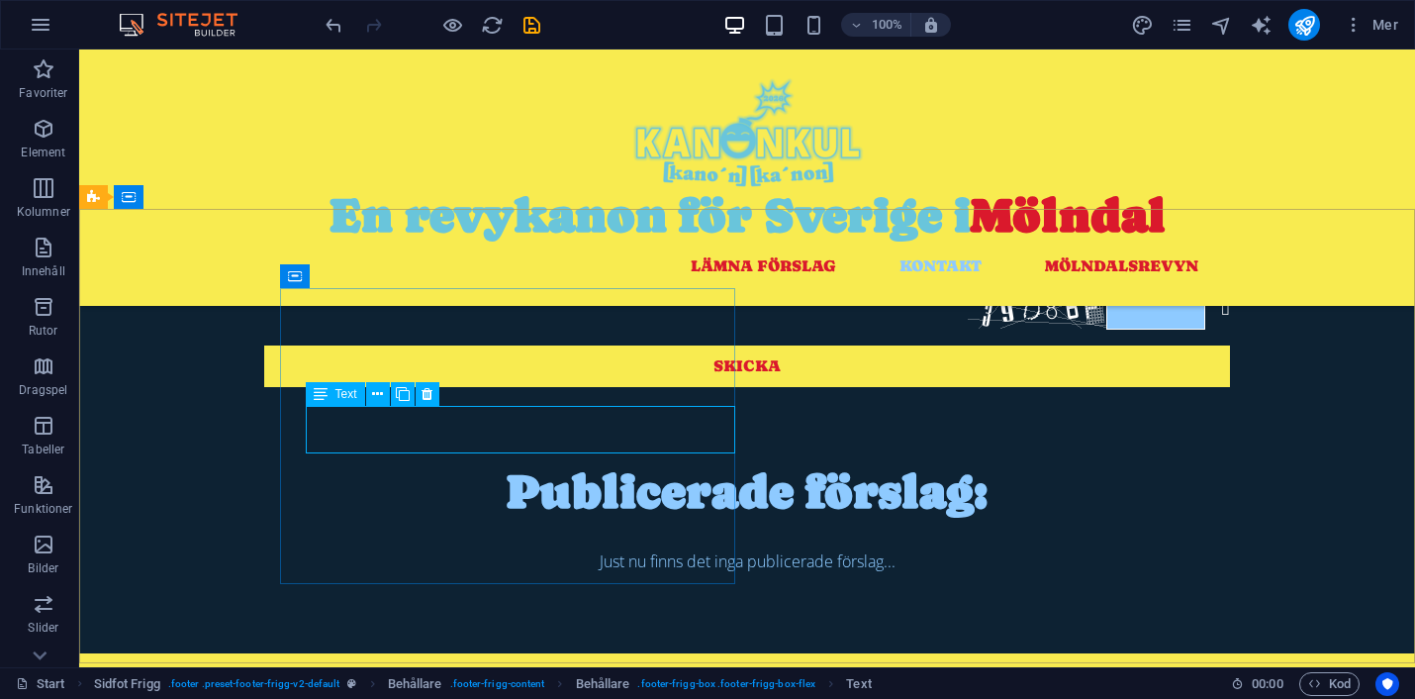
click at [335, 396] on span "Text" at bounding box center [346, 394] width 22 height 12
click at [384, 395] on button at bounding box center [378, 394] width 24 height 24
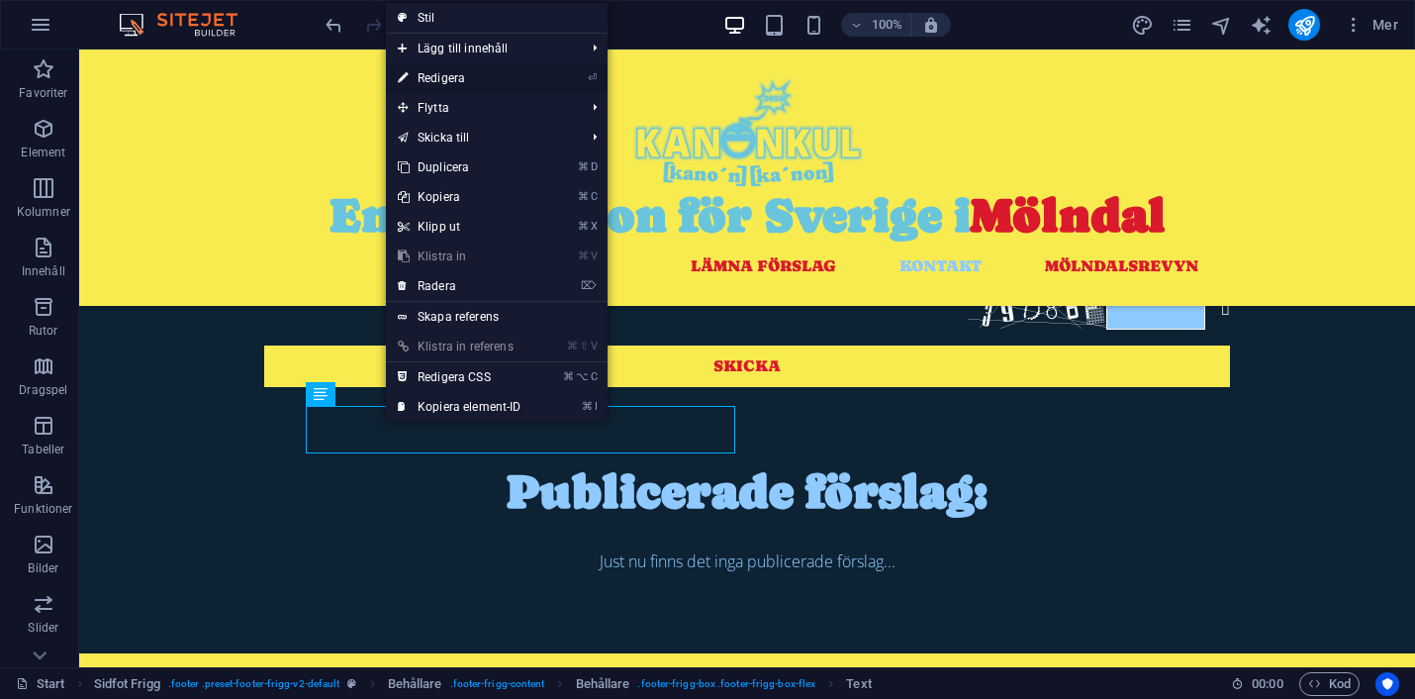
click at [469, 69] on link "⏎ Redigera" at bounding box center [459, 78] width 147 height 30
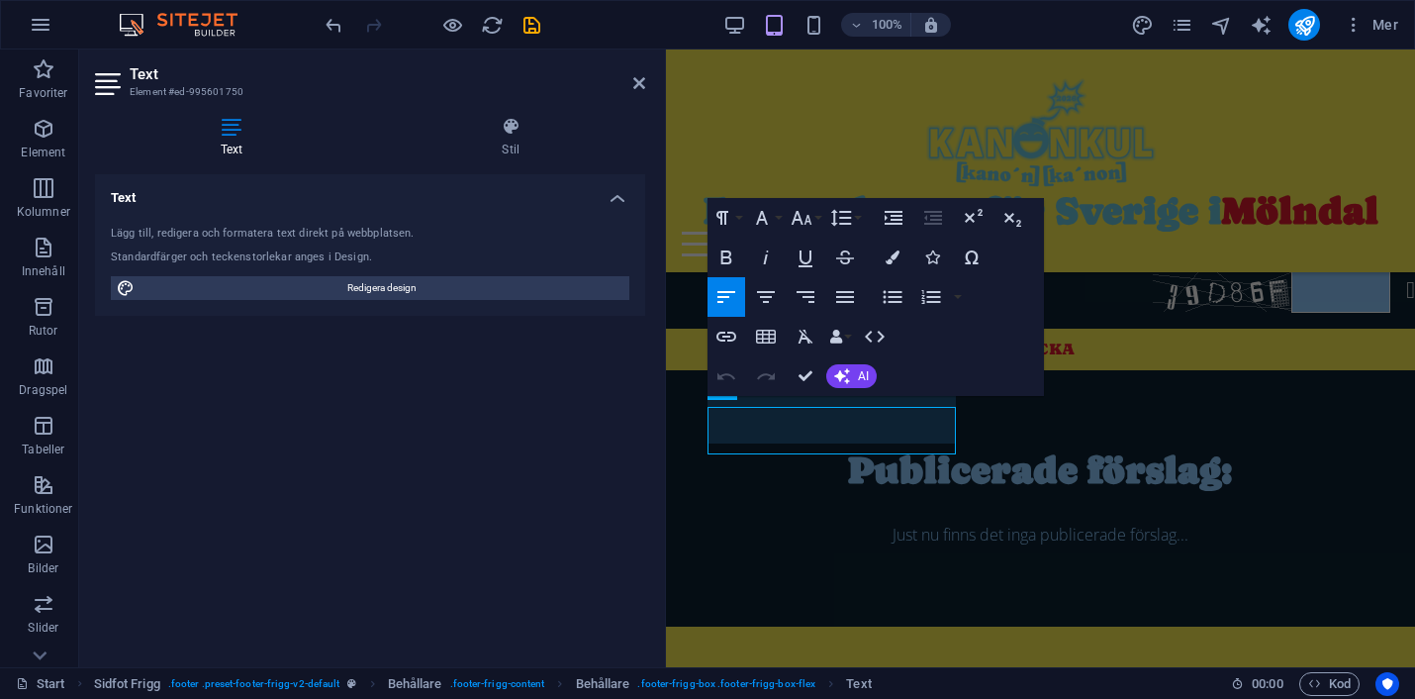
scroll to position [1434, 0]
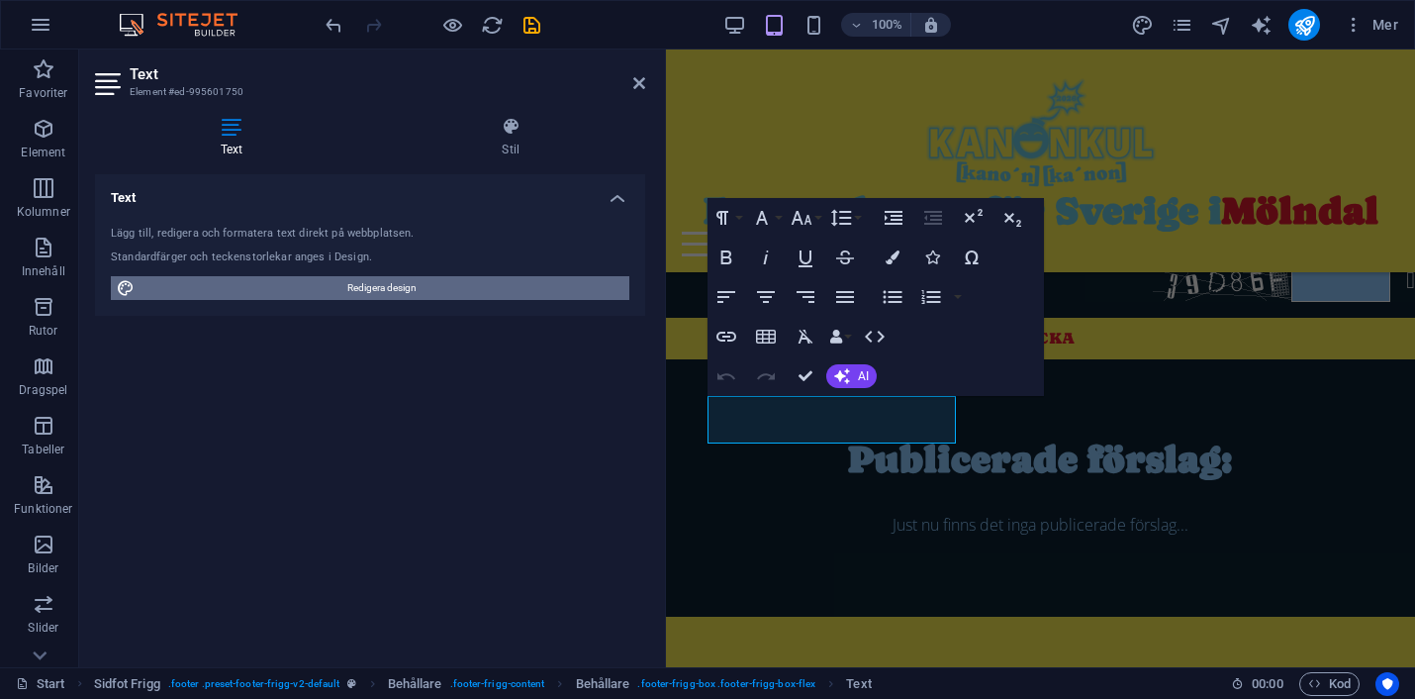
click at [409, 285] on span "Redigera design" at bounding box center [382, 288] width 483 height 24
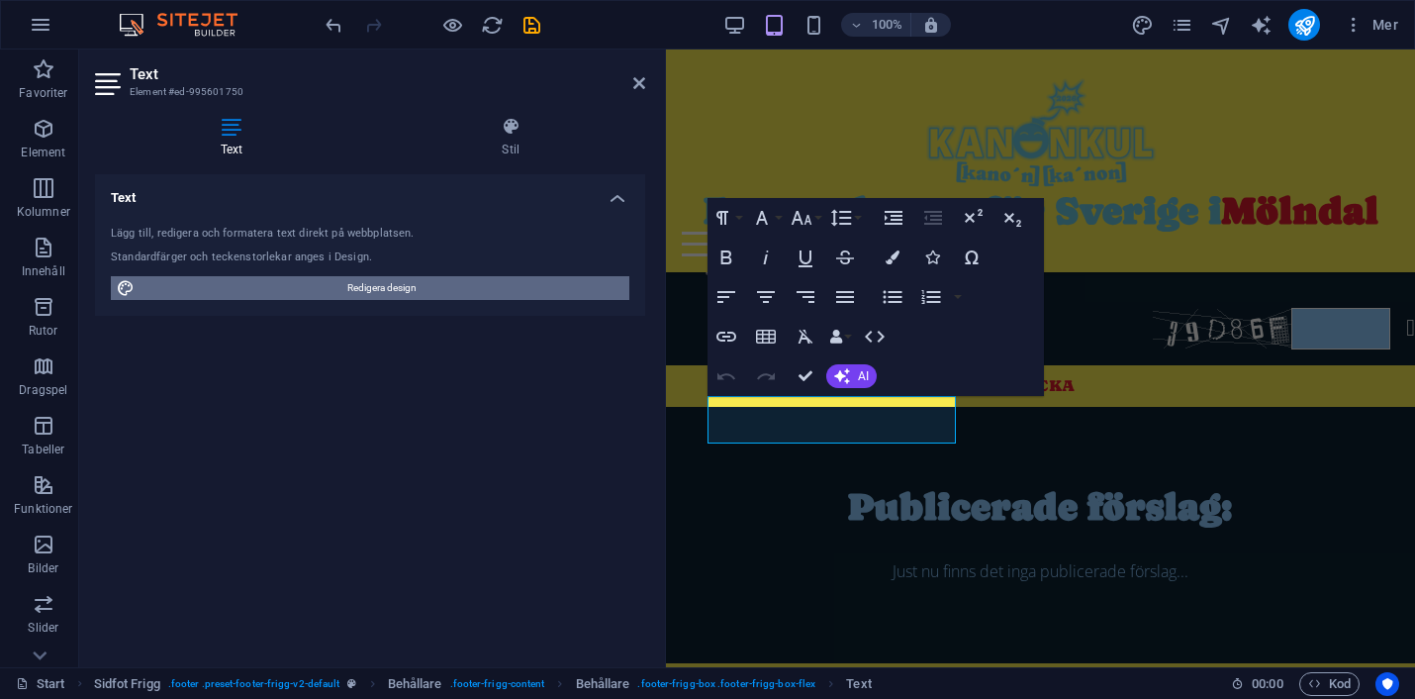
select select "px"
select select "300"
select select "px"
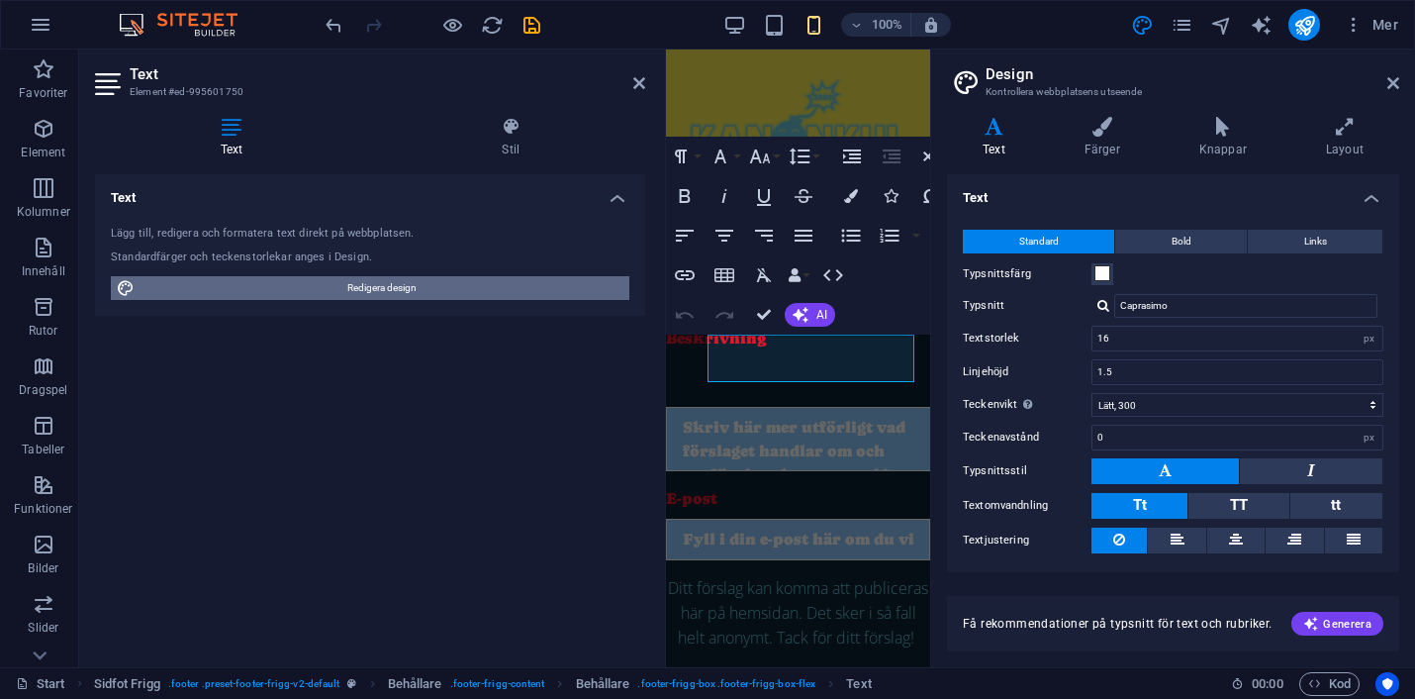
scroll to position [2184, 0]
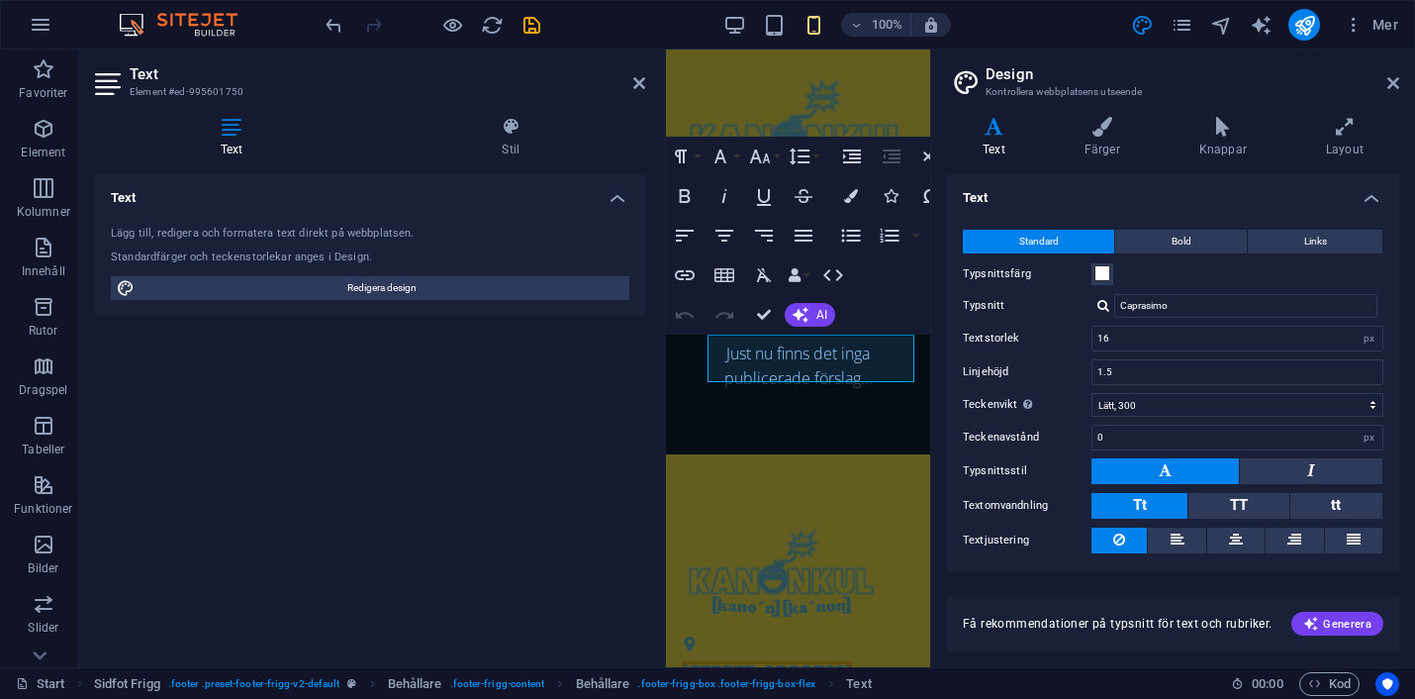
click at [127, 194] on h4 "Text" at bounding box center [370, 192] width 550 height 36
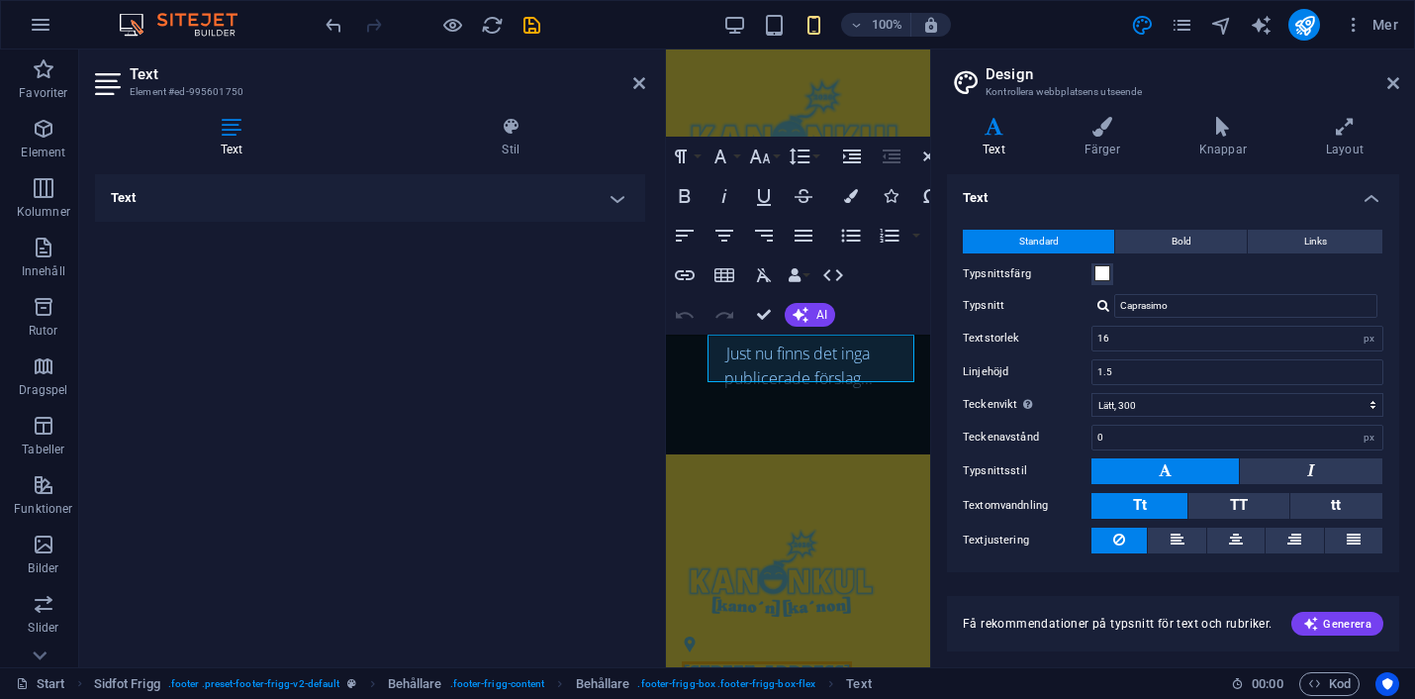
click at [127, 194] on h4 "Text" at bounding box center [370, 197] width 550 height 47
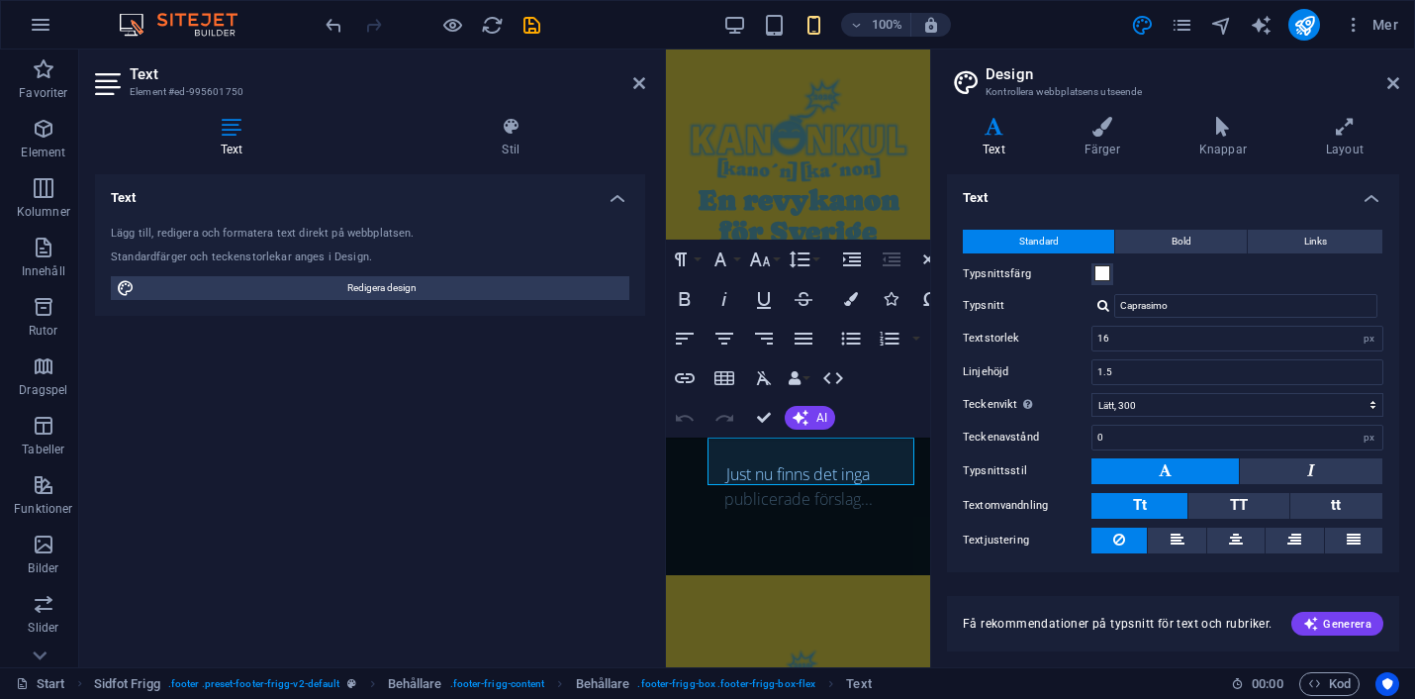
scroll to position [2049, 0]
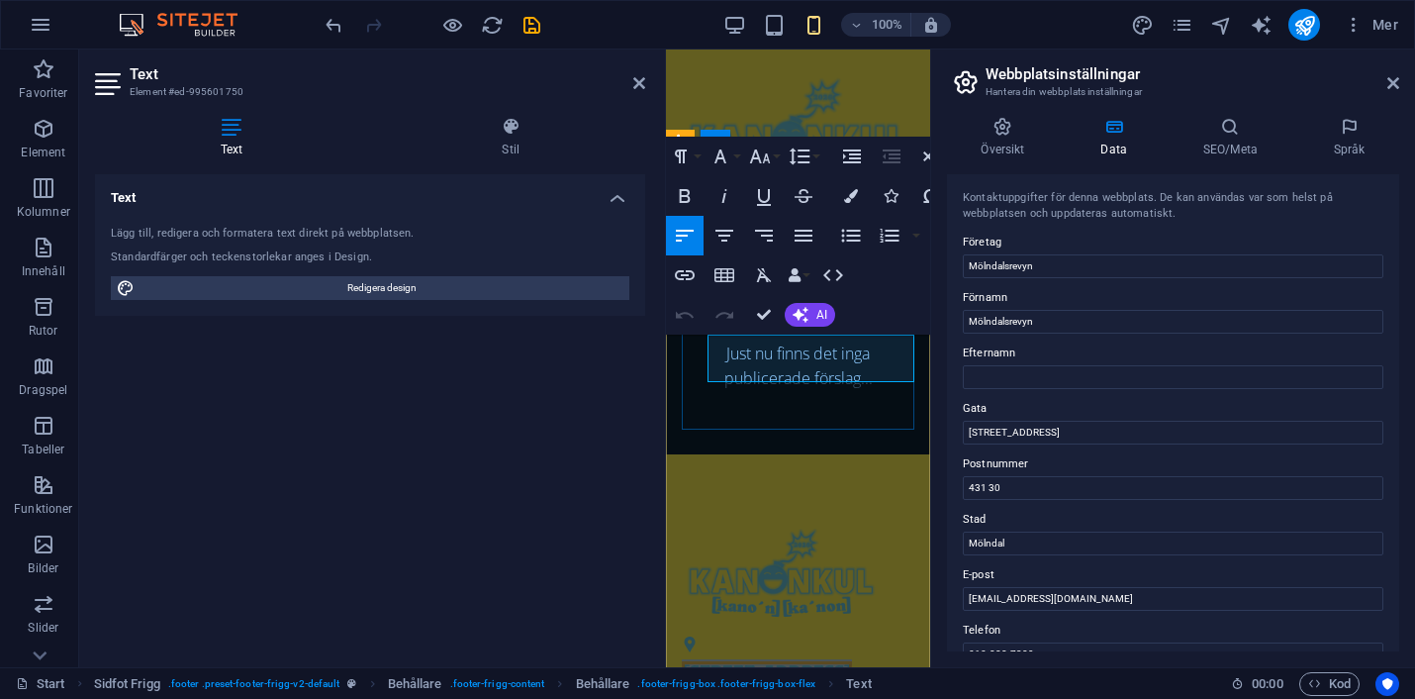
click at [736, 661] on span "[STREET_ADDRESS]" at bounding box center [767, 670] width 170 height 19
click at [744, 661] on span "[STREET_ADDRESS]" at bounding box center [767, 670] width 170 height 19
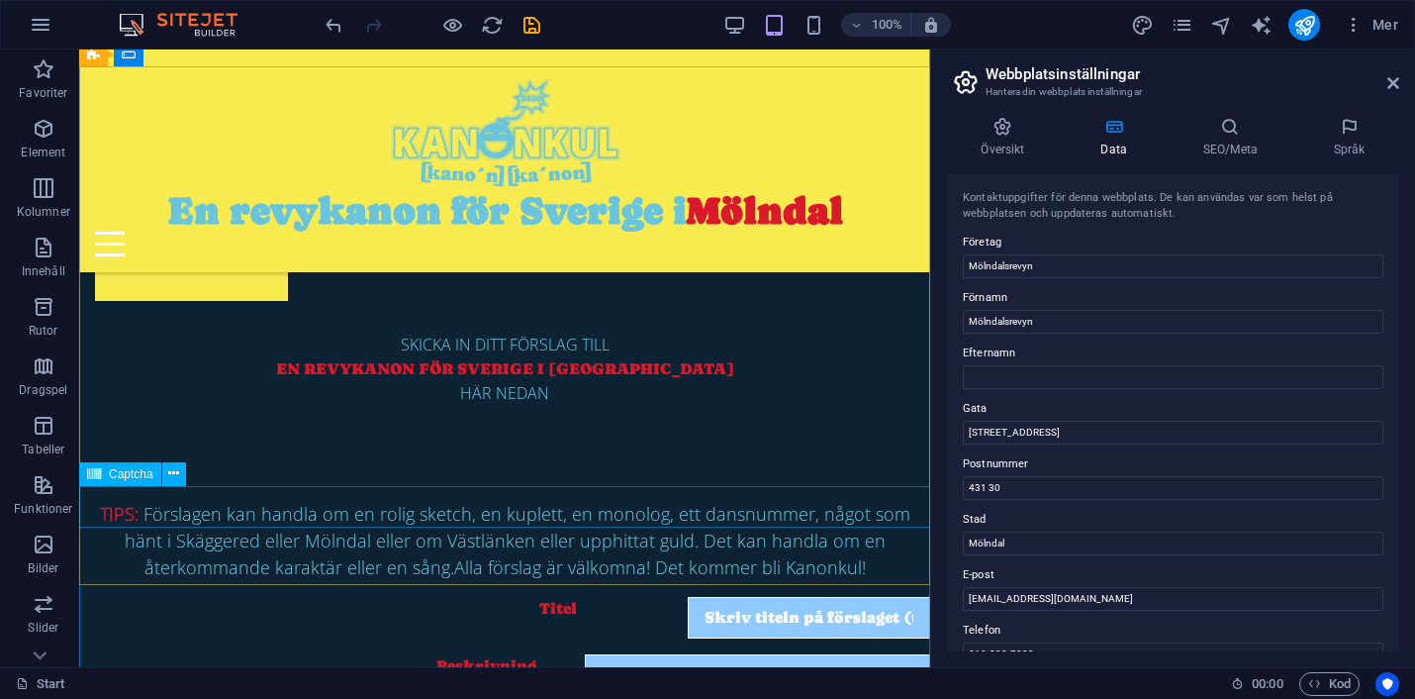
scroll to position [734, 0]
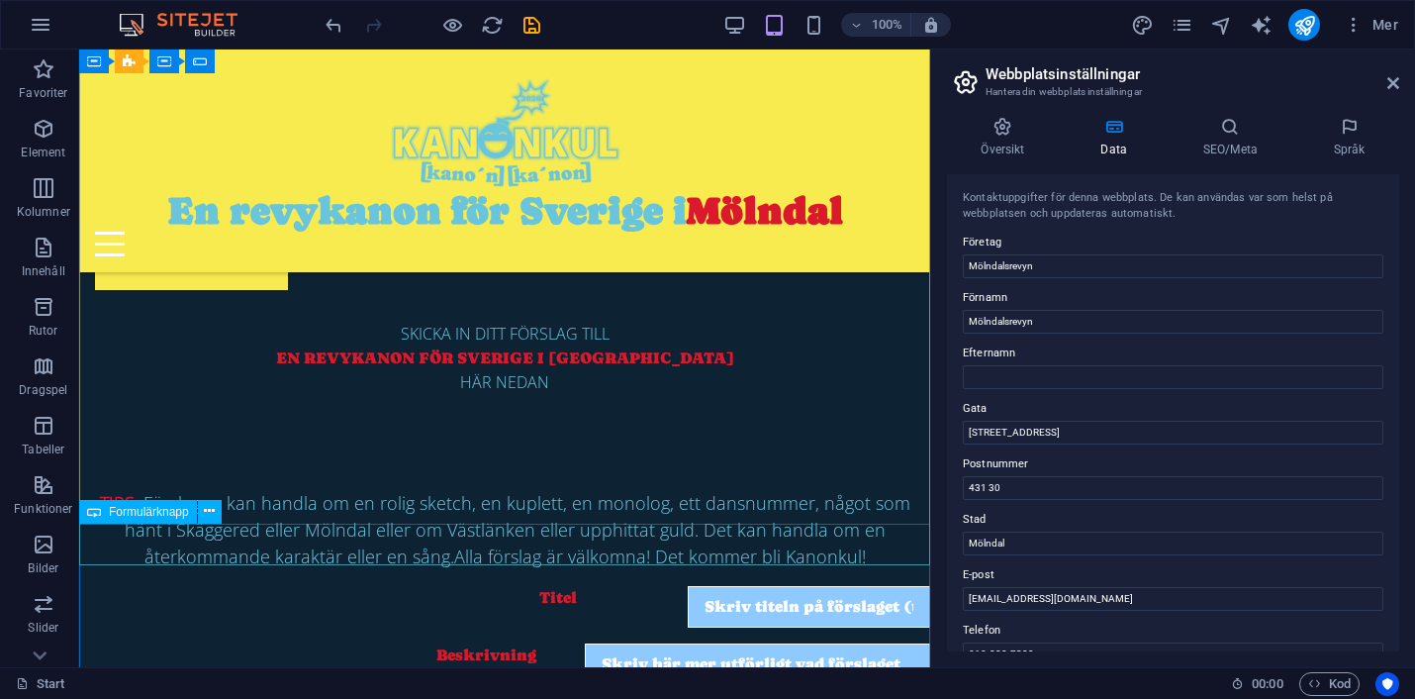
click at [140, 511] on span "Formulärknapp" at bounding box center [149, 512] width 80 height 12
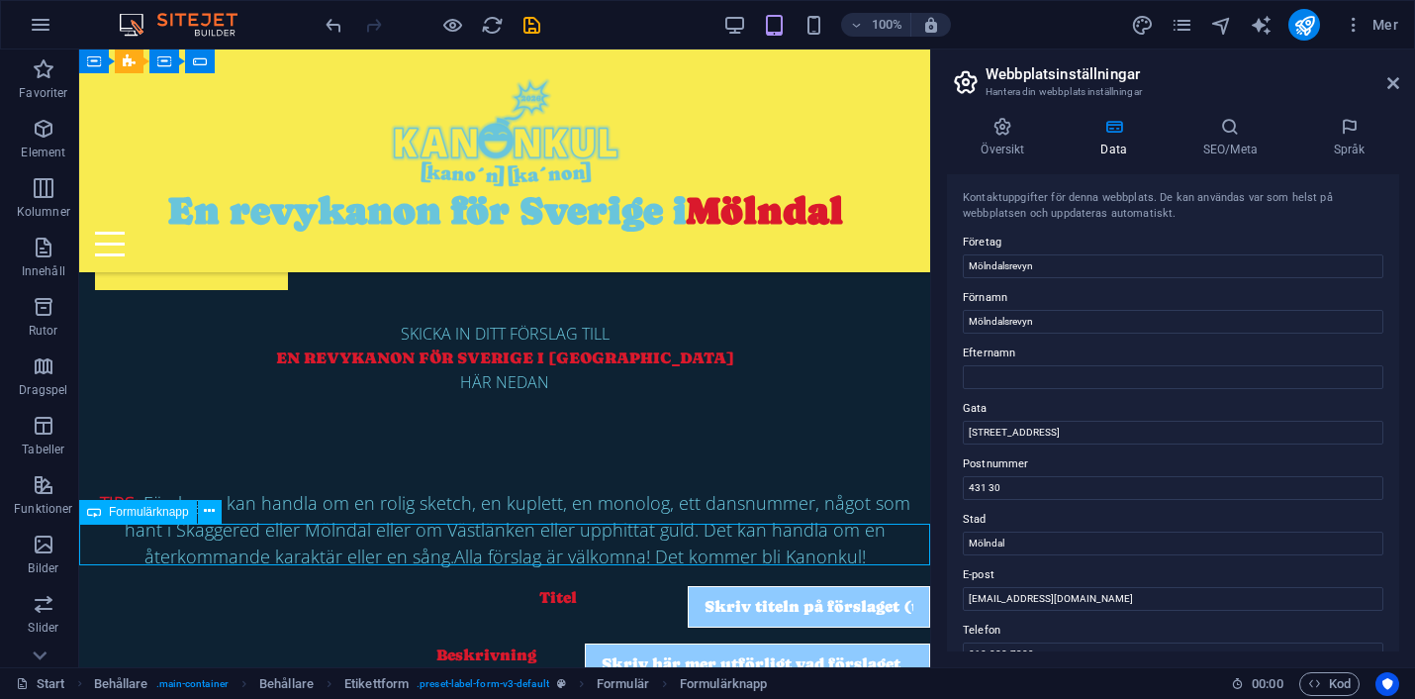
click at [142, 511] on span "Formulärknapp" at bounding box center [149, 512] width 80 height 12
click at [174, 514] on span "Formulärknapp" at bounding box center [149, 512] width 80 height 12
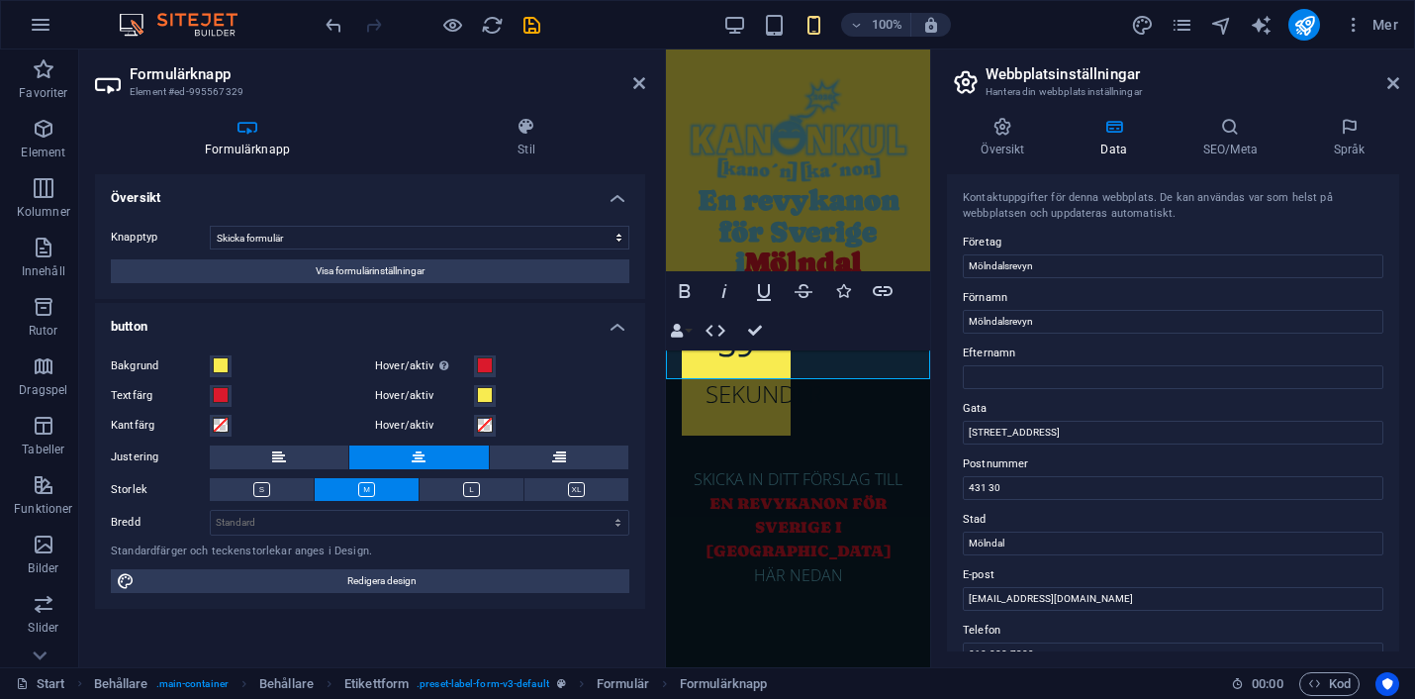
scroll to position [1689, 0]
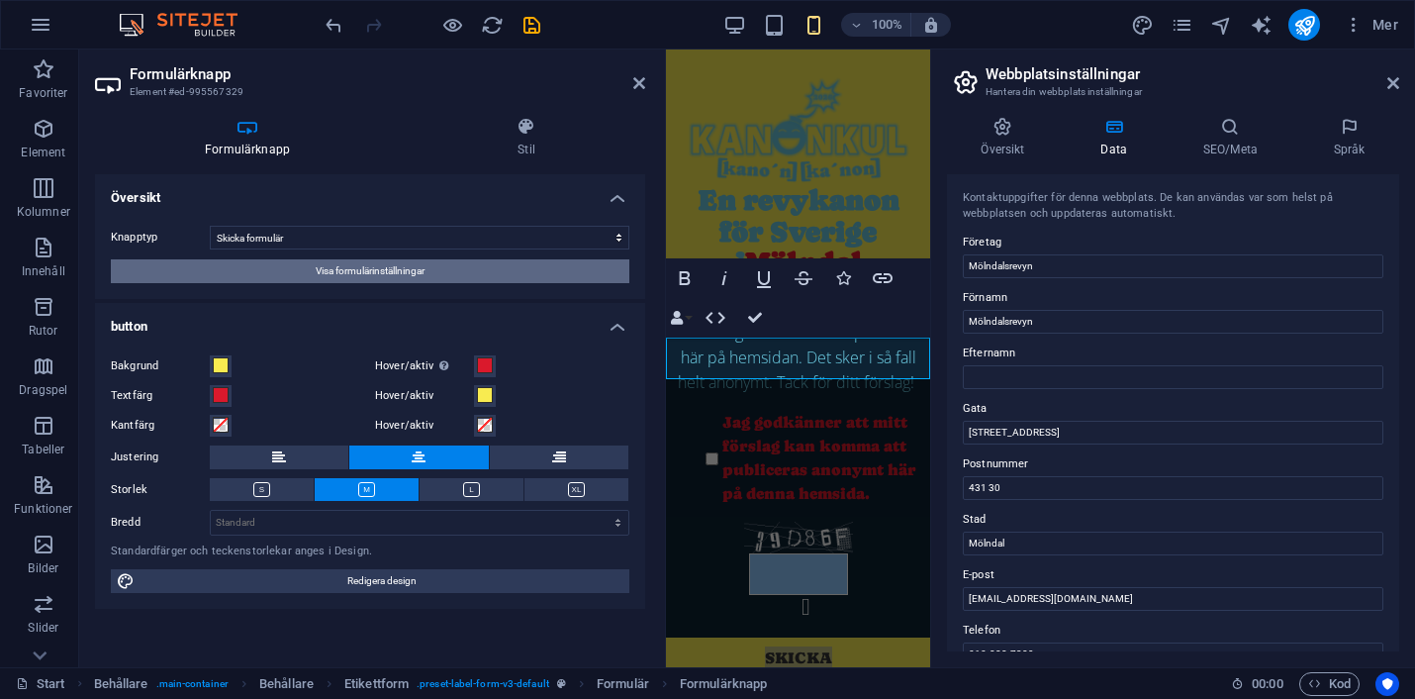
click at [419, 260] on span "Visa formulärinställningar" at bounding box center [370, 271] width 109 height 24
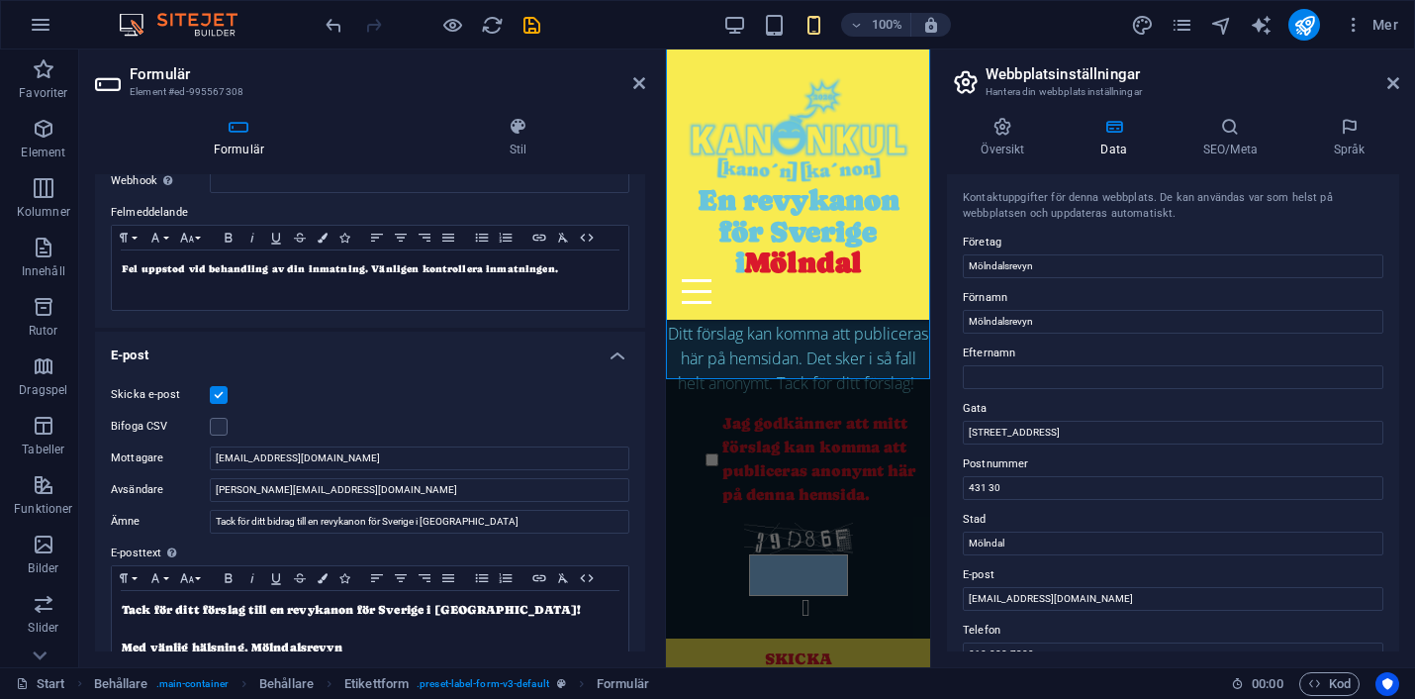
scroll to position [320, 0]
click at [223, 396] on label at bounding box center [219, 394] width 18 height 18
click at [0, 0] on input "Skicka e-post" at bounding box center [0, 0] width 0 height 0
click at [223, 396] on label at bounding box center [219, 394] width 18 height 18
click at [0, 0] on input "Skicka e-post" at bounding box center [0, 0] width 0 height 0
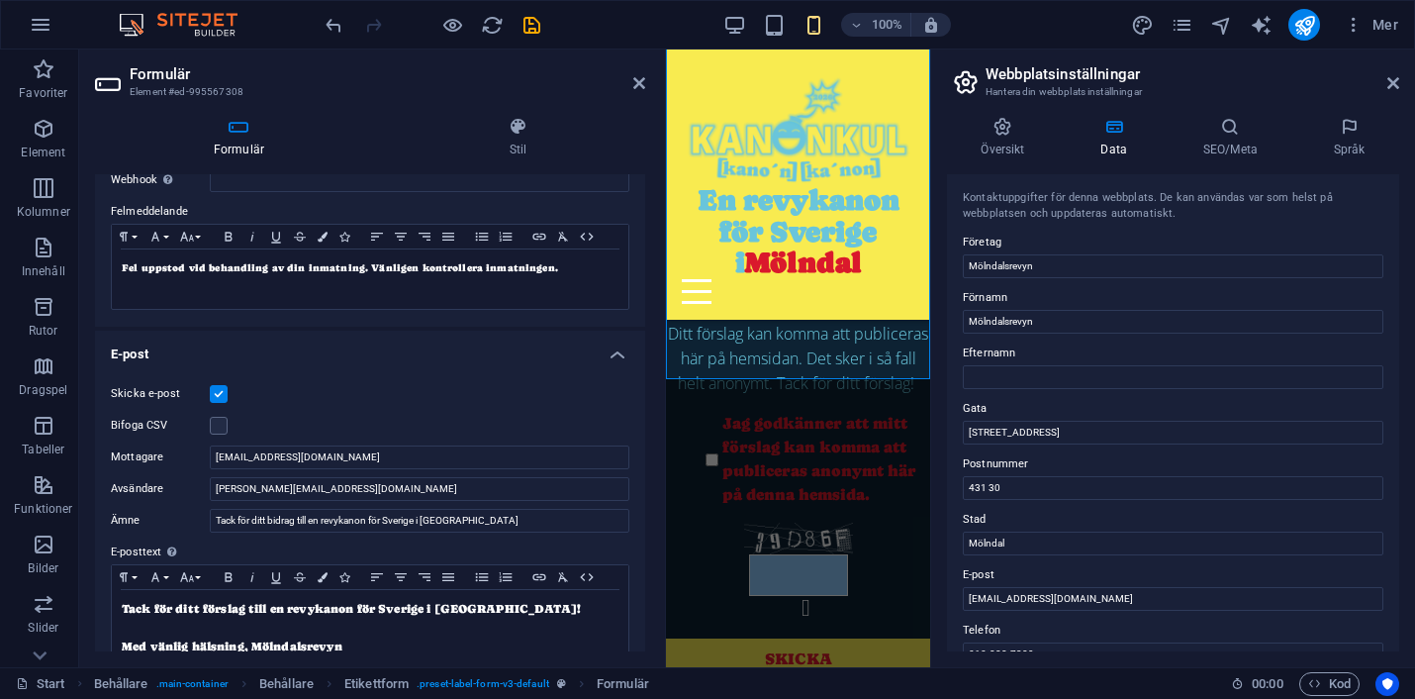
click at [219, 393] on label at bounding box center [219, 394] width 18 height 18
click at [0, 0] on input "Skicka e-post" at bounding box center [0, 0] width 0 height 0
click at [219, 393] on label at bounding box center [219, 394] width 18 height 18
click at [0, 0] on input "Skicka e-post" at bounding box center [0, 0] width 0 height 0
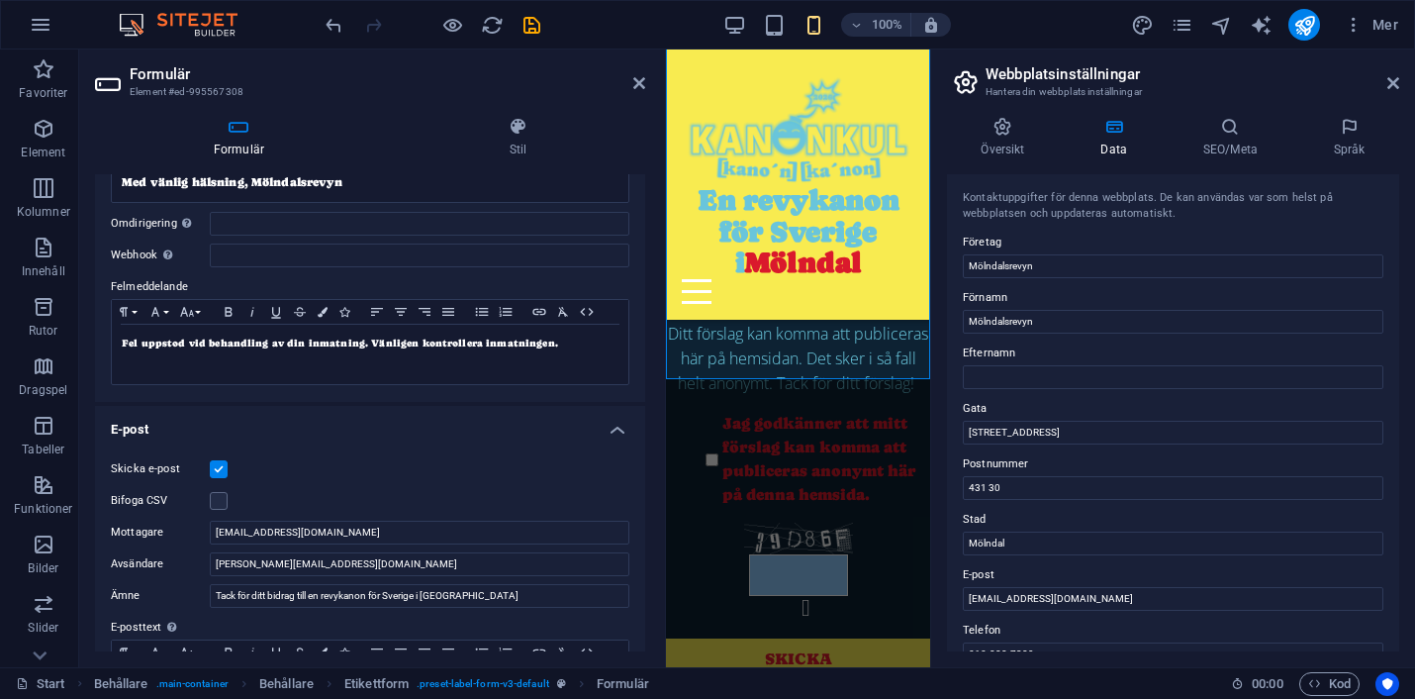
scroll to position [240, 0]
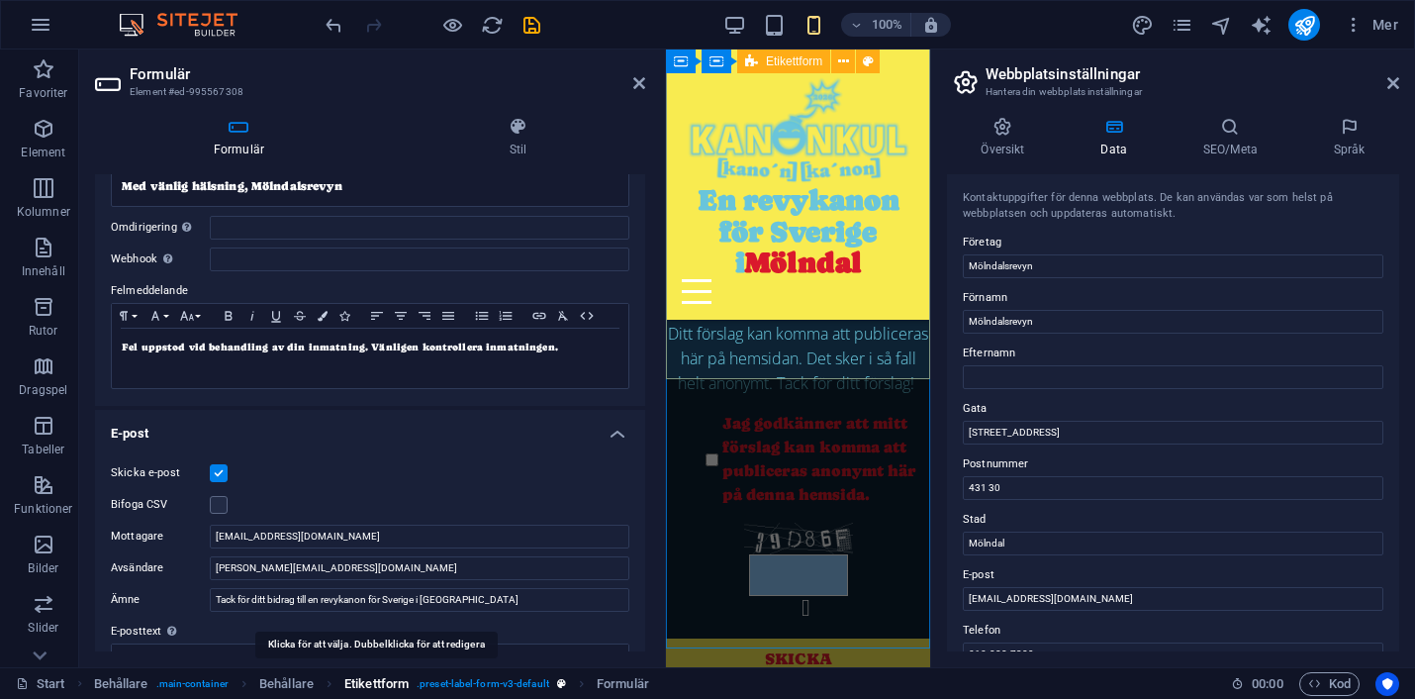
click at [379, 685] on span "Etikettform" at bounding box center [376, 684] width 64 height 24
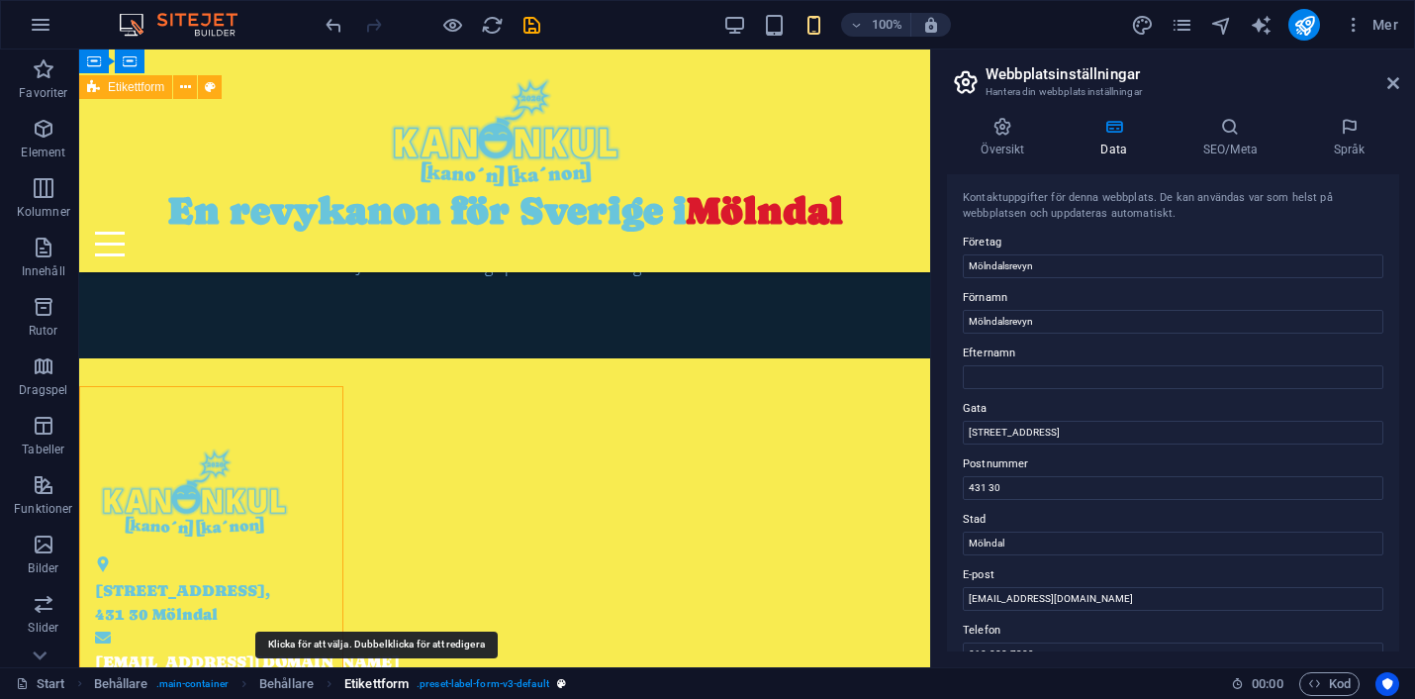
scroll to position [682, 0]
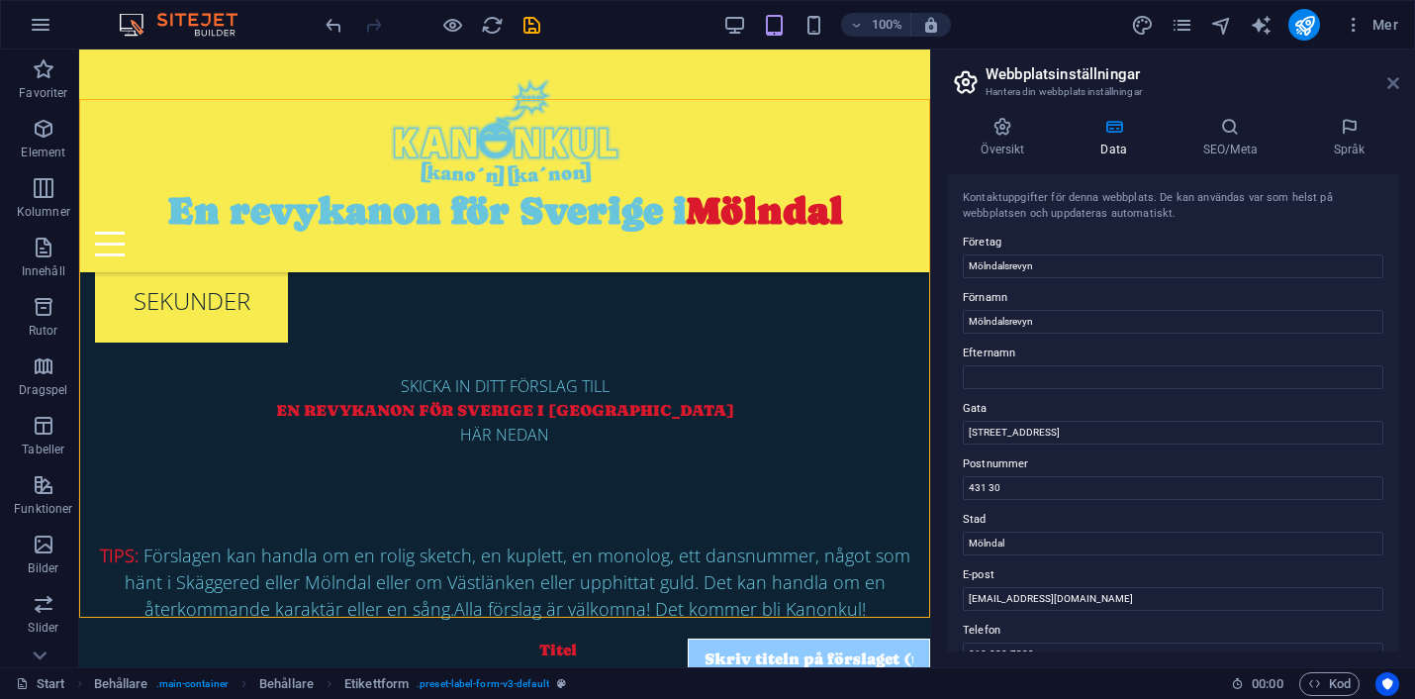
click at [1392, 80] on icon at bounding box center [1393, 83] width 12 height 16
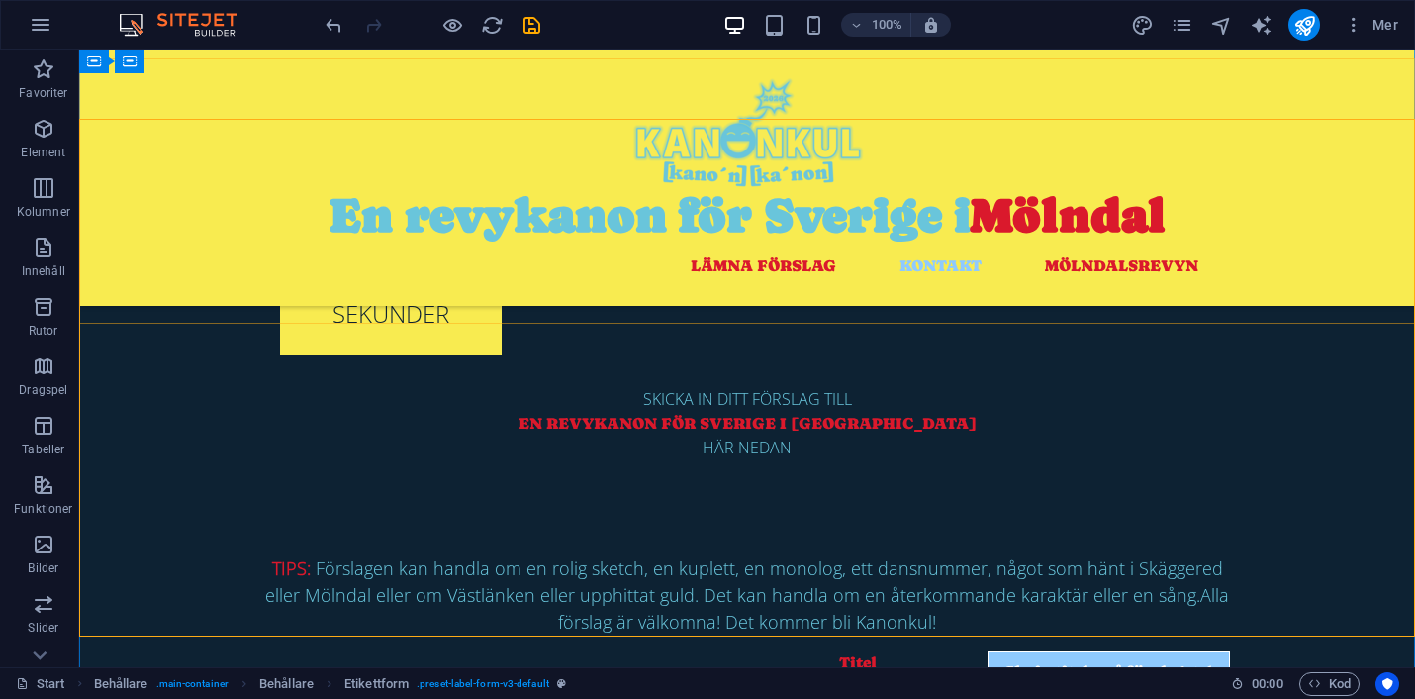
scroll to position [715, 0]
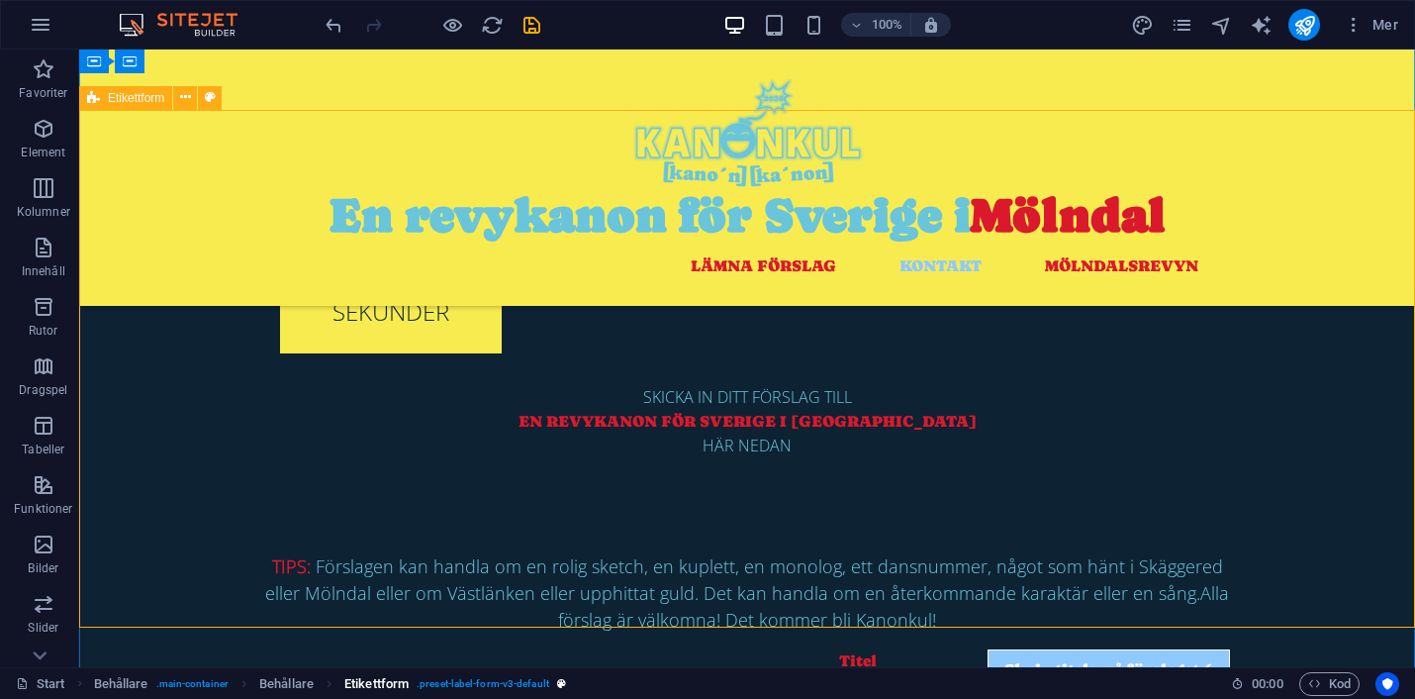
click at [510, 682] on span ". preset-label-form-v3-default" at bounding box center [483, 684] width 133 height 24
click at [207, 684] on span ". main-container" at bounding box center [192, 684] width 72 height 24
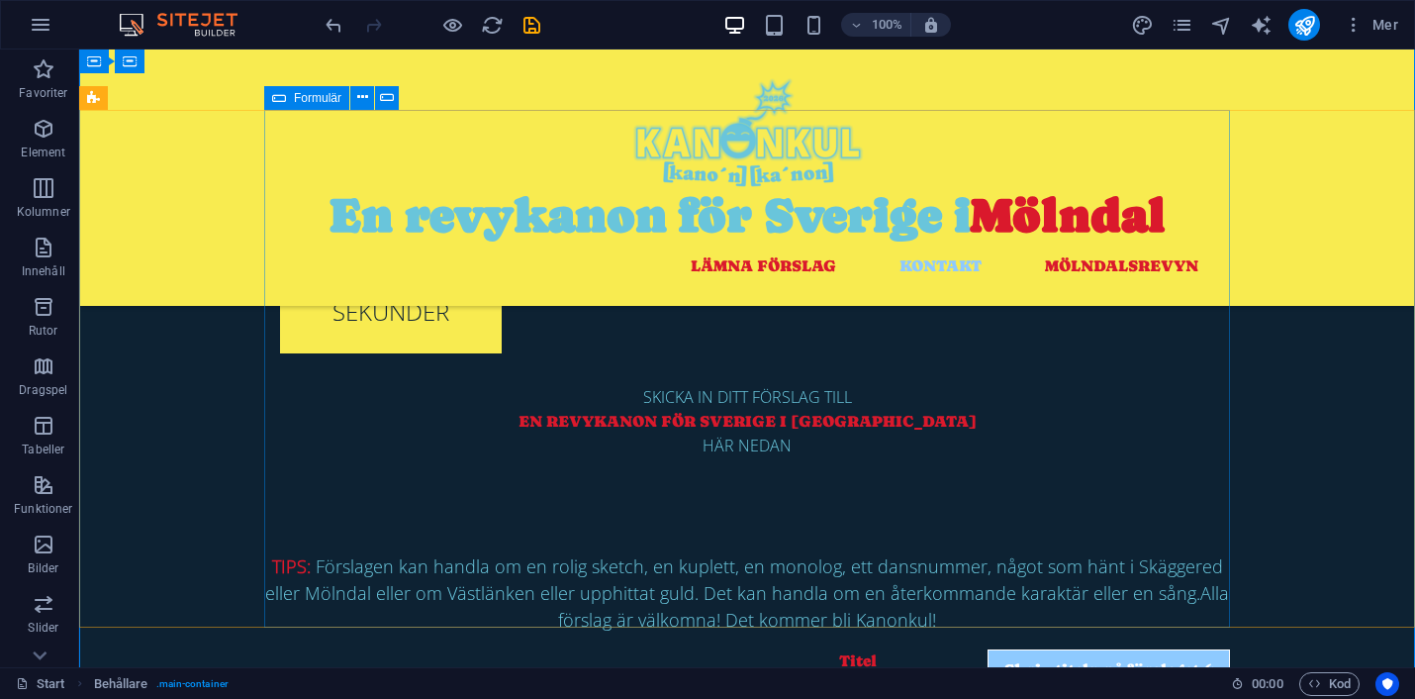
click at [389, 98] on icon at bounding box center [387, 97] width 14 height 21
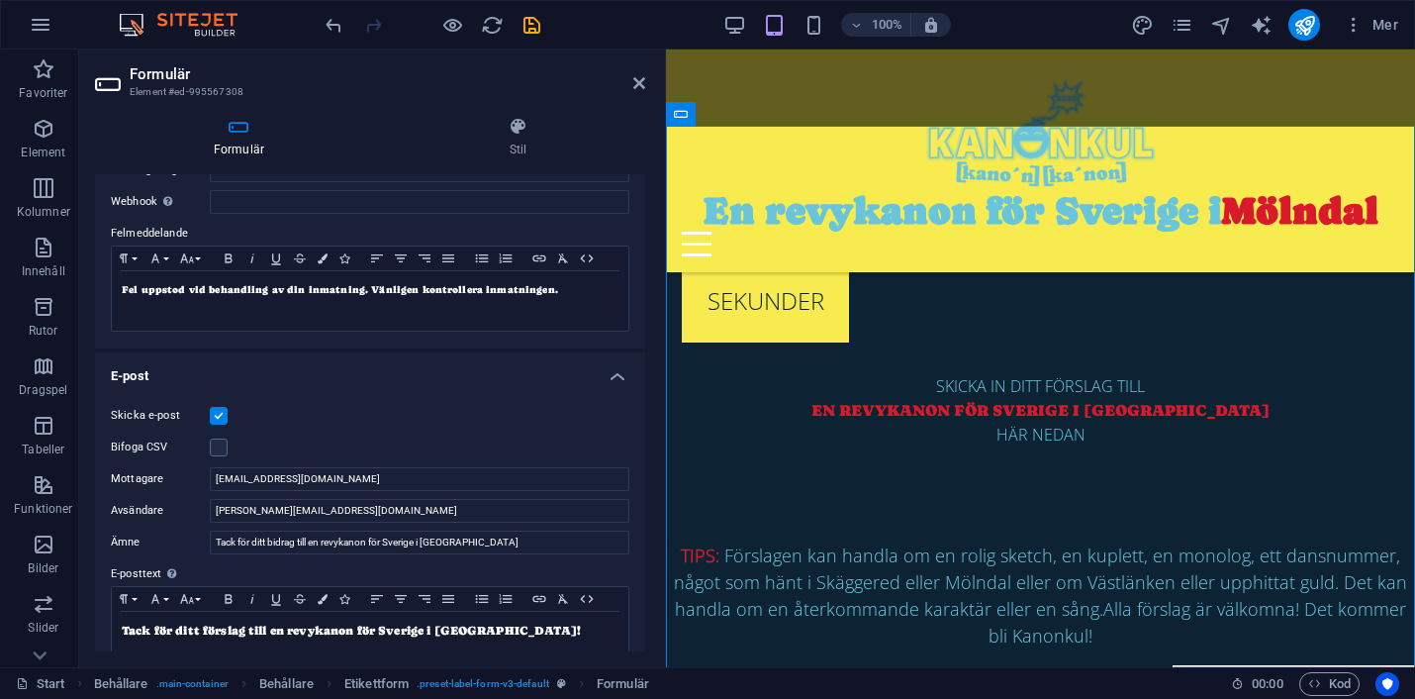
scroll to position [300, 0]
